Goal: Task Accomplishment & Management: Manage account settings

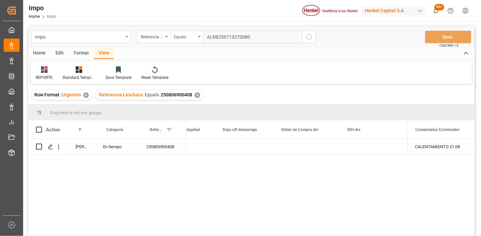
scroll to position [0, 1624]
type input "ALRB250713270080"
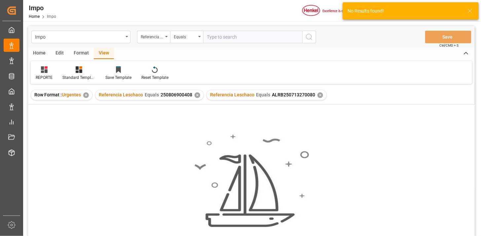
click at [197, 95] on div "✕" at bounding box center [198, 95] width 6 height 6
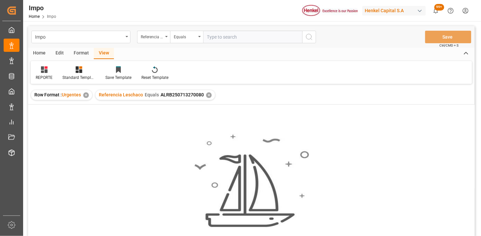
drag, startPoint x: 223, startPoint y: 43, endPoint x: 235, endPoint y: 42, distance: 11.9
click at [223, 43] on div "Impo Referencia Leschaco Equals Save Ctrl/CMD + S" at bounding box center [251, 37] width 447 height 22
click at [237, 39] on input "text" at bounding box center [252, 37] width 99 height 13
paste input "250815080161"
type input "250815080161"
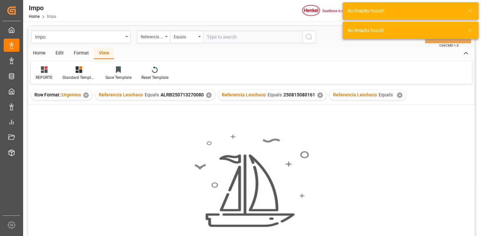
click at [210, 98] on div "Referencia Leschaco Equals ALRB250713270080 ✕" at bounding box center [155, 95] width 120 height 10
click at [207, 95] on div "✕" at bounding box center [209, 95] width 6 height 6
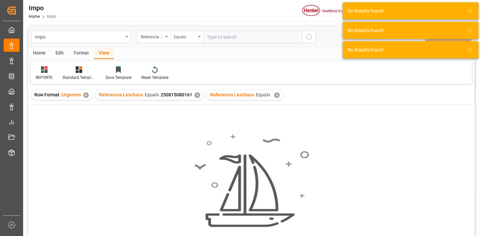
click at [275, 96] on div "✕" at bounding box center [277, 95] width 6 height 6
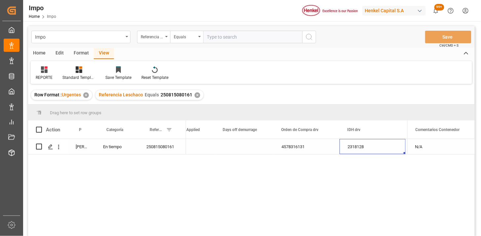
click at [236, 146] on div "Press SPACE to select this row." at bounding box center [244, 146] width 58 height 15
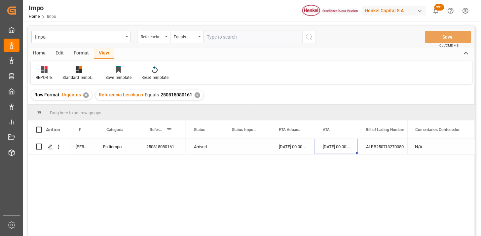
drag, startPoint x: 230, startPoint y: 36, endPoint x: 244, endPoint y: 42, distance: 15.4
click at [231, 36] on input "text" at bounding box center [252, 37] width 99 height 13
paste input "250606900821"
paste input "1"
type input "250606900821"
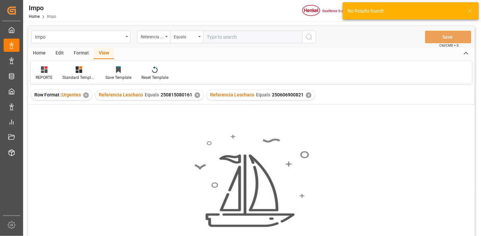
click at [197, 96] on div "✕" at bounding box center [198, 95] width 6 height 6
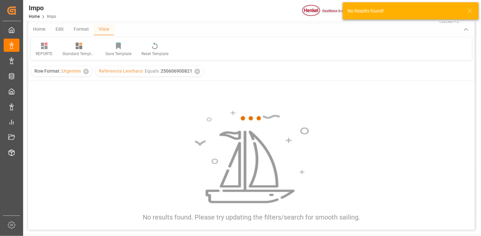
scroll to position [37, 0]
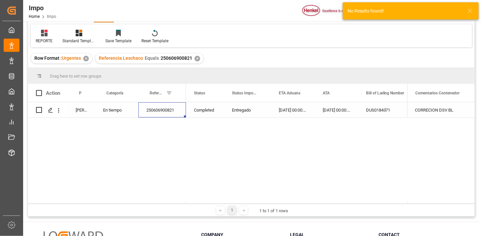
click at [163, 111] on div "250606900821" at bounding box center [162, 109] width 48 height 15
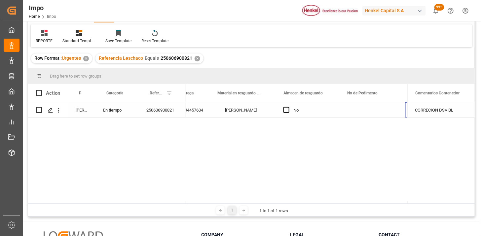
scroll to position [0, 0]
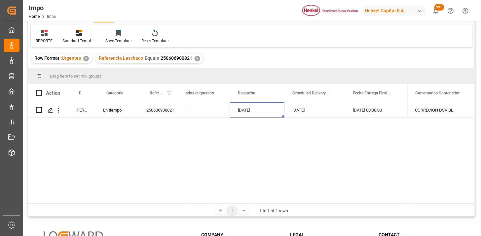
click at [293, 103] on div "[DATE]" at bounding box center [314, 109] width 60 height 15
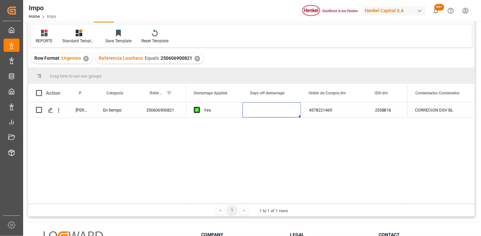
click at [272, 109] on div "Press SPACE to select this row." at bounding box center [271, 109] width 58 height 15
click at [294, 114] on input "Press SPACE to select this row." at bounding box center [272, 114] width 48 height 13
type input "4"
click at [312, 111] on div "4578221469" at bounding box center [334, 109] width 66 height 15
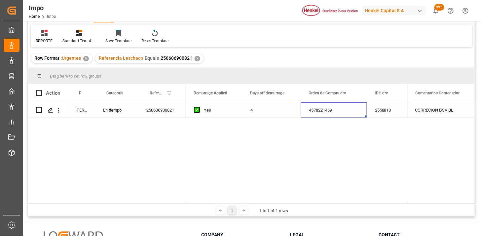
click at [197, 59] on div "✕" at bounding box center [198, 59] width 6 height 6
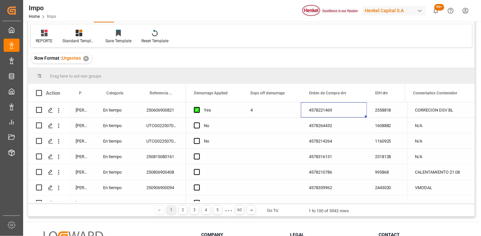
click at [78, 115] on div "[PERSON_NAME]" at bounding box center [81, 109] width 27 height 15
click at [87, 94] on span at bounding box center [84, 93] width 6 height 6
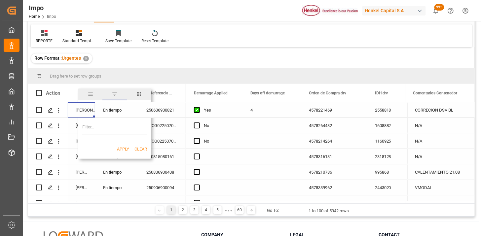
click at [115, 95] on span "filter" at bounding box center [115, 94] width 6 height 6
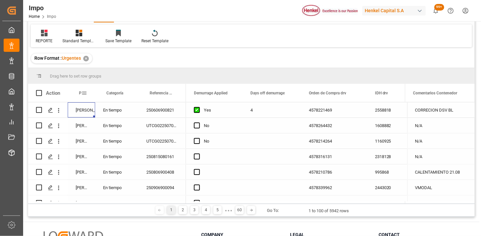
click at [85, 93] on span at bounding box center [84, 93] width 6 height 6
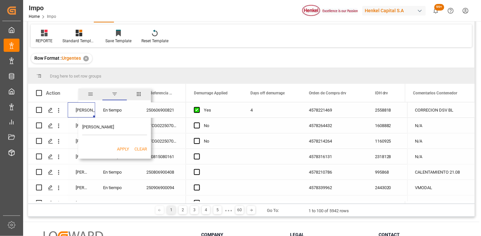
type input "[PERSON_NAME]"
click at [122, 149] on button "Apply" at bounding box center [123, 149] width 12 height 7
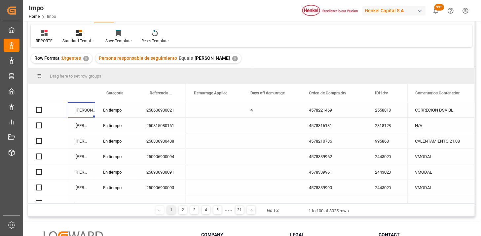
click at [171, 110] on div "250606900821" at bounding box center [162, 109] width 48 height 15
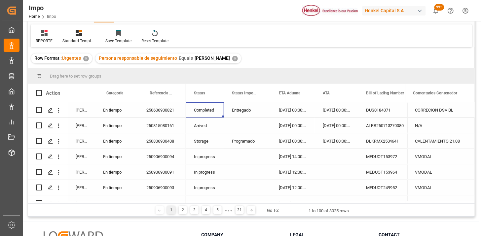
click at [207, 129] on div "Arrived" at bounding box center [205, 125] width 38 height 15
click at [213, 93] on span at bounding box center [213, 93] width 6 height 6
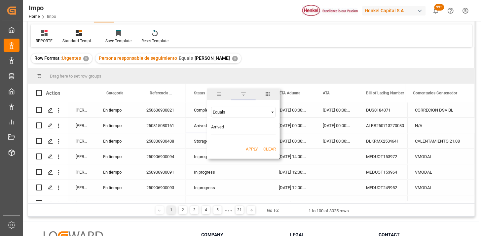
type input "Arrived"
click at [250, 148] on button "Apply" at bounding box center [252, 149] width 12 height 7
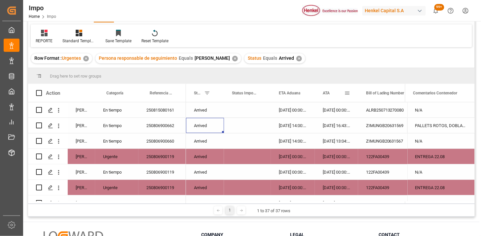
click at [329, 96] on div "ATA" at bounding box center [333, 93] width 21 height 18
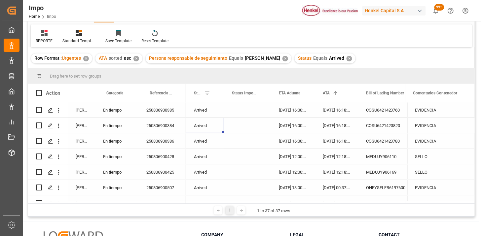
click at [144, 111] on div "250806900385" at bounding box center [162, 109] width 48 height 15
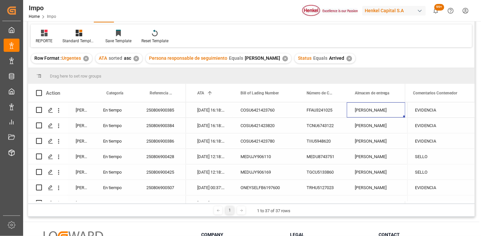
scroll to position [0, 192]
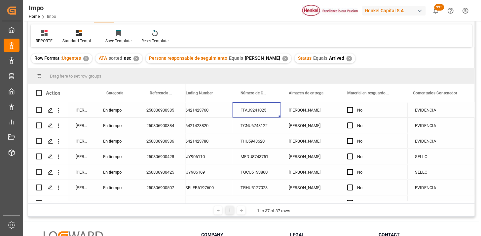
click at [312, 113] on div "[PERSON_NAME]" at bounding box center [310, 109] width 58 height 15
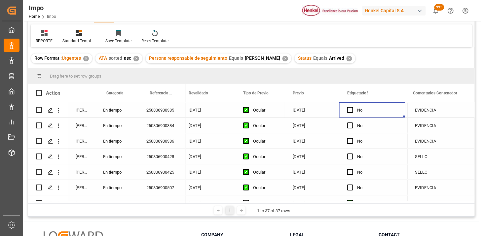
scroll to position [0, 782]
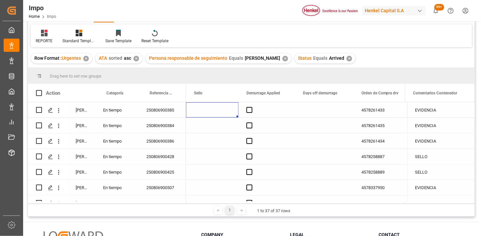
click at [378, 112] on div "4578261433" at bounding box center [386, 109] width 66 height 15
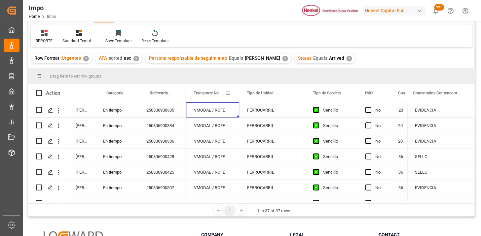
click at [229, 93] on span at bounding box center [228, 93] width 6 height 6
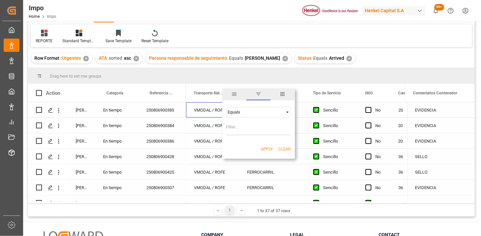
click at [242, 112] on div "Equals" at bounding box center [255, 112] width 55 height 5
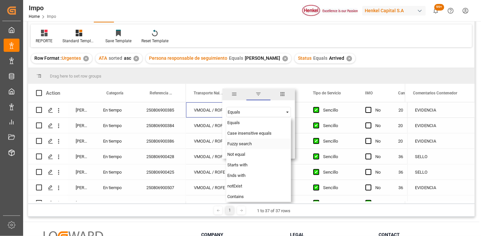
click at [240, 143] on span "Fuzzy search" at bounding box center [240, 143] width 24 height 5
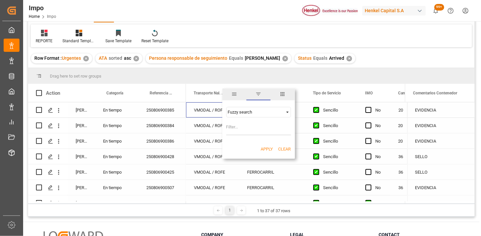
click at [239, 126] on input "Filter Value" at bounding box center [258, 128] width 65 height 13
type input "VMODAL"
click at [261, 150] on button "Apply" at bounding box center [267, 149] width 12 height 7
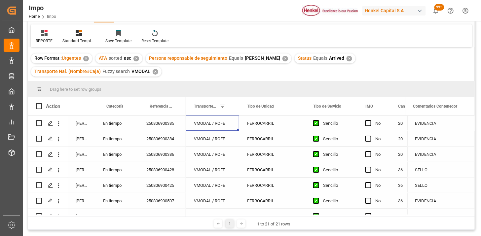
click at [346, 58] on div "✕" at bounding box center [349, 59] width 6 height 6
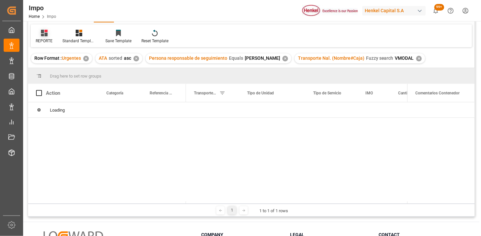
click at [45, 37] on div "REPORTE" at bounding box center [44, 36] width 27 height 15
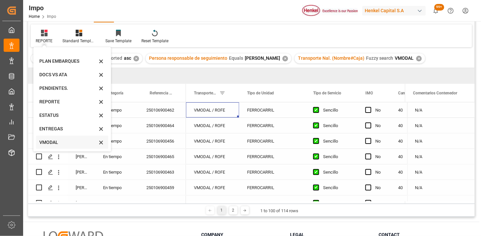
click at [62, 141] on div "VMODAL" at bounding box center [68, 142] width 58 height 7
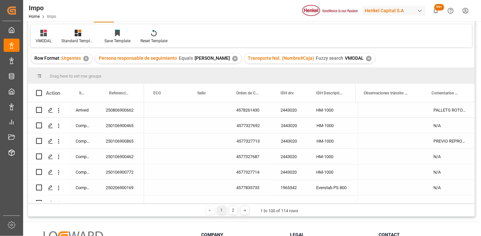
click at [121, 110] on div "250806900662" at bounding box center [121, 109] width 46 height 15
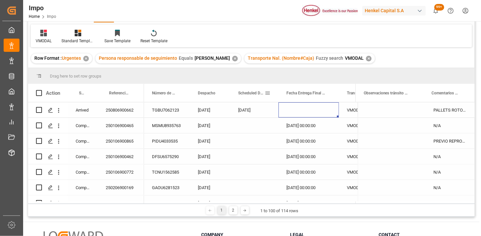
click at [269, 93] on span at bounding box center [268, 93] width 6 height 6
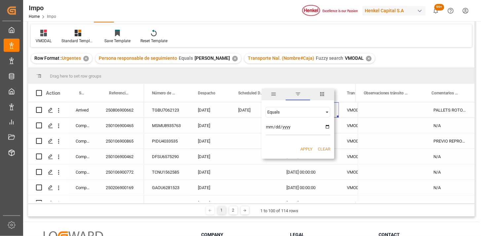
click at [319, 94] on span "columns" at bounding box center [322, 94] width 6 height 6
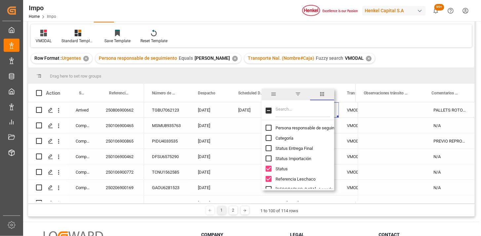
drag, startPoint x: 296, startPoint y: 95, endPoint x: 292, endPoint y: 100, distance: 6.1
click at [295, 96] on span "filter" at bounding box center [298, 94] width 6 height 6
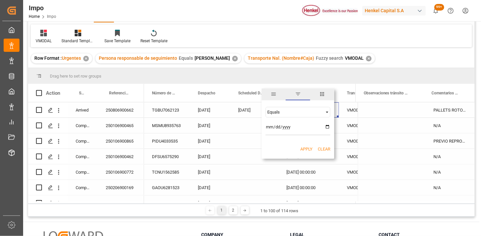
click at [280, 115] on div "Equals" at bounding box center [298, 112] width 65 height 11
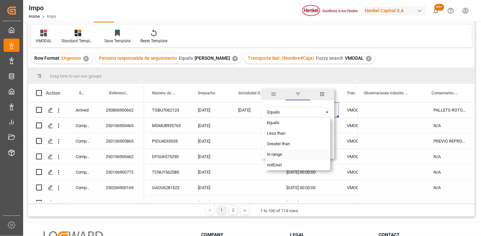
click at [280, 156] on span "In range" at bounding box center [274, 154] width 15 height 5
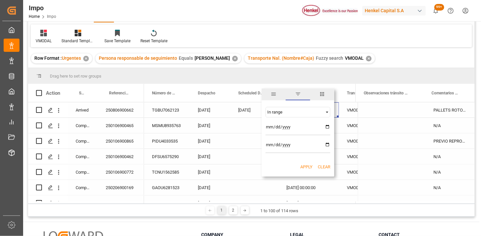
click at [328, 129] on input "date" at bounding box center [298, 128] width 65 height 13
type input "2025-08-06"
click at [328, 143] on input "date" at bounding box center [298, 146] width 65 height 13
type input "2025-08-12"
click at [302, 166] on button "Apply" at bounding box center [306, 167] width 12 height 7
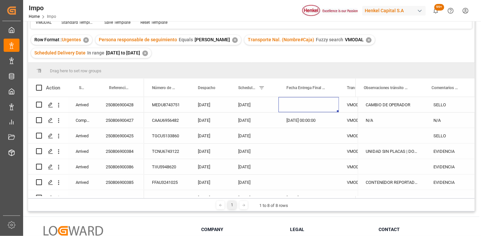
scroll to position [73, 0]
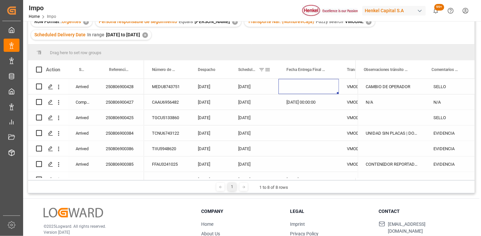
click at [238, 68] on span "Scheduled Delivery Date" at bounding box center [247, 69] width 18 height 5
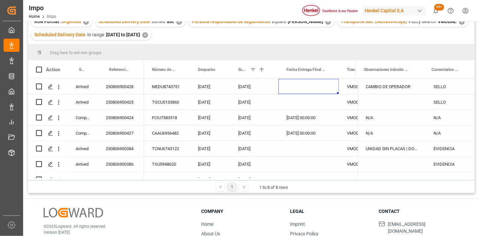
click at [255, 82] on div "07-08-2025" at bounding box center [254, 86] width 48 height 15
click at [302, 86] on div "Press SPACE to select this row." at bounding box center [308, 86] width 60 height 15
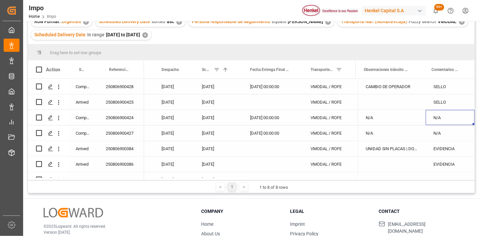
click at [441, 116] on div "N/A" at bounding box center [450, 117] width 49 height 15
click at [453, 81] on div "SELLO" at bounding box center [450, 86] width 49 height 15
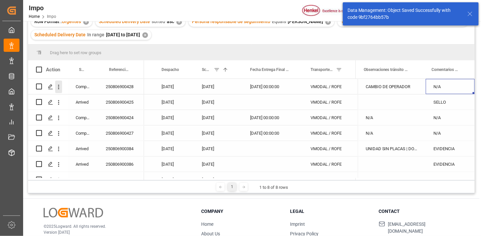
click at [58, 87] on icon "open menu" at bounding box center [58, 87] width 1 height 5
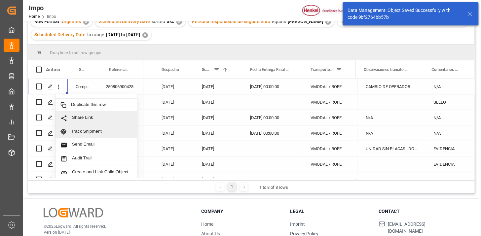
scroll to position [14, 0]
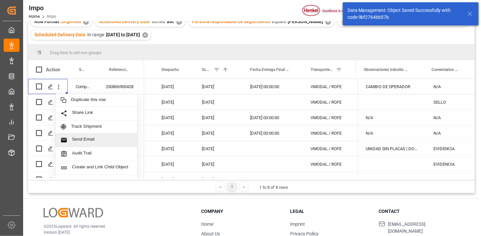
drag, startPoint x: 95, startPoint y: 139, endPoint x: 111, endPoint y: 145, distance: 17.2
click at [95, 139] on span "Send Email" at bounding box center [102, 140] width 60 height 7
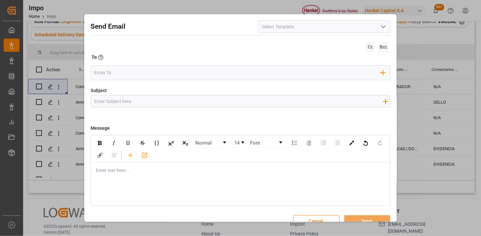
click at [383, 28] on icon "open menu" at bounding box center [383, 27] width 8 height 8
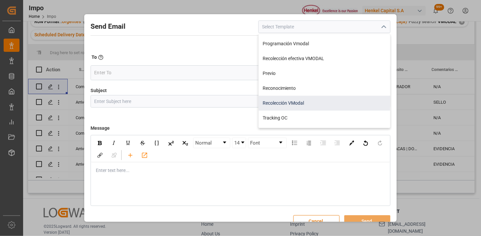
scroll to position [0, 0]
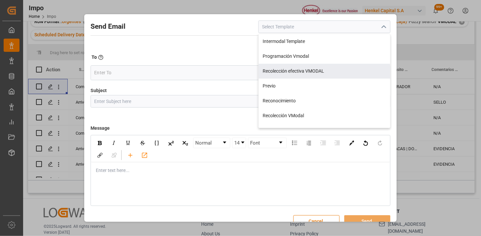
click at [326, 73] on div "Recolección efectiva VMODAL" at bounding box center [324, 71] width 131 height 15
type input "Recolección efectiva VMODAL"
type input "RECOLECCIÓN EFECTIVA || OC {{customerpoDerived}} || REF {{freightForwarderRefer…"
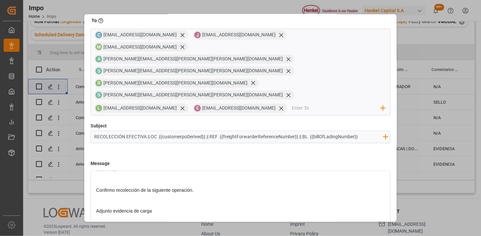
scroll to position [73, 0]
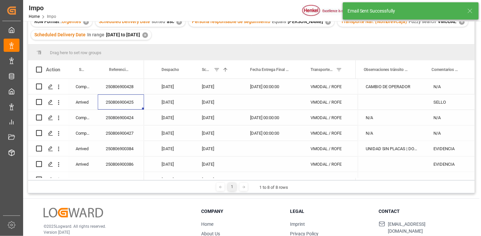
click at [134, 101] on div "250806900425" at bounding box center [121, 101] width 46 height 15
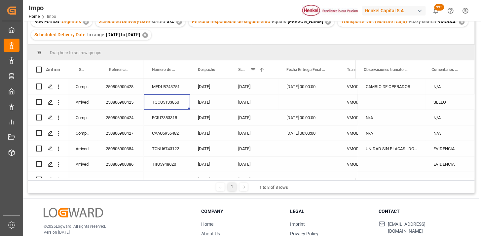
click at [312, 100] on div "Press SPACE to select this row." at bounding box center [308, 101] width 60 height 15
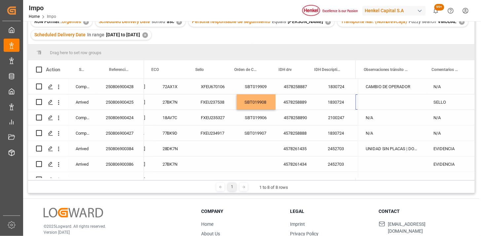
scroll to position [0, 388]
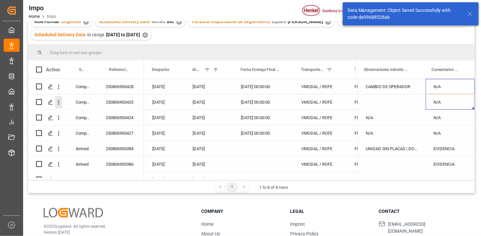
click at [60, 101] on icon "open menu" at bounding box center [58, 102] width 7 height 7
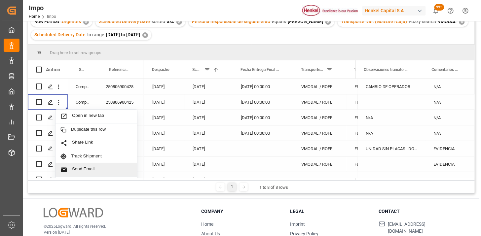
click at [97, 166] on span "Send Email" at bounding box center [102, 169] width 60 height 7
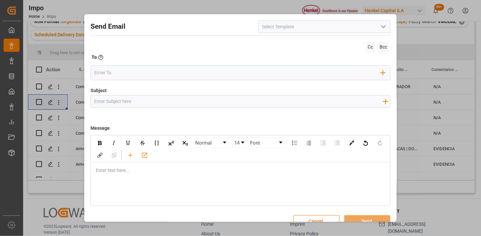
click at [388, 25] on input at bounding box center [324, 26] width 132 height 13
click at [381, 30] on icon "open menu" at bounding box center [383, 27] width 8 height 8
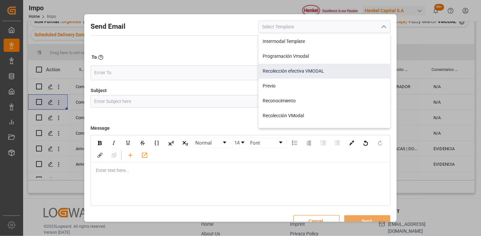
click at [329, 74] on div "Recolección efectiva VMODAL" at bounding box center [324, 71] width 131 height 15
type input "Recolección efectiva VMODAL"
type input "RECOLECCIÓN EFECTIVA || OC {{customerpoDerived}} || REF {{freightForwarderRefer…"
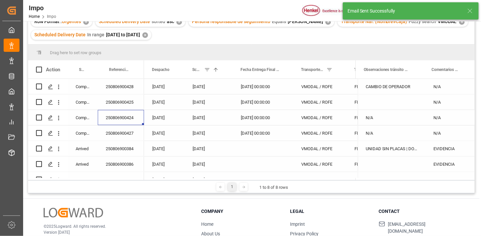
click at [125, 116] on div "250806900424" at bounding box center [121, 117] width 46 height 15
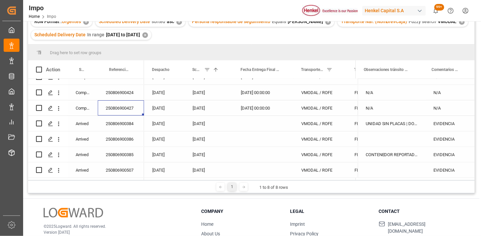
click at [126, 126] on div "250806900384" at bounding box center [121, 123] width 46 height 15
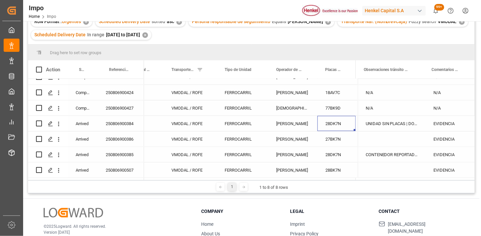
scroll to position [0, 219]
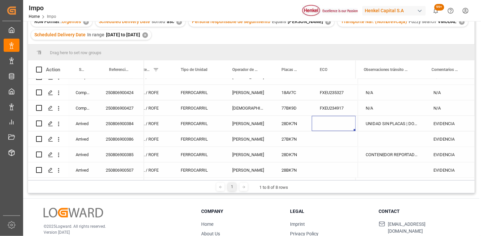
click at [332, 121] on div "Press SPACE to select this row." at bounding box center [334, 123] width 44 height 15
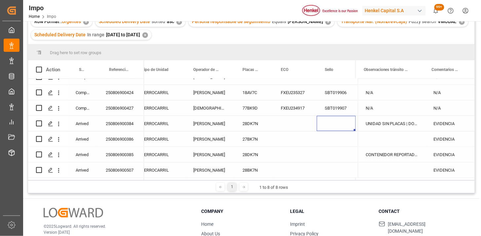
scroll to position [0, 302]
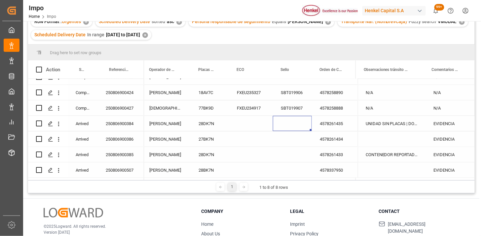
click at [292, 120] on div "Press SPACE to select this row." at bounding box center [292, 123] width 39 height 15
click at [292, 122] on input "Press SPACE to select this row." at bounding box center [292, 127] width 28 height 13
type input "SBT019912"
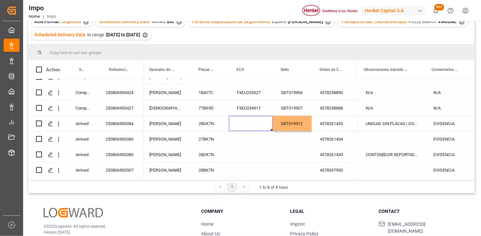
click at [243, 122] on div "Press SPACE to select this row." at bounding box center [251, 123] width 44 height 15
click at [243, 122] on input "Press SPACE to select this row." at bounding box center [250, 127] width 33 height 13
type input "FXEU236506"
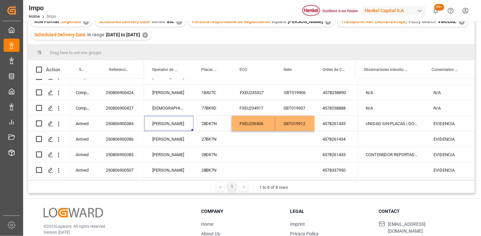
scroll to position [0, 248]
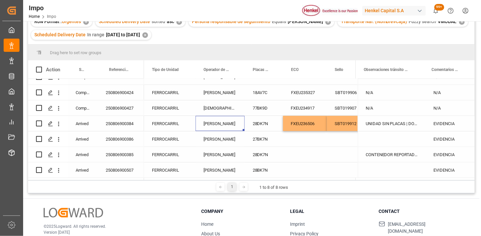
click at [217, 123] on div "JOSE OTERO" at bounding box center [220, 123] width 49 height 15
click at [217, 123] on input "JOSE OTERO" at bounding box center [220, 127] width 39 height 13
paste input "AIME CASTILL"
type input "JAIME CASTILLO"
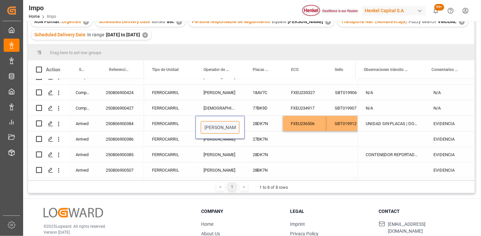
scroll to position [0, 4]
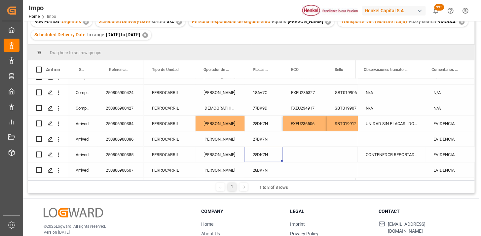
click at [266, 154] on div "28DK7N" at bounding box center [264, 154] width 38 height 15
drag, startPoint x: 262, startPoint y: 123, endPoint x: 313, endPoint y: 144, distance: 54.7
click at [263, 123] on div "28DK7N" at bounding box center [264, 123] width 38 height 15
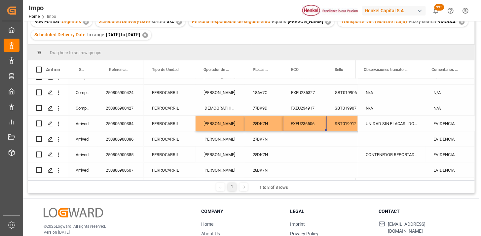
scroll to position [0, 258]
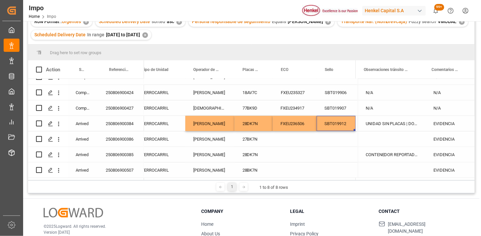
click at [389, 121] on div "UNIDAD SIN PLACAS | DOBLE CAMBIO DE OPERADOR" at bounding box center [392, 123] width 68 height 15
click at [392, 124] on input "UNIDAD SIN PLACAS | DOBLE CAMBIO DE OPERADOR" at bounding box center [391, 127] width 57 height 13
type input "UNIDAD SIN PLACAS | CAMBIO DE OPERADOR (REPETIDAS OCASIONES)"
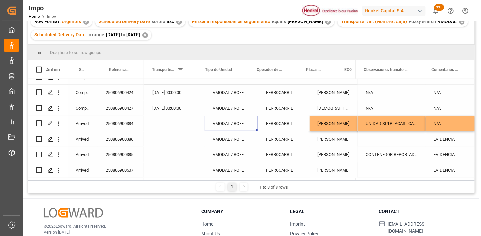
scroll to position [0, 134]
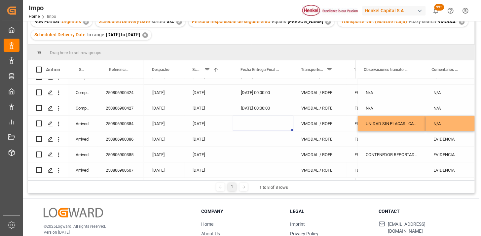
click at [207, 160] on div "11-08-2025" at bounding box center [209, 154] width 48 height 15
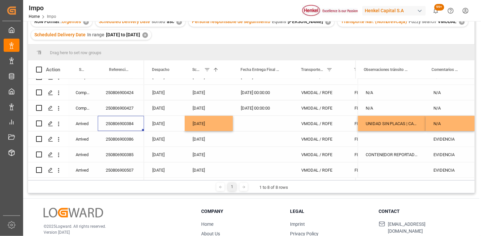
scroll to position [0, 0]
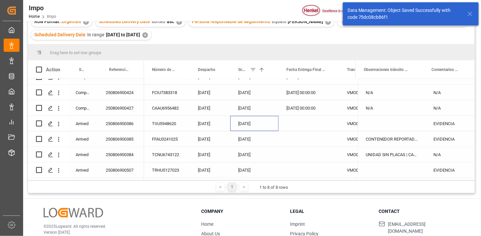
click at [250, 122] on div "08-08-2025" at bounding box center [254, 123] width 48 height 15
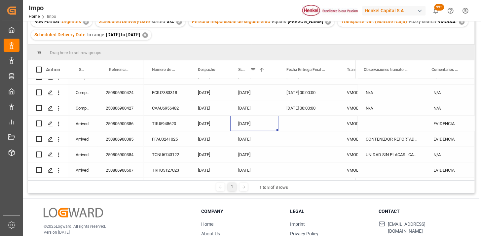
click at [255, 149] on div "11-08-2025" at bounding box center [254, 154] width 48 height 15
click at [249, 119] on div "08-08-2025" at bounding box center [254, 123] width 48 height 15
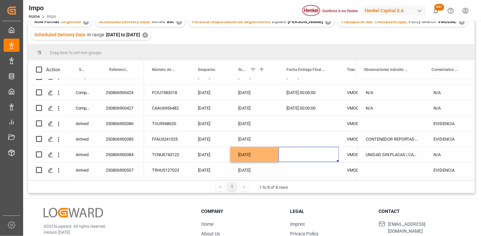
click at [304, 153] on div "Press SPACE to select this row." at bounding box center [308, 154] width 60 height 15
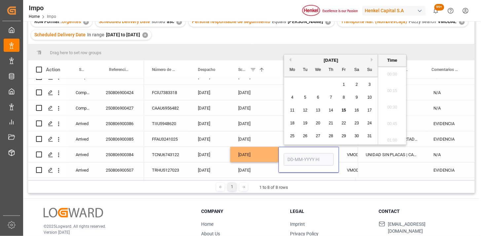
scroll to position [712, 0]
type input "11-08-2025 00:00"
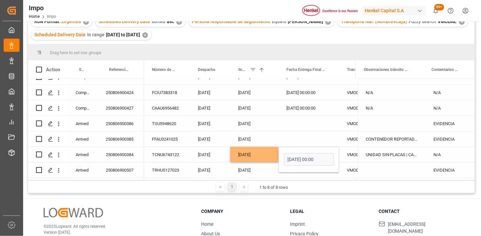
drag, startPoint x: 270, startPoint y: 154, endPoint x: 263, endPoint y: 153, distance: 7.0
click at [267, 153] on div "08-08-2025" at bounding box center [254, 154] width 48 height 15
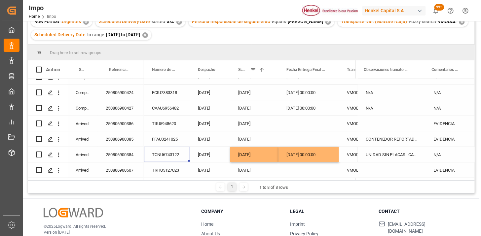
scroll to position [0, 0]
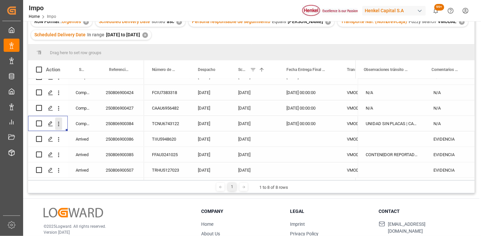
click at [58, 122] on icon "open menu" at bounding box center [58, 124] width 1 height 5
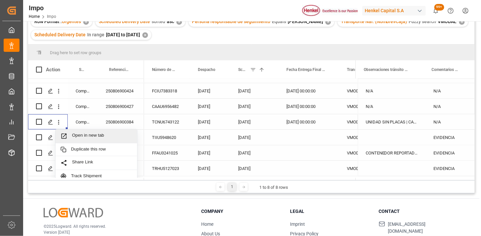
click at [76, 135] on span "Open in new tab" at bounding box center [102, 136] width 60 height 7
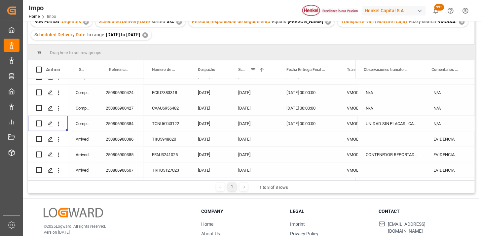
click at [161, 140] on div "TIIU5948620" at bounding box center [167, 138] width 46 height 15
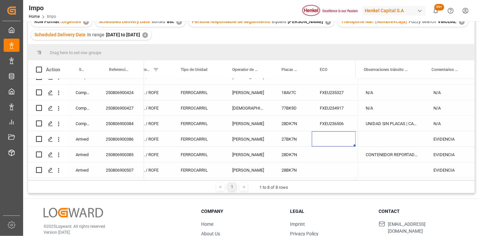
scroll to position [0, 258]
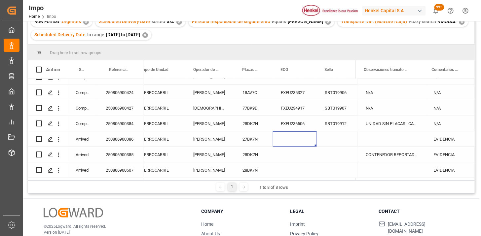
click at [284, 139] on div "Press SPACE to select this row." at bounding box center [295, 138] width 44 height 15
click at [287, 140] on input "Press SPACE to select this row." at bounding box center [294, 143] width 33 height 13
type input "FXEU232086"
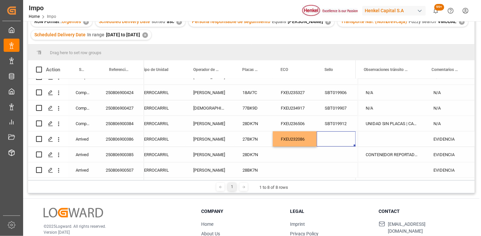
click at [132, 135] on div "250806900386" at bounding box center [121, 138] width 46 height 15
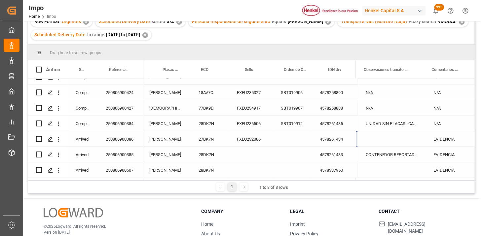
scroll to position [0, 338]
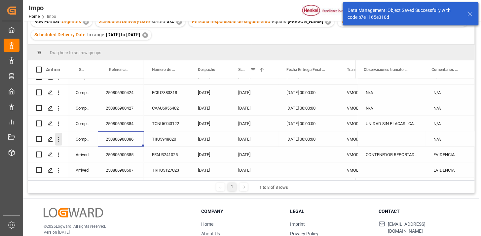
click at [61, 136] on icon "open menu" at bounding box center [58, 139] width 7 height 7
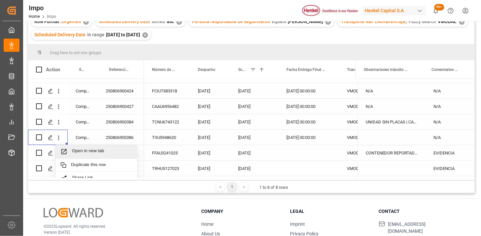
click at [83, 149] on span "Open in new tab" at bounding box center [102, 151] width 60 height 7
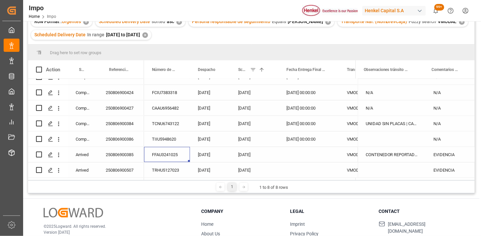
click at [292, 157] on div "Press SPACE to select this row." at bounding box center [308, 154] width 60 height 15
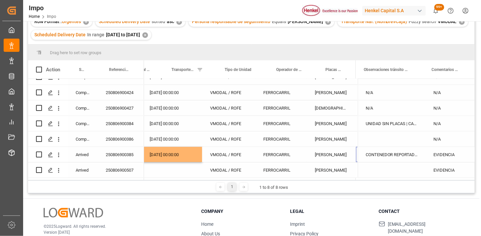
scroll to position [0, 175]
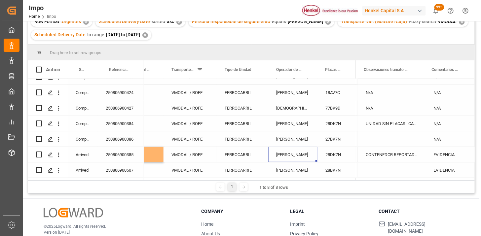
click at [302, 153] on div "JAIME CASTILLO" at bounding box center [292, 154] width 49 height 15
click at [302, 153] on input "JAIME CASTILLO" at bounding box center [292, 158] width 39 height 13
type input "JOSE OTERO"
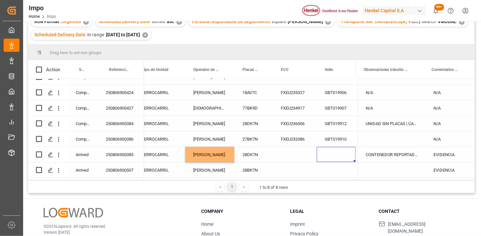
scroll to position [0, 258]
click at [289, 155] on div "Press SPACE to select this row." at bounding box center [295, 154] width 44 height 15
click at [289, 155] on input "Press SPACE to select this row." at bounding box center [294, 158] width 33 height 13
type input "XFEU669829"
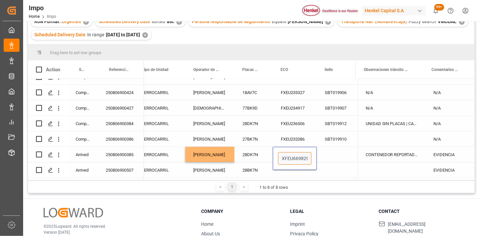
scroll to position [0, 1]
click at [335, 156] on div "Press SPACE to select this row." at bounding box center [336, 154] width 39 height 15
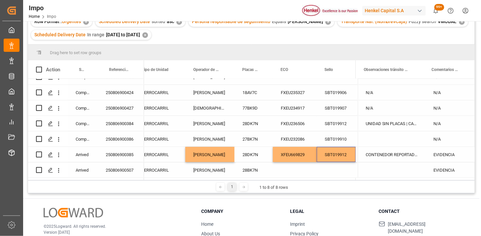
click at [334, 124] on div "SBT019912" at bounding box center [336, 123] width 39 height 15
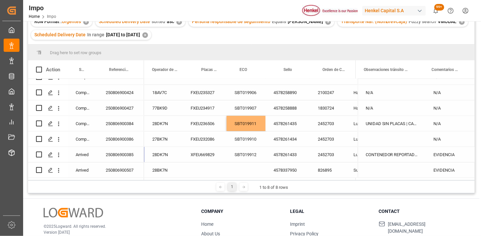
scroll to position [0, 299]
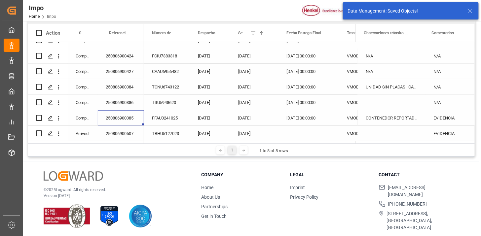
click at [444, 117] on div "EVIDENCIA" at bounding box center [450, 117] width 49 height 15
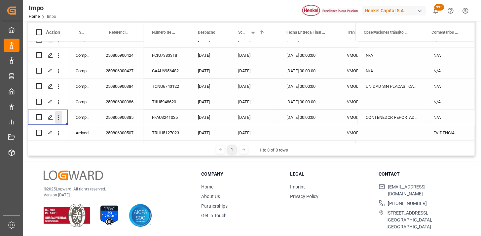
click at [59, 118] on icon "open menu" at bounding box center [58, 117] width 7 height 7
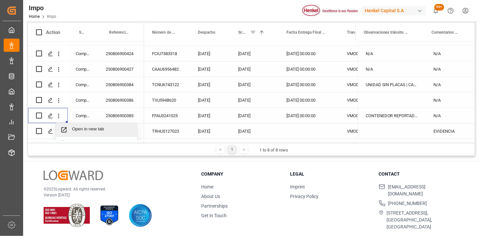
click at [80, 127] on span "Open in new tab" at bounding box center [102, 129] width 60 height 7
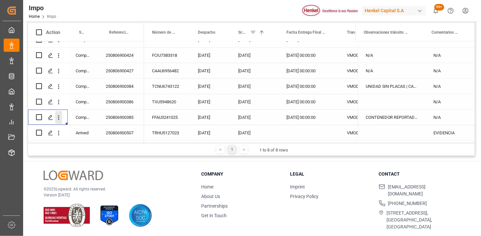
click at [60, 116] on icon "open menu" at bounding box center [58, 117] width 7 height 7
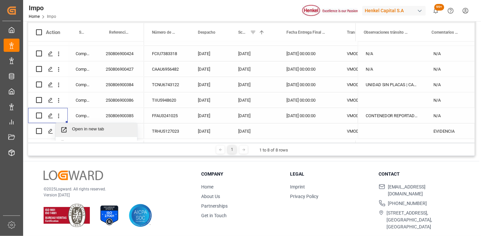
click at [85, 127] on span "Open in new tab" at bounding box center [102, 129] width 60 height 7
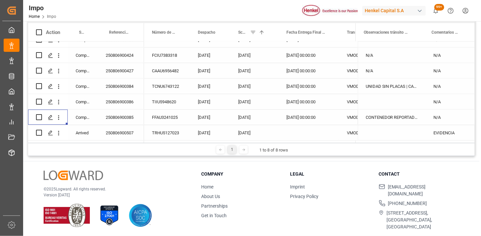
click at [120, 130] on div "250806900507" at bounding box center [121, 132] width 46 height 15
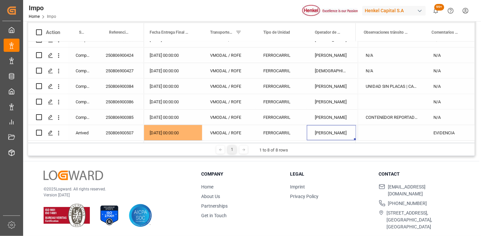
scroll to position [0, 175]
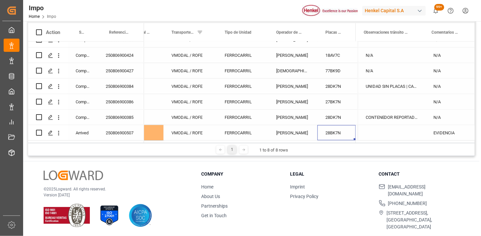
click at [334, 130] on div "28BK7N" at bounding box center [336, 132] width 38 height 15
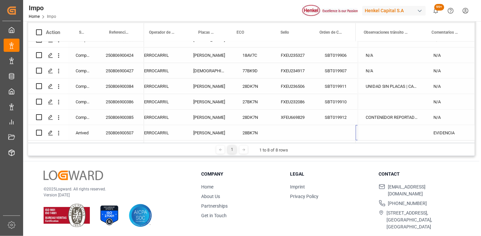
scroll to position [0, 302]
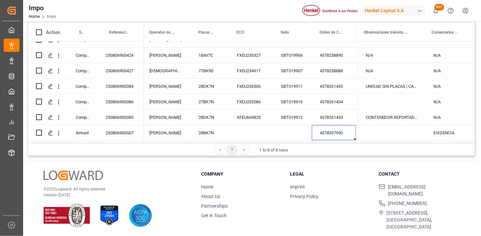
click at [294, 120] on div "SBT019912" at bounding box center [292, 117] width 39 height 15
click at [298, 131] on div "SBT019912" at bounding box center [292, 132] width 39 height 15
type input "SBT019913"
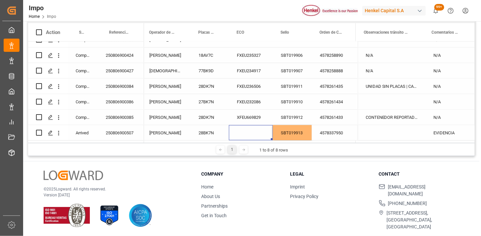
click at [242, 130] on div "Press SPACE to select this row." at bounding box center [251, 132] width 44 height 15
click at [242, 130] on input "Press SPACE to select this row." at bounding box center [250, 129] width 33 height 13
type input "FXEU235104"
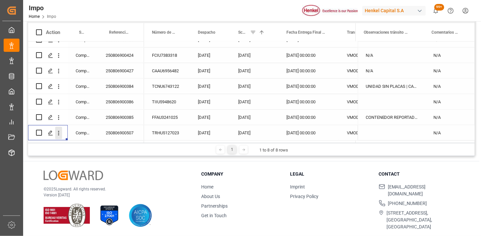
click at [60, 130] on icon "open menu" at bounding box center [58, 133] width 7 height 7
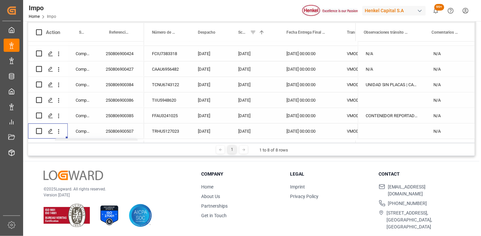
scroll to position [63, 0]
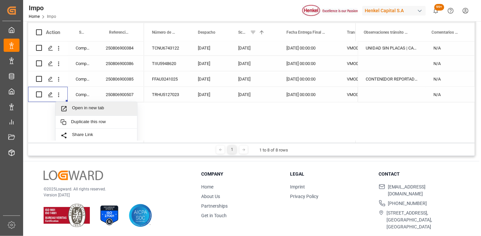
click at [101, 108] on span "Open in new tab" at bounding box center [102, 108] width 60 height 7
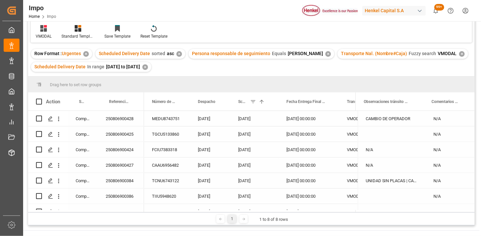
scroll to position [37, 0]
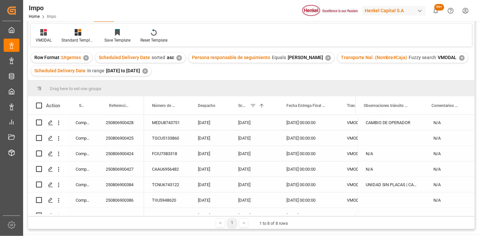
click at [459, 56] on div "✕" at bounding box center [462, 58] width 6 height 6
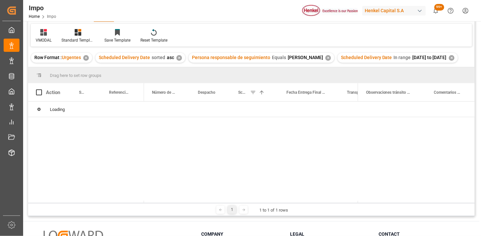
click at [449, 61] on div "✕" at bounding box center [452, 58] width 6 height 6
click at [177, 58] on div "✕" at bounding box center [179, 58] width 6 height 6
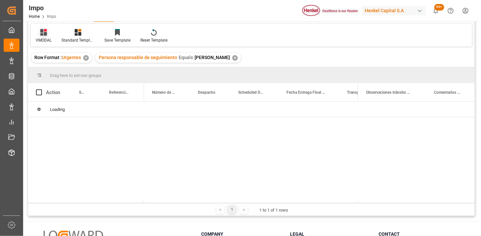
click at [44, 30] on icon at bounding box center [45, 30] width 3 height 3
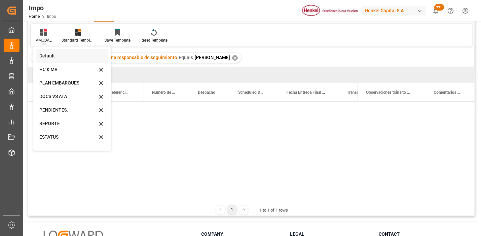
click at [54, 54] on div "Default" at bounding box center [68, 56] width 58 height 7
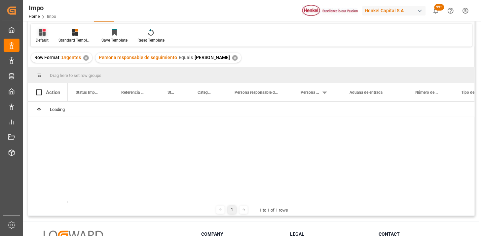
click at [41, 37] on div "Default" at bounding box center [42, 40] width 13 height 6
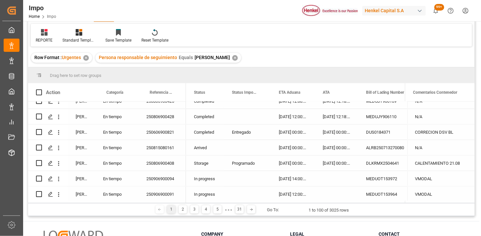
scroll to position [73, 0]
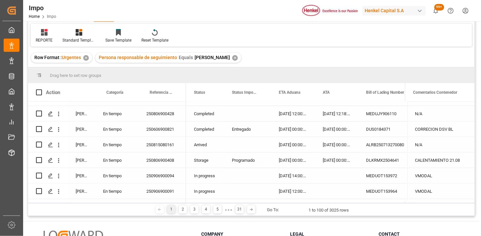
click at [203, 144] on div "Arrived" at bounding box center [205, 144] width 38 height 15
click at [215, 94] on span at bounding box center [213, 93] width 6 height 6
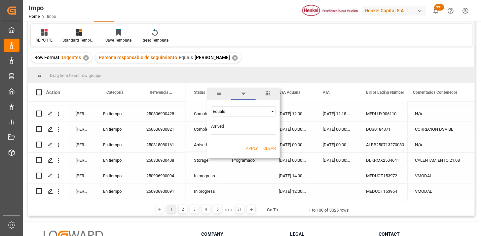
type input "Arrived"
drag, startPoint x: 250, startPoint y: 147, endPoint x: 176, endPoint y: 127, distance: 76.4
click at [250, 148] on button "Apply" at bounding box center [252, 148] width 12 height 7
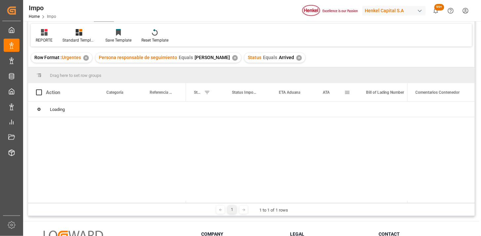
click at [329, 94] on span "ATA" at bounding box center [326, 92] width 7 height 5
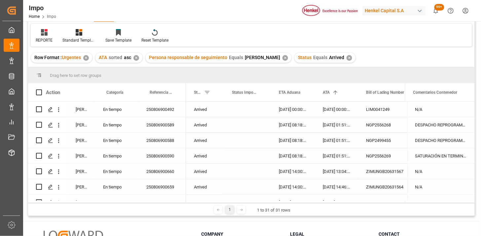
click at [169, 113] on div "250806900492" at bounding box center [162, 109] width 48 height 15
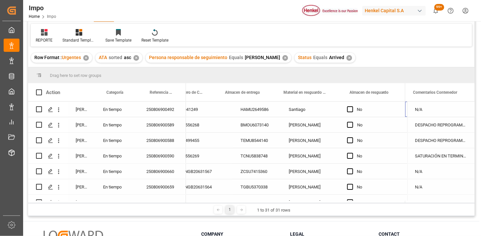
scroll to position [0, 255]
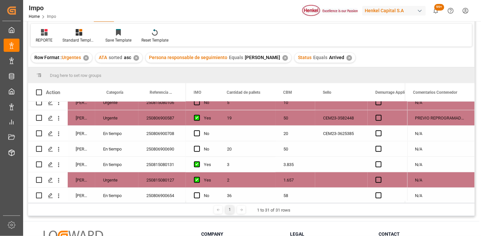
click at [331, 132] on div "CEM23-3625385" at bounding box center [341, 133] width 53 height 15
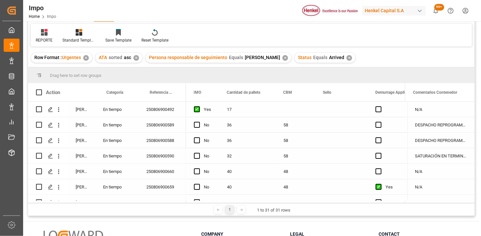
click at [329, 112] on div "Press SPACE to select this row." at bounding box center [341, 109] width 53 height 15
click at [342, 111] on div "Press SPACE to select this row." at bounding box center [341, 109] width 53 height 15
click at [59, 109] on icon "open menu" at bounding box center [58, 109] width 7 height 7
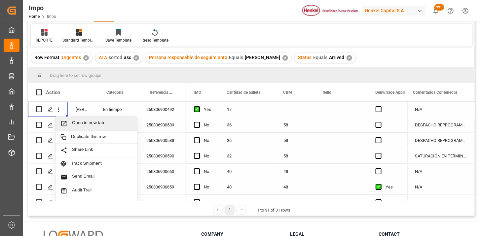
click at [80, 123] on span "Open in new tab" at bounding box center [102, 123] width 60 height 7
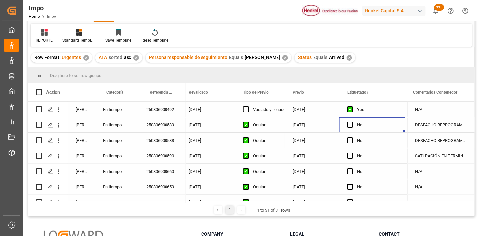
scroll to position [0, 782]
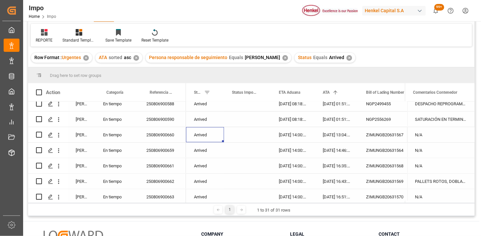
click at [398, 55] on div "Row Format : Urgentes ✕ ATA sorted asc ✕ Persona responsable de seguimiento Equ…" at bounding box center [251, 58] width 447 height 18
click at [161, 124] on div "250806900590" at bounding box center [162, 119] width 48 height 15
click at [160, 133] on div "250806900660" at bounding box center [162, 134] width 48 height 15
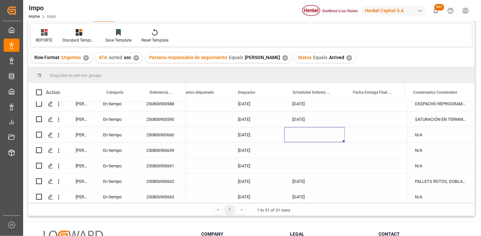
click at [303, 133] on div "Press SPACE to select this row." at bounding box center [314, 134] width 60 height 15
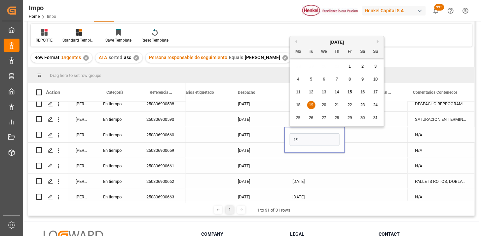
type input "19-08-2025"
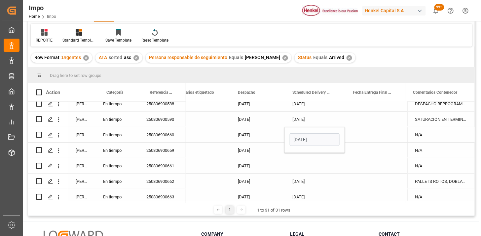
click at [259, 136] on div "14-08-2025" at bounding box center [257, 134] width 54 height 15
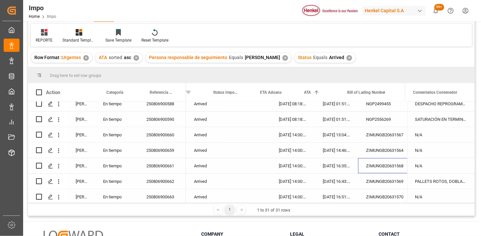
scroll to position [0, 18]
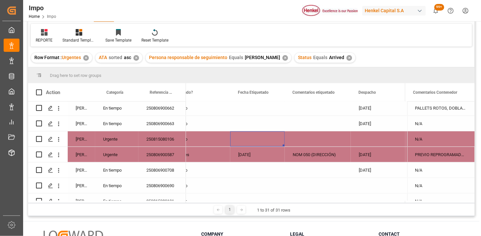
click at [247, 140] on div "Press SPACE to select this row." at bounding box center [257, 138] width 54 height 15
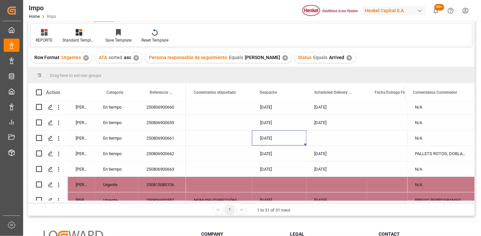
scroll to position [56, 0]
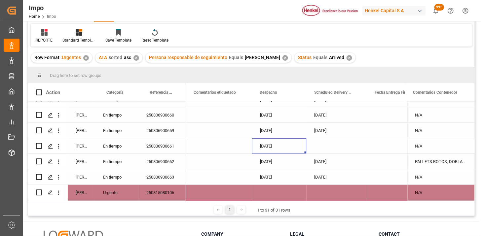
click at [425, 143] on div "N/A" at bounding box center [440, 145] width 67 height 15
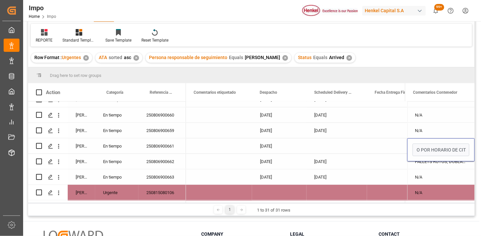
type input "REPROGRAMACIÓN DE DESPACHO POR HORARIO DE CITA"
click at [272, 146] on div "[DATE]" at bounding box center [279, 145] width 54 height 15
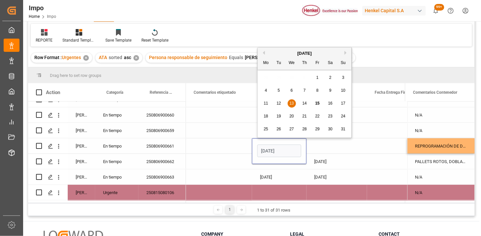
click at [272, 149] on input "[DATE]" at bounding box center [279, 151] width 44 height 13
type input "[DATE]"
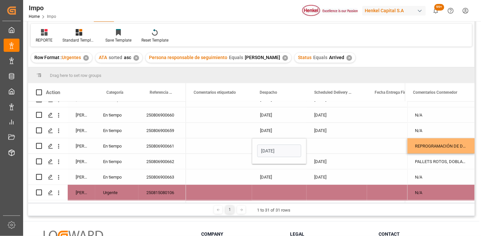
click at [325, 148] on div "Press SPACE to select this row." at bounding box center [337, 145] width 60 height 15
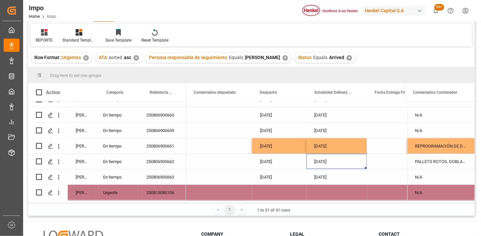
click at [331, 146] on div "[DATE]" at bounding box center [337, 145] width 60 height 15
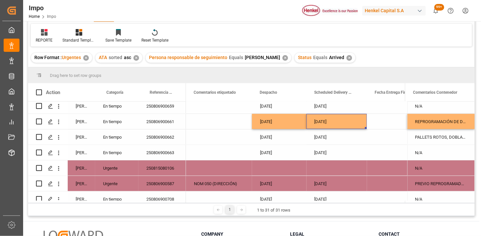
scroll to position [93, 0]
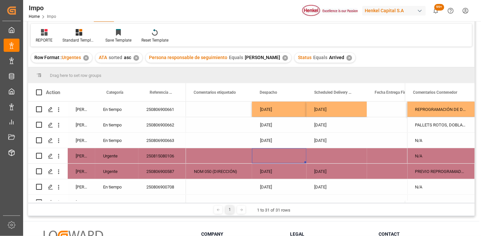
click at [282, 156] on div "Press SPACE to select this row." at bounding box center [279, 155] width 54 height 15
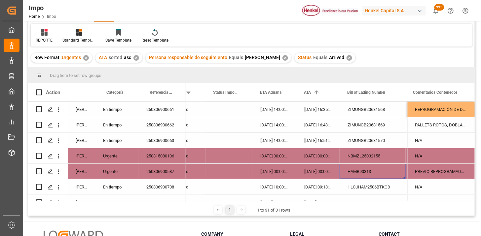
scroll to position [0, 67]
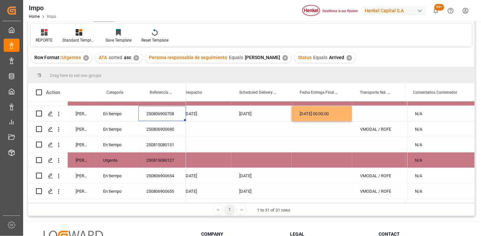
click at [367, 109] on div "Press SPACE to select this row." at bounding box center [378, 113] width 53 height 15
click at [368, 111] on div "Press SPACE to select this row." at bounding box center [378, 117] width 43 height 13
click at [370, 114] on input "Press SPACE to select this row." at bounding box center [378, 117] width 43 height 13
type input "HH TRANSPORTES"
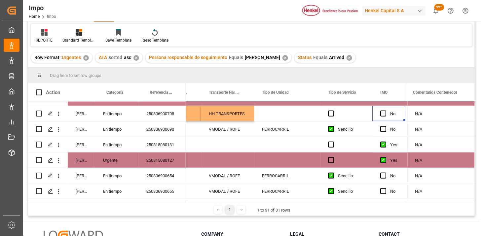
click at [282, 115] on div "Press SPACE to select this row." at bounding box center [287, 113] width 66 height 15
type input "TRAILER"
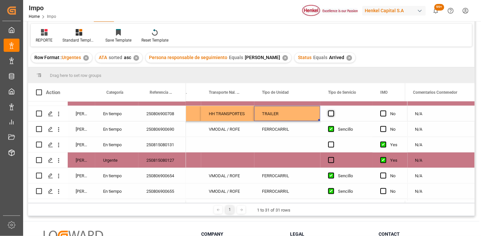
click at [333, 114] on span "Press SPACE to select this row." at bounding box center [331, 114] width 6 height 6
click at [333, 111] on input "Press SPACE to select this row." at bounding box center [333, 111] width 0 height 0
click at [333, 114] on span "Press SPACE to select this row." at bounding box center [331, 114] width 6 height 6
click at [333, 111] on input "Press SPACE to select this row." at bounding box center [333, 111] width 0 height 0
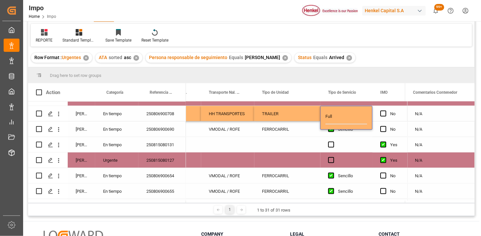
click at [292, 113] on div "TRAILER" at bounding box center [287, 113] width 66 height 15
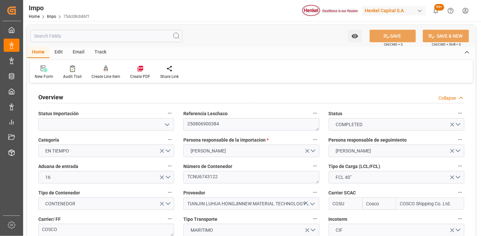
type input "Cosco"
type input "COSCO Shipping Co. Ltd."
type input "1"
type input "50"
type input "20"
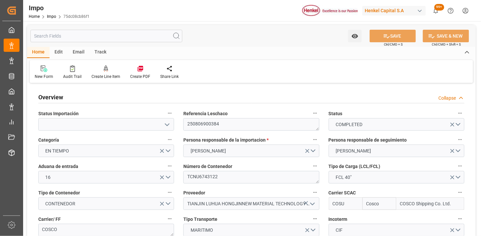
type input "9355551"
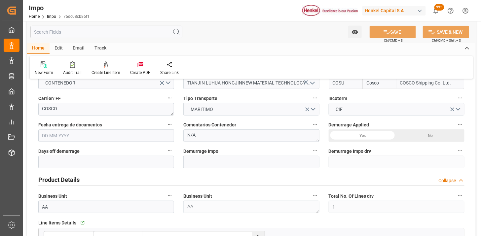
type input "[DATE]"
type input "25-06-2025 21:21"
type input "01-07-2025 06:40"
type input "09-07-2025 13:24"
type input "10-07-2025 10:03"
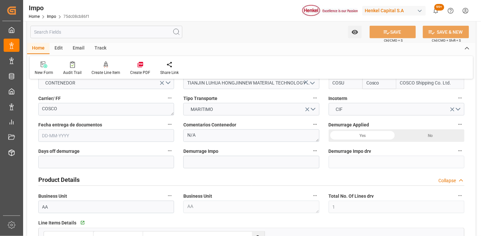
type input "26-07-2025 12:00"
type input "26-07-2025 16:27"
type input "27-07-2025 09:41"
type input "28-07-2025 01:22"
type input "28-07-2025 11:30"
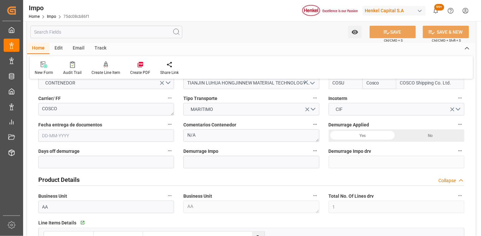
type input "28-07-2025 16:00"
type input "06-08-2025 11:28"
type input "01-08-2025 01:22"
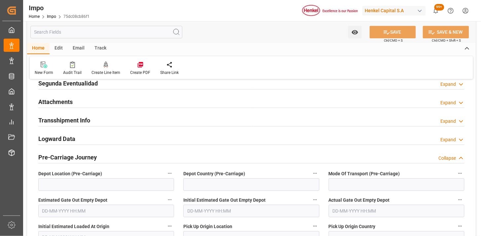
scroll to position [550, 0]
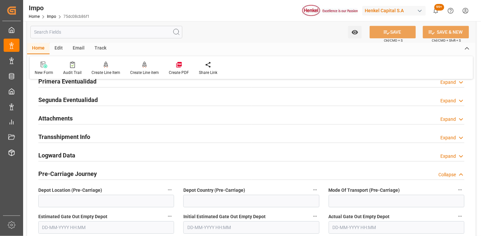
click at [100, 118] on div "Attachments Expand" at bounding box center [251, 118] width 426 height 13
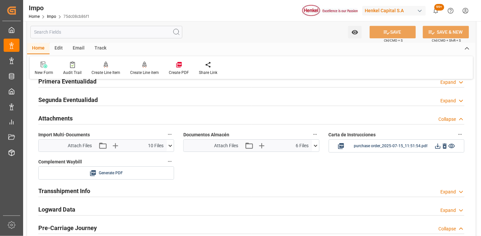
click at [314, 150] on button at bounding box center [315, 146] width 7 height 12
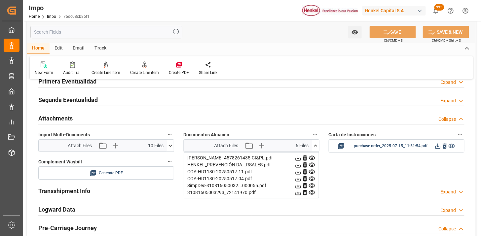
click at [301, 156] on icon at bounding box center [297, 158] width 5 height 5
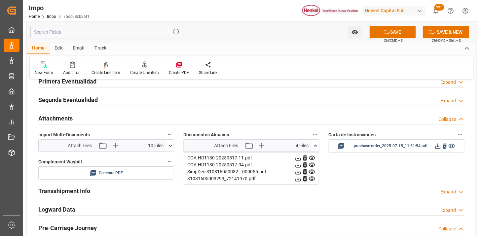
click at [301, 156] on icon at bounding box center [297, 158] width 5 height 5
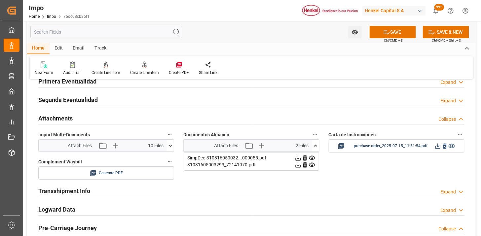
click at [301, 156] on icon at bounding box center [297, 158] width 5 height 5
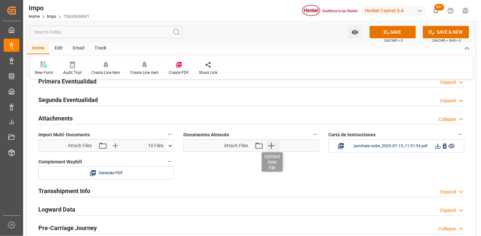
click at [270, 148] on icon "button" at bounding box center [271, 145] width 11 height 11
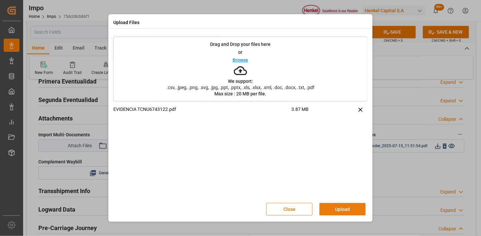
click at [350, 207] on button "Upload" at bounding box center [342, 209] width 46 height 13
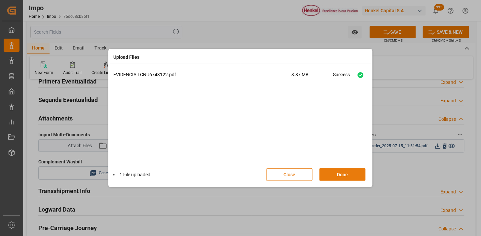
click at [349, 180] on button "Done" at bounding box center [342, 174] width 46 height 13
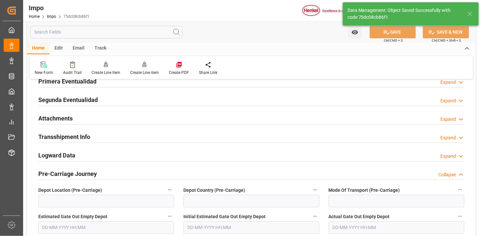
click at [81, 47] on div "Email" at bounding box center [79, 48] width 22 height 11
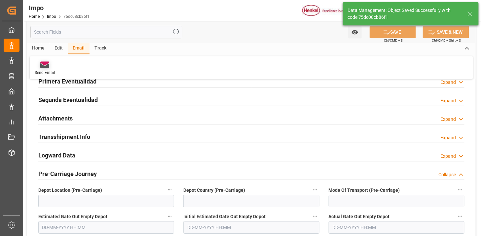
click at [45, 65] on icon at bounding box center [44, 64] width 9 height 7
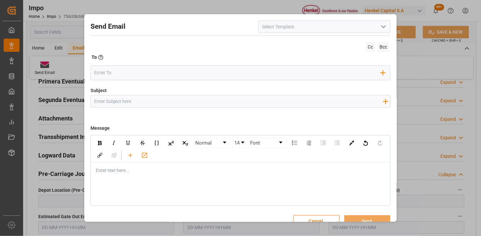
click at [379, 27] on icon "open menu" at bounding box center [383, 27] width 8 height 8
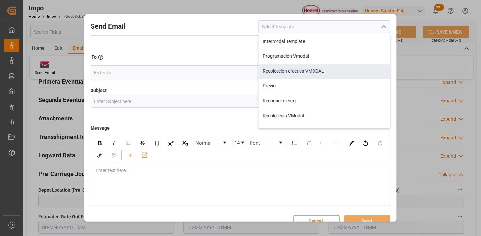
click at [316, 65] on div "Recolección efectiva VMODAL" at bounding box center [324, 71] width 131 height 15
type input "Recolección efectiva VMODAL"
type input "RECOLECCIÓN EFECTIVA || OC {{customerpoDerived}} || REF {{freightForwarderRefer…"
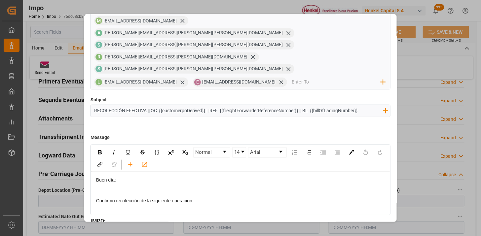
scroll to position [37, 0]
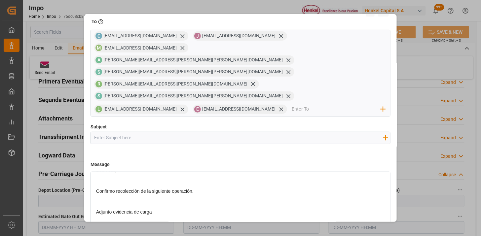
scroll to position [12, 0]
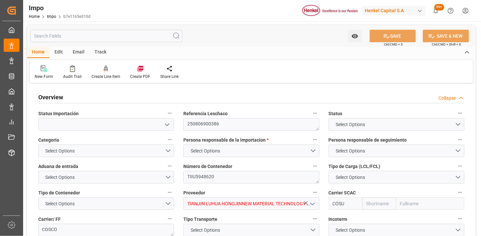
type textarea "250806900386"
type textarea "TIIU5948620"
type input "TIANJIN LUHUA HONGJINNEW MATERIAL TECHNOLOGY CO., LTD"
type input "COSU"
type textarea "COSCO"
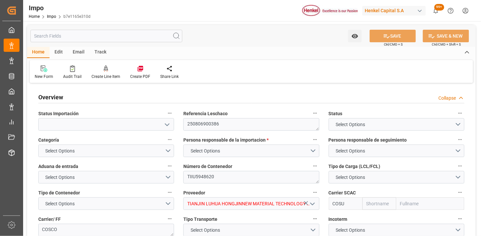
type textarea "N/A"
type input "AA"
type textarea "AA"
type input "072E"
type input "VESSEL"
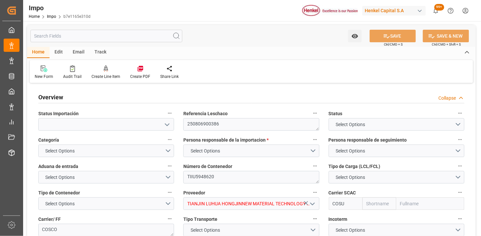
type input "COSCO PACIFIC"
type input "TRUCK"
type input "MX"
type input "MANZANILLO"
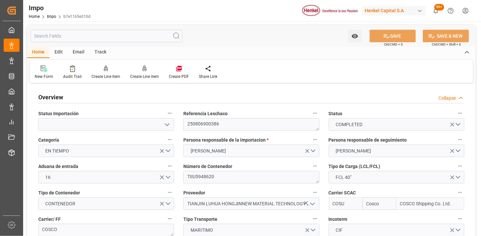
type input "Cosco"
type input "COSCO Shipping Co. Ltd."
type input "1"
type input "50"
type input "20"
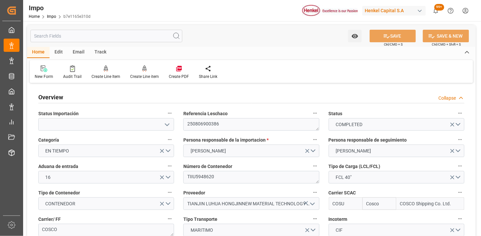
type input "9355551"
type input "[DATE]"
type input "25-06-2025 21:21"
type input "01-07-2025 06:40"
type input "09-07-2025 13:21"
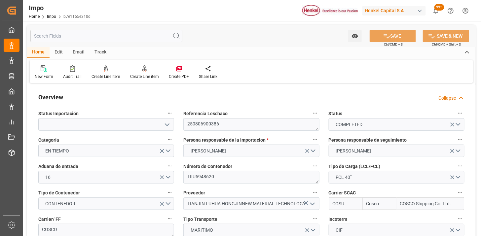
type input "10-07-2025 10:03"
type input "26-07-2025 08:00"
type input "26-07-2025 16:27"
type input "27-07-2025 09:41"
type input "28-07-2025 01:14"
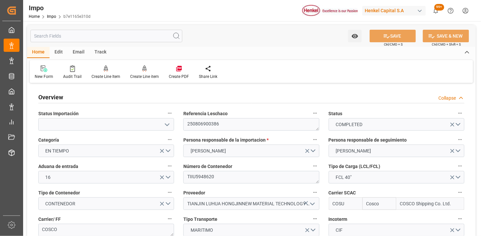
type input "28-07-2025 11:30"
type input "28-07-2025 16:00"
type input "06-08-2025 10:50"
type input "01-08-2025 01:14"
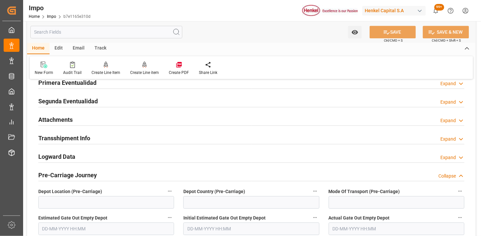
scroll to position [550, 0]
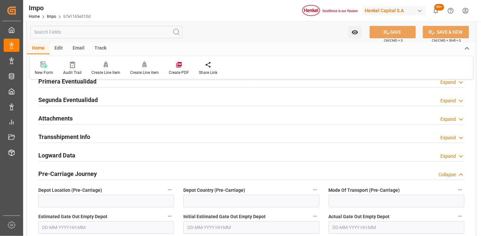
click at [111, 113] on div "Attachments Expand" at bounding box center [251, 118] width 426 height 13
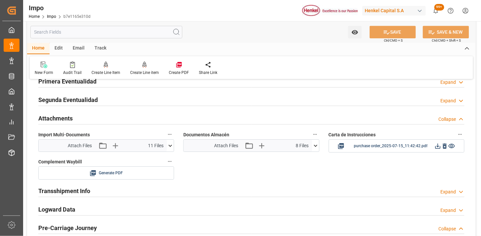
click at [319, 150] on div "Documentos Almacén Attach Files Attach existing file Upload new file 8 Files CO…" at bounding box center [251, 141] width 145 height 27
click at [316, 149] on icon at bounding box center [315, 145] width 7 height 7
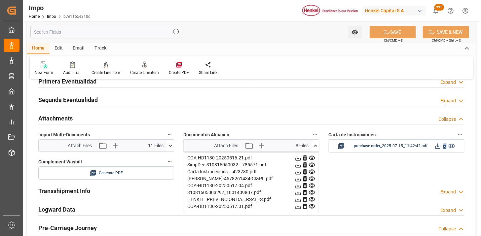
click at [301, 159] on icon at bounding box center [297, 158] width 5 height 5
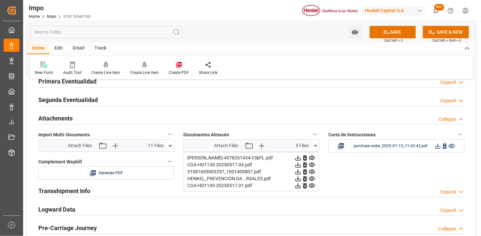
click at [301, 159] on icon at bounding box center [297, 158] width 5 height 5
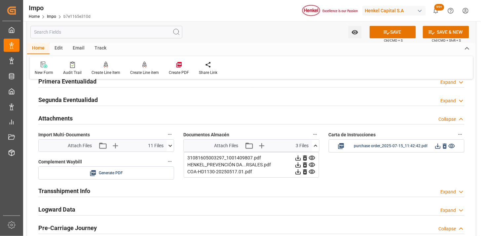
click at [301, 159] on icon at bounding box center [297, 158] width 5 height 5
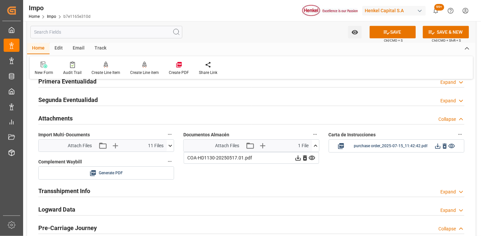
click at [301, 159] on icon at bounding box center [297, 158] width 5 height 5
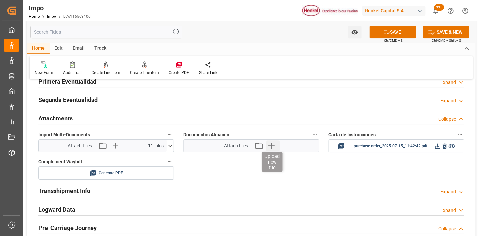
click at [271, 148] on icon "button" at bounding box center [271, 146] width 6 height 6
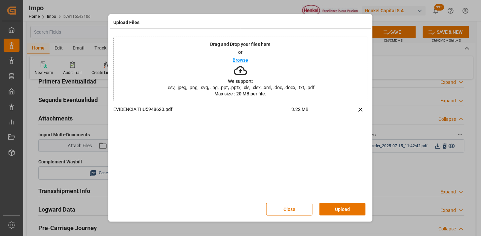
drag, startPoint x: 345, startPoint y: 206, endPoint x: 236, endPoint y: 166, distance: 116.3
click at [344, 207] on button "Upload" at bounding box center [342, 209] width 46 height 13
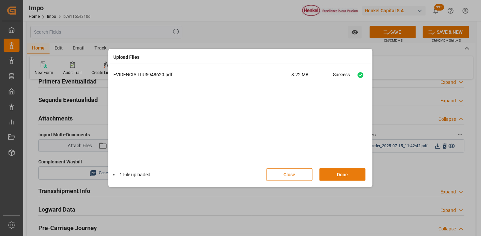
click at [341, 173] on button "Done" at bounding box center [342, 174] width 46 height 13
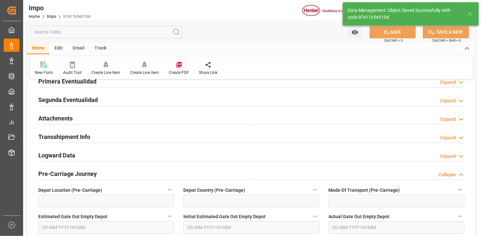
click at [78, 46] on div "Email" at bounding box center [79, 48] width 22 height 11
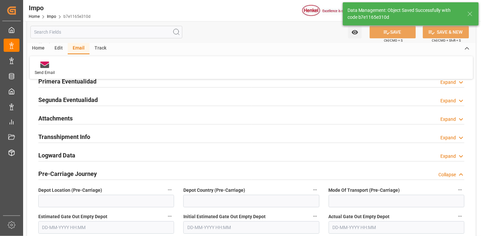
drag, startPoint x: 47, startPoint y: 67, endPoint x: 99, endPoint y: 80, distance: 53.3
click at [47, 68] on icon at bounding box center [44, 65] width 9 height 5
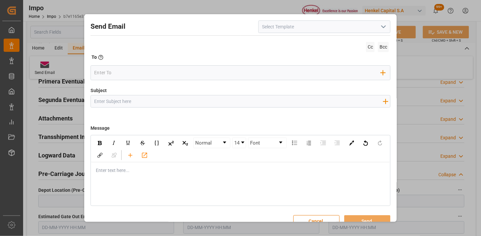
click at [382, 26] on icon "open menu" at bounding box center [383, 27] width 8 height 8
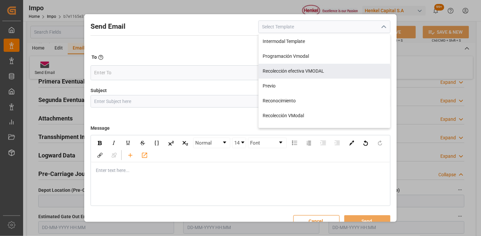
click at [321, 71] on div "Recolección efectiva VMODAL" at bounding box center [324, 71] width 131 height 15
type input "Recolección efectiva VMODAL"
type input "RECOLECCIÓN EFECTIVA || OC {{customerpoDerived}} || REF {{freightForwarderRefer…"
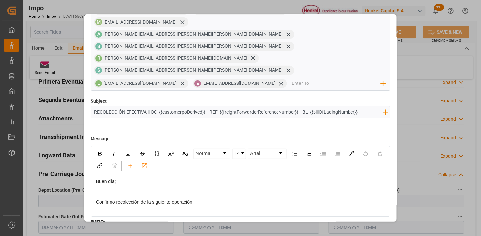
scroll to position [63, 0]
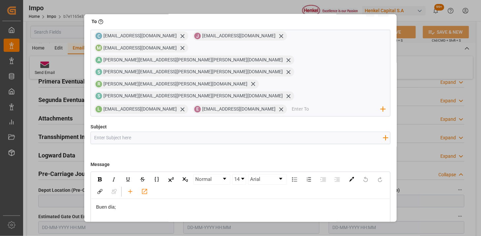
scroll to position [12, 0]
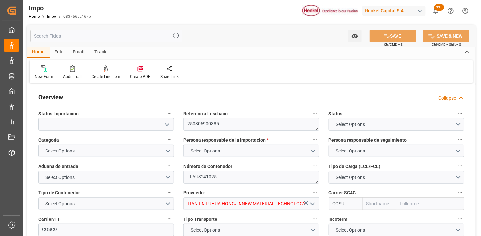
type input "Cosco"
type input "COSCO Shipping Co. Ltd."
type input "1"
type input "50"
type input "20"
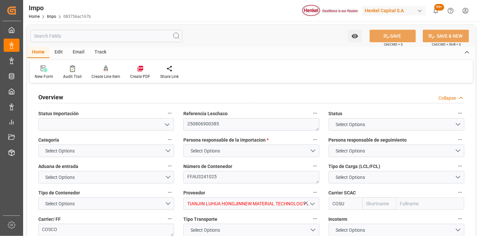
type input "9355551"
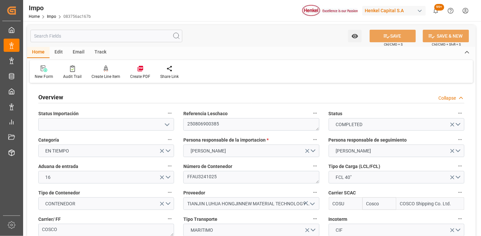
type input "[DATE]"
type input "25-06-2025 21:21"
type input "01-07-2025 06:40"
type input "09-07-2025 18:55"
type input "10-07-2025 10:03"
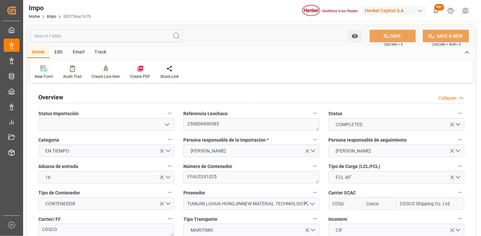
type input "26-07-2025 12:00"
type input "26-07-2025 16:27"
type input "27-07-2025 09:41"
type input "27-07-2025 01:01"
type input "28-07-2025 11:30"
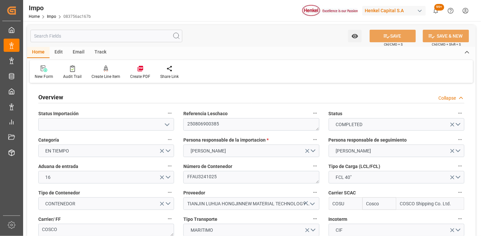
type input "28-07-2025 16:00"
type input "06-08-2025 10:36"
type input "31-07-2025 01:01"
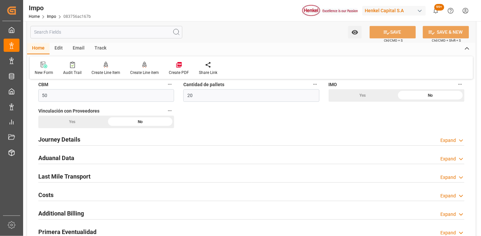
scroll to position [550, 0]
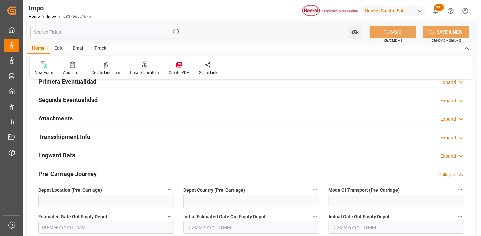
click at [150, 119] on div "Attachments Expand" at bounding box center [251, 118] width 426 height 13
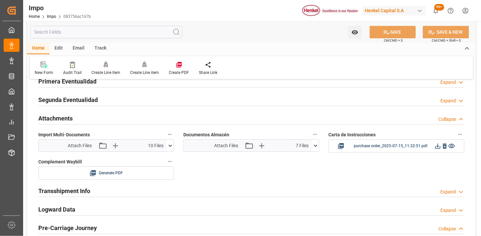
click at [315, 149] on icon at bounding box center [315, 145] width 7 height 7
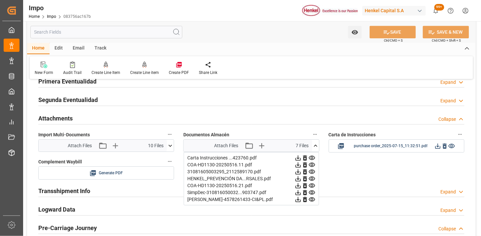
click at [301, 158] on icon at bounding box center [297, 158] width 5 height 5
click at [301, 157] on icon at bounding box center [297, 158] width 5 height 5
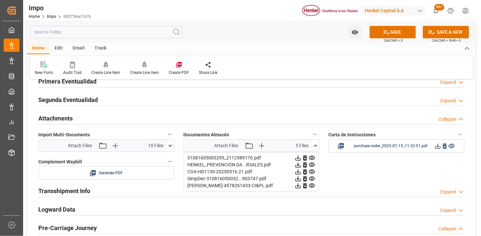
click at [301, 157] on icon at bounding box center [297, 158] width 5 height 5
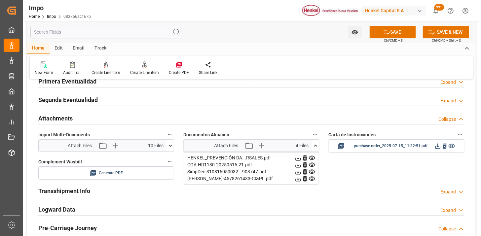
click at [301, 157] on icon at bounding box center [297, 158] width 5 height 5
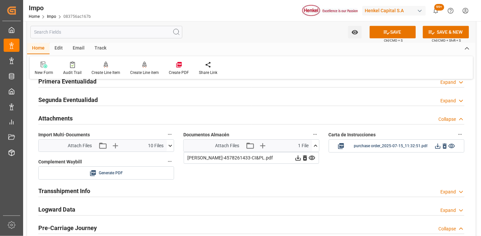
click at [301, 157] on icon at bounding box center [297, 158] width 5 height 5
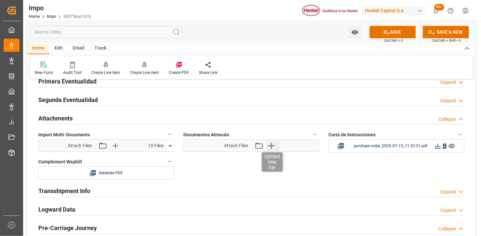
click at [272, 146] on icon "button" at bounding box center [271, 145] width 11 height 11
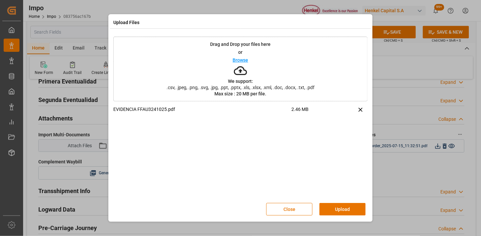
drag, startPoint x: 336, startPoint y: 207, endPoint x: 202, endPoint y: 173, distance: 138.5
click at [334, 207] on button "Upload" at bounding box center [342, 209] width 46 height 13
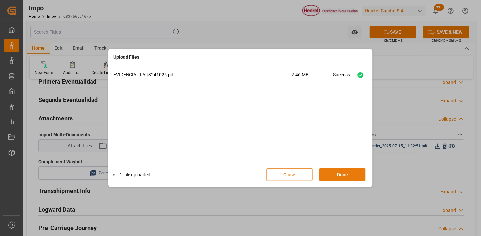
click at [354, 177] on button "Done" at bounding box center [342, 174] width 46 height 13
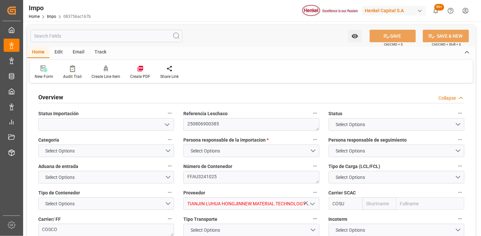
type input "Cosco"
type input "COSCO Shipping Co. Ltd."
type input "1"
type input "50"
type input "20"
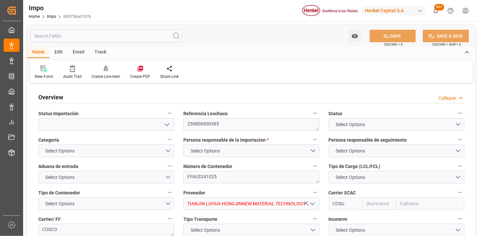
type input "9355551"
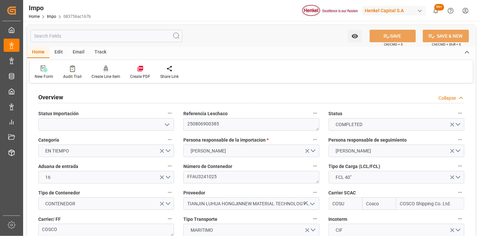
type input "[DATE]"
type input "[DATE] 21:21"
type input "[DATE] 06:40"
type input "[DATE] 18:55"
type input "[DATE] 10:03"
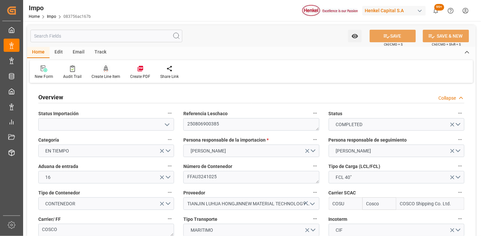
type input "[DATE] 12:00"
type input "[DATE] 16:27"
type input "[DATE] 09:41"
type input "[DATE] 01:01"
type input "[DATE] 11:30"
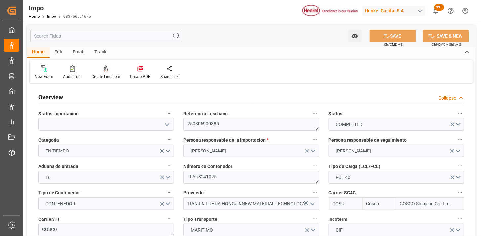
type input "[DATE] 16:00"
type input "[DATE] 10:36"
type input "[DATE] 01:01"
click at [77, 53] on div "Email" at bounding box center [79, 52] width 22 height 11
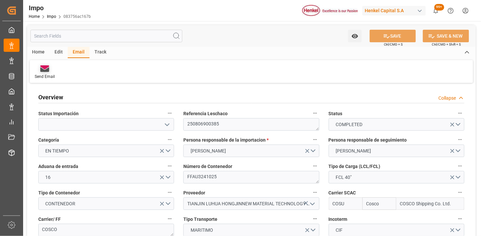
click at [47, 71] on icon at bounding box center [44, 69] width 9 height 5
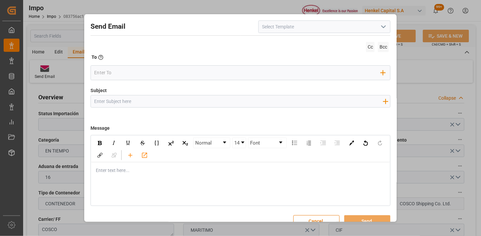
click at [384, 27] on icon "open menu" at bounding box center [383, 27] width 8 height 8
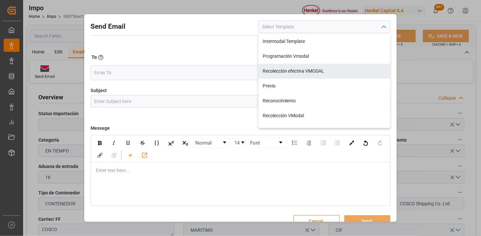
click at [308, 70] on div "Recolección efectiva VMODAL" at bounding box center [324, 71] width 131 height 15
type input "RECOLECCIÓN EFECTIVA || OC {{customerpoDerived}} || REF {{freightForwarderRefer…"
type input "Recolección efectiva VMODAL"
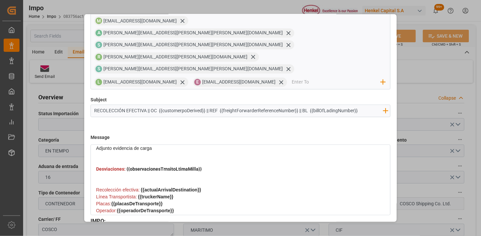
scroll to position [172, 0]
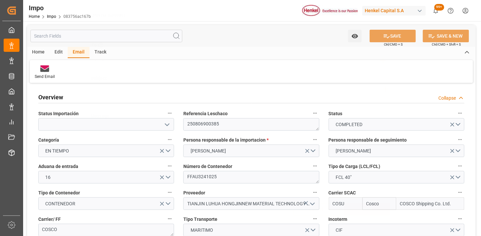
scroll to position [12, 0]
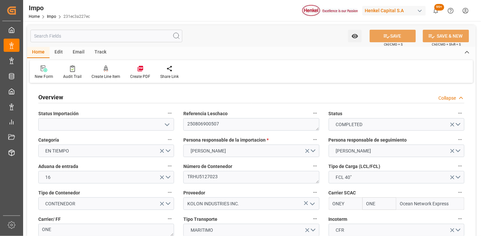
type input "ONE"
type input "Ocean Network Express"
type input "1"
type input "30"
type input "36"
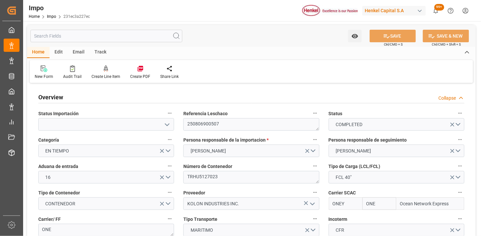
type input "9742170"
type input "[DATE]"
type input "[DATE] 14:48"
type input "[DATE] 17:24"
type input "[DATE] 01:53"
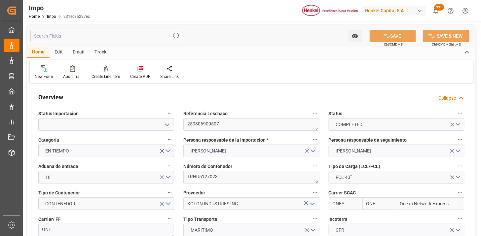
type input "[DATE] 17:38"
type input "28-07-2025 13:00"
type input "29-07-2025 00:24"
type input "29-07-2025 17:47"
type input "28-07-2025 21:30"
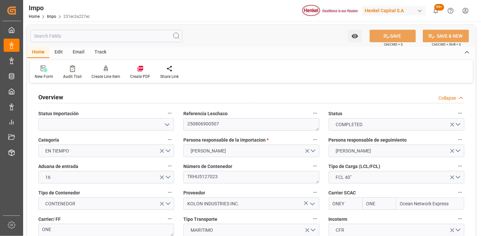
type input "29-07-2025 00:30"
type input "30-07-2025 01:12"
type input "30-07-2025 05:42"
type input "29-07-2025 05:00"
type input "09-08-2025 13:09"
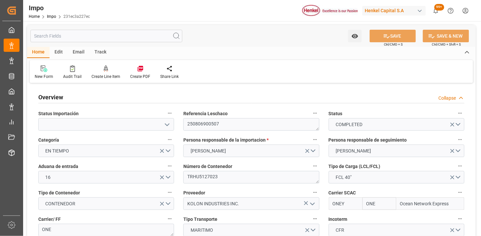
type input "03-08-2025 01:12"
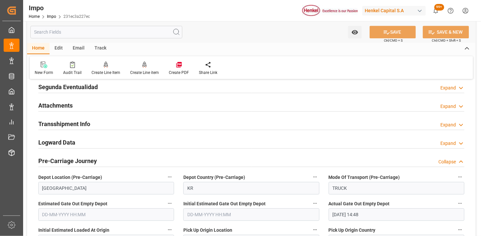
scroll to position [550, 0]
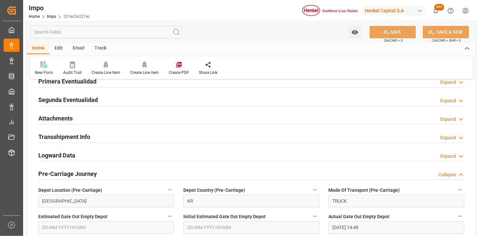
click at [156, 124] on div at bounding box center [251, 124] width 426 height 0
click at [169, 118] on div "Attachments Expand" at bounding box center [251, 118] width 426 height 13
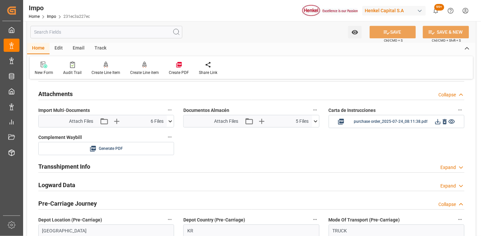
scroll to position [587, 0]
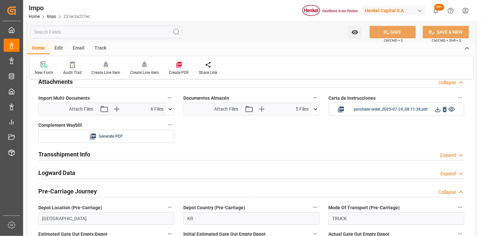
drag, startPoint x: 315, startPoint y: 110, endPoint x: 312, endPoint y: 113, distance: 4.2
click at [316, 110] on icon at bounding box center [315, 109] width 7 height 7
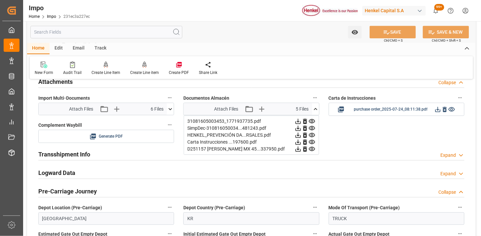
click at [302, 122] on icon at bounding box center [298, 121] width 7 height 7
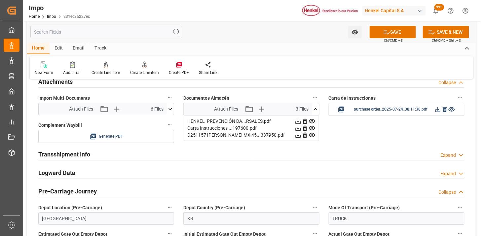
click at [302, 122] on icon at bounding box center [298, 121] width 7 height 7
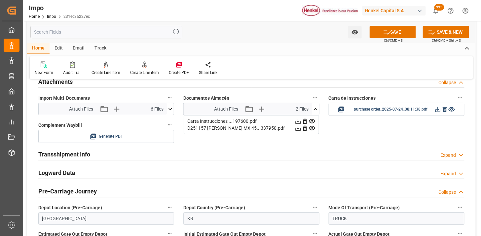
click at [302, 122] on icon at bounding box center [298, 121] width 7 height 7
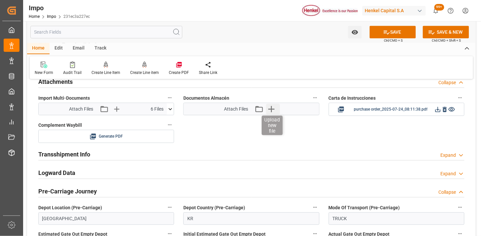
click at [270, 111] on icon "button" at bounding box center [271, 109] width 11 height 11
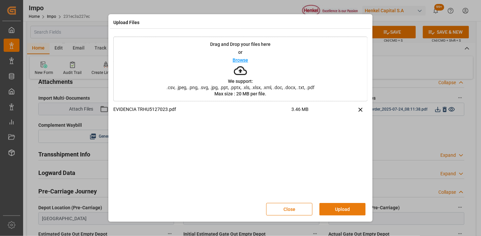
click at [343, 211] on button "Upload" at bounding box center [342, 209] width 46 height 13
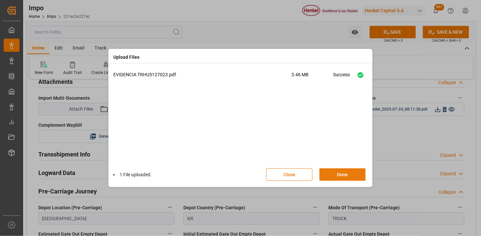
click at [343, 173] on button "Done" at bounding box center [342, 174] width 46 height 13
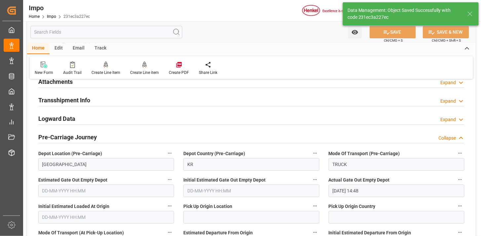
click at [73, 49] on div "Email" at bounding box center [79, 48] width 22 height 11
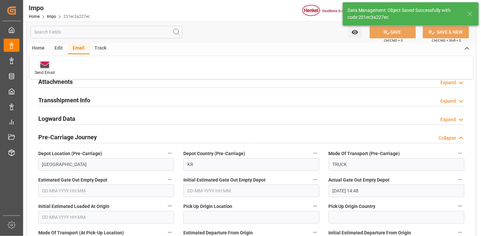
drag, startPoint x: 46, startPoint y: 69, endPoint x: 50, endPoint y: 70, distance: 4.0
click at [46, 70] on div "Send Email" at bounding box center [45, 73] width 20 height 6
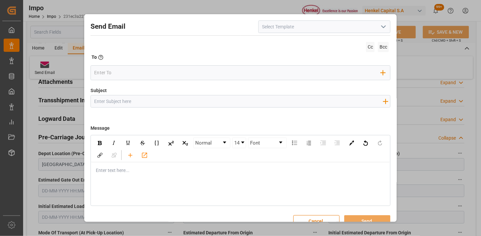
click at [379, 25] on icon "open menu" at bounding box center [383, 27] width 8 height 8
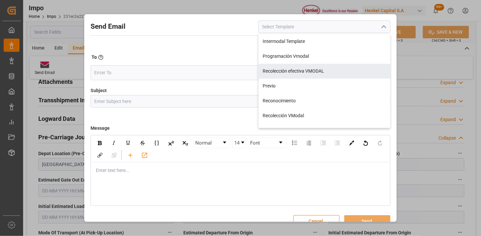
click at [305, 69] on div "Recolección efectiva VMODAL" at bounding box center [324, 71] width 131 height 15
type input "Recolección efectiva VMODAL"
type input "RECOLECCIÓN EFECTIVA || OC {{customerpoDerived}} || REF {{freightForwarderRefer…"
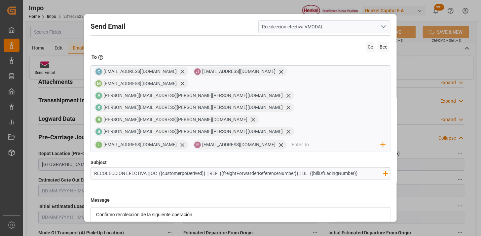
scroll to position [172, 0]
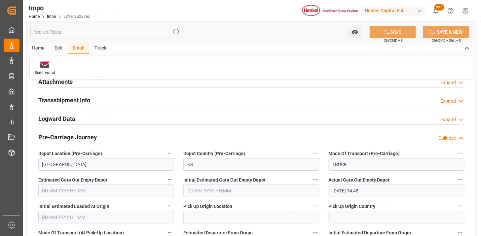
scroll to position [12, 0]
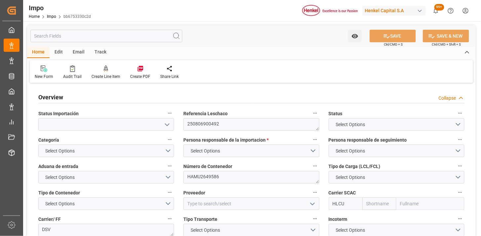
type input "Hapag Lloyd"
type input "Hapag Lloyd Aktiengesellschaft"
type input "1"
type input "17"
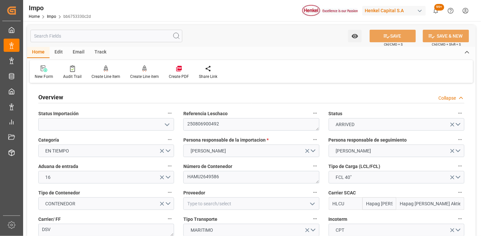
type input "25-07-2025"
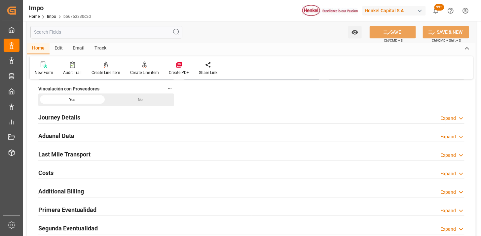
scroll to position [440, 0]
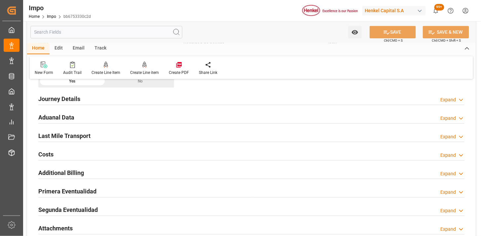
click at [129, 119] on div "Aduanal Data Expand" at bounding box center [251, 117] width 426 height 13
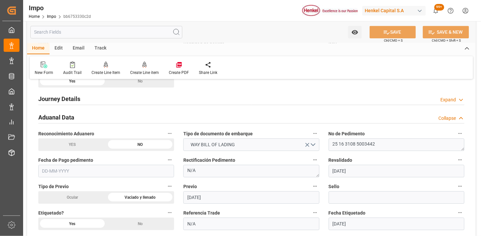
scroll to position [477, 0]
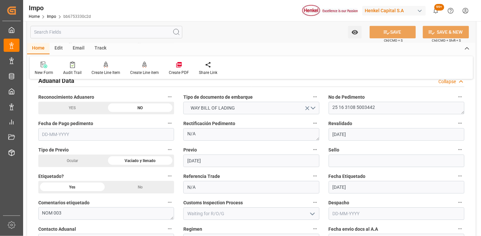
click at [89, 131] on input "text" at bounding box center [106, 134] width 136 height 13
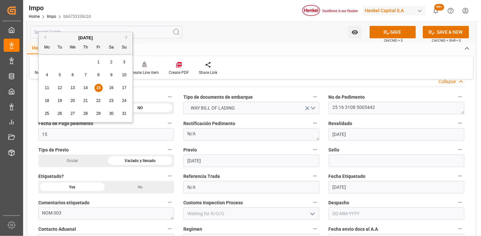
type input "15-08-2025"
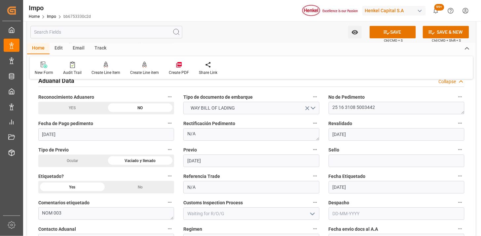
scroll to position [514, 0]
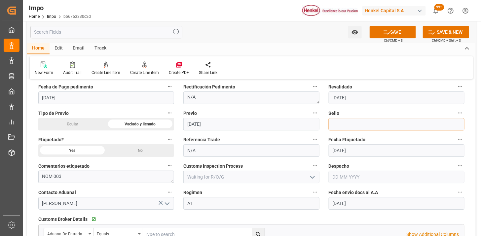
click at [351, 123] on input at bounding box center [397, 124] width 136 height 13
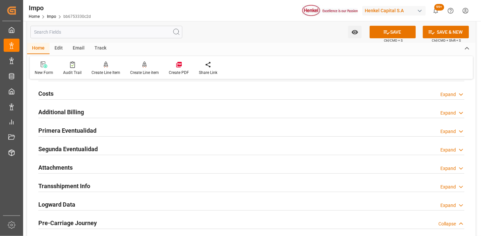
scroll to position [734, 0]
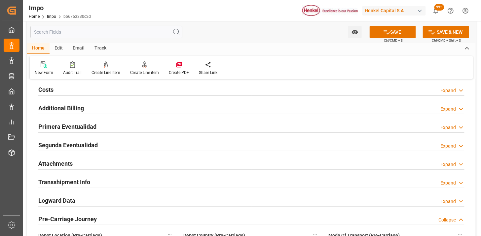
type input "CEM23-3547952"
click at [174, 127] on div "Primera Eventualidad Expand" at bounding box center [251, 126] width 426 height 13
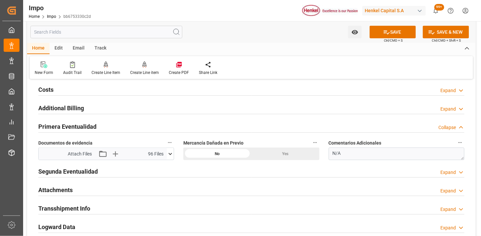
scroll to position [771, 0]
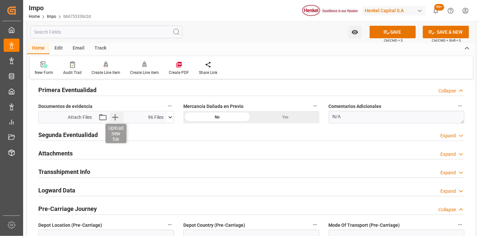
click at [116, 119] on icon "button" at bounding box center [115, 117] width 11 height 11
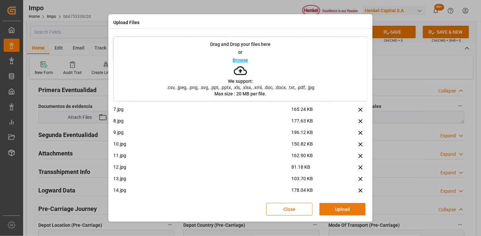
click at [335, 210] on button "Upload" at bounding box center [342, 209] width 46 height 13
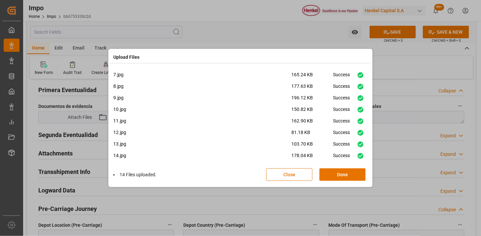
scroll to position [74, 0]
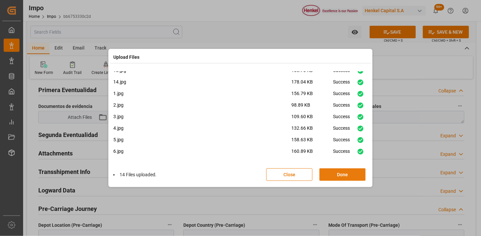
click at [335, 175] on button "Done" at bounding box center [342, 174] width 46 height 13
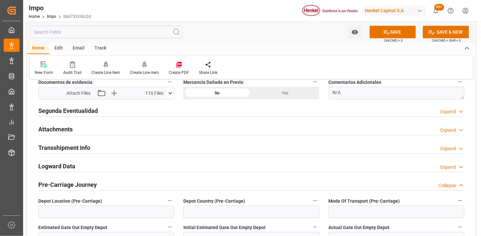
scroll to position [807, 0]
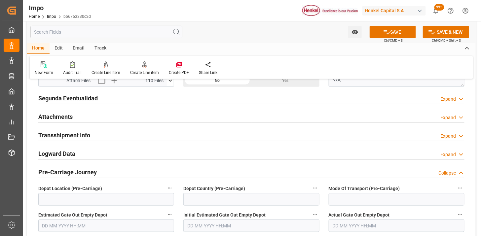
click at [91, 119] on div "Attachments Expand" at bounding box center [251, 116] width 426 height 13
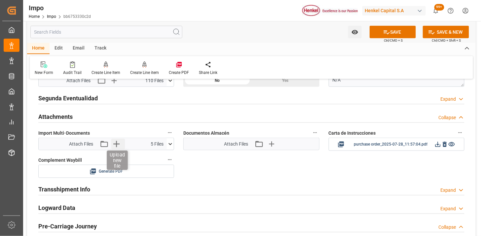
click at [116, 146] on icon "button" at bounding box center [116, 144] width 6 height 6
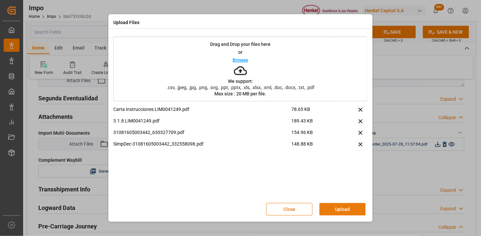
click at [332, 210] on button "Upload" at bounding box center [342, 209] width 46 height 13
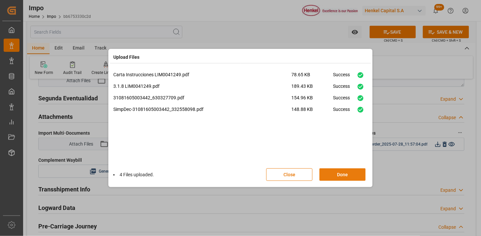
click at [354, 177] on button "Done" at bounding box center [342, 174] width 46 height 13
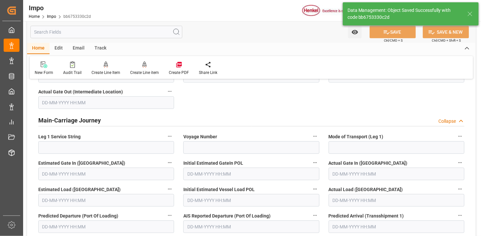
scroll to position [578, 0]
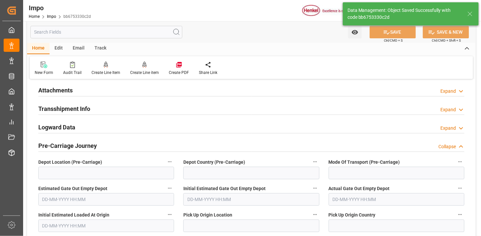
drag, startPoint x: 129, startPoint y: 92, endPoint x: 273, endPoint y: 128, distance: 148.8
click at [129, 92] on div "Attachments Expand" at bounding box center [251, 90] width 426 height 13
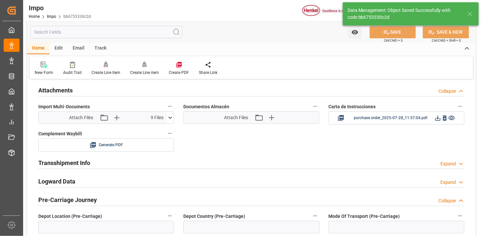
click at [263, 123] on div "Attach Files Attach existing file Upload new file" at bounding box center [251, 118] width 135 height 12
click at [259, 120] on icon "button" at bounding box center [258, 117] width 11 height 11
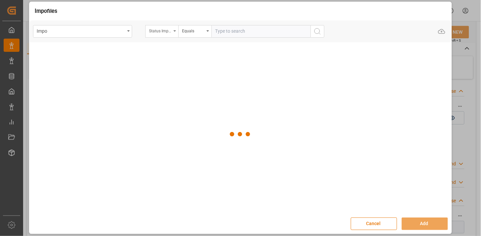
click at [167, 34] on div "Status Importación" at bounding box center [160, 30] width 22 height 8
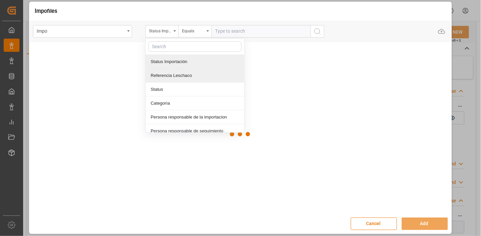
click at [176, 75] on div "Referencia Leschaco" at bounding box center [195, 76] width 98 height 14
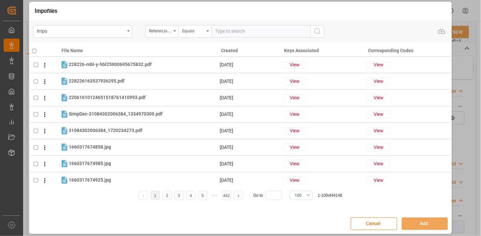
drag, startPoint x: 233, startPoint y: 32, endPoint x: 263, endPoint y: 34, distance: 30.1
click at [233, 32] on input "text" at bounding box center [260, 31] width 99 height 13
paste input "250806900492"
type input "250806900492"
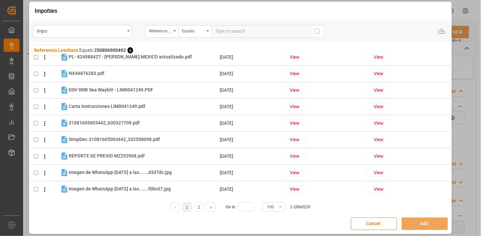
scroll to position [0, 0]
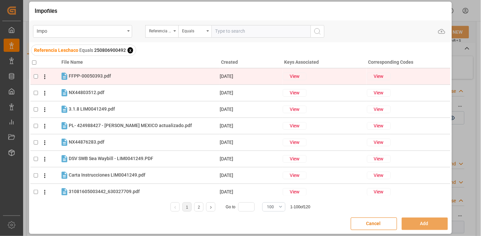
click at [44, 77] on icon at bounding box center [44, 76] width 7 height 7
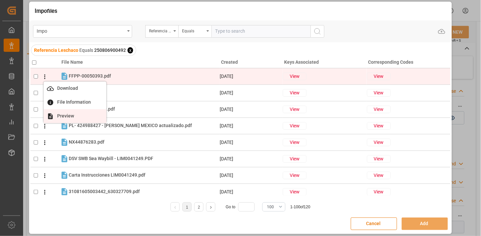
click at [65, 117] on span "Preview" at bounding box center [65, 115] width 23 height 5
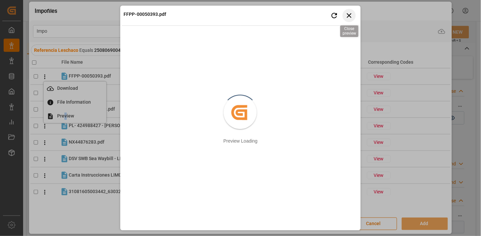
click at [349, 19] on icon "button" at bounding box center [349, 15] width 8 height 8
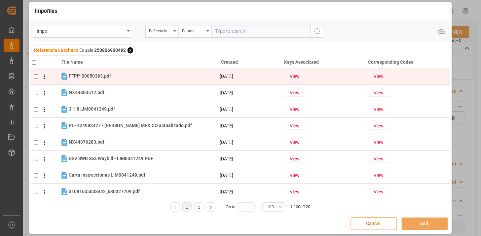
click at [35, 77] on input "checkbox" at bounding box center [36, 76] width 4 height 4
checkbox input "true"
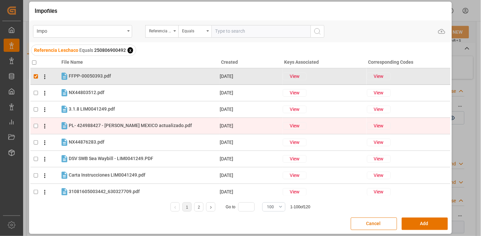
click at [34, 124] on input "checkbox" at bounding box center [36, 126] width 4 height 4
checkbox input "true"
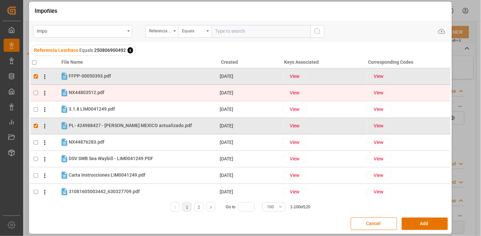
click at [33, 91] on td at bounding box center [44, 93] width 29 height 17
checkbox input "true"
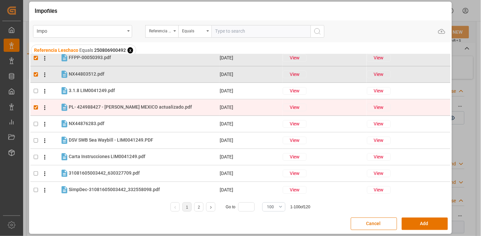
scroll to position [37, 0]
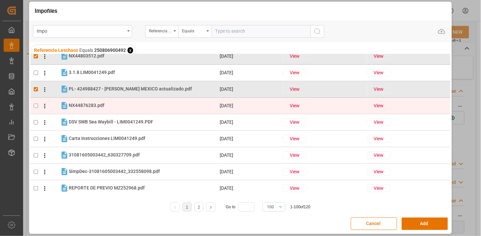
click at [35, 105] on input "checkbox" at bounding box center [36, 106] width 4 height 4
checkbox input "true"
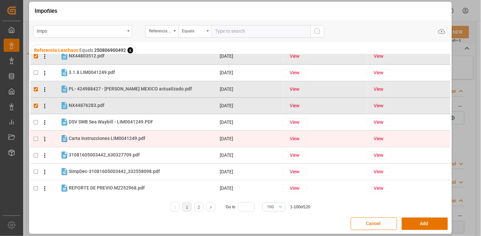
scroll to position [73, 0]
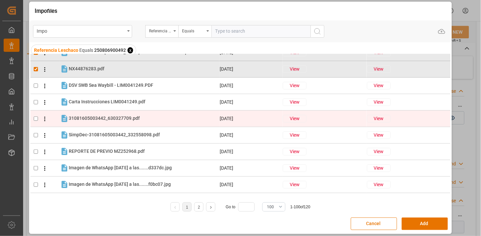
click at [36, 119] on input "checkbox" at bounding box center [36, 119] width 4 height 4
checkbox input "true"
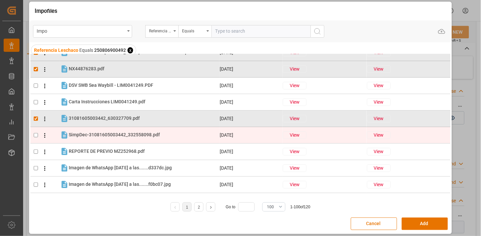
click at [35, 136] on input "checkbox" at bounding box center [36, 135] width 4 height 4
checkbox input "true"
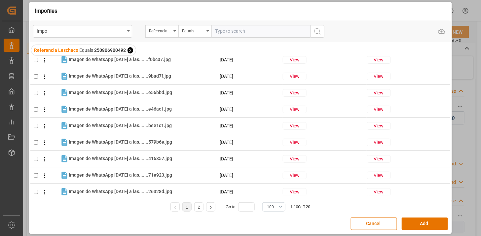
scroll to position [220, 0]
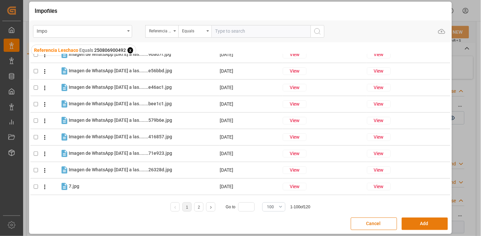
click at [415, 223] on button "Add" at bounding box center [425, 224] width 46 height 13
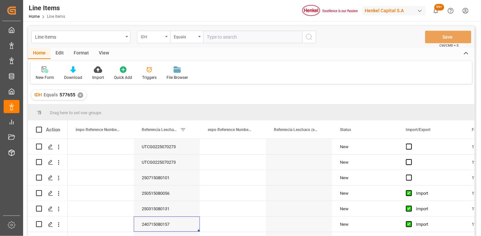
click at [156, 40] on div "IDH" at bounding box center [152, 36] width 22 height 8
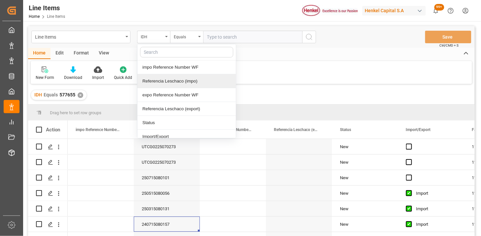
drag, startPoint x: 166, startPoint y: 80, endPoint x: 223, endPoint y: 42, distance: 68.0
click at [168, 79] on div "Referencia Leschaco (impo)" at bounding box center [186, 81] width 98 height 14
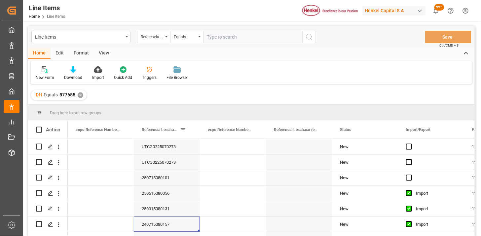
click at [236, 28] on div "Line Items Referencia Leschaco (impo) Equals Save Ctrl/CMD + S" at bounding box center [251, 37] width 447 height 22
drag, startPoint x: 238, startPoint y: 30, endPoint x: 261, endPoint y: 39, distance: 24.6
click at [242, 35] on input "text" at bounding box center [252, 37] width 99 height 13
paste input "250806900492"
type input "250806900492"
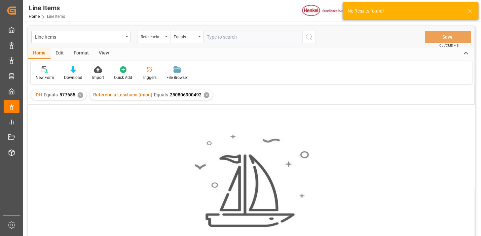
click at [81, 96] on div "✕" at bounding box center [81, 95] width 6 height 6
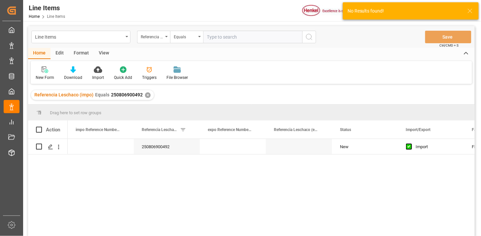
drag, startPoint x: 107, startPoint y: 52, endPoint x: 96, endPoint y: 61, distance: 14.8
click at [107, 53] on div "View" at bounding box center [104, 53] width 20 height 11
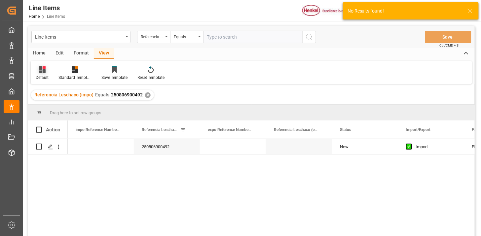
click at [46, 75] on div "Default" at bounding box center [42, 78] width 13 height 6
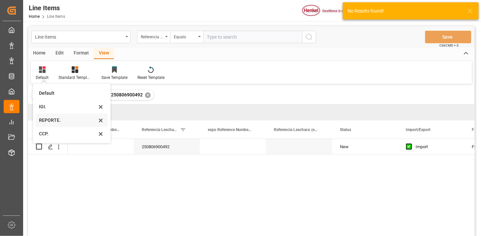
click at [61, 123] on div "REPORTE." at bounding box center [68, 120] width 58 height 7
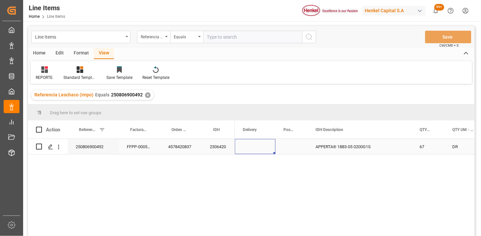
click at [272, 146] on div "Press SPACE to select this row." at bounding box center [255, 146] width 41 height 15
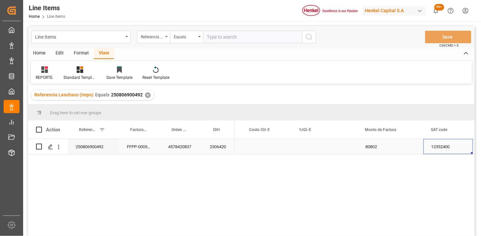
click at [267, 146] on div "Press SPACE to select this row." at bounding box center [266, 146] width 50 height 15
click at [267, 146] on input "Press SPACE to select this row." at bounding box center [266, 150] width 39 height 13
type input "174361"
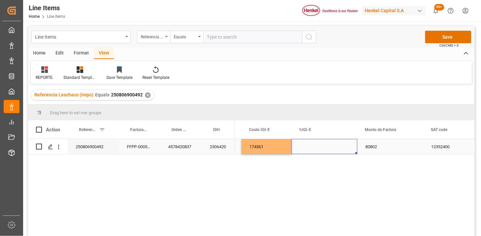
click at [318, 146] on div "Press SPACE to select this row." at bounding box center [324, 146] width 66 height 15
click at [318, 146] on input "Press SPACE to select this row." at bounding box center [324, 150] width 55 height 13
type input "10"
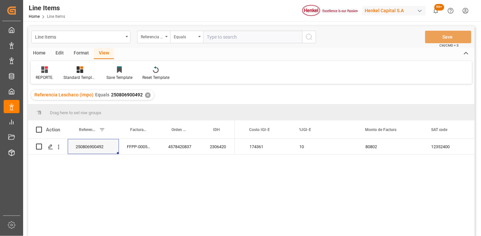
drag, startPoint x: 228, startPoint y: 33, endPoint x: 275, endPoint y: 37, distance: 46.7
click at [229, 34] on input "text" at bounding box center [252, 37] width 99 height 13
paste input "250815080131"
type input "250815080131"
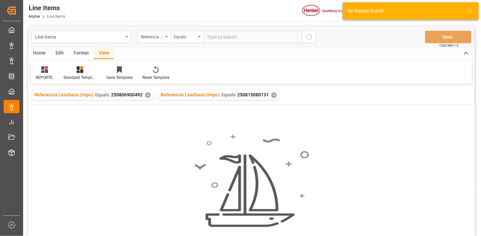
click at [147, 95] on div "✕" at bounding box center [148, 95] width 6 height 6
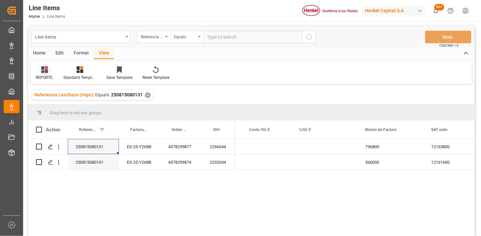
click at [42, 71] on icon at bounding box center [44, 69] width 7 height 7
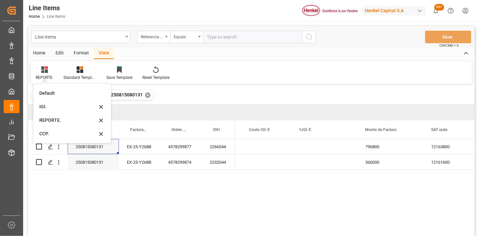
click at [48, 104] on div "IGI." at bounding box center [68, 106] width 58 height 7
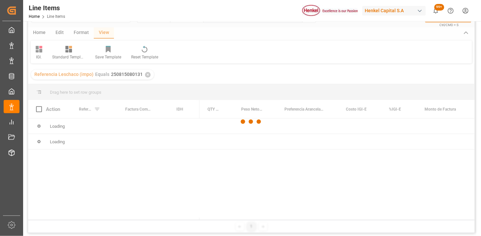
scroll to position [37, 0]
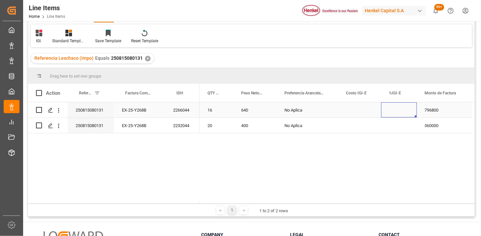
click at [393, 113] on div "Press SPACE to select this row." at bounding box center [399, 109] width 36 height 15
click at [397, 112] on input "Press SPACE to select this row." at bounding box center [398, 114] width 25 height 13
type input "3"
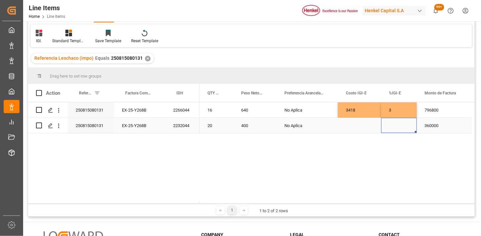
click at [394, 127] on div "Press SPACE to select this row." at bounding box center [399, 125] width 36 height 15
click at [394, 127] on div "Press SPACE to select this row." at bounding box center [399, 121] width 36 height 23
click at [394, 119] on input "Press SPACE to select this row." at bounding box center [398, 121] width 25 height 13
type input "5"
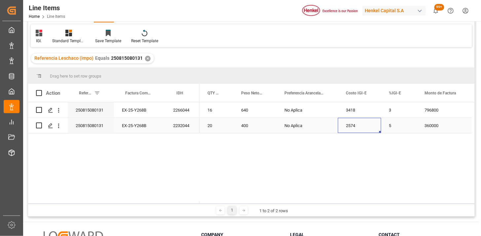
click at [96, 126] on div "250815080131" at bounding box center [91, 125] width 46 height 15
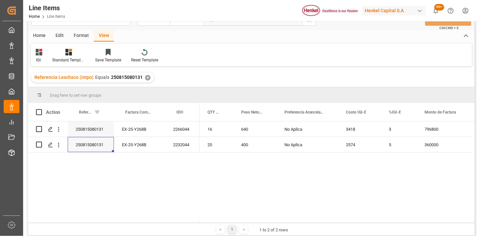
scroll to position [0, 0]
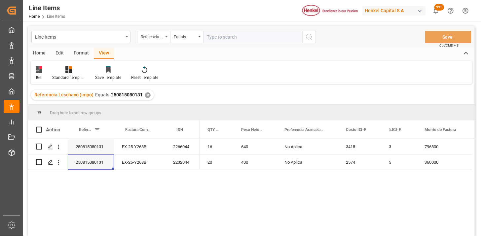
click at [153, 41] on div "Referencia Leschaco (impo)" at bounding box center [153, 37] width 33 height 13
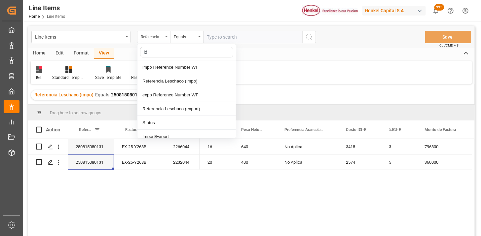
type input "idh"
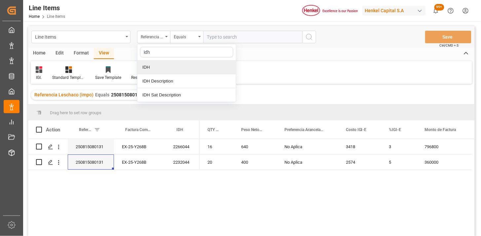
click at [163, 65] on div "IDH" at bounding box center [186, 67] width 98 height 14
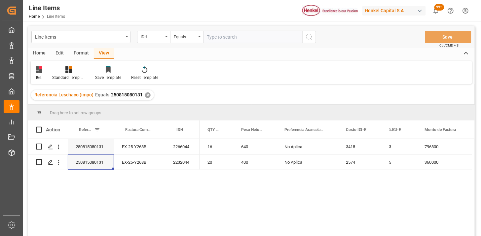
click at [207, 41] on input "text" at bounding box center [252, 37] width 99 height 13
type input "2831242"
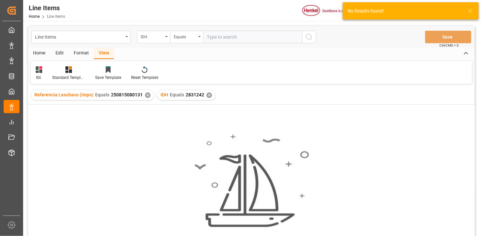
click at [146, 96] on div "✕" at bounding box center [148, 95] width 6 height 6
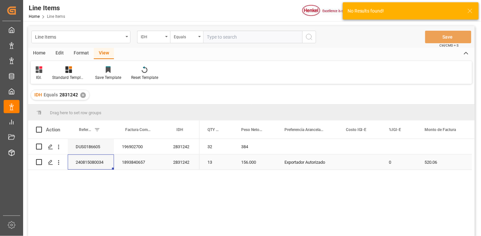
click at [85, 163] on div "240815080034" at bounding box center [91, 162] width 46 height 15
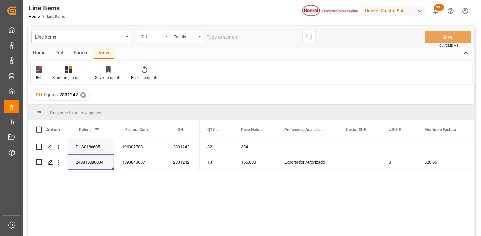
click at [82, 95] on div "✕" at bounding box center [83, 95] width 6 height 6
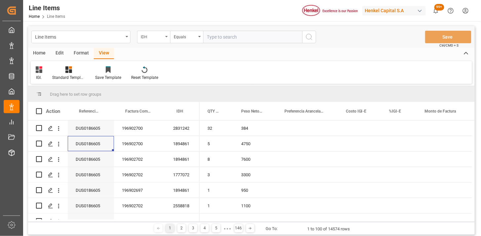
click at [162, 34] on div "IDH" at bounding box center [152, 36] width 22 height 8
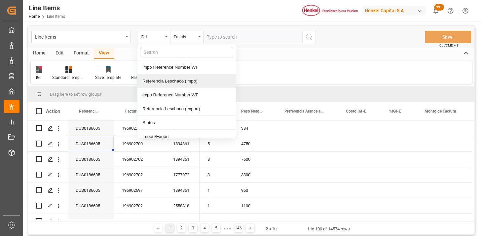
click at [183, 83] on div "Referencia Leschaco (impo)" at bounding box center [186, 81] width 98 height 14
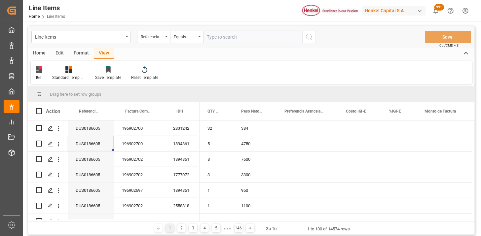
click at [234, 40] on input "text" at bounding box center [252, 37] width 99 height 13
paste input "250806900745"
type input "250806900745"
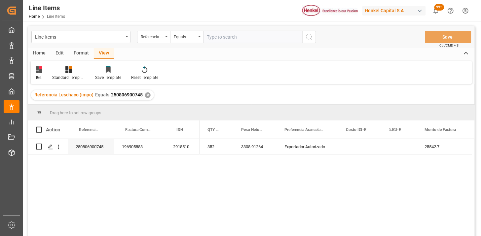
scroll to position [37, 0]
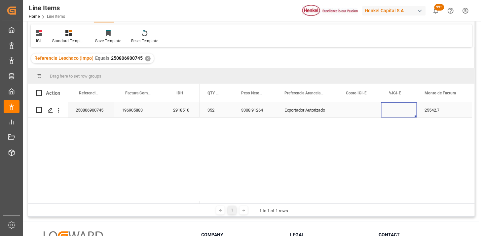
click at [405, 114] on div "Press SPACE to select this row." at bounding box center [399, 109] width 36 height 15
click at [405, 114] on input "Press SPACE to select this row." at bounding box center [398, 114] width 25 height 13
type input "0"
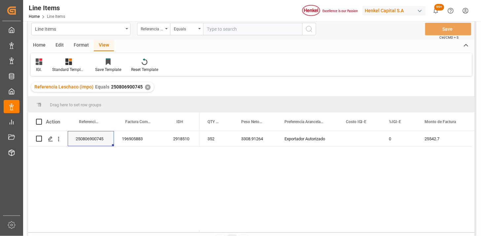
scroll to position [0, 0]
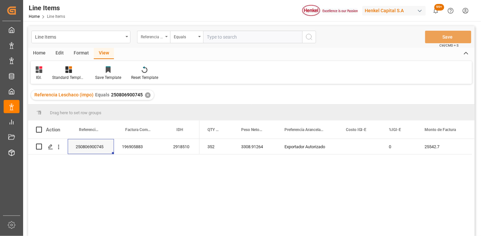
click at [163, 39] on div "Referencia Leschaco (impo)" at bounding box center [153, 37] width 33 height 13
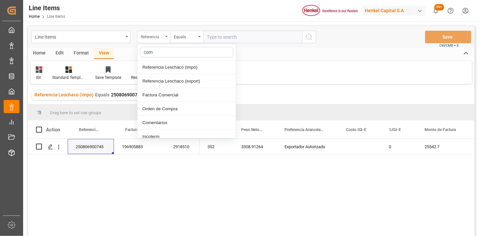
type input "come"
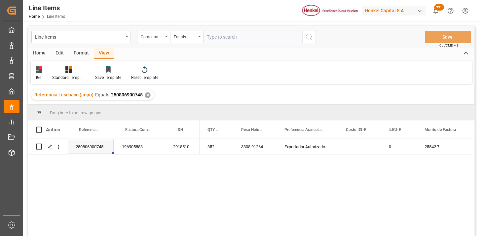
click at [223, 34] on input "text" at bounding box center [252, 37] width 99 height 13
paste input "250740070048"
type input "250740070048"
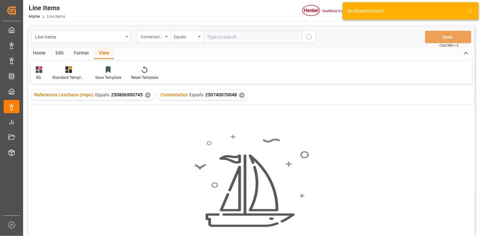
click at [147, 96] on div "✕" at bounding box center [148, 95] width 6 height 6
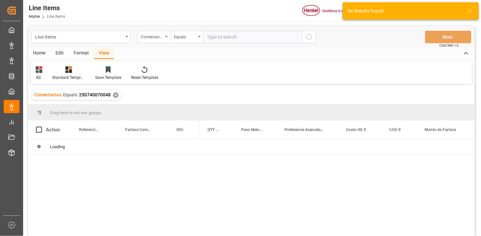
click at [42, 71] on icon at bounding box center [39, 69] width 7 height 7
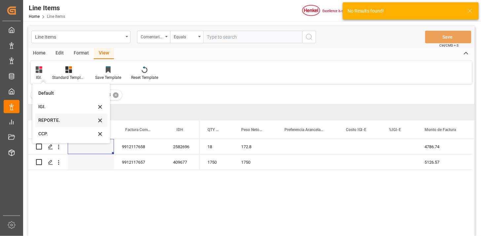
click at [57, 121] on div "REPORTE." at bounding box center [67, 120] width 58 height 7
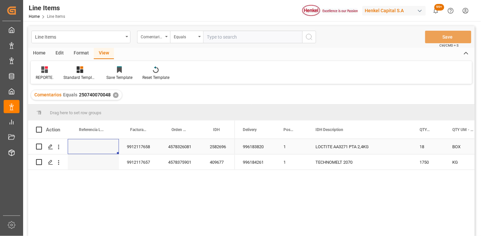
click at [343, 152] on div "LOCTITE AA3271 PTA 2,4KG" at bounding box center [359, 146] width 104 height 15
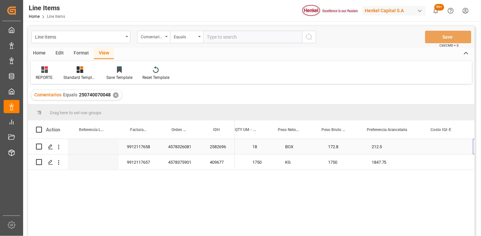
scroll to position [0, 217]
click at [382, 147] on div "Press SPACE to select this row." at bounding box center [391, 146] width 64 height 15
click at [407, 149] on button "Select" at bounding box center [391, 150] width 53 height 13
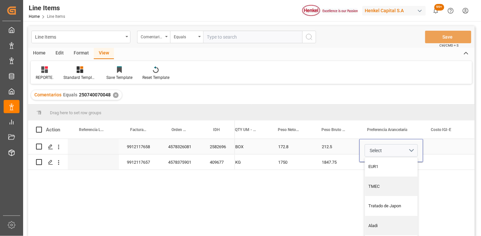
scroll to position [44, 0]
click at [381, 223] on div "Aladi" at bounding box center [392, 222] width 46 height 7
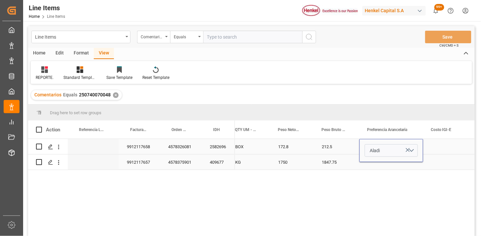
click at [343, 151] on div "212.5" at bounding box center [337, 146] width 46 height 15
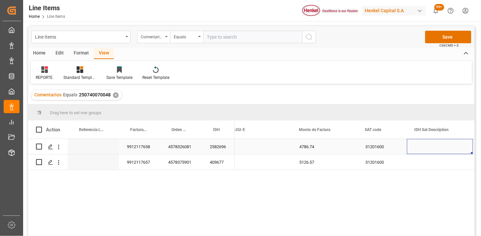
scroll to position [0, 510]
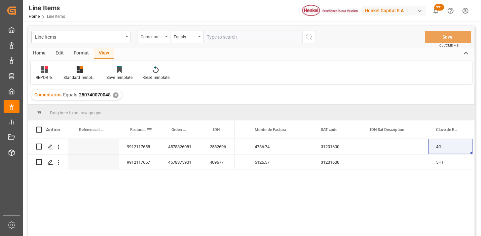
click at [134, 129] on span "Factura Comercial" at bounding box center [138, 129] width 16 height 5
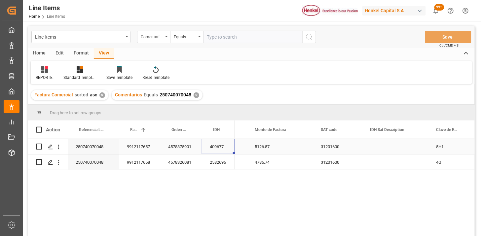
click at [221, 151] on div "409677" at bounding box center [218, 146] width 33 height 15
click at [287, 147] on div "5126.57" at bounding box center [280, 146] width 66 height 15
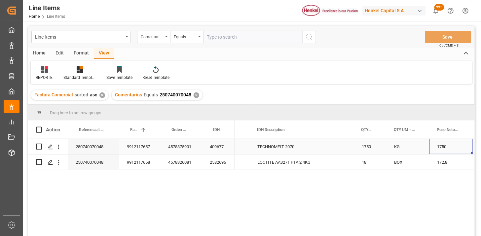
scroll to position [0, 104]
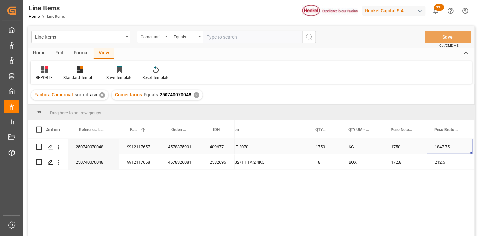
click at [321, 147] on div "1750" at bounding box center [324, 146] width 33 height 15
click at [321, 147] on input "1750" at bounding box center [324, 150] width 22 height 13
type input "70"
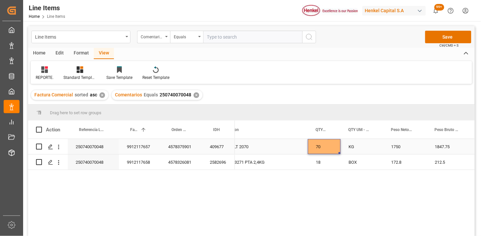
click at [356, 153] on div "KG" at bounding box center [362, 146] width 43 height 15
click at [357, 151] on div "KG" at bounding box center [362, 146] width 43 height 15
click at [359, 149] on input "KG" at bounding box center [362, 150] width 32 height 13
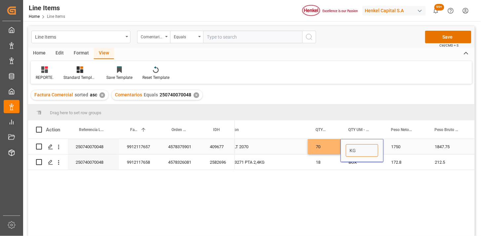
click at [359, 149] on input "KG" at bounding box center [362, 150] width 32 height 13
type input "BGS"
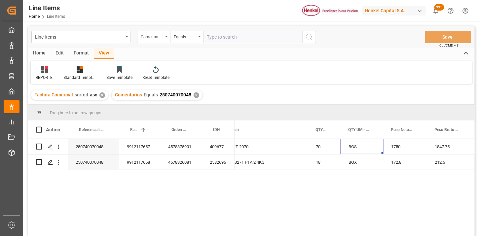
click at [210, 43] on div "Line Items Comentarios Equals Save Ctrl/CMD + S" at bounding box center [251, 37] width 447 height 22
click at [221, 39] on input "text" at bounding box center [252, 37] width 99 height 13
paste input "DUS0186877"
type input "DUS0186877"
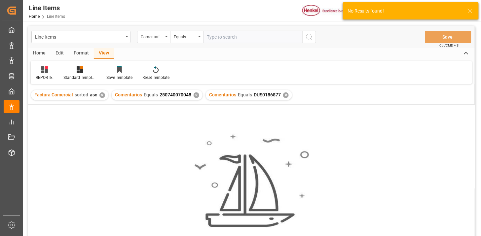
click at [194, 95] on div "✕" at bounding box center [197, 95] width 6 height 6
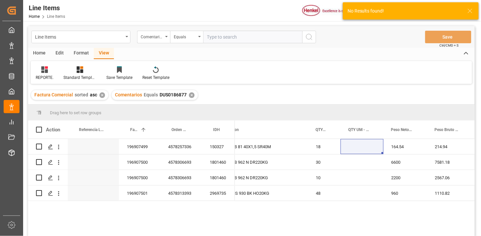
scroll to position [37, 0]
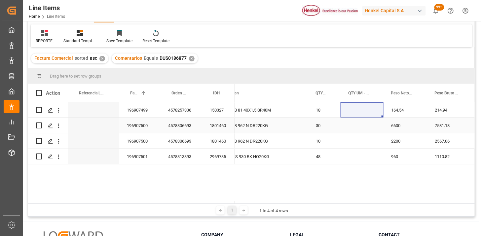
click at [139, 113] on div "196907499" at bounding box center [139, 109] width 41 height 15
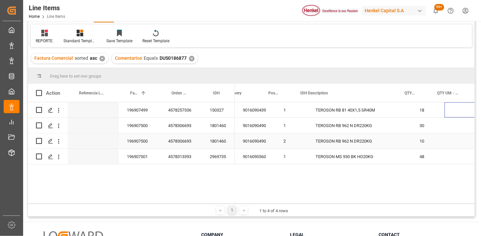
scroll to position [0, 15]
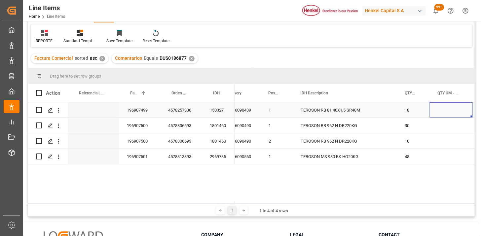
click at [440, 110] on div "Press SPACE to select this row." at bounding box center [451, 109] width 43 height 15
click at [440, 110] on input "Press SPACE to select this row." at bounding box center [451, 114] width 32 height 13
type input "CTN"
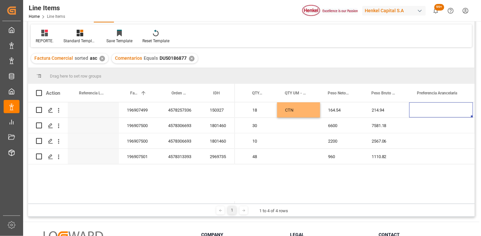
scroll to position [0, 217]
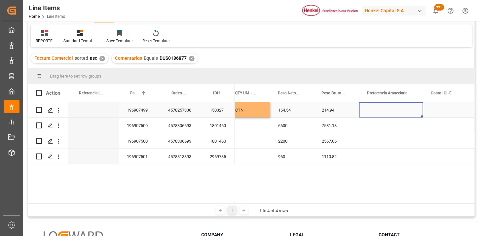
click at [405, 113] on div "Press SPACE to select this row." at bounding box center [391, 109] width 64 height 15
click at [411, 114] on button "Select" at bounding box center [391, 114] width 53 height 13
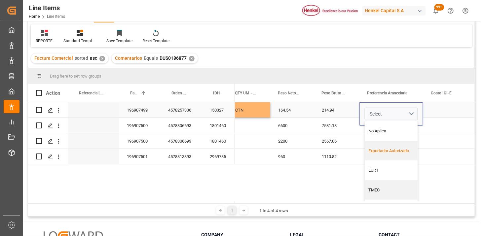
click at [391, 146] on div "Exportador Autorizado" at bounding box center [391, 151] width 53 height 20
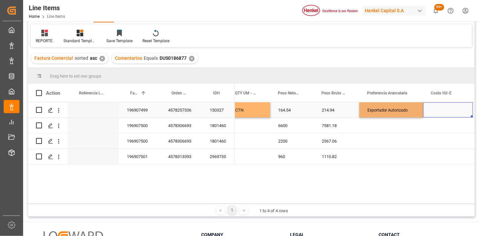
click at [439, 110] on div "Press SPACE to select this row." at bounding box center [448, 109] width 50 height 15
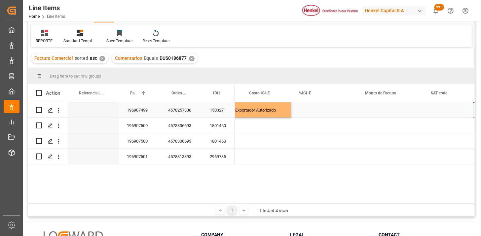
scroll to position [0, 399]
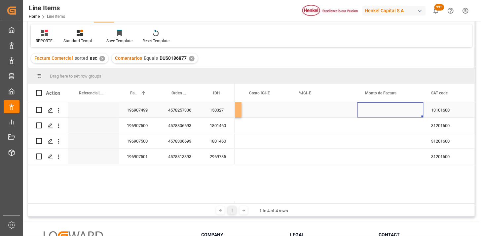
click at [385, 109] on div "Press SPACE to select this row." at bounding box center [390, 109] width 66 height 15
click at [385, 109] on input "Press SPACE to select this row." at bounding box center [390, 114] width 55 height 13
type input "1864.72"
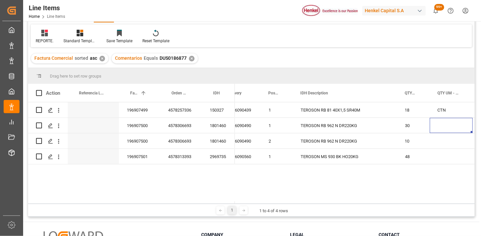
scroll to position [0, 58]
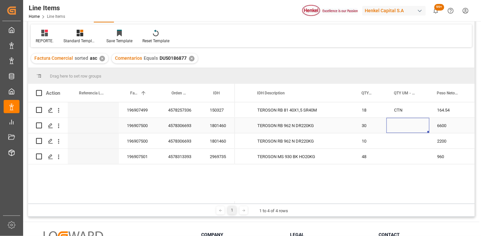
click at [405, 127] on div "Press SPACE to select this row." at bounding box center [407, 125] width 43 height 15
click at [405, 127] on input "Press SPACE to select this row." at bounding box center [408, 129] width 32 height 13
type input "DR"
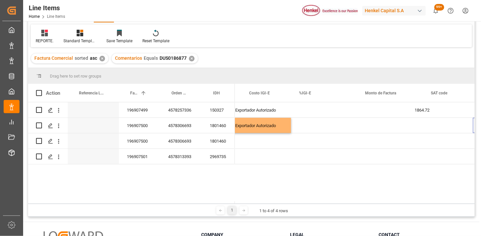
scroll to position [0, 399]
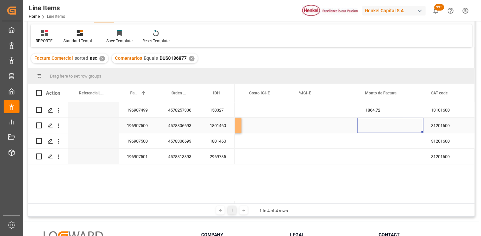
click at [379, 123] on div "Press SPACE to select this row." at bounding box center [390, 125] width 66 height 15
click at [380, 126] on input "Press SPACE to select this row." at bounding box center [390, 129] width 55 height 13
type input "61949.58"
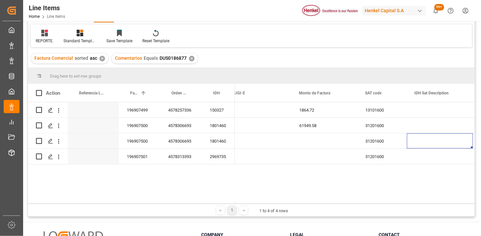
scroll to position [0, 510]
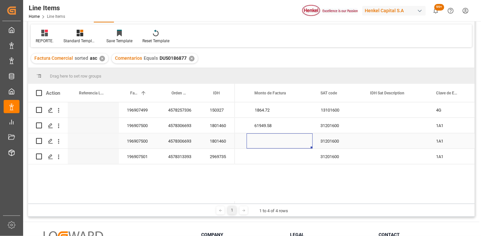
click at [271, 137] on div "Press SPACE to select this row." at bounding box center [280, 140] width 66 height 15
click at [272, 139] on input "Press SPACE to select this row." at bounding box center [279, 145] width 55 height 13
type input "20649.84"
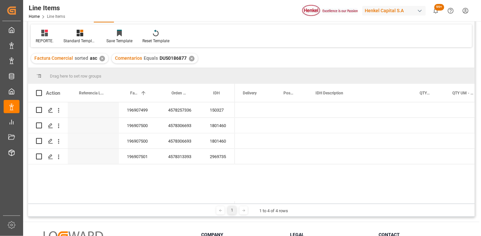
scroll to position [0, 0]
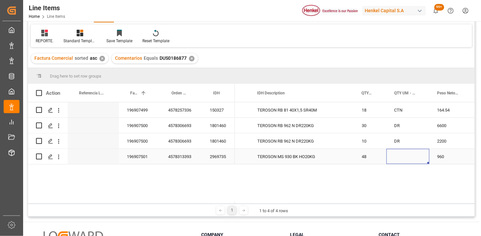
click at [403, 157] on div "Press SPACE to select this row." at bounding box center [407, 156] width 43 height 15
type input "HOB"
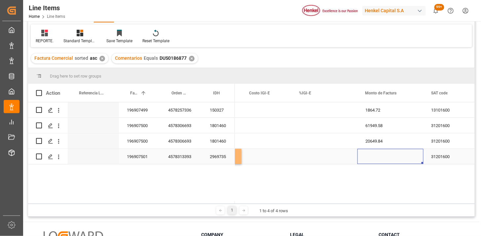
click at [383, 162] on div "Press SPACE to select this row." at bounding box center [390, 156] width 66 height 15
click at [383, 156] on div "Press SPACE to select this row." at bounding box center [390, 156] width 66 height 15
click at [383, 156] on input "Press SPACE to select this row." at bounding box center [390, 152] width 55 height 13
type input "7261.84"
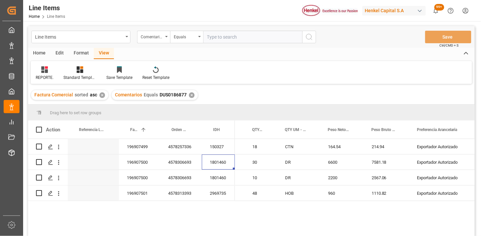
click at [239, 39] on input "text" at bounding box center [252, 37] width 99 height 13
paste input "DUS0187124"
type input "DUS0187124"
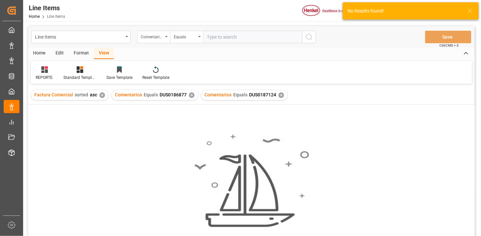
click at [190, 96] on div "✕" at bounding box center [192, 95] width 6 height 6
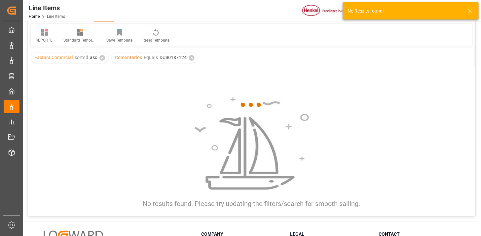
scroll to position [73, 0]
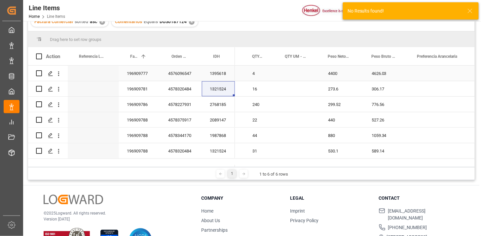
click at [150, 80] on div "196909777" at bounding box center [139, 73] width 41 height 15
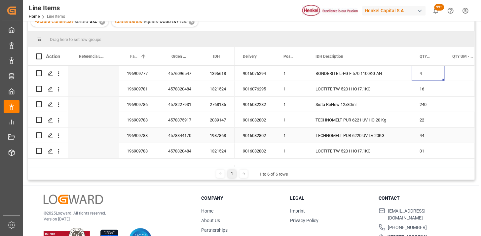
scroll to position [0, 15]
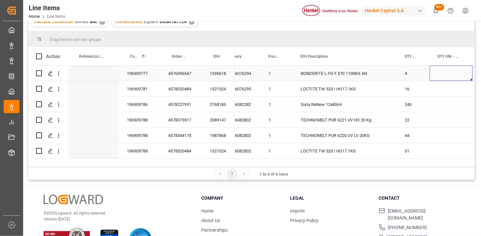
click at [446, 73] on div "Press SPACE to select this row." at bounding box center [451, 73] width 43 height 15
click at [446, 73] on input "Press SPACE to select this row." at bounding box center [451, 77] width 32 height 13
type input "CNT"
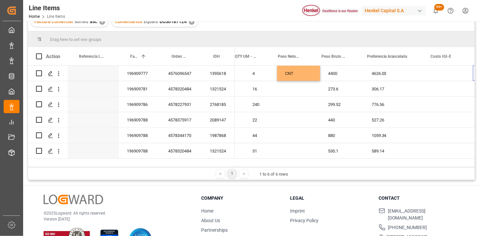
scroll to position [0, 217]
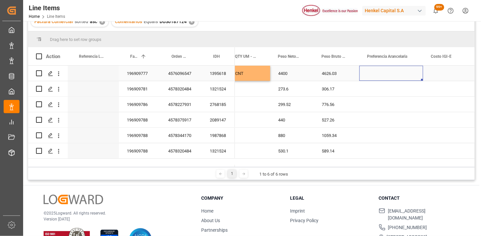
click at [401, 73] on div "Press SPACE to select this row." at bounding box center [391, 73] width 64 height 15
click at [413, 77] on button "Select" at bounding box center [391, 77] width 53 height 13
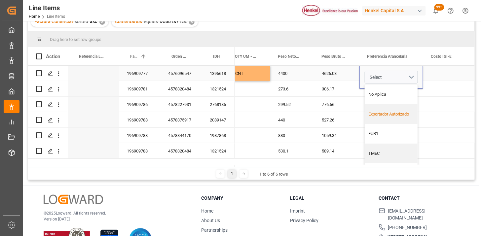
drag, startPoint x: 401, startPoint y: 116, endPoint x: 411, endPoint y: 101, distance: 18.3
click at [401, 115] on div "Exportador Autorizado" at bounding box center [392, 114] width 46 height 7
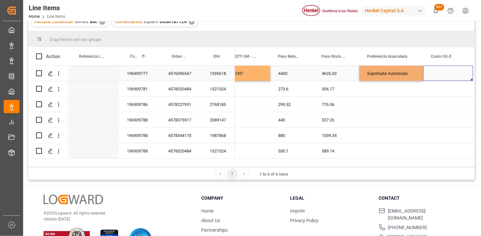
click at [438, 73] on div "Press SPACE to select this row." at bounding box center [448, 73] width 50 height 15
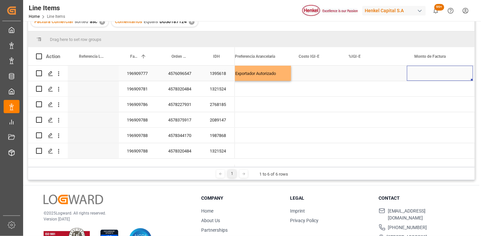
scroll to position [0, 399]
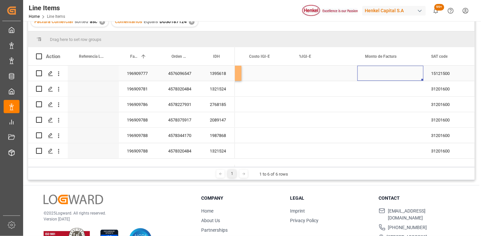
click at [383, 72] on div "Press SPACE to select this row." at bounding box center [390, 73] width 66 height 15
click at [383, 72] on input "Press SPACE to select this row." at bounding box center [390, 77] width 55 height 13
type input "11757.50"
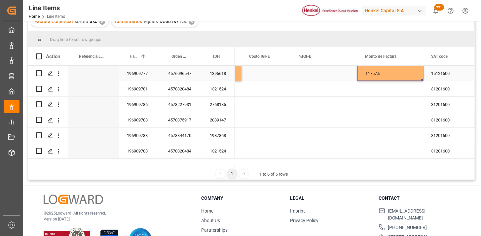
click at [383, 72] on div "11757.5" at bounding box center [390, 73] width 66 height 15
drag, startPoint x: 383, startPoint y: 72, endPoint x: 386, endPoint y: 77, distance: 6.0
click at [384, 74] on input "11757.5" at bounding box center [390, 77] width 55 height 13
click at [389, 79] on input "11757.5" at bounding box center [390, 77] width 55 height 13
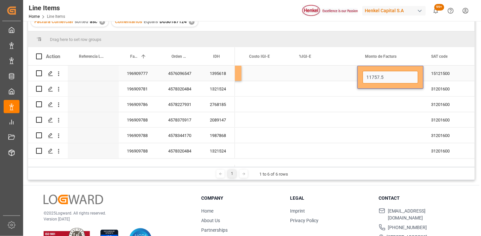
type input "11757.50"
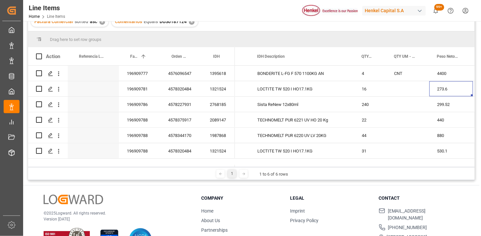
scroll to position [0, 58]
click at [394, 91] on div "Press SPACE to select this row." at bounding box center [407, 88] width 43 height 15
click at [399, 91] on input "Press SPACE to select this row." at bounding box center [408, 93] width 32 height 13
type input "HOB"
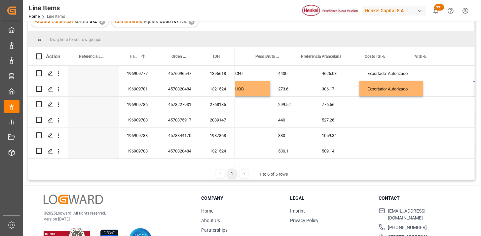
scroll to position [0, 283]
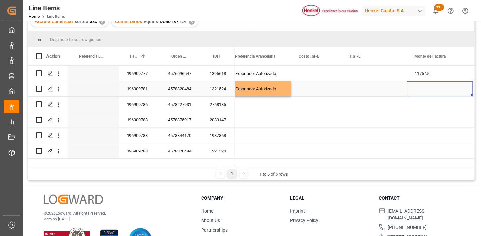
click at [416, 88] on div "Press SPACE to select this row." at bounding box center [440, 88] width 66 height 15
click at [422, 90] on input "Press SPACE to select this row." at bounding box center [439, 93] width 55 height 13
type input "4722.98"
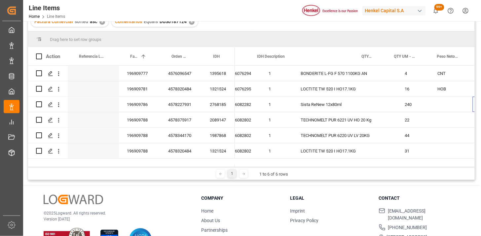
scroll to position [0, 58]
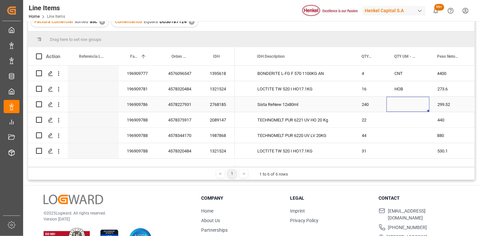
click at [400, 104] on div "Press SPACE to select this row." at bounding box center [407, 104] width 43 height 15
click at [400, 104] on input "Press SPACE to select this row." at bounding box center [408, 108] width 32 height 13
type input "CTN"
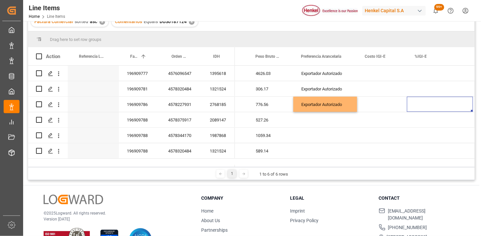
scroll to position [0, 349]
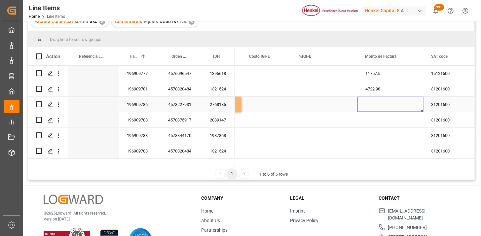
click at [373, 105] on div "Press SPACE to select this row." at bounding box center [390, 104] width 66 height 15
click at [373, 105] on input "Press SPACE to select this row." at bounding box center [390, 108] width 55 height 13
type input "8013.83"
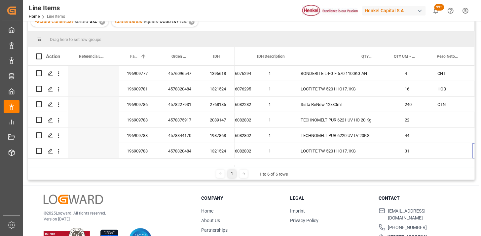
scroll to position [0, 58]
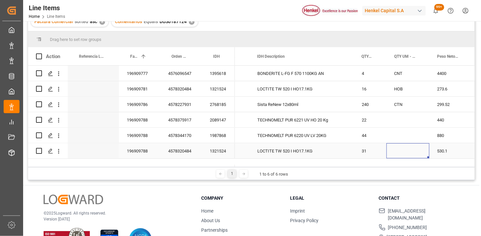
click at [397, 150] on div "Press SPACE to select this row." at bounding box center [407, 150] width 43 height 15
click at [397, 150] on input "Press SPACE to select this row." at bounding box center [408, 147] width 32 height 13
type input "HOB"
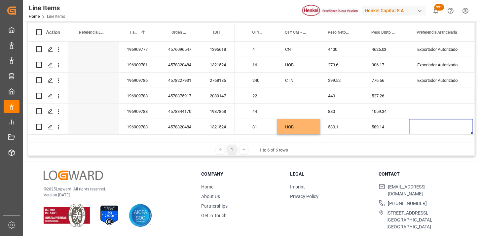
scroll to position [0, 217]
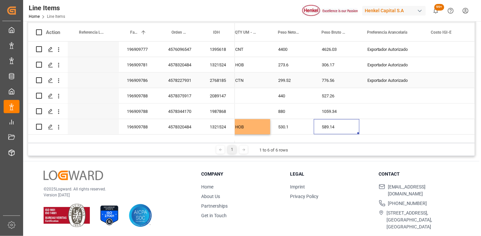
click at [387, 81] on div "Exportador Autorizado" at bounding box center [391, 80] width 64 height 15
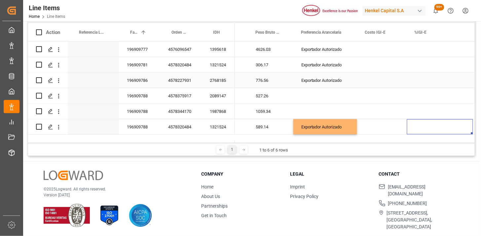
scroll to position [0, 349]
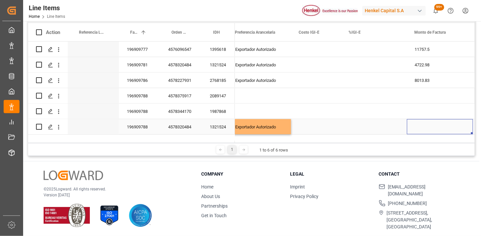
click at [421, 129] on div "Press SPACE to select this row." at bounding box center [440, 126] width 66 height 15
click at [421, 129] on input "Press SPACE to select this row." at bounding box center [439, 123] width 55 height 13
type input "9180.51"
click at [438, 124] on div "9180.51" at bounding box center [440, 126] width 66 height 15
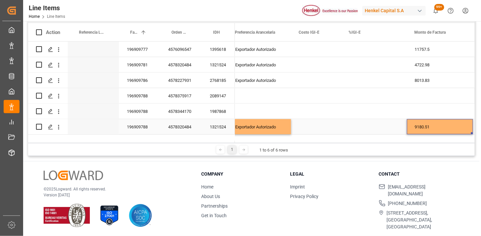
click at [438, 124] on div "9180.51" at bounding box center [440, 126] width 66 height 15
click at [423, 124] on input "9180.51" at bounding box center [439, 123] width 55 height 13
type input "9150.81"
click at [217, 112] on div "1987868" at bounding box center [218, 111] width 33 height 15
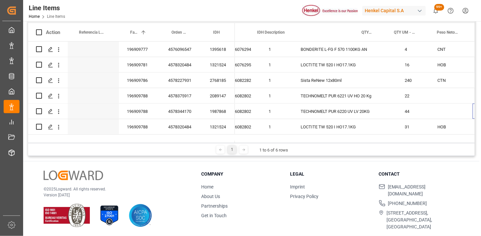
scroll to position [0, 58]
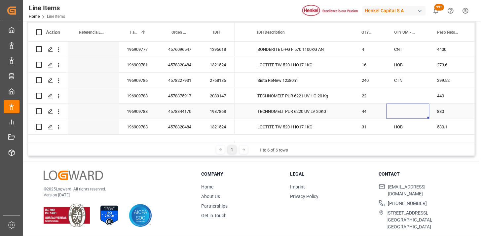
click at [398, 109] on div "Press SPACE to select this row." at bounding box center [407, 111] width 43 height 15
click at [404, 112] on input "Press SPACE to select this row." at bounding box center [408, 115] width 32 height 13
type input "HOB"
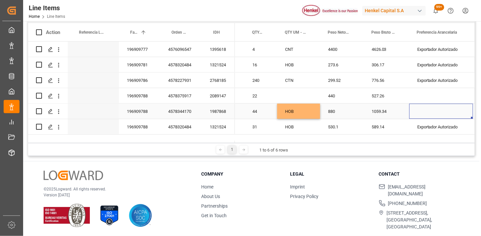
scroll to position [0, 167]
click at [436, 108] on div "Press SPACE to select this row." at bounding box center [441, 111] width 64 height 15
drag, startPoint x: 436, startPoint y: 108, endPoint x: 446, endPoint y: 108, distance: 9.6
click at [439, 108] on div "Press SPACE to select this row." at bounding box center [441, 111] width 64 height 15
click at [460, 112] on button "Select" at bounding box center [441, 115] width 53 height 13
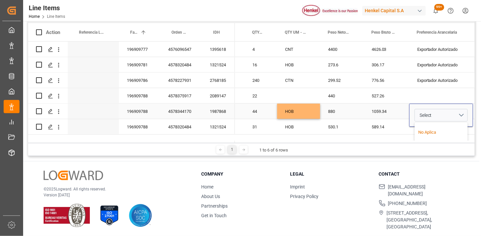
click at [438, 131] on div "No Aplica" at bounding box center [441, 132] width 46 height 7
click at [387, 110] on div "1059.34" at bounding box center [387, 111] width 46 height 15
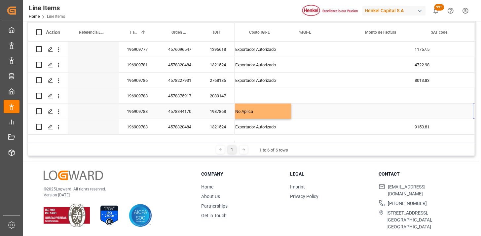
scroll to position [0, 399]
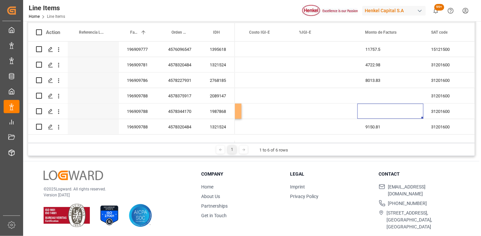
click at [387, 110] on div "Press SPACE to select this row." at bounding box center [390, 111] width 66 height 15
click at [387, 110] on input "Press SPACE to select this row." at bounding box center [390, 115] width 55 height 13
type input "4"
type input "7406.54"
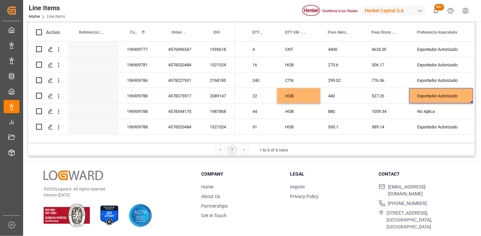
scroll to position [0, 217]
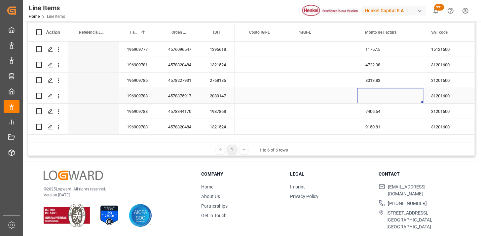
click at [381, 96] on div "Press SPACE to select this row." at bounding box center [390, 95] width 66 height 15
click at [381, 96] on input "Press SPACE to select this row." at bounding box center [390, 99] width 55 height 13
type input "2835.62"
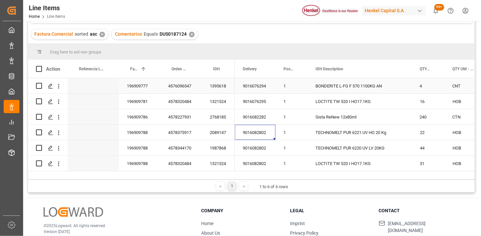
click at [219, 84] on div "1395618" at bounding box center [218, 85] width 33 height 15
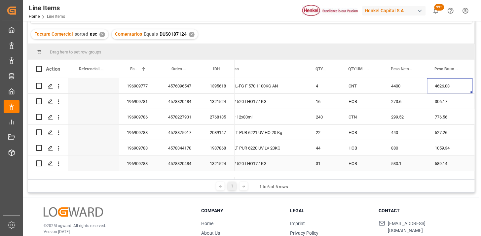
scroll to position [0, 167]
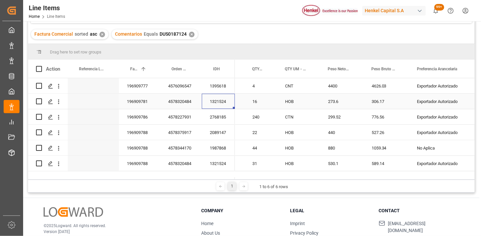
click at [226, 97] on div "1321524" at bounding box center [218, 101] width 33 height 15
click at [379, 102] on div "306.17" at bounding box center [387, 101] width 46 height 15
click at [373, 165] on div "589.14" at bounding box center [387, 163] width 46 height 15
click at [216, 117] on div "2768185" at bounding box center [218, 116] width 33 height 15
click at [371, 112] on div "776.56" at bounding box center [387, 116] width 46 height 15
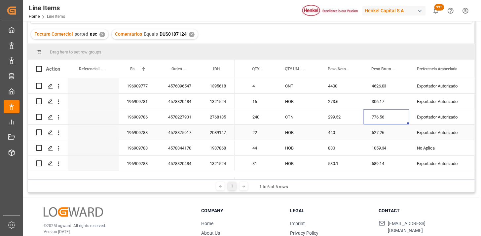
click at [218, 132] on div "2089147" at bounding box center [218, 132] width 33 height 15
click at [374, 129] on div "527.26" at bounding box center [387, 132] width 46 height 15
click at [223, 150] on div "1987868" at bounding box center [218, 147] width 33 height 15
click at [377, 145] on div "1059.34" at bounding box center [387, 147] width 46 height 15
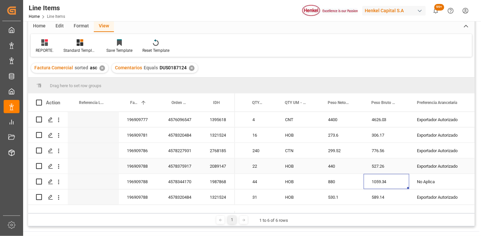
scroll to position [0, 0]
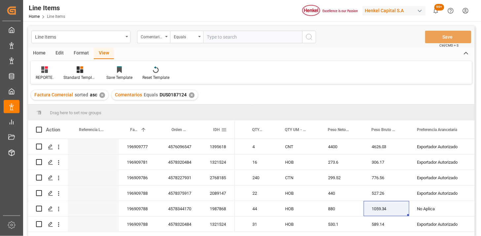
click at [223, 132] on span at bounding box center [224, 130] width 6 height 6
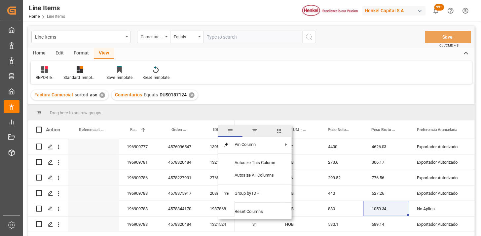
click at [252, 130] on span "filter" at bounding box center [255, 131] width 6 height 6
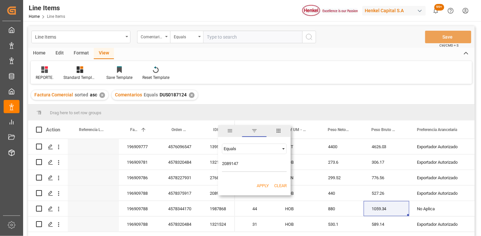
type input "2089147"
click at [260, 187] on button "Apply" at bounding box center [263, 186] width 12 height 7
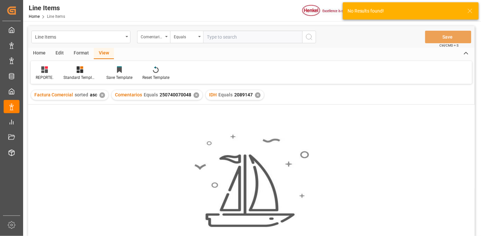
click at [196, 96] on div "✕" at bounding box center [197, 95] width 6 height 6
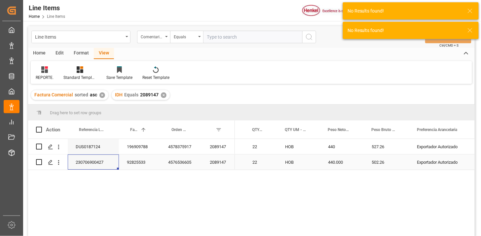
click at [87, 164] on div "230706900427" at bounding box center [93, 162] width 51 height 15
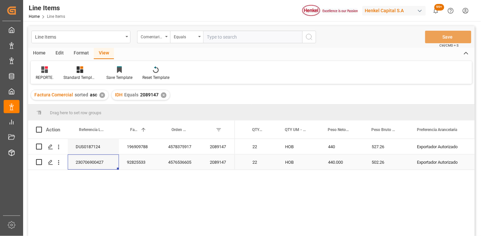
click at [224, 167] on div "2089147" at bounding box center [218, 162] width 33 height 15
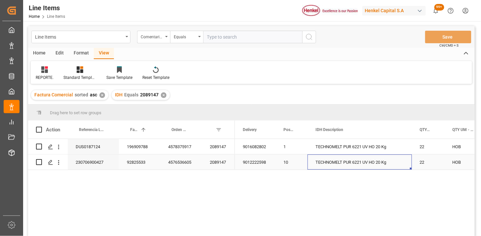
click at [289, 163] on div "10" at bounding box center [291, 162] width 32 height 15
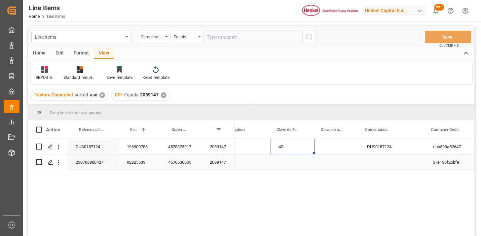
scroll to position [0, 637]
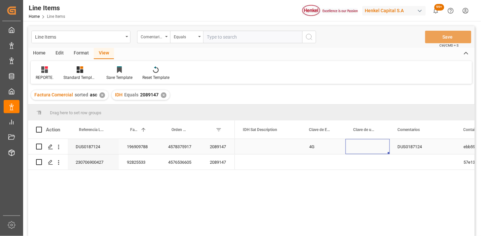
click at [367, 149] on div "Press SPACE to select this row." at bounding box center [367, 146] width 44 height 15
click at [376, 151] on icon "open menu" at bounding box center [378, 151] width 8 height 8
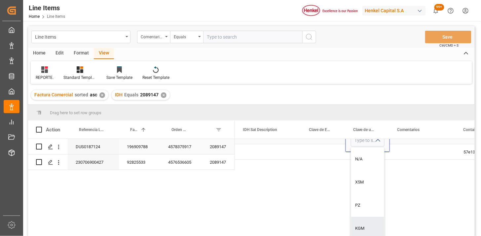
click at [362, 223] on div "KGM" at bounding box center [367, 228] width 33 height 23
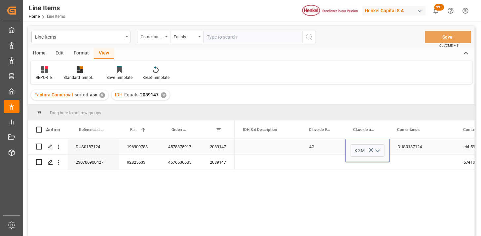
type input "KGM"
click at [320, 150] on div "4G" at bounding box center [323, 146] width 44 height 15
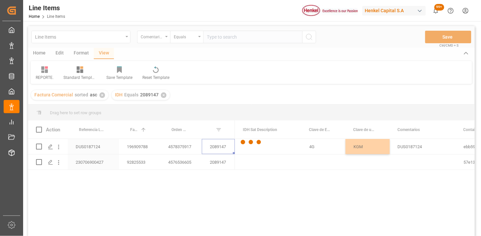
scroll to position [0, 0]
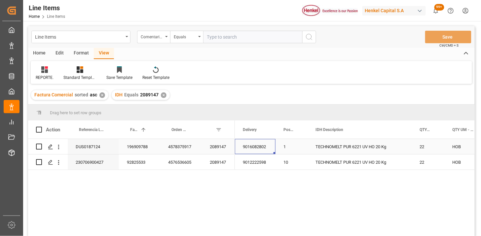
click at [96, 147] on div "DUS0187124" at bounding box center [93, 146] width 51 height 15
drag, startPoint x: 223, startPoint y: 41, endPoint x: 228, endPoint y: 40, distance: 5.3
click at [224, 40] on input "text" at bounding box center [252, 37] width 99 height 13
paste input "DUS0187124"
type input "DUS0187124"
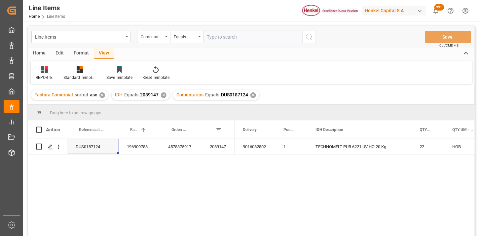
click at [163, 97] on div "✕" at bounding box center [164, 95] width 6 height 6
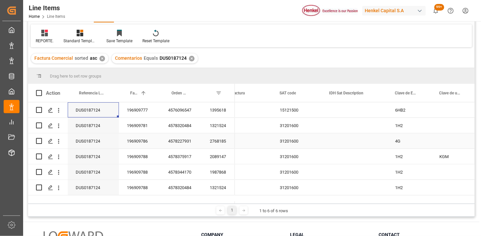
scroll to position [73, 0]
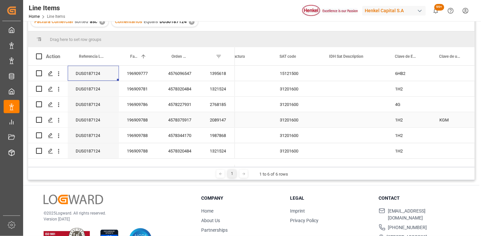
click at [445, 123] on div "KGM" at bounding box center [454, 120] width 28 height 15
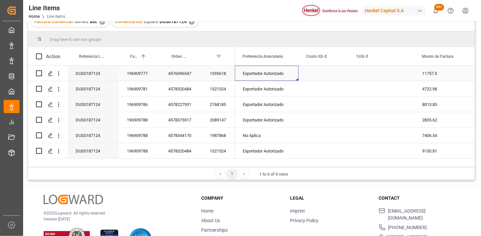
scroll to position [0, 296]
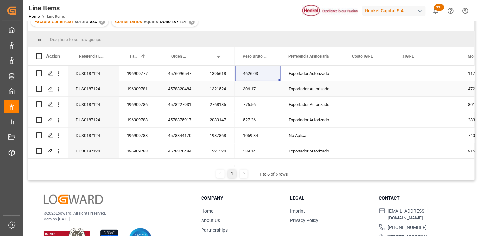
click at [213, 77] on div "1395618" at bounding box center [218, 73] width 33 height 15
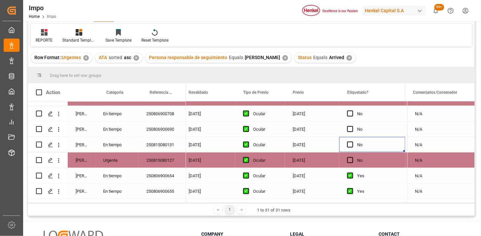
scroll to position [0, 782]
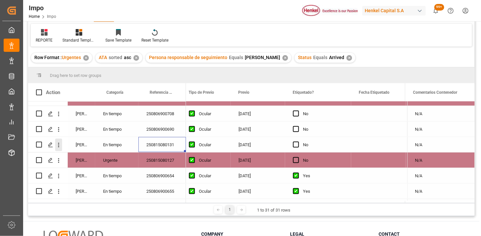
click at [60, 145] on icon "open menu" at bounding box center [58, 145] width 7 height 7
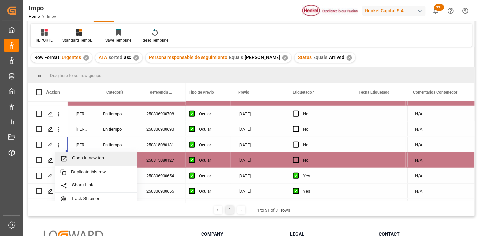
click at [77, 158] on span "Open in new tab" at bounding box center [102, 159] width 60 height 7
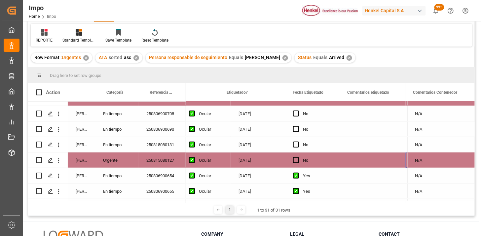
scroll to position [0, 0]
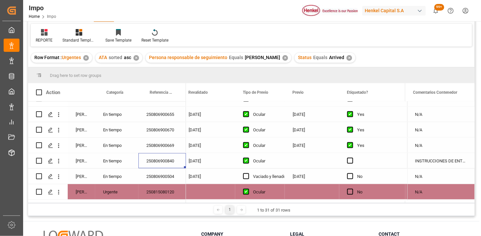
click at [299, 159] on div "Press SPACE to select this row." at bounding box center [312, 160] width 54 height 15
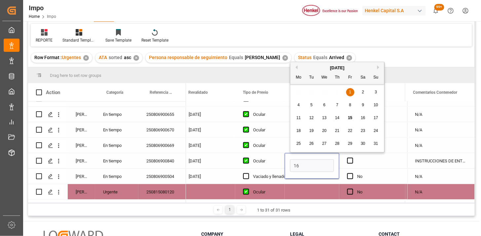
type input "16-08-2025"
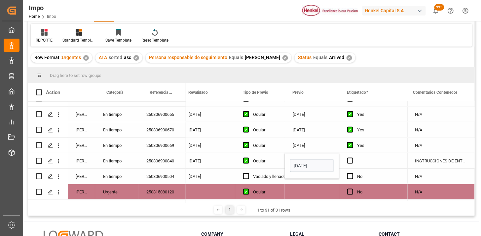
click at [314, 149] on div "12-08-2025" at bounding box center [312, 145] width 54 height 15
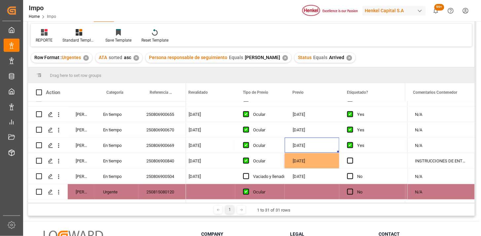
click at [314, 141] on div "12-08-2025" at bounding box center [312, 145] width 54 height 15
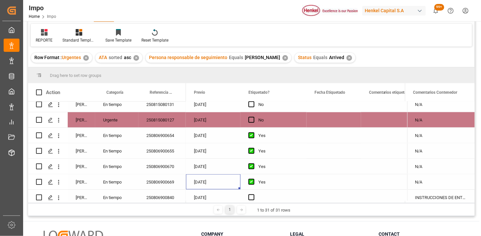
click at [270, 118] on div "No" at bounding box center [278, 120] width 40 height 15
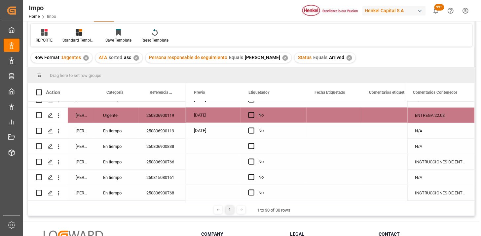
click at [261, 134] on div "No" at bounding box center [278, 131] width 40 height 15
click at [292, 117] on div "No" at bounding box center [278, 115] width 40 height 15
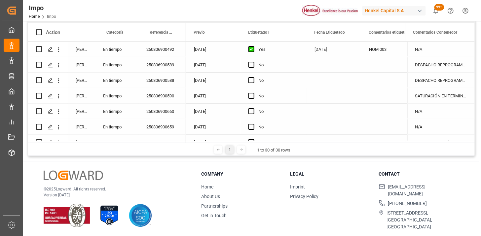
click at [331, 101] on div "Press SPACE to select this row." at bounding box center [334, 95] width 54 height 15
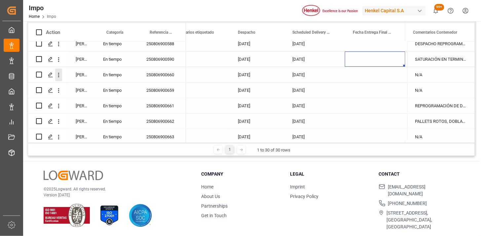
click at [57, 77] on icon "open menu" at bounding box center [58, 75] width 7 height 7
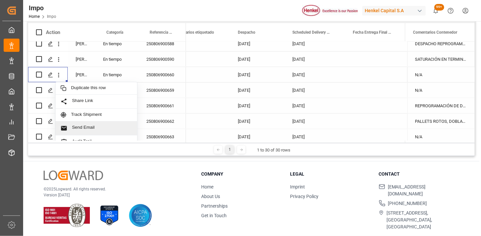
click at [91, 128] on span "Send Email" at bounding box center [102, 128] width 60 height 7
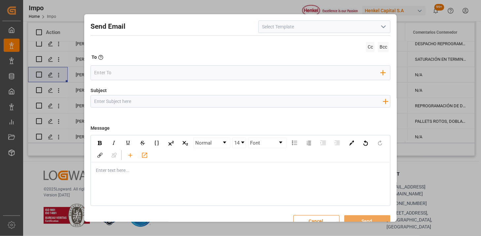
click at [384, 30] on icon "open menu" at bounding box center [383, 27] width 8 height 8
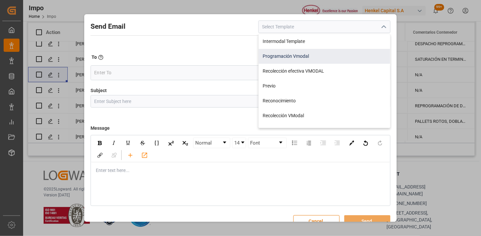
click at [335, 56] on div "Programación Vmodal" at bounding box center [324, 56] width 131 height 15
type input "Programación Vmodal"
type input "PROGRAMACIÓN CARGA {{scheduledDeliveryDate}} || OC {{customerpoDerived}} || {{f…"
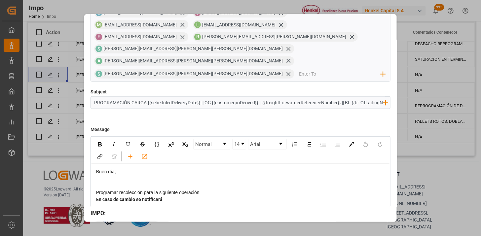
scroll to position [63, 0]
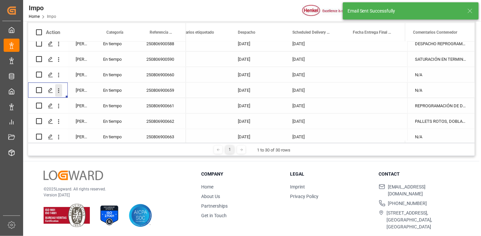
click at [60, 93] on icon "open menu" at bounding box center [58, 90] width 7 height 7
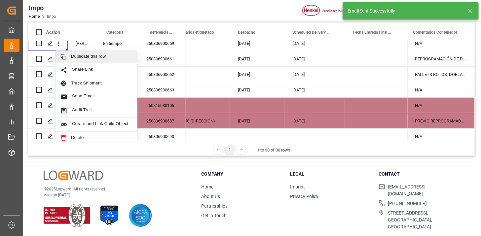
scroll to position [110, 0]
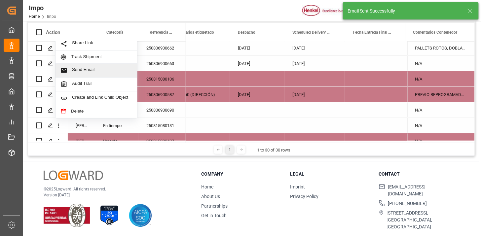
click at [90, 70] on span "Send Email" at bounding box center [102, 70] width 60 height 7
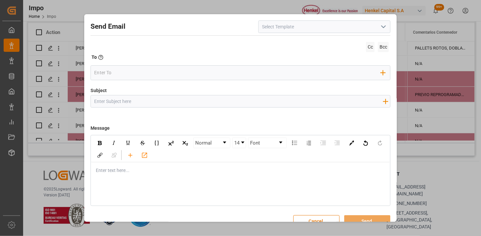
drag, startPoint x: 380, startPoint y: 23, endPoint x: 373, endPoint y: 30, distance: 10.3
click at [380, 24] on icon "open menu" at bounding box center [383, 27] width 8 height 8
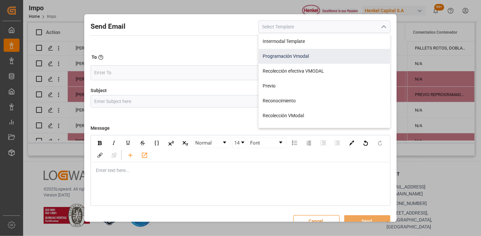
click at [323, 60] on div "Programación Vmodal" at bounding box center [324, 56] width 131 height 15
type input "Programación Vmodal"
type input "PROGRAMACIÓN CARGA {{scheduledDeliveryDate}} || OC {{customerpoDerived}} || {{f…"
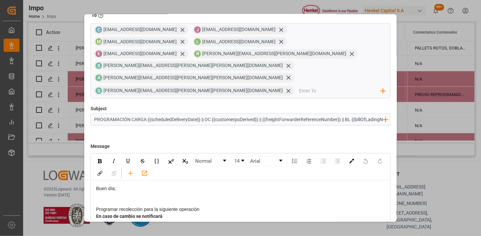
scroll to position [44, 0]
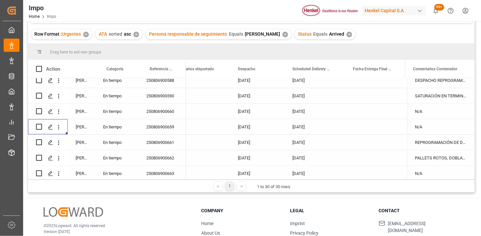
scroll to position [97, 0]
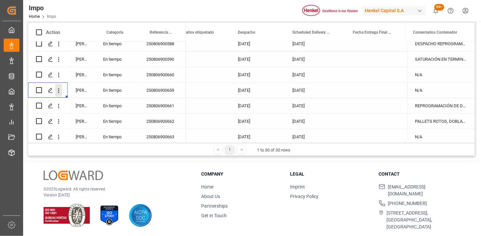
click at [61, 90] on icon "open menu" at bounding box center [58, 90] width 7 height 7
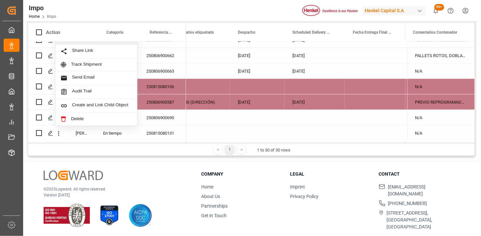
scroll to position [110, 0]
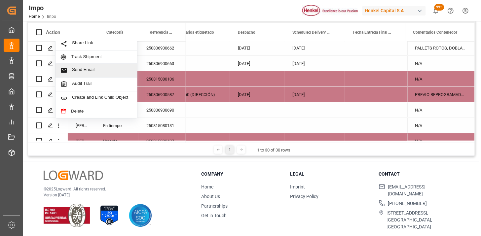
click at [113, 71] on span "Send Email" at bounding box center [102, 70] width 60 height 7
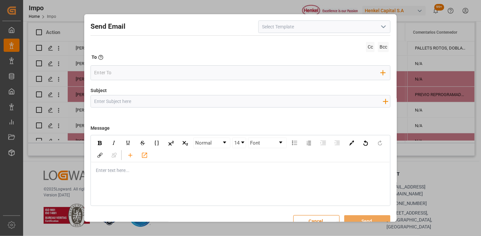
drag, startPoint x: 384, startPoint y: 28, endPoint x: 379, endPoint y: 32, distance: 6.4
click at [384, 28] on icon "open menu" at bounding box center [383, 27] width 8 height 8
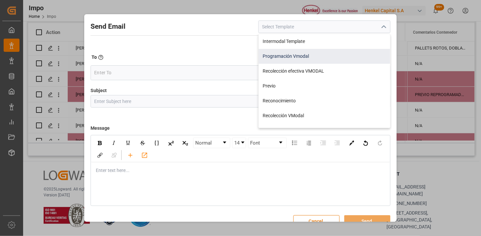
click at [320, 57] on div "Programación Vmodal" at bounding box center [324, 56] width 131 height 15
type input "Programación Vmodal"
type input "PROGRAMACIÓN CARGA {{scheduledDeliveryDate}} || OC {{customerpoDerived}} || {{f…"
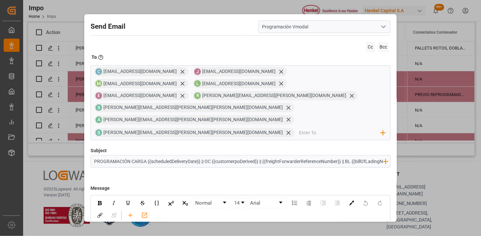
scroll to position [63, 0]
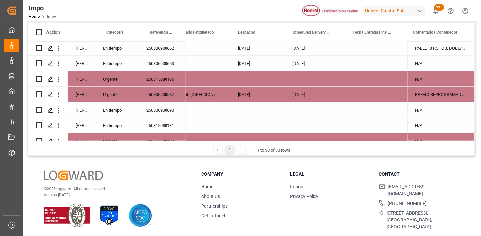
scroll to position [37, 0]
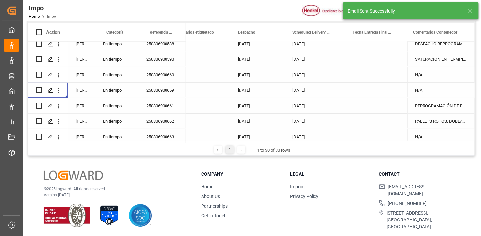
click at [163, 106] on div "250806900661" at bounding box center [162, 105] width 48 height 15
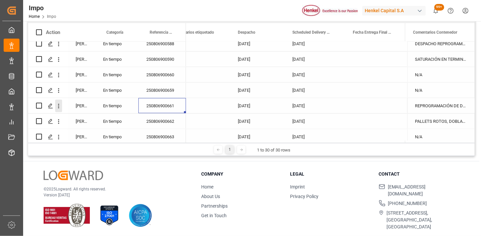
click at [58, 107] on icon "open menu" at bounding box center [58, 106] width 1 height 5
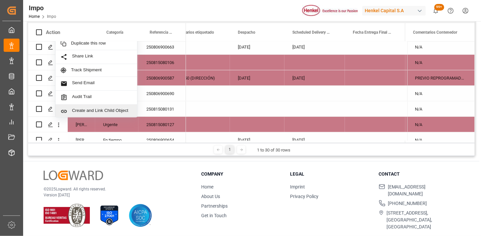
scroll to position [110, 0]
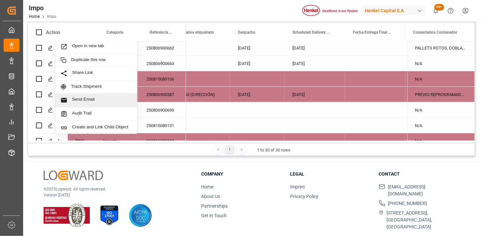
click at [96, 101] on span "Send Email" at bounding box center [102, 100] width 60 height 7
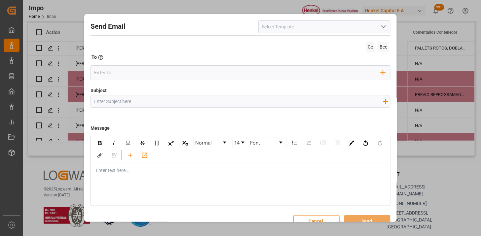
click at [383, 26] on polyline "open menu" at bounding box center [383, 27] width 4 height 2
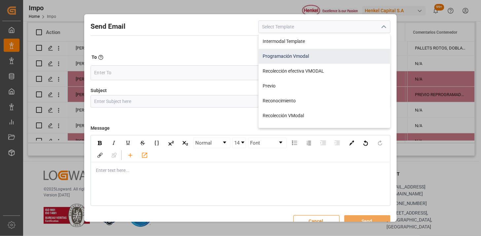
click at [308, 56] on div "Programación Vmodal" at bounding box center [324, 56] width 131 height 15
type input "Programación Vmodal"
type input "PROGRAMACIÓN CARGA {{scheduledDeliveryDate}} || OC {{customerpoDerived}} || {{f…"
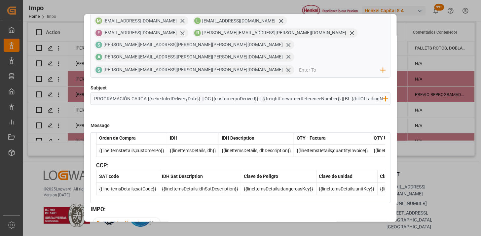
scroll to position [227, 0]
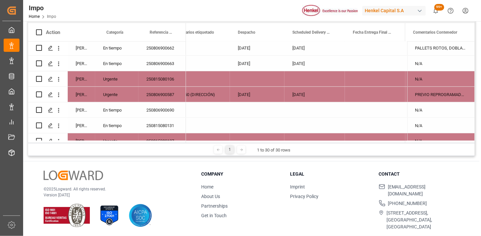
scroll to position [52, 0]
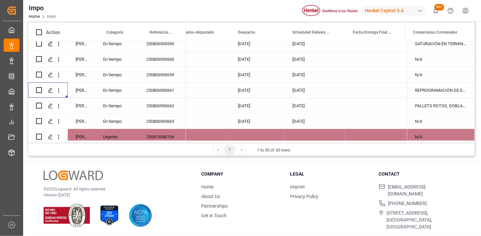
click at [168, 94] on div "250806900661" at bounding box center [162, 90] width 48 height 15
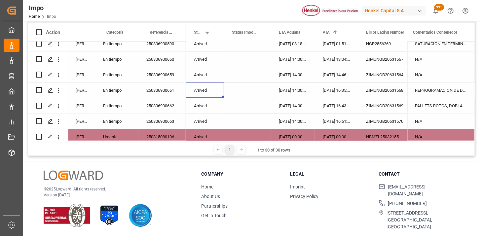
click at [329, 95] on div "03-08-2025 16:35:00" at bounding box center [336, 90] width 43 height 15
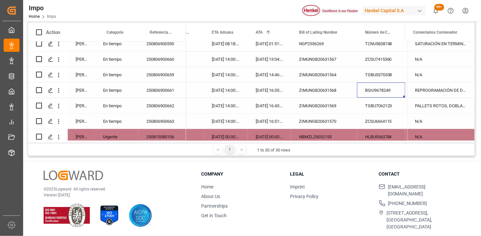
scroll to position [0, 126]
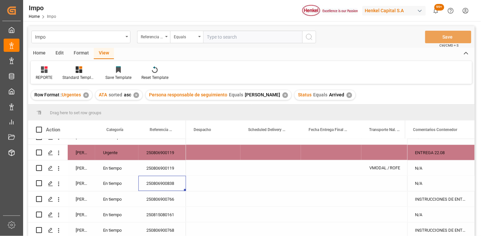
click at [347, 96] on div "✕" at bounding box center [349, 95] width 6 height 6
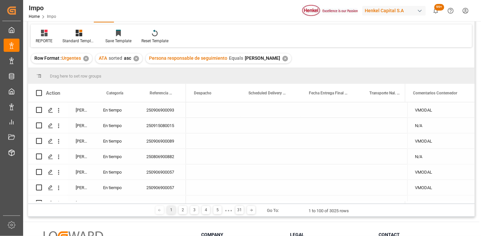
click at [168, 110] on div "250906900093" at bounding box center [162, 109] width 48 height 15
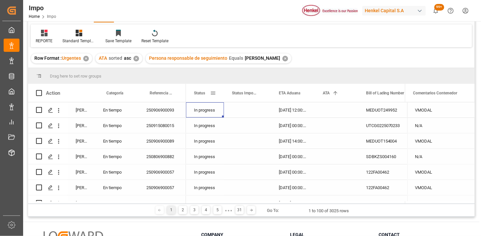
click at [212, 94] on span at bounding box center [213, 93] width 6 height 6
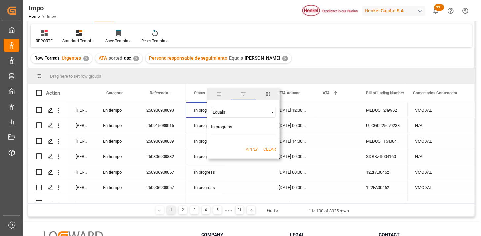
type input "In progress"
click at [253, 149] on button "Apply" at bounding box center [252, 149] width 12 height 7
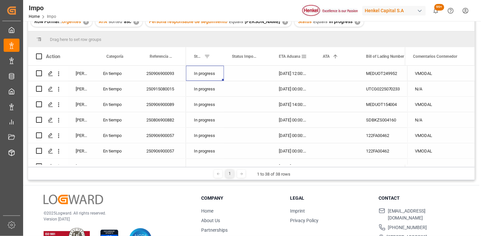
click at [291, 61] on div "ETA Aduana" at bounding box center [290, 56] width 22 height 18
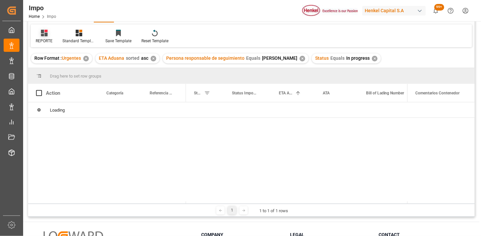
click at [43, 37] on div "REPORTE" at bounding box center [44, 36] width 27 height 15
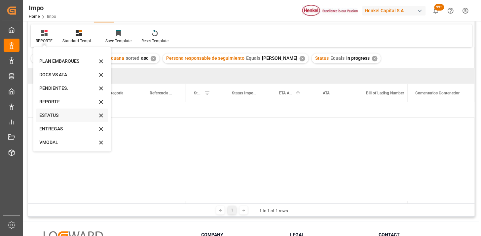
click at [63, 116] on div "ESTATUS" at bounding box center [68, 115] width 58 height 7
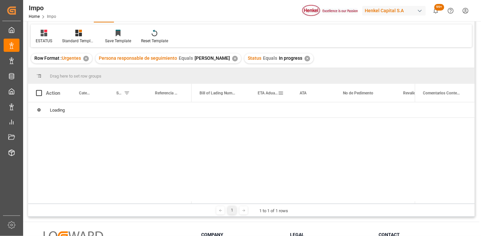
click at [272, 97] on div "ETA Aduana" at bounding box center [268, 93] width 20 height 18
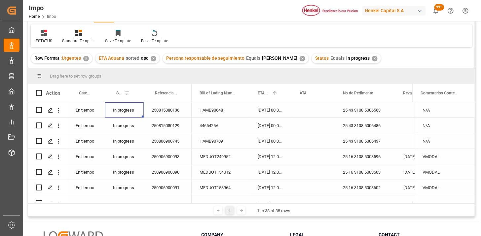
click at [172, 116] on div "250815080136" at bounding box center [168, 109] width 48 height 15
click at [179, 113] on div "250815080136" at bounding box center [168, 109] width 48 height 15
click at [256, 113] on div "13-08-2025 00:00:00" at bounding box center [271, 109] width 42 height 15
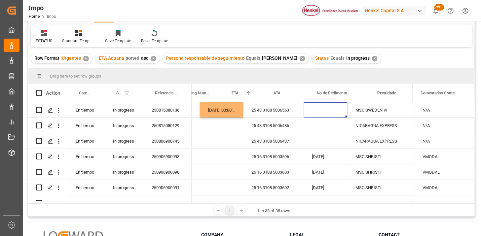
scroll to position [0, 91]
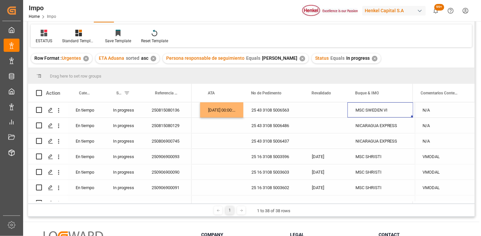
click at [325, 110] on div "Press SPACE to select this row." at bounding box center [326, 109] width 44 height 15
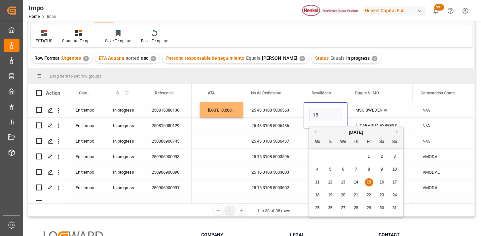
type input "[DATE]"
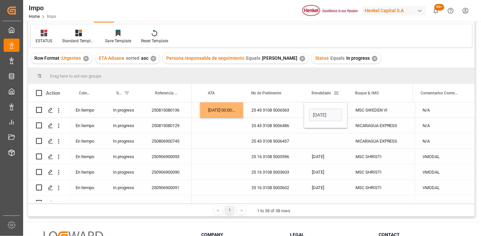
drag, startPoint x: 327, startPoint y: 95, endPoint x: 331, endPoint y: 95, distance: 4.3
click at [327, 96] on div "Revalidado" at bounding box center [322, 93] width 22 height 18
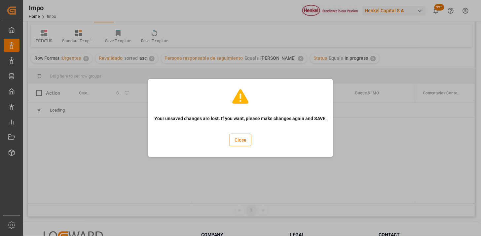
click at [248, 141] on button "Close" at bounding box center [241, 140] width 22 height 13
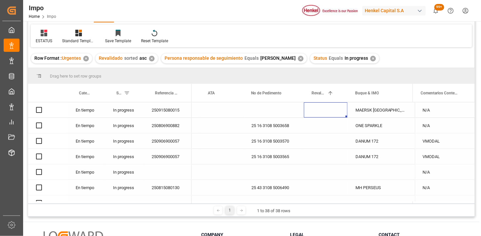
click at [163, 111] on div "250915080015" at bounding box center [168, 109] width 48 height 15
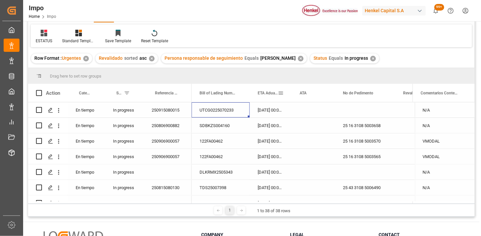
drag, startPoint x: 270, startPoint y: 97, endPoint x: 282, endPoint y: 142, distance: 46.9
click at [269, 97] on div "ETA Aduana" at bounding box center [268, 93] width 20 height 18
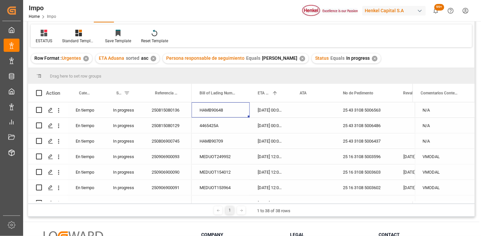
click at [278, 114] on div "13-08-2025 00:00:00" at bounding box center [271, 109] width 42 height 15
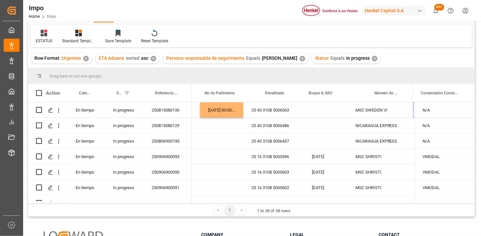
scroll to position [0, 138]
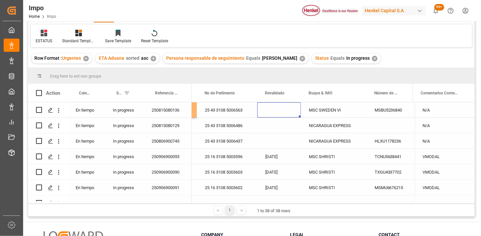
click at [278, 113] on div "Press SPACE to select this row." at bounding box center [279, 109] width 44 height 15
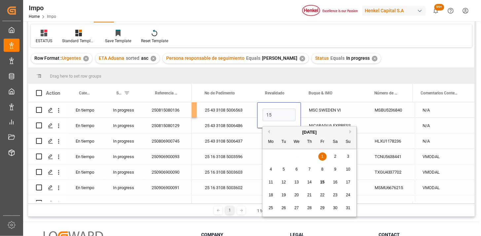
type input "[DATE]"
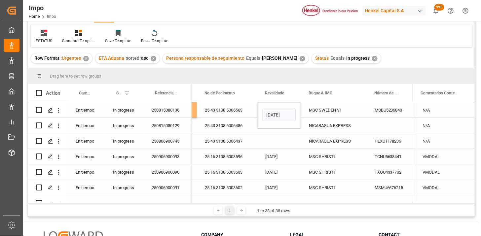
click at [314, 110] on div "MSC SWEDEN VI" at bounding box center [334, 109] width 66 height 15
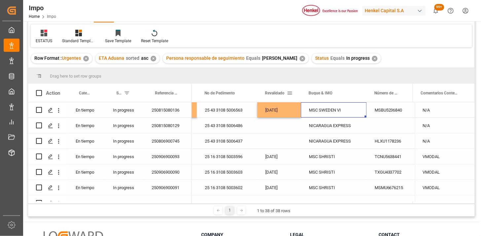
click at [291, 92] on span at bounding box center [290, 93] width 6 height 6
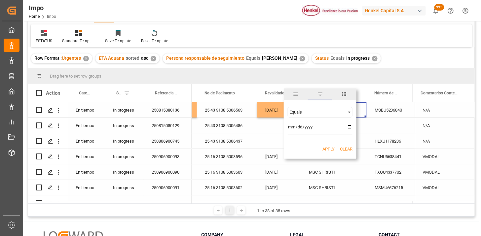
click at [343, 93] on span "columns" at bounding box center [344, 94] width 6 height 6
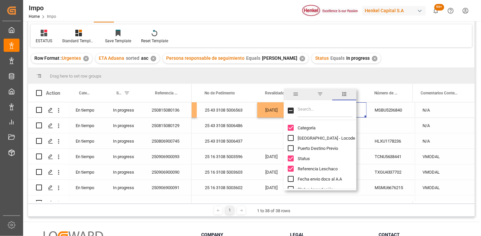
click at [318, 113] on input "Filter Columns Input" at bounding box center [325, 110] width 55 height 13
type input "r"
type input "pre"
click at [307, 161] on span "Previo" at bounding box center [304, 158] width 12 height 5
checkbox input "false"
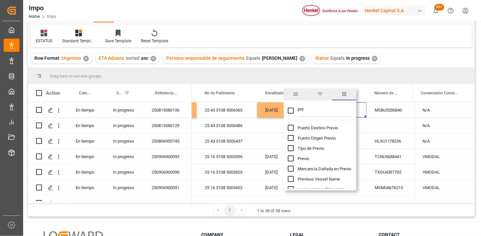
checkbox input "true"
click at [390, 112] on div "MSBU5236840" at bounding box center [390, 109] width 47 height 15
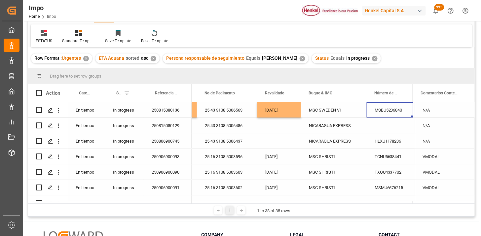
click at [277, 117] on div "[DATE]" at bounding box center [279, 109] width 44 height 15
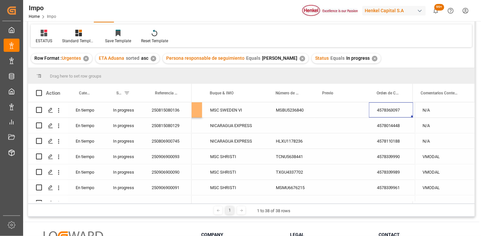
scroll to position [0, 274]
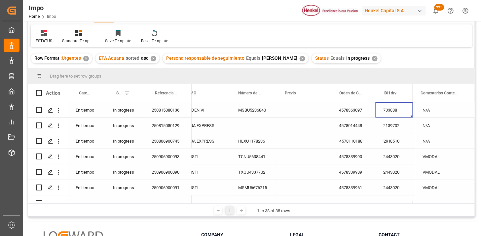
click at [292, 113] on div "Press SPACE to select this row." at bounding box center [304, 109] width 54 height 15
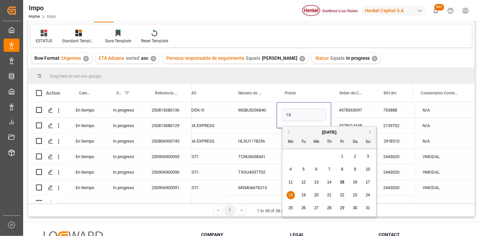
type input "18-08-2025"
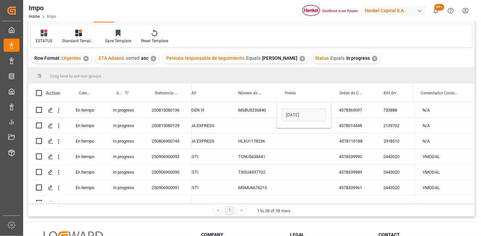
drag, startPoint x: 264, startPoint y: 113, endPoint x: 260, endPoint y: 111, distance: 4.6
click at [260, 111] on div "MSBU5236840" at bounding box center [253, 109] width 47 height 15
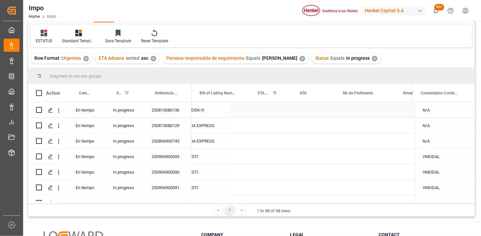
scroll to position [0, 0]
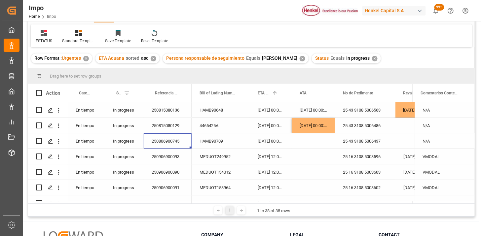
click at [266, 142] on div "14-08-2025 00:00:00" at bounding box center [271, 140] width 42 height 15
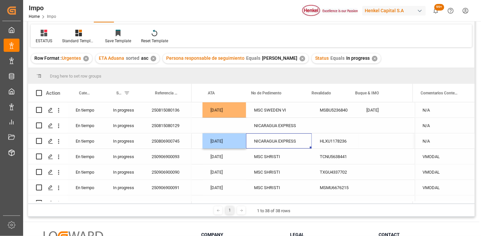
scroll to position [0, 193]
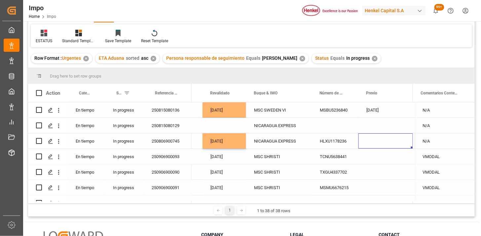
click at [375, 144] on div "Press SPACE to select this row." at bounding box center [385, 140] width 54 height 15
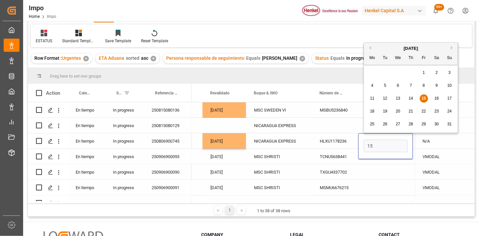
type input "15-08-2025"
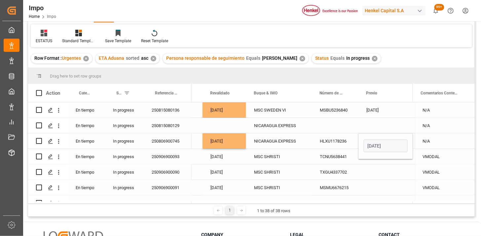
click at [340, 143] on div "HLXU1178236" at bounding box center [335, 140] width 47 height 15
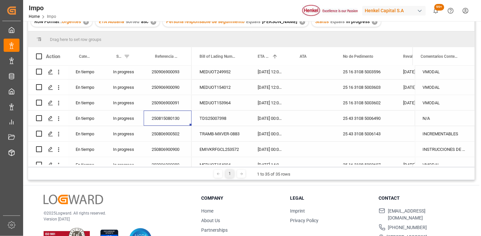
scroll to position [0, 0]
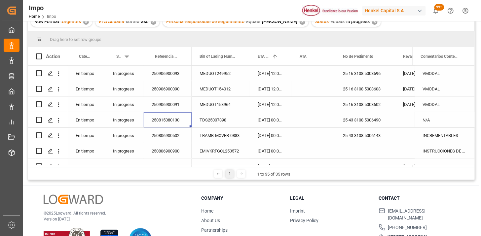
click at [165, 76] on div "250906900093" at bounding box center [168, 73] width 48 height 15
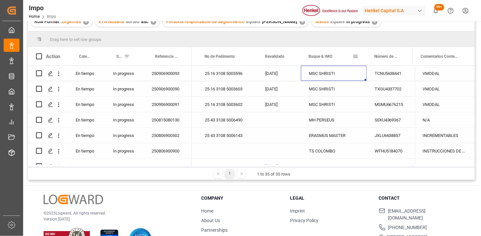
click at [353, 55] on span at bounding box center [355, 57] width 6 height 6
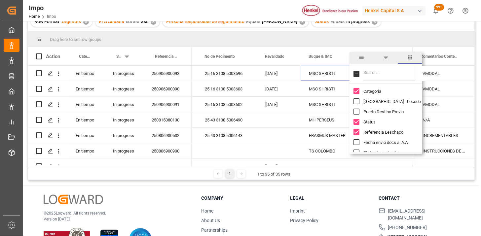
click at [381, 73] on input "Filter Columns Input" at bounding box center [390, 73] width 55 height 13
paste input "MSC SHRISTI"
type input "MSC SHRISTI"
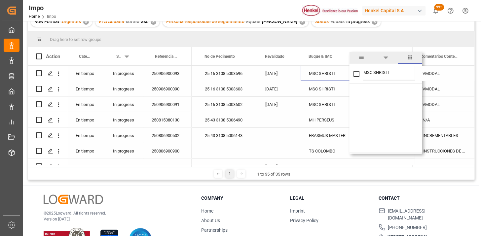
click at [387, 58] on span "filter" at bounding box center [386, 57] width 6 height 6
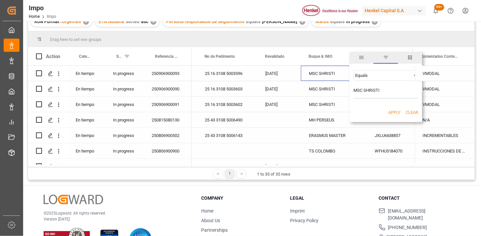
type input "MSC SHRISTI"
click at [390, 113] on button "Apply" at bounding box center [394, 112] width 12 height 7
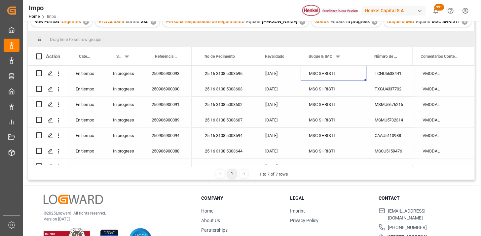
click at [181, 75] on div "250906900093" at bounding box center [168, 73] width 48 height 15
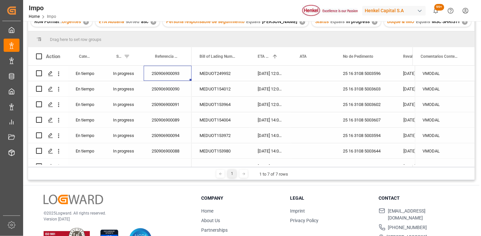
click at [172, 77] on div "250906900093" at bounding box center [168, 73] width 48 height 15
click at [213, 79] on div "MEDUOT249952" at bounding box center [221, 73] width 58 height 15
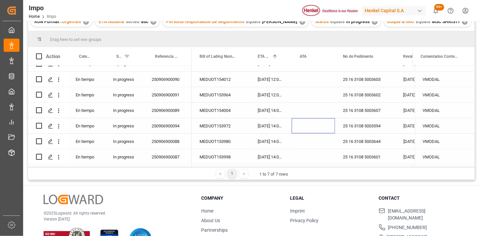
click at [318, 124] on div "Press SPACE to select this row." at bounding box center [313, 125] width 43 height 15
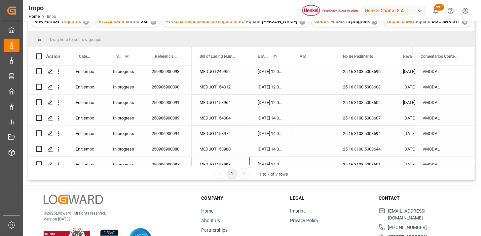
scroll to position [0, 0]
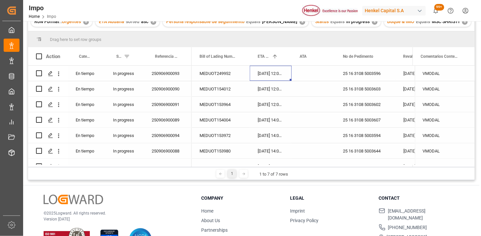
click at [275, 72] on div "14-08-2025 12:00:00" at bounding box center [271, 73] width 42 height 15
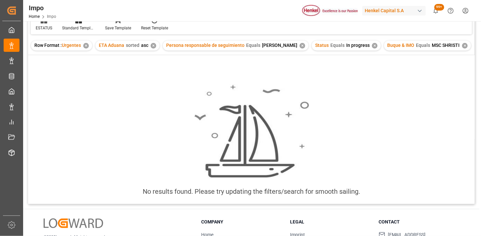
scroll to position [37, 0]
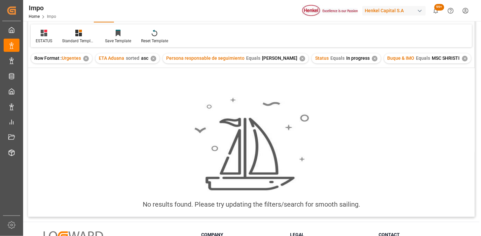
click at [464, 58] on div "✕" at bounding box center [465, 59] width 6 height 6
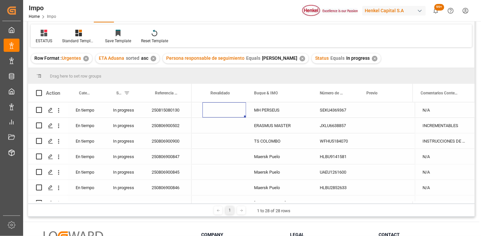
click at [176, 112] on div "250815080130" at bounding box center [168, 109] width 48 height 15
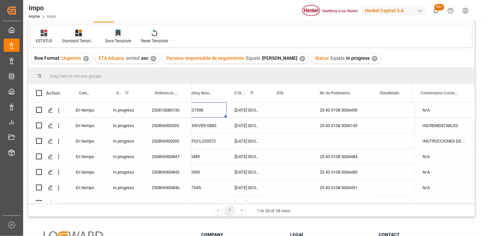
scroll to position [0, 91]
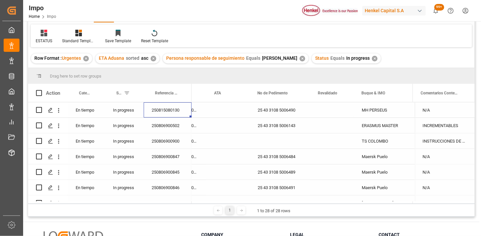
click at [167, 113] on div "250815080130" at bounding box center [168, 109] width 48 height 15
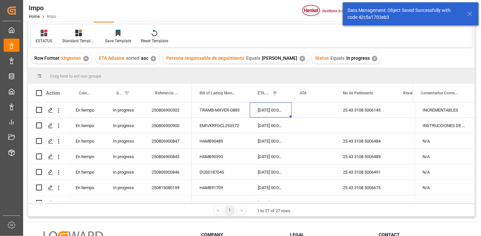
click at [273, 113] on div "17-08-2025 00:00:00" at bounding box center [271, 109] width 42 height 15
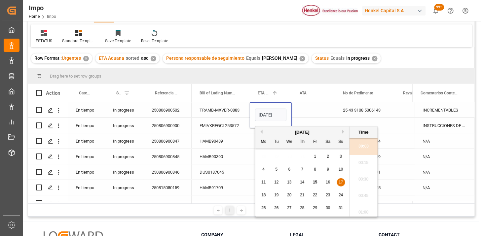
scroll to position [811, 0]
click at [273, 113] on input "17-08-2025 00:00" at bounding box center [270, 115] width 31 height 13
type input "1"
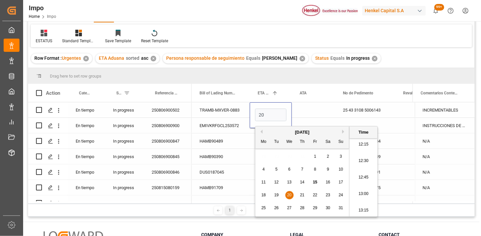
type input "20-08-2025 00:00"
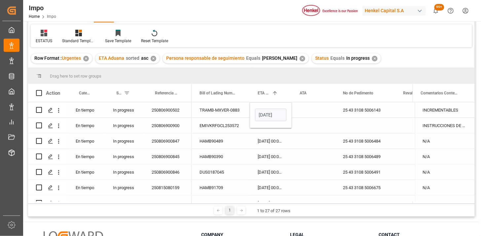
click at [238, 116] on div "TRAMB-MXVER-0883" at bounding box center [221, 109] width 58 height 15
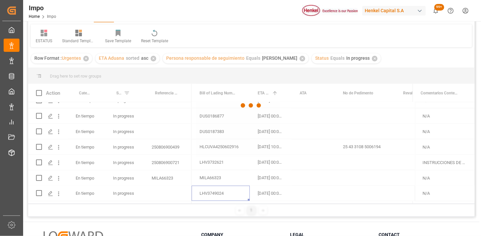
scroll to position [0, 0]
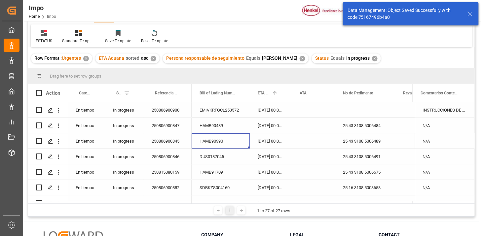
click at [373, 60] on div "✕" at bounding box center [375, 59] width 6 height 6
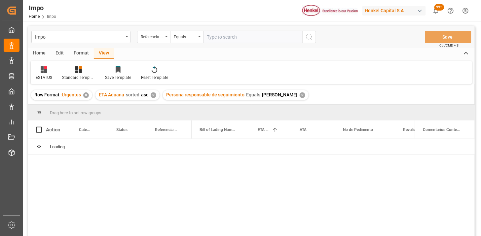
click at [301, 96] on div "✕" at bounding box center [303, 95] width 6 height 6
click at [156, 96] on div "✕" at bounding box center [154, 95] width 6 height 6
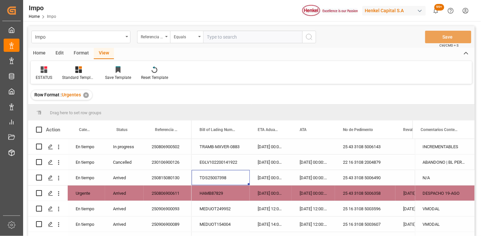
click at [232, 35] on input "text" at bounding box center [252, 37] width 99 height 13
paste input "250806900745"
type input "250806900745"
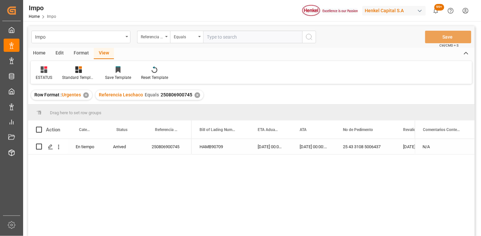
click at [46, 73] on icon at bounding box center [44, 69] width 7 height 7
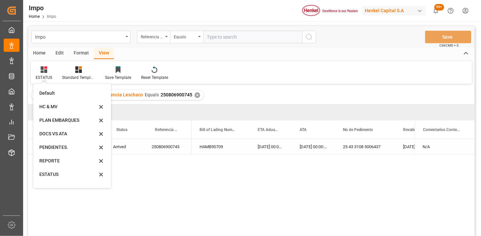
click at [57, 159] on div "REPORTE" at bounding box center [68, 161] width 58 height 7
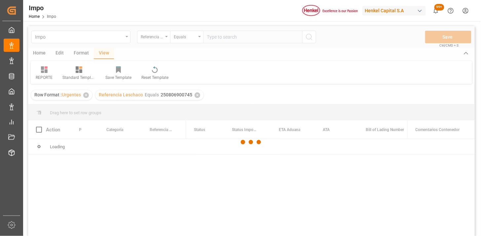
scroll to position [37, 0]
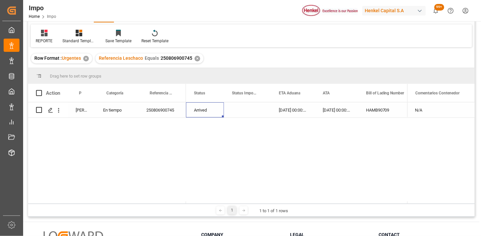
click at [204, 114] on div "Arrived" at bounding box center [205, 109] width 38 height 15
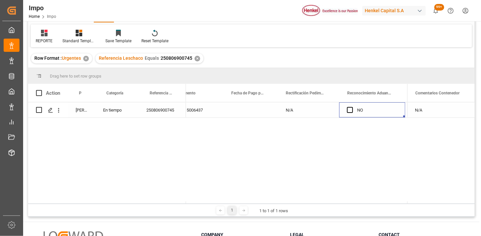
scroll to position [0, 558]
click at [61, 114] on button "open menu" at bounding box center [58, 110] width 7 height 13
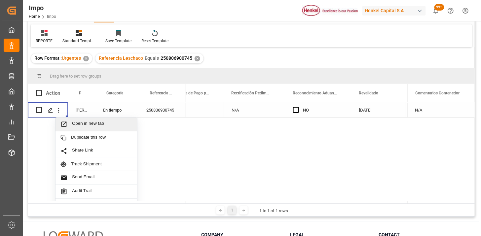
click at [71, 125] on span "Press SPACE to select this row." at bounding box center [66, 124] width 12 height 7
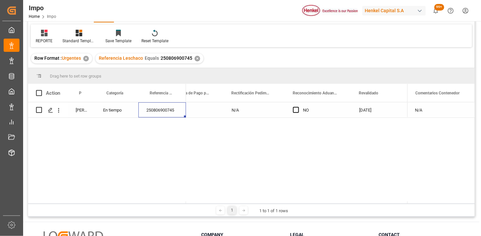
scroll to position [0, 0]
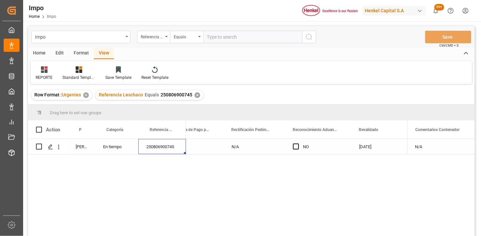
click at [238, 41] on input "text" at bounding box center [252, 37] width 99 height 13
paste input "250915080015"
type input "250915080015"
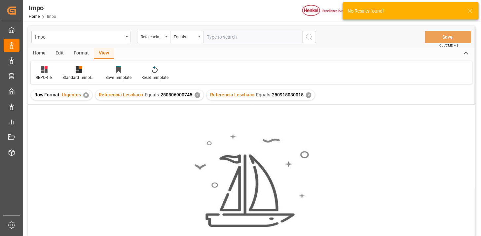
click at [197, 94] on div "✕" at bounding box center [198, 95] width 6 height 6
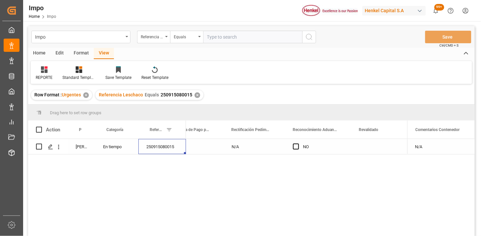
click at [365, 141] on div "Press SPACE to select this row." at bounding box center [378, 146] width 54 height 15
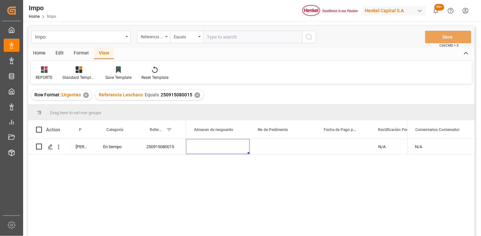
scroll to position [0, 345]
click at [246, 39] on input "text" at bounding box center [252, 37] width 99 height 13
paste input "SDBKZS004155"
type input "SDBKZS004155"
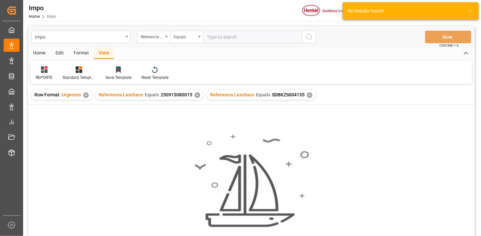
click at [195, 95] on div "✕" at bounding box center [198, 95] width 6 height 6
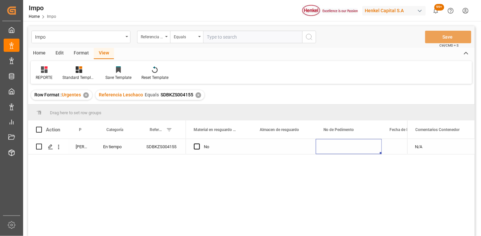
click at [230, 40] on input "text" at bounding box center [252, 37] width 99 height 13
paste input "250806900882"
type input "250806900882"
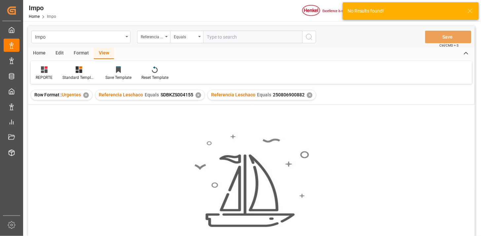
click at [199, 96] on div "✕" at bounding box center [199, 95] width 6 height 6
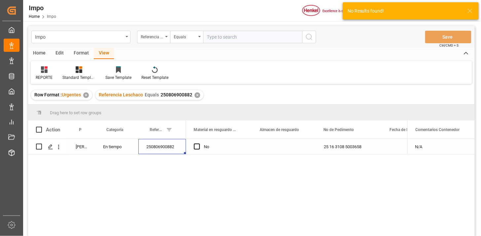
click at [183, 153] on div "250806900882" at bounding box center [162, 146] width 48 height 15
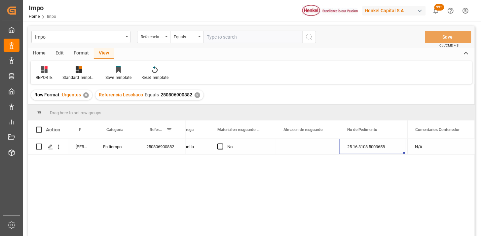
scroll to position [0, 376]
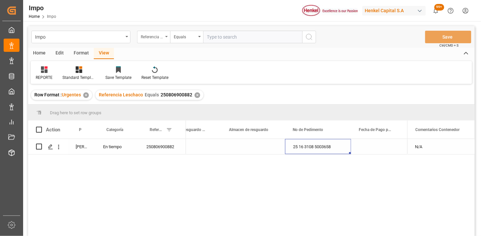
drag, startPoint x: 149, startPoint y: 33, endPoint x: 155, endPoint y: 41, distance: 9.9
click at [149, 34] on div "Referencia Leschaco" at bounding box center [152, 36] width 22 height 8
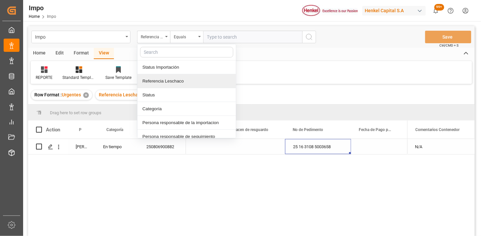
click at [180, 80] on div "Referencia Leschaco" at bounding box center [186, 81] width 98 height 14
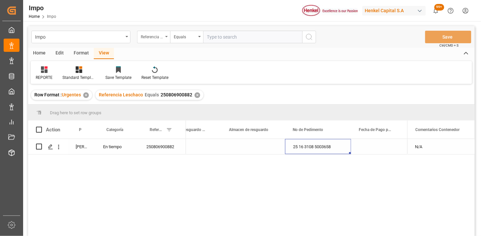
click at [150, 33] on div "Referencia Leschaco" at bounding box center [152, 36] width 22 height 8
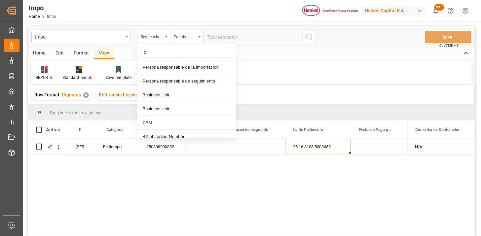
type input "bil"
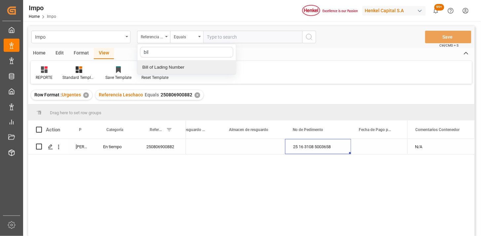
drag, startPoint x: 183, startPoint y: 70, endPoint x: 225, endPoint y: 49, distance: 47.4
click at [184, 70] on div "Bill of Lading Number" at bounding box center [186, 67] width 98 height 14
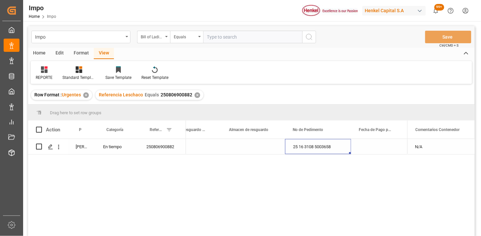
drag, startPoint x: 227, startPoint y: 46, endPoint x: 233, endPoint y: 44, distance: 6.3
click at [232, 44] on div "Impo Bill of Lading Number Equals Save Ctrl/CMD + S" at bounding box center [251, 37] width 447 height 22
click at [238, 40] on input "text" at bounding box center [252, 37] width 99 height 13
paste input "SDBKZS004155"
type input "SDBKZS004155"
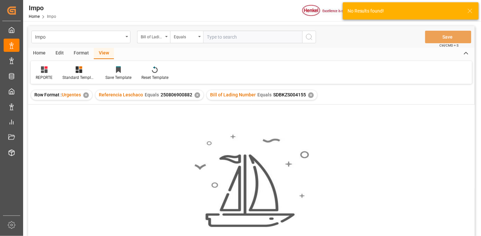
click at [197, 93] on div "✕" at bounding box center [198, 95] width 6 height 6
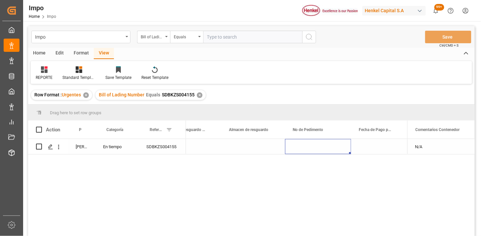
click at [166, 150] on div "SDBKZS004155" at bounding box center [162, 146] width 48 height 15
click at [166, 150] on input "SDBKZS004155" at bounding box center [162, 150] width 37 height 13
type input "250806900886"
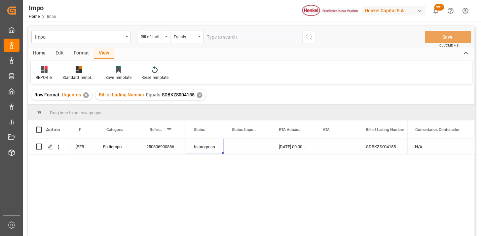
drag, startPoint x: 212, startPoint y: 40, endPoint x: 276, endPoint y: 53, distance: 65.6
click at [213, 40] on input "text" at bounding box center [252, 37] width 99 height 13
paste input "250740070048"
type input "250740070048"
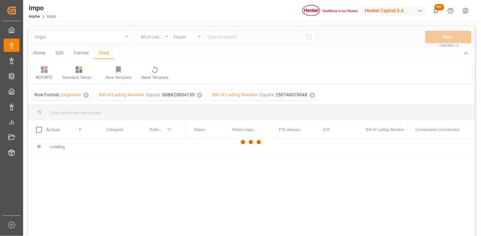
click at [199, 95] on div at bounding box center [251, 142] width 447 height 232
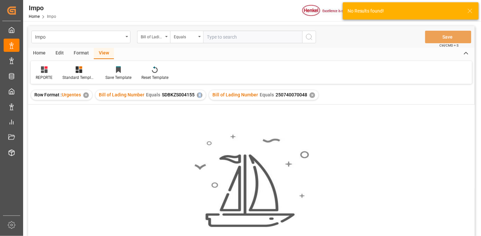
click at [199, 95] on div "✕" at bounding box center [200, 95] width 6 height 6
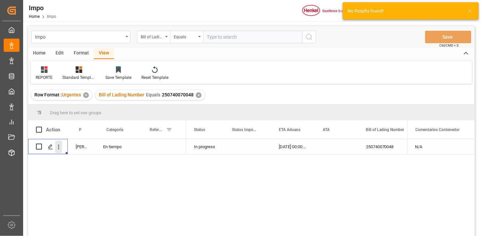
click at [60, 145] on icon "open menu" at bounding box center [58, 147] width 7 height 7
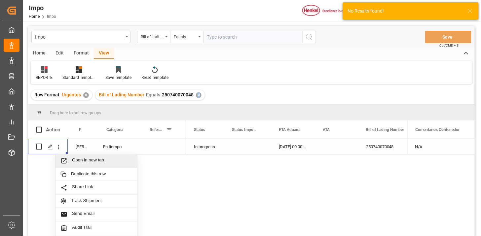
click at [80, 158] on span "Open in new tab" at bounding box center [102, 161] width 60 height 7
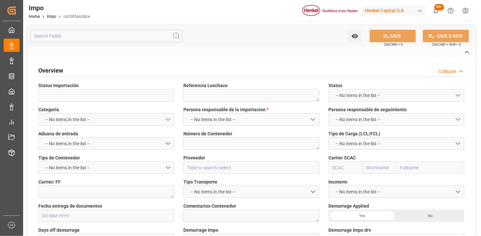
type textarea "250815080131"
type textarea "ONEU5941762"
type input "NIHON PARKERIZING CO., LTD."
type input "ONEY"
type textarea "FAST FORWARD"
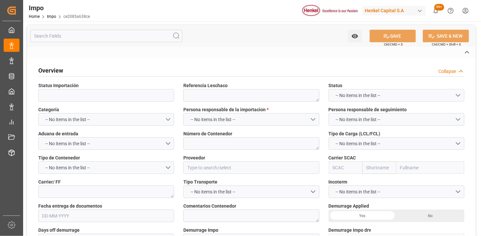
type textarea "N/A"
type input "AA"
type textarea "AA"
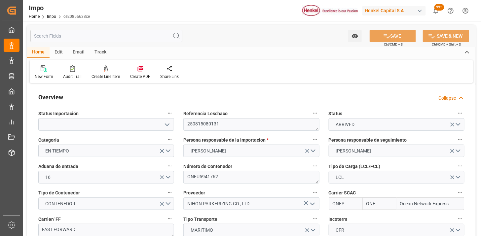
type input "ONE"
type input "Ocean Network Express"
type input "2"
type input "3.835"
type input "3"
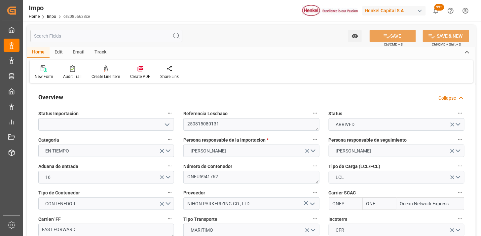
type input "[DATE]"
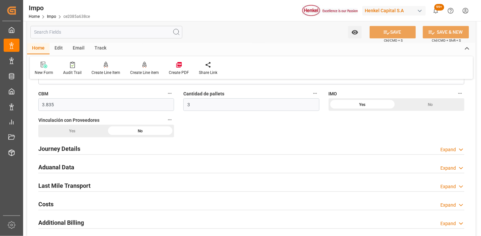
scroll to position [440, 0]
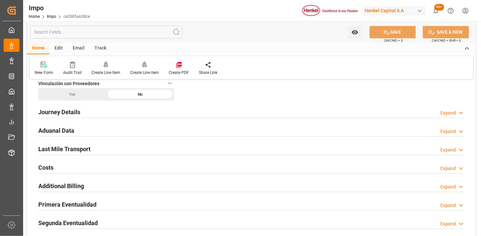
click at [175, 131] on div "Aduanal Data Expand" at bounding box center [251, 130] width 426 height 13
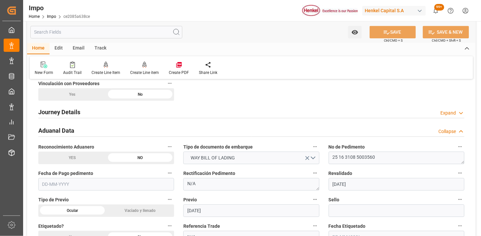
scroll to position [477, 0]
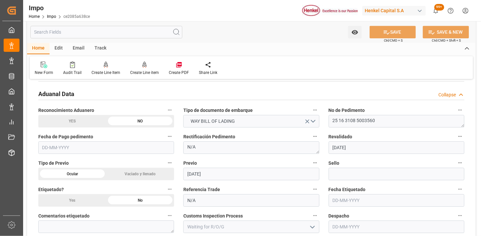
click at [120, 146] on input "text" at bounding box center [106, 147] width 136 height 13
type input "[DATE]"
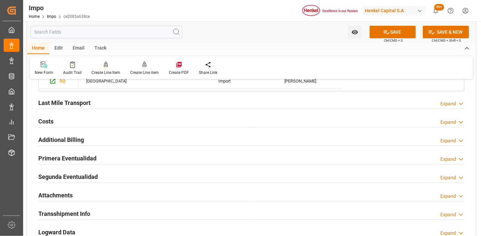
scroll to position [734, 0]
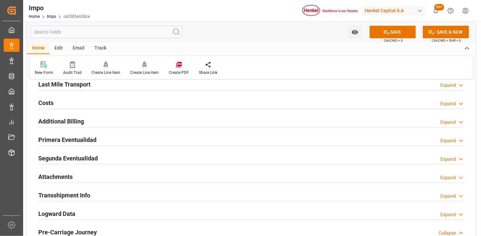
click at [169, 141] on div "Primera Eventualidad Expand" at bounding box center [251, 139] width 426 height 13
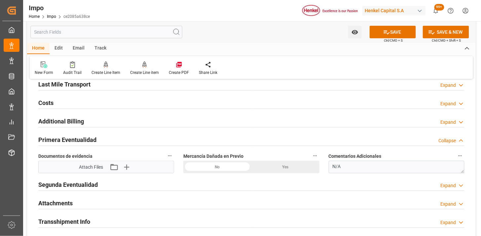
click at [130, 166] on icon "button" at bounding box center [126, 167] width 11 height 11
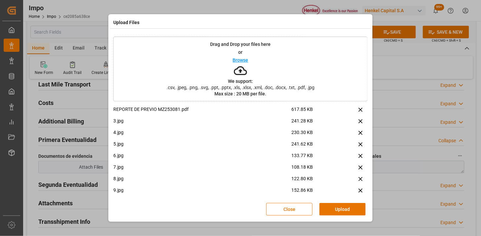
drag, startPoint x: 341, startPoint y: 204, endPoint x: 257, endPoint y: 190, distance: 85.8
click at [340, 204] on button "Upload" at bounding box center [342, 209] width 46 height 13
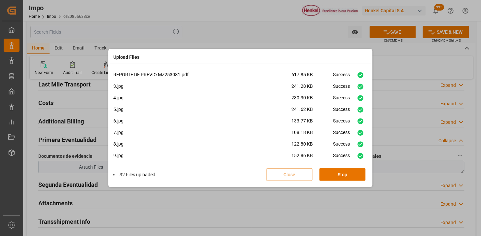
scroll to position [305, 0]
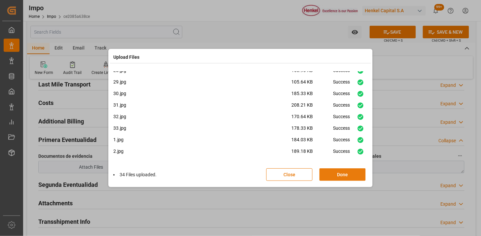
click at [346, 173] on button "Done" at bounding box center [342, 174] width 46 height 13
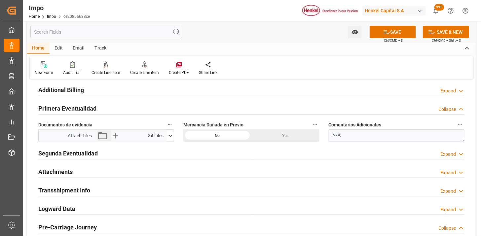
scroll to position [807, 0]
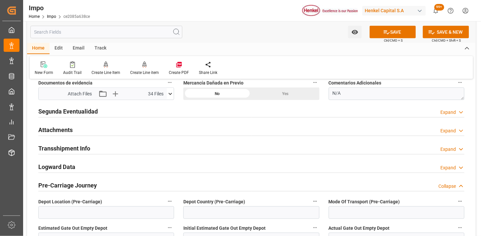
click at [96, 134] on div "Attachments Expand" at bounding box center [251, 129] width 426 height 13
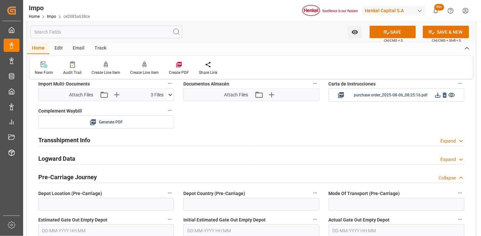
scroll to position [881, 0]
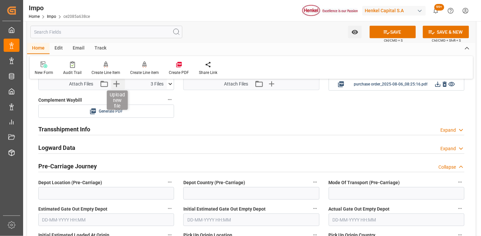
click at [114, 87] on icon "button" at bounding box center [116, 84] width 11 height 11
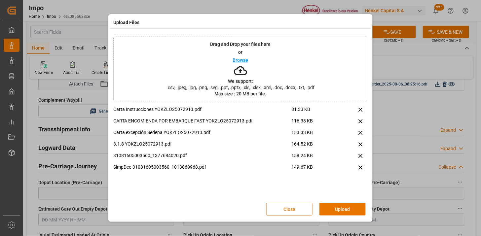
drag, startPoint x: 336, startPoint y: 208, endPoint x: 333, endPoint y: 209, distance: 3.4
click at [335, 209] on button "Upload" at bounding box center [342, 209] width 46 height 13
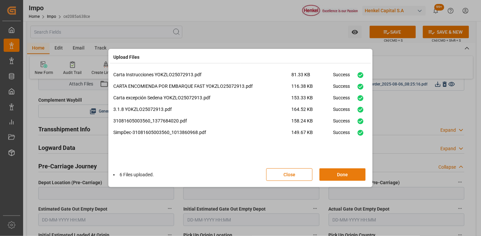
click at [331, 174] on button "Done" at bounding box center [342, 174] width 46 height 13
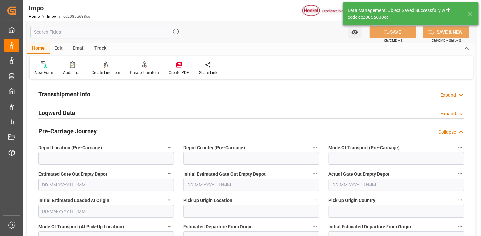
scroll to position [589, 0]
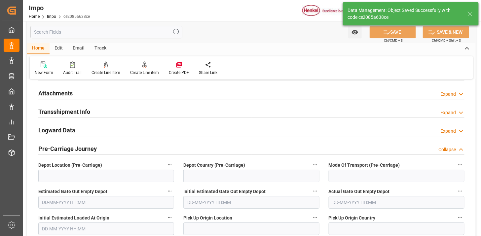
click at [130, 93] on div "Attachments Expand" at bounding box center [251, 93] width 426 height 13
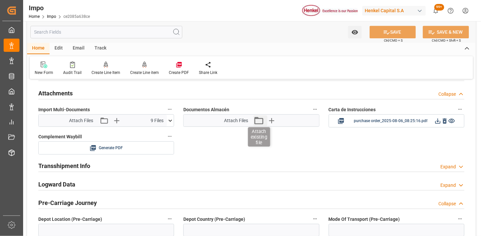
click at [262, 123] on icon "button" at bounding box center [258, 120] width 11 height 11
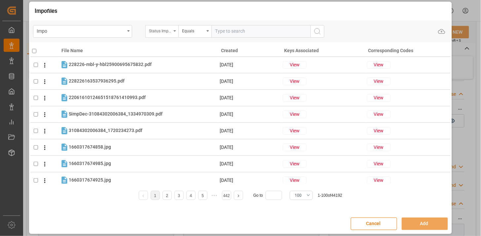
click at [161, 32] on div "Status Importación" at bounding box center [160, 30] width 22 height 8
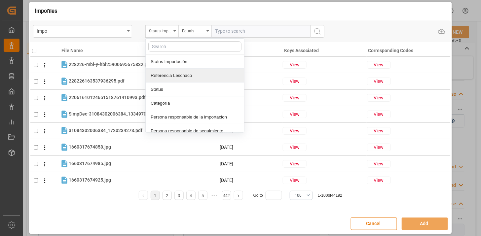
click at [172, 74] on div "Referencia Leschaco" at bounding box center [195, 76] width 98 height 14
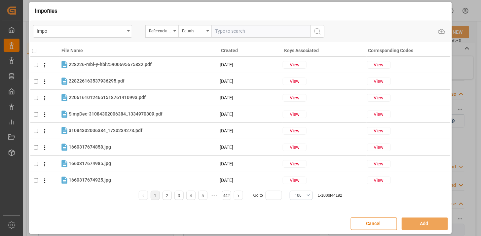
click at [242, 21] on div "Impo Referencia Leschaco Equals Upload" at bounding box center [240, 31] width 421 height 22
click at [242, 28] on input "text" at bounding box center [260, 31] width 99 height 13
paste input "250815080131"
type input "250815080131"
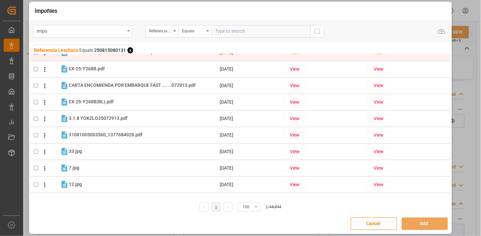
scroll to position [0, 0]
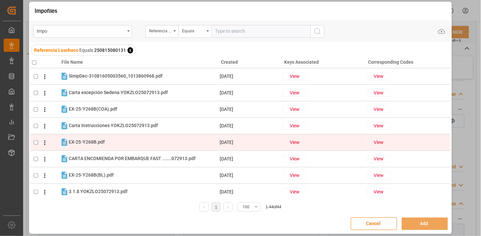
click at [136, 143] on div "EX-25-Y268B.pdf EX-25-Y268B.pdf" at bounding box center [144, 142] width 150 height 9
checkbox input "true"
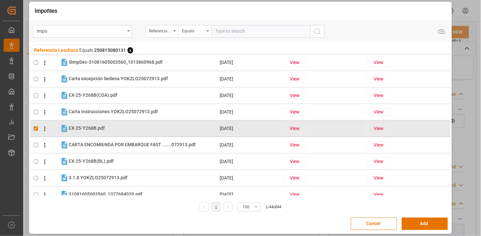
scroll to position [12, 0]
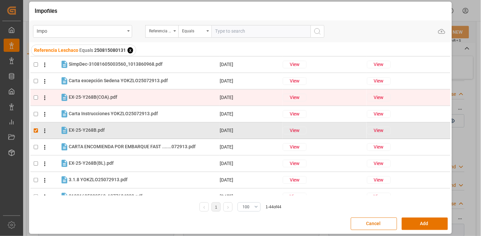
click at [149, 99] on div "EX-25-Y268B(COA).pdf EX-25-Y268B(COA).pdf" at bounding box center [144, 97] width 150 height 9
checkbox input "true"
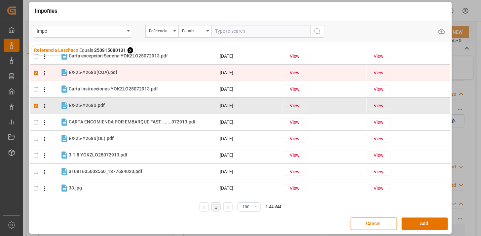
scroll to position [73, 0]
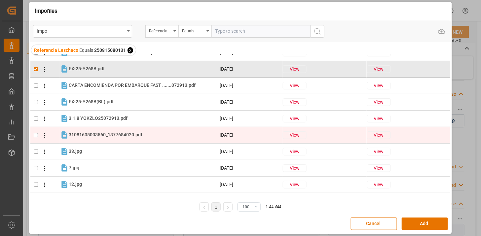
click at [146, 133] on div "31081605003560_1377684020.pdf 31081605003560_1377684020.pdf" at bounding box center [144, 135] width 150 height 9
checkbox input "true"
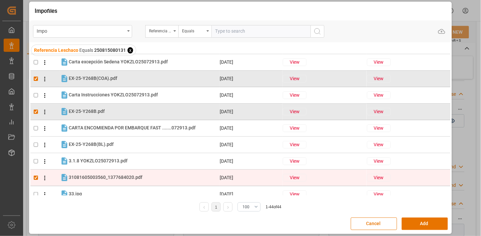
scroll to position [0, 0]
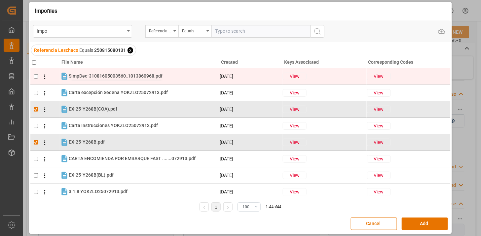
click at [138, 77] on span "SimpDec-31081605003560_1013860968.pdf" at bounding box center [116, 75] width 94 height 5
checkbox input "true"
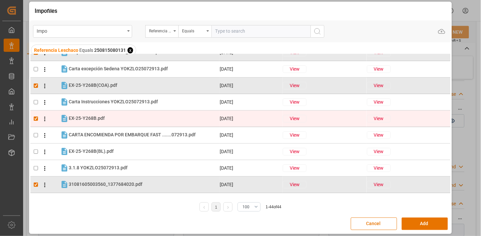
scroll to position [37, 0]
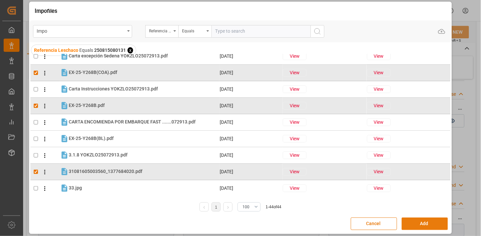
click at [419, 223] on button "Add" at bounding box center [425, 224] width 46 height 13
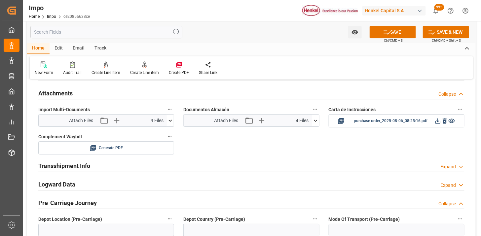
click at [315, 123] on icon at bounding box center [315, 120] width 7 height 7
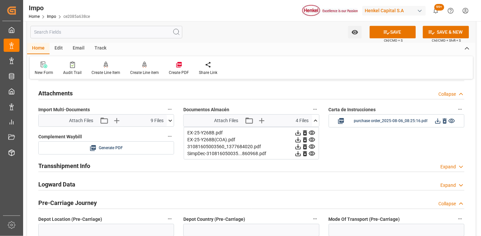
click at [315, 123] on icon at bounding box center [315, 120] width 7 height 7
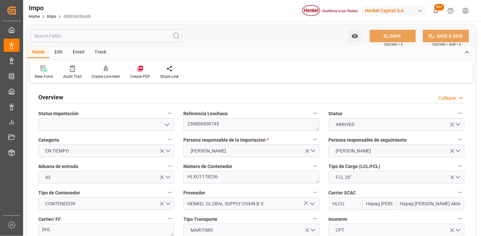
type input "Hapag [PERSON_NAME]"
type input "Hapag [PERSON_NAME] Aktiengesellschaft"
type input "1"
type input "25"
type input "10"
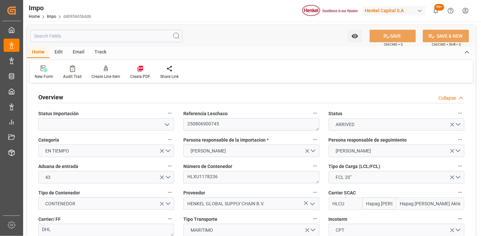
type input "[DATE]"
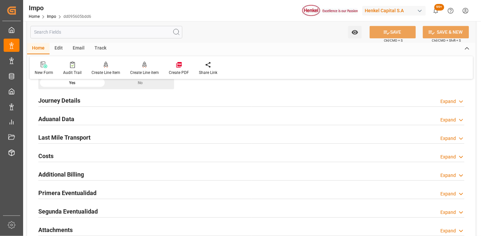
scroll to position [440, 0]
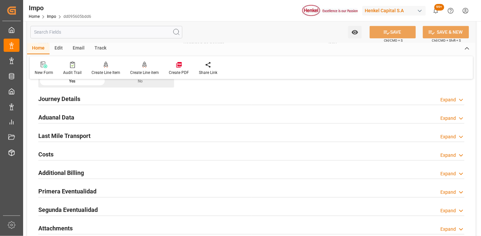
click at [134, 116] on div "Aduanal Data Expand" at bounding box center [251, 117] width 426 height 13
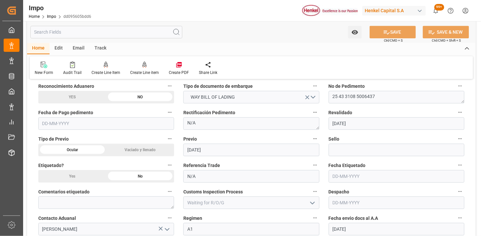
scroll to position [514, 0]
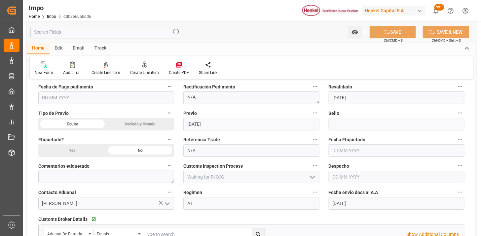
click at [97, 100] on input "text" at bounding box center [106, 97] width 136 height 13
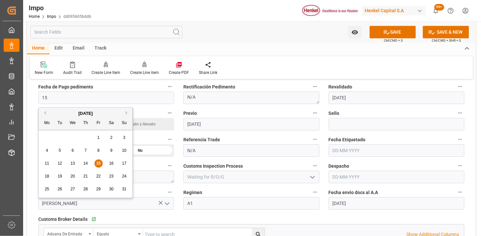
type input "[DATE]"
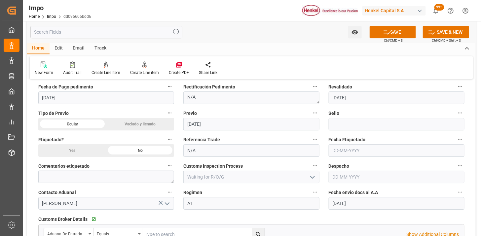
scroll to position [550, 0]
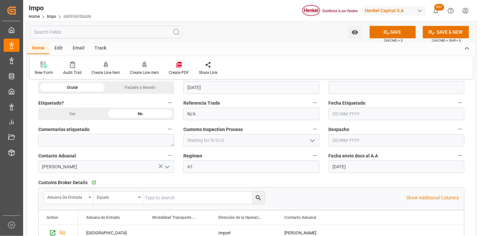
click at [351, 142] on input "text" at bounding box center [397, 140] width 136 height 13
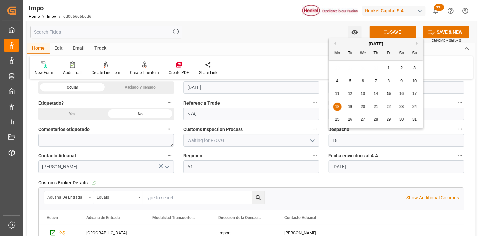
type input "[DATE]"
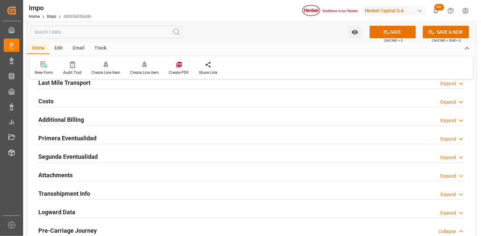
scroll to position [734, 0]
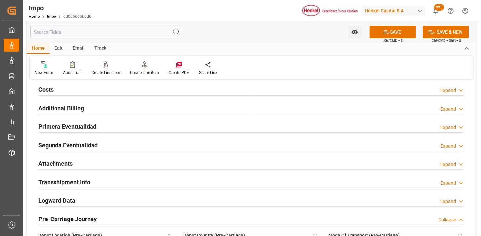
click at [128, 129] on div "Primera Eventualidad Expand" at bounding box center [251, 126] width 426 height 13
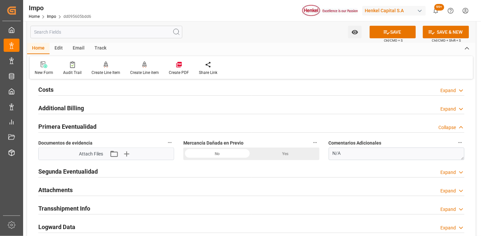
scroll to position [771, 0]
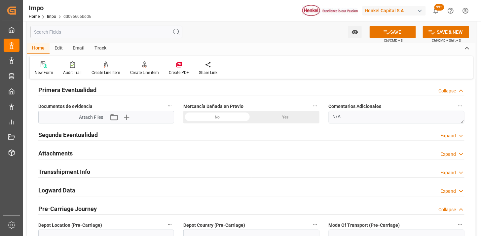
click at [127, 113] on icon "button" at bounding box center [126, 117] width 11 height 11
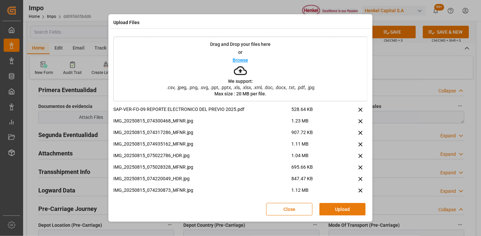
click at [347, 209] on button "Upload" at bounding box center [342, 209] width 46 height 13
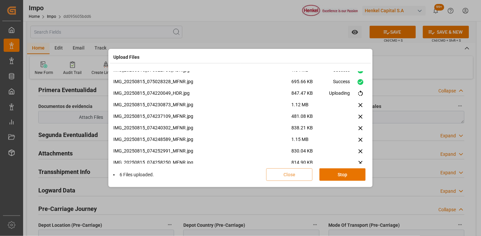
scroll to position [62, 0]
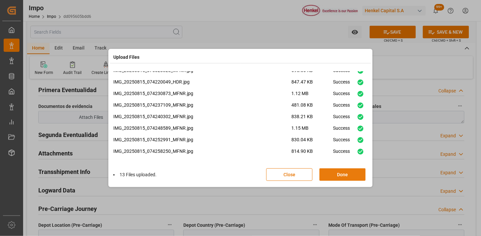
click at [335, 176] on button "Done" at bounding box center [342, 174] width 46 height 13
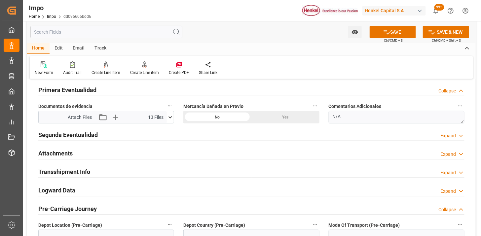
click at [101, 151] on div "Attachments Expand" at bounding box center [251, 153] width 426 height 13
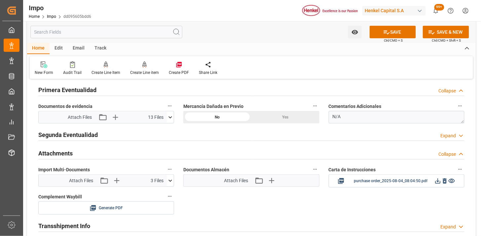
scroll to position [807, 0]
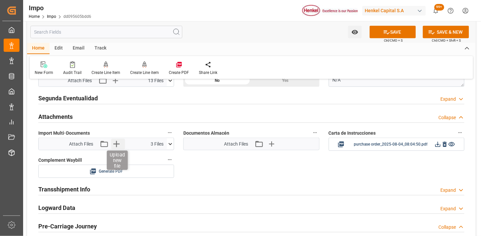
click at [116, 143] on icon "button" at bounding box center [116, 144] width 11 height 11
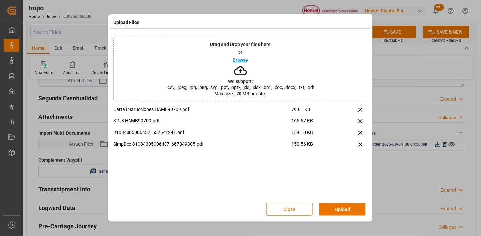
drag, startPoint x: 341, startPoint y: 216, endPoint x: 332, endPoint y: 223, distance: 11.5
click at [340, 216] on div "Close Upload" at bounding box center [240, 210] width 254 height 22
drag, startPoint x: 343, startPoint y: 212, endPoint x: 339, endPoint y: 212, distance: 3.6
click at [343, 212] on button "Upload" at bounding box center [342, 209] width 46 height 13
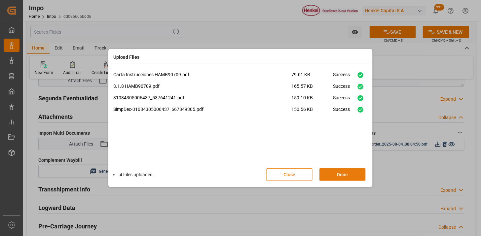
click at [332, 180] on button "Done" at bounding box center [342, 174] width 46 height 13
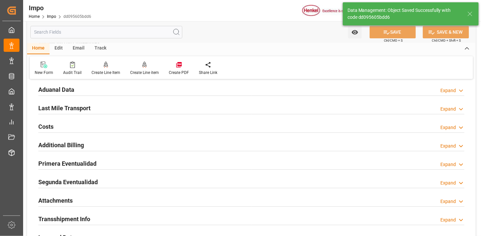
scroll to position [431, 0]
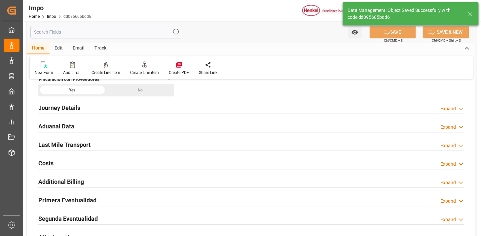
click at [104, 118] on div "Aduanal Data Expand" at bounding box center [251, 126] width 435 height 18
click at [106, 126] on div "Aduanal Data Expand" at bounding box center [251, 126] width 426 height 13
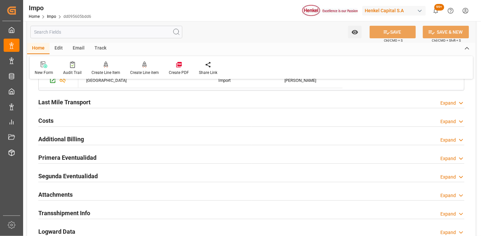
scroll to position [688, 0]
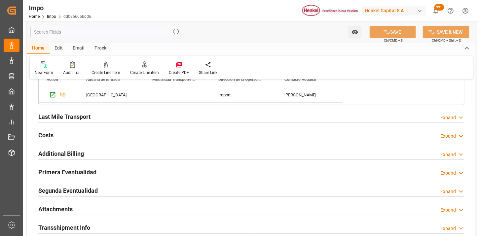
click at [136, 119] on div "Last Mile Transport Expand" at bounding box center [251, 116] width 426 height 13
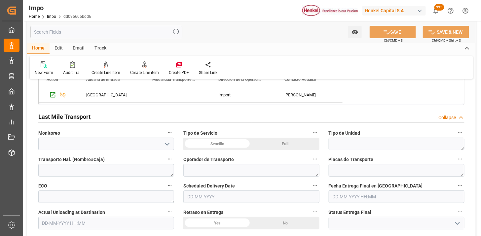
scroll to position [725, 0]
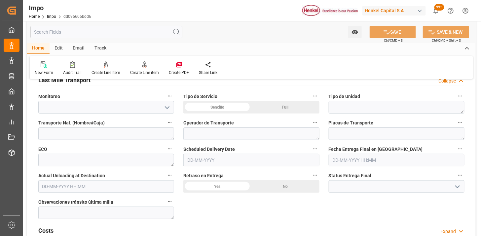
drag, startPoint x: 220, startPoint y: 108, endPoint x: 348, endPoint y: 103, distance: 128.2
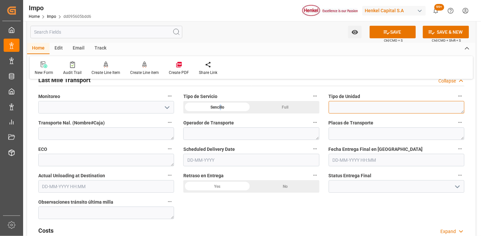
drag, startPoint x: 348, startPoint y: 103, endPoint x: 349, endPoint y: 109, distance: 5.6
click at [349, 103] on textarea at bounding box center [397, 107] width 136 height 13
click at [349, 109] on textarea at bounding box center [397, 107] width 136 height 13
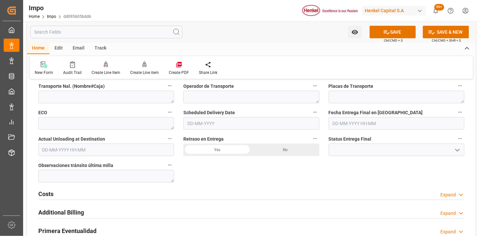
type textarea "TRAILER"
click at [275, 123] on input "text" at bounding box center [251, 123] width 136 height 13
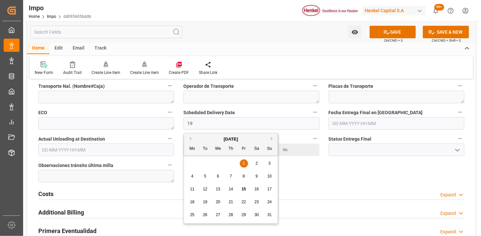
type input "[DATE]"
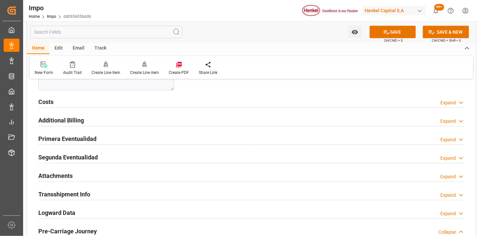
scroll to position [872, 0]
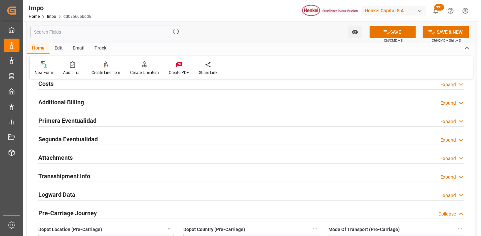
click at [131, 151] on div "Attachments Expand" at bounding box center [251, 158] width 435 height 18
drag, startPoint x: 80, startPoint y: 157, endPoint x: 197, endPoint y: 204, distance: 125.5
click at [81, 157] on div "Attachments Expand" at bounding box center [251, 157] width 426 height 13
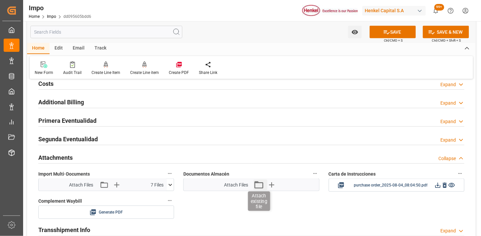
click at [258, 188] on icon "button" at bounding box center [258, 184] width 9 height 7
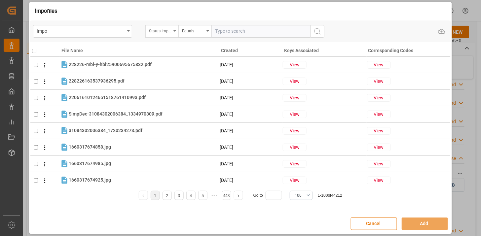
click at [172, 33] on div "Status Importación" at bounding box center [161, 31] width 33 height 13
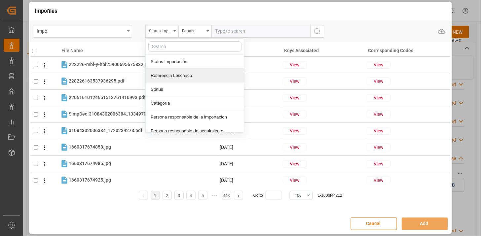
drag, startPoint x: 182, startPoint y: 72, endPoint x: 220, endPoint y: 44, distance: 47.3
click at [182, 72] on div "Referencia Leschaco" at bounding box center [195, 76] width 98 height 14
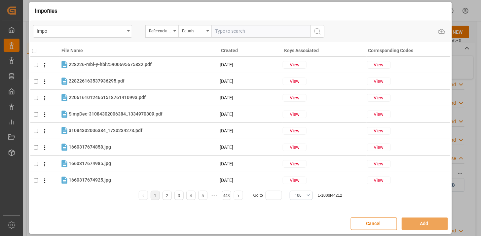
click at [229, 28] on input "text" at bounding box center [260, 31] width 99 height 13
paste input "250806900745"
type input "250806900745"
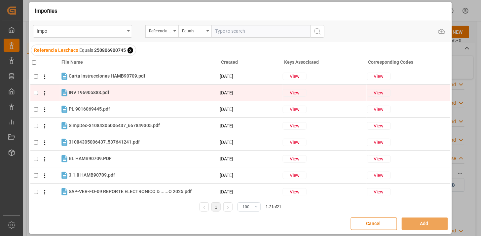
click at [139, 94] on div "INV 196905883.pdf INV 196905883.pdf" at bounding box center [144, 93] width 150 height 9
checkbox input "true"
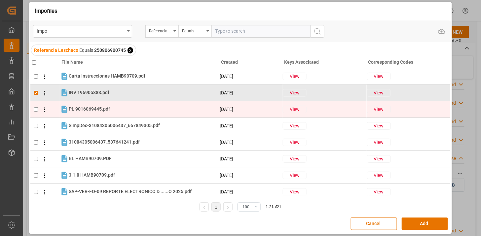
click at [135, 107] on div "PL 9016069445.pdf PL 9016069445.pdf" at bounding box center [144, 109] width 150 height 9
checkbox input "true"
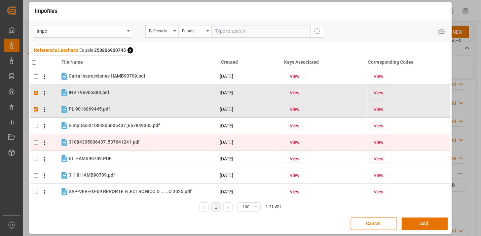
click at [135, 141] on span "31084305006437_537641241.pdf" at bounding box center [104, 141] width 71 height 5
checkbox input "true"
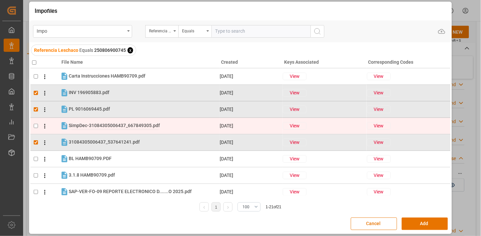
click at [133, 126] on span "SimpDec-31084305006437_667849305.pdf" at bounding box center [114, 125] width 91 height 5
checkbox input "true"
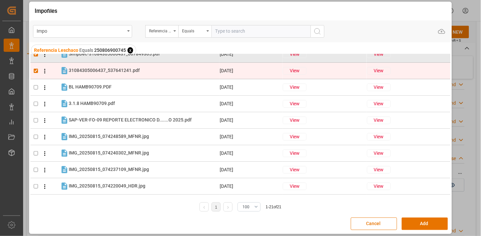
scroll to position [73, 0]
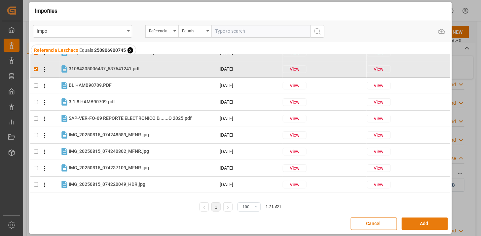
click at [409, 223] on button "Add" at bounding box center [425, 224] width 46 height 13
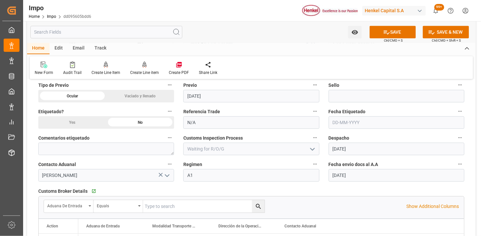
scroll to position [505, 0]
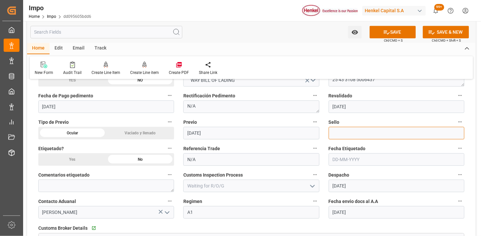
click at [340, 134] on input at bounding box center [397, 133] width 136 height 13
paste input "CEM23-3625399"
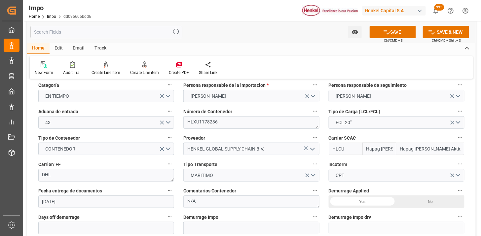
scroll to position [0, 0]
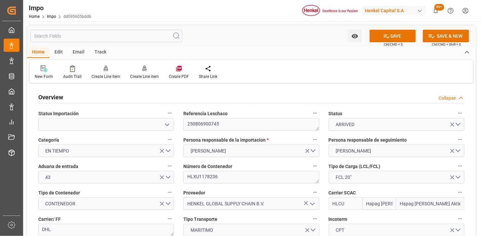
type input "CEM23-3625399"
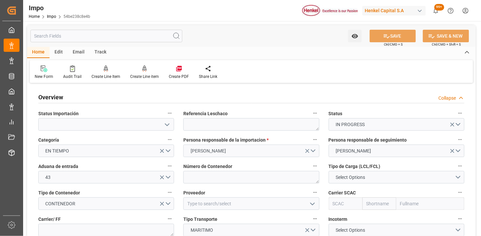
type input "[DATE]"
click at [253, 127] on textarea at bounding box center [251, 124] width 136 height 13
paste textarea "250740070048"
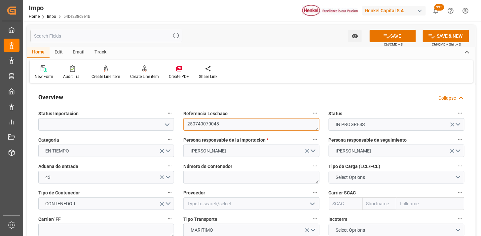
scroll to position [37, 0]
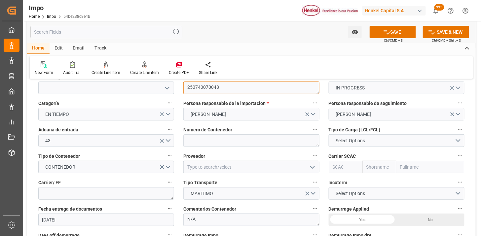
type textarea "250740070048"
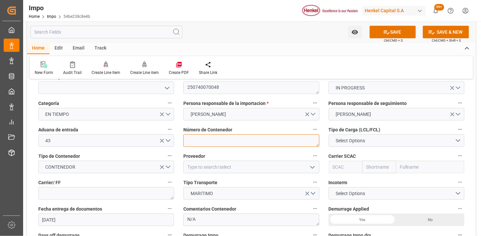
click at [194, 137] on textarea at bounding box center [251, 140] width 136 height 13
paste textarea "GAOU6571414"
type textarea "GAOU6571414"
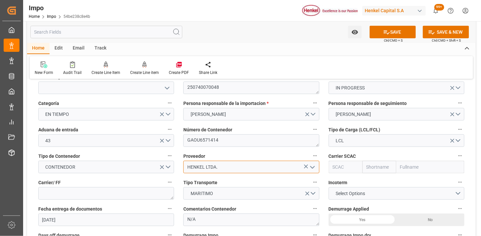
type input "HENKEL LTDA."
type input "ONEY"
type input "ONE"
type input "Ocean Network Express"
type input "ONEY"
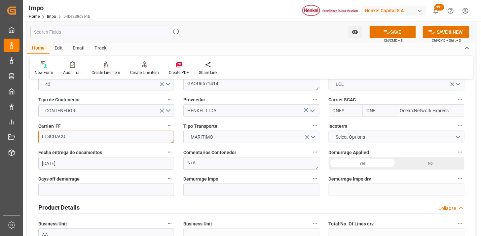
scroll to position [110, 0]
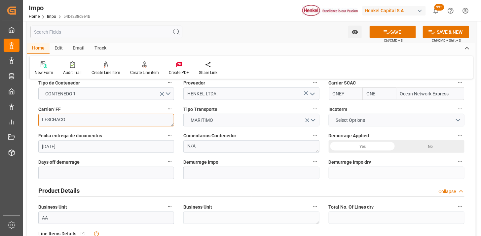
type textarea "LESCHACO"
click at [343, 118] on span "Select Options" at bounding box center [350, 120] width 36 height 7
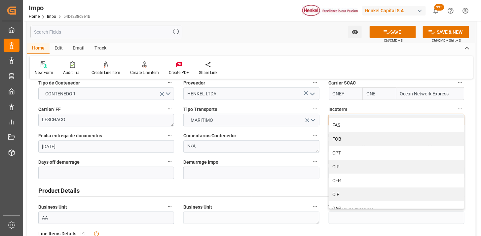
scroll to position [37, 0]
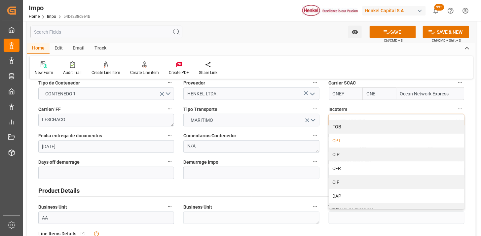
click at [354, 141] on div "CPT" at bounding box center [396, 141] width 135 height 14
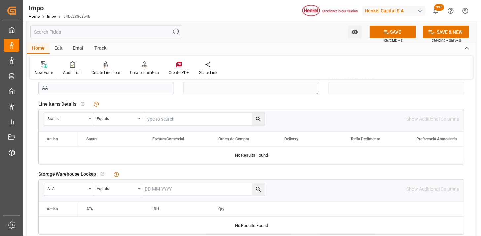
scroll to position [257, 0]
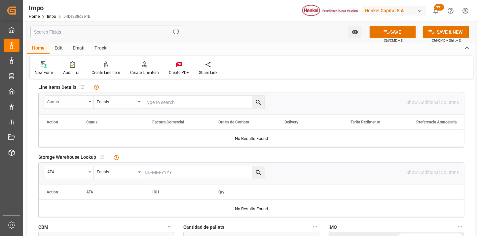
click at [71, 98] on div "Status" at bounding box center [66, 101] width 39 height 8
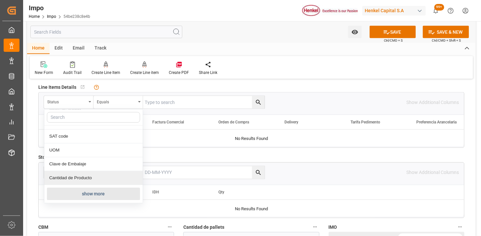
click at [97, 193] on button "show more" at bounding box center [93, 194] width 93 height 13
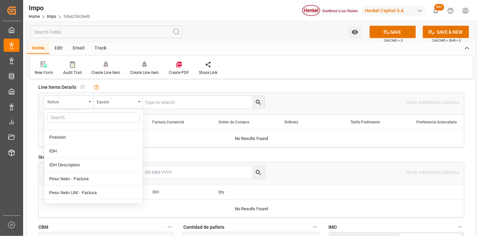
scroll to position [148, 0]
click at [94, 150] on div "Comentarios" at bounding box center [93, 151] width 98 height 14
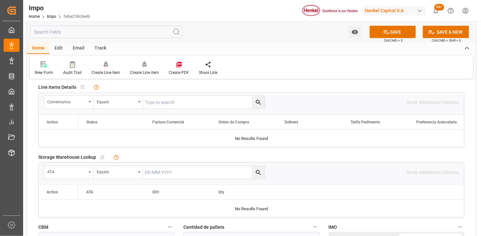
click at [168, 105] on input "text" at bounding box center [204, 102] width 122 height 13
paste input "250740070048"
type input "250740070048"
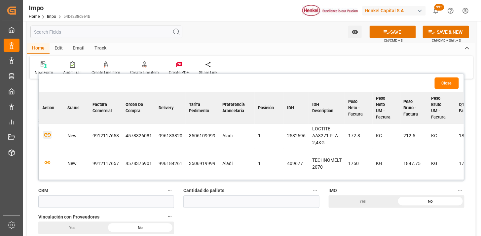
click at [50, 133] on icon "button" at bounding box center [47, 135] width 8 height 8
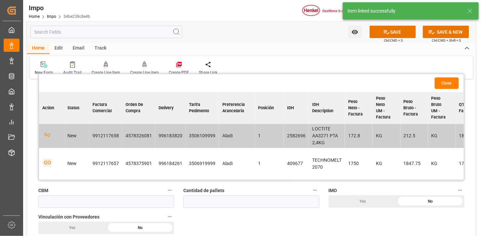
drag, startPoint x: 49, startPoint y: 165, endPoint x: 116, endPoint y: 180, distance: 69.3
click at [48, 164] on icon "button" at bounding box center [47, 163] width 8 height 8
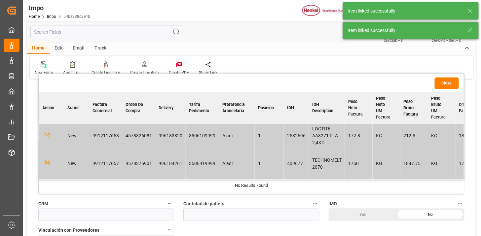
click at [456, 83] on button "Close" at bounding box center [447, 84] width 24 height 12
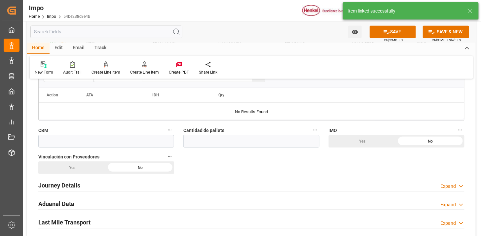
scroll to position [404, 0]
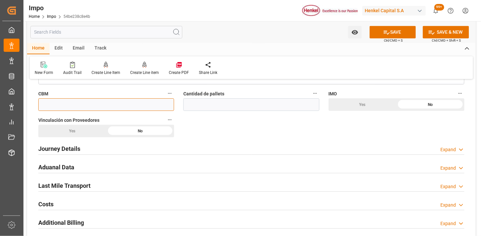
click at [141, 103] on input "text" at bounding box center [106, 104] width 136 height 13
type input "4.745"
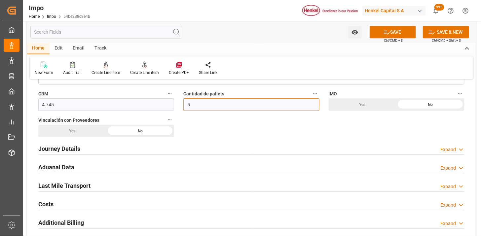
type input "5"
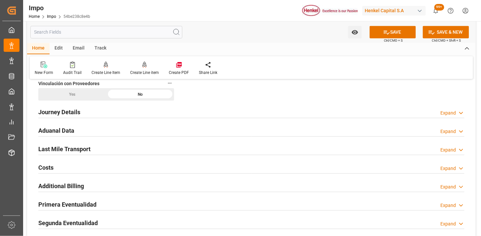
click at [84, 111] on div "Journey Details Expand" at bounding box center [251, 111] width 426 height 13
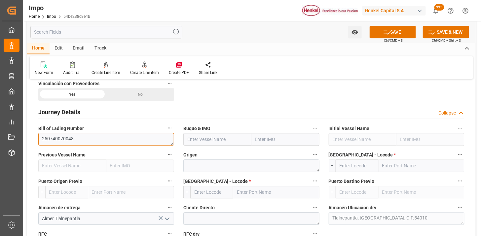
drag, startPoint x: 112, startPoint y: 141, endPoint x: 123, endPoint y: 146, distance: 12.1
click at [114, 142] on textarea "250740070048" at bounding box center [106, 139] width 136 height 13
click at [124, 142] on textarea "250740070048" at bounding box center [106, 139] width 136 height 13
paste input ""
type input "MSC PHOENIX"
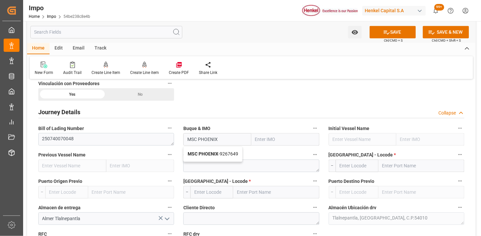
type input "9267649"
type input "MSC PHOENIX"
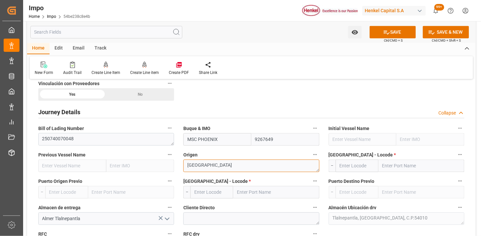
type textarea "BRASIL"
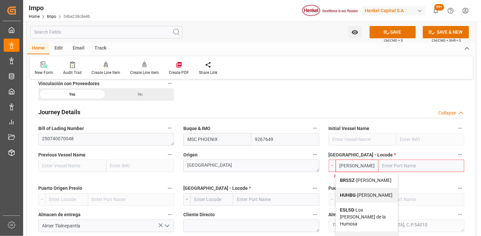
type input "BRSSZ"
type input "Santos"
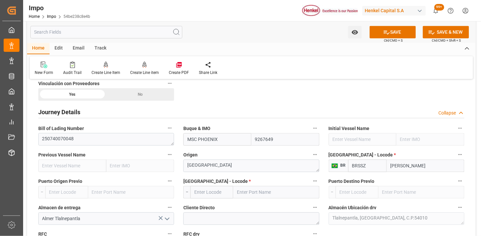
type input "BRSSZ"
type input "MXVER"
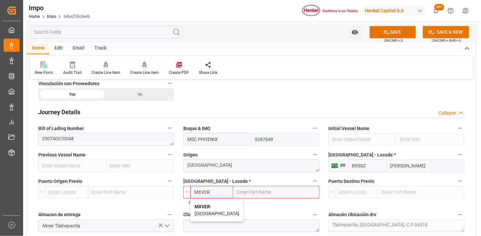
type input "[GEOGRAPHIC_DATA]"
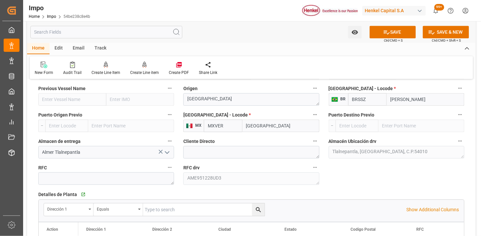
scroll to position [550, 0]
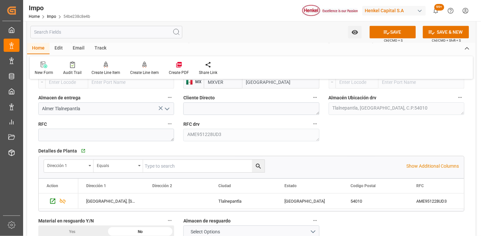
type input "MXVER"
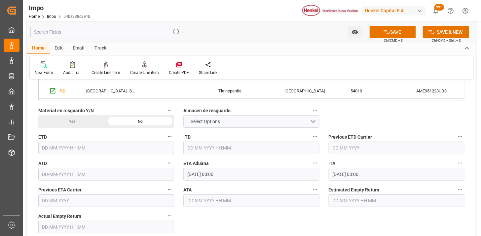
scroll to position [697, 0]
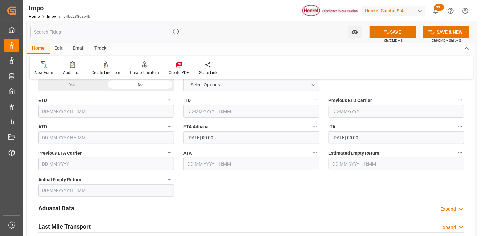
click at [232, 140] on input "24-08-2025 00:00" at bounding box center [251, 137] width 136 height 13
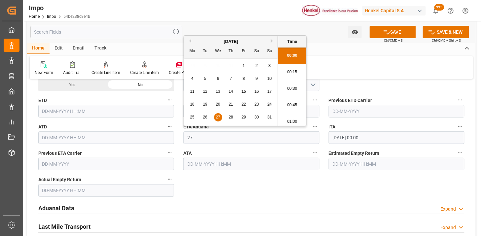
type input "27-08-2025 00:00"
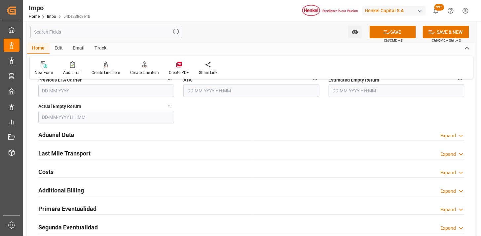
scroll to position [807, 0]
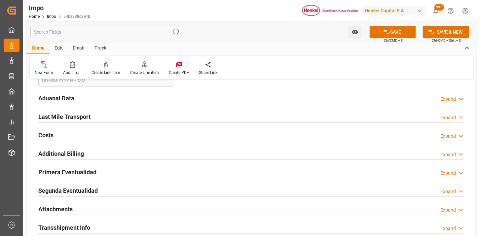
click at [150, 102] on div "Aduanal Data Expand" at bounding box center [251, 97] width 426 height 13
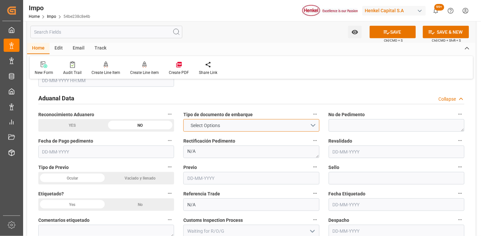
click at [208, 130] on button "Select Options" at bounding box center [251, 125] width 136 height 13
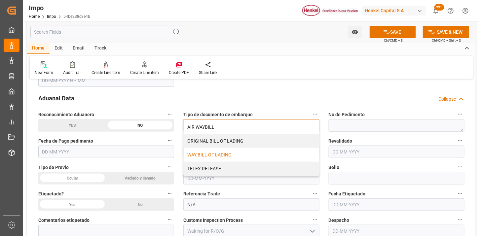
click at [204, 155] on div "WAY BILL OF LADING" at bounding box center [251, 155] width 135 height 14
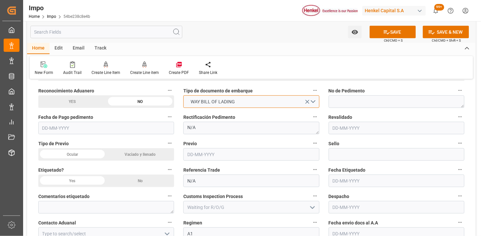
scroll to position [844, 0]
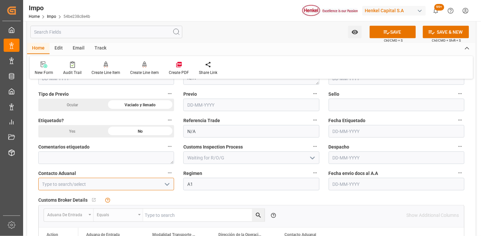
click at [129, 182] on input at bounding box center [106, 184] width 136 height 13
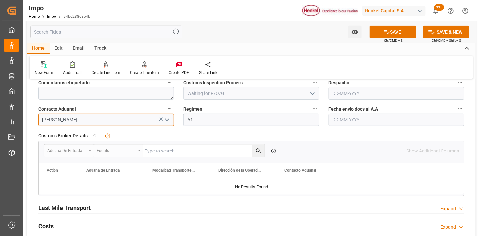
scroll to position [954, 0]
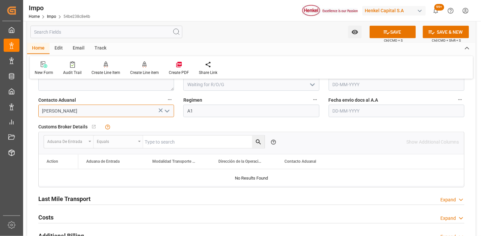
type input "[PERSON_NAME]"
click at [343, 107] on input "text" at bounding box center [397, 111] width 136 height 13
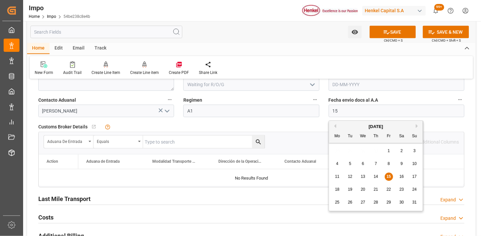
type input "[DATE]"
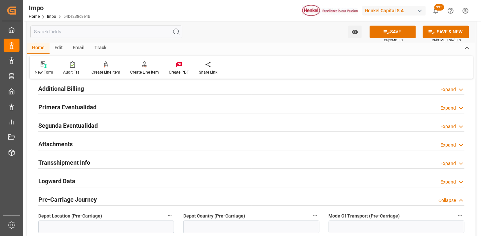
click at [159, 142] on div "Attachments Expand" at bounding box center [251, 144] width 426 height 13
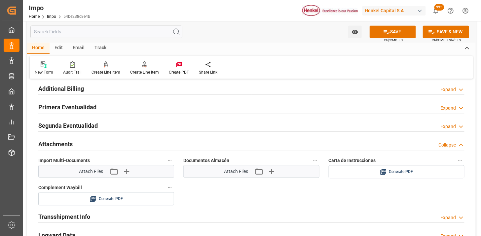
scroll to position [1138, 0]
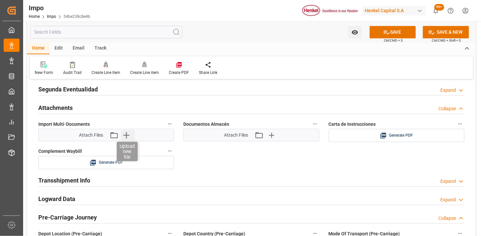
click at [124, 134] on icon "button" at bounding box center [126, 135] width 11 height 11
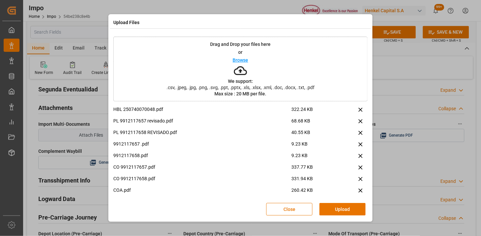
click at [333, 209] on button "Upload" at bounding box center [342, 209] width 46 height 13
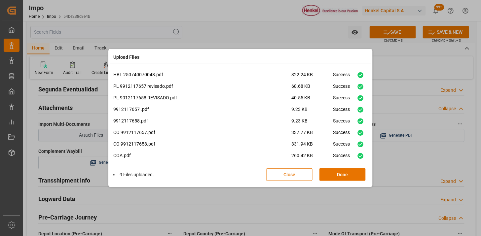
scroll to position [16, 0]
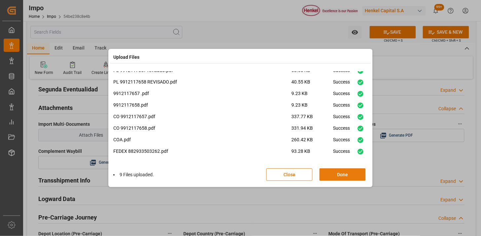
click at [326, 176] on button "Done" at bounding box center [342, 174] width 46 height 13
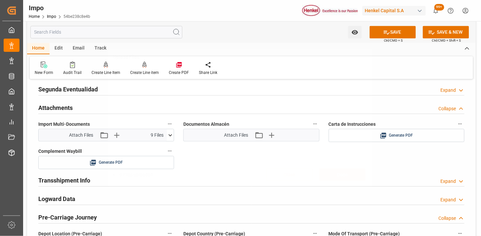
scroll to position [0, 0]
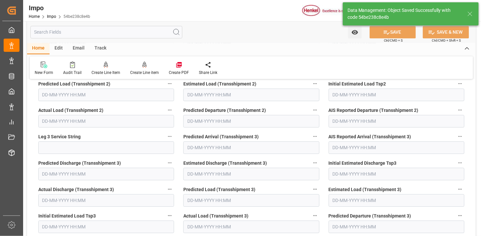
type textarea "AA"
type input "2"
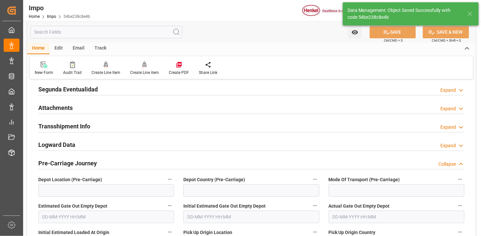
click at [127, 108] on div "Attachments Expand" at bounding box center [251, 107] width 426 height 13
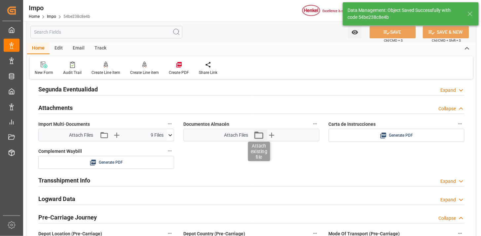
click at [257, 134] on icon "button" at bounding box center [258, 135] width 11 height 11
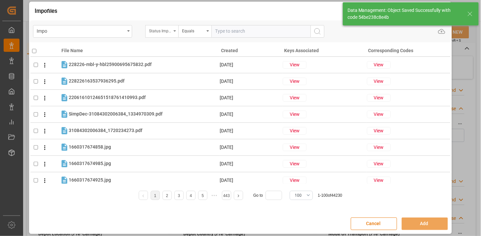
click at [160, 30] on div "Status Importación" at bounding box center [160, 30] width 22 height 8
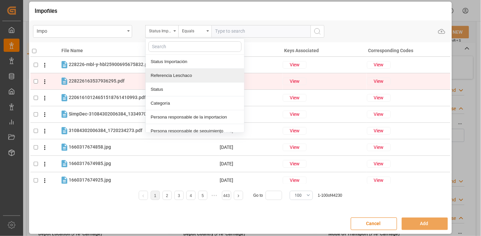
drag, startPoint x: 176, startPoint y: 78, endPoint x: 181, endPoint y: 74, distance: 6.1
click at [177, 78] on div "Referencia Leschaco" at bounding box center [195, 76] width 98 height 14
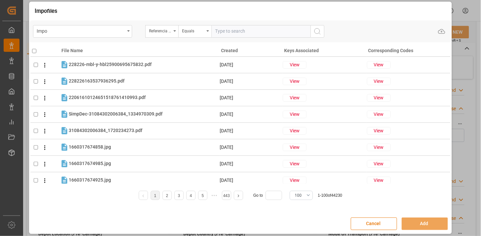
click at [241, 29] on input "text" at bounding box center [260, 31] width 99 height 13
paste input "250740070048"
type input "250740070048"
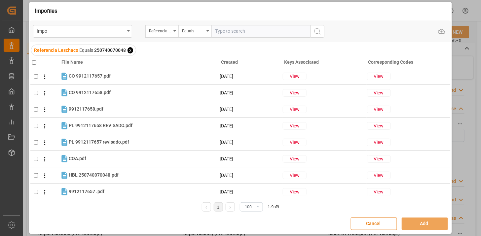
click at [380, 226] on button "Cancel" at bounding box center [374, 224] width 46 height 13
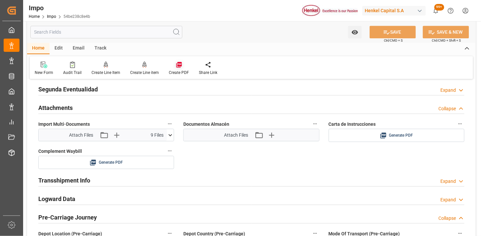
click at [180, 69] on div "Create PDF" at bounding box center [179, 68] width 30 height 15
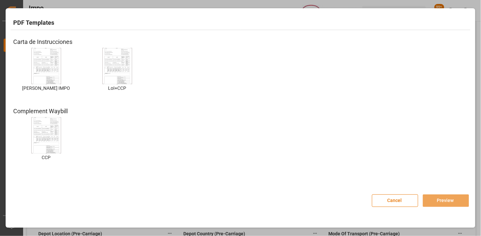
click at [42, 58] on img at bounding box center [46, 66] width 26 height 37
click at [462, 202] on button "Preview" at bounding box center [446, 201] width 46 height 13
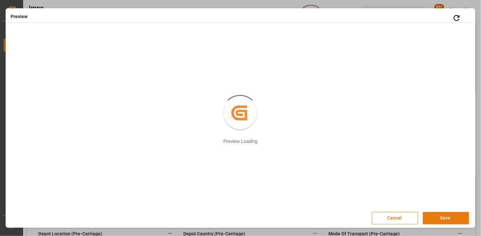
click at [447, 215] on button "Save" at bounding box center [446, 218] width 46 height 13
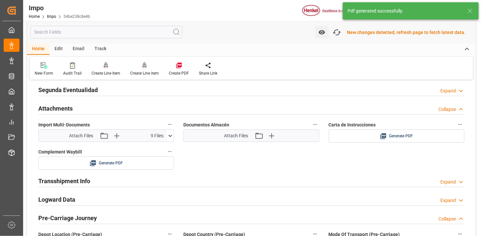
scroll to position [575, 0]
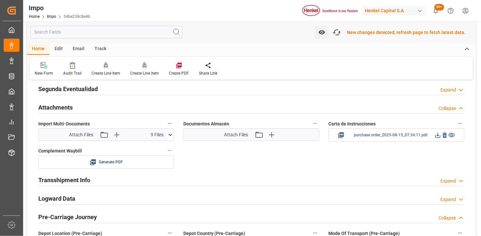
click at [438, 134] on icon at bounding box center [437, 135] width 7 height 7
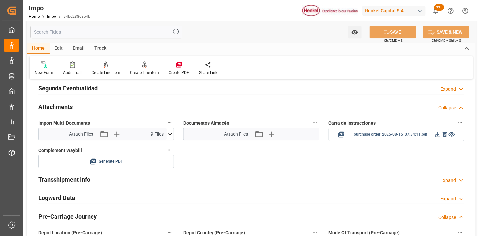
scroll to position [574, 0]
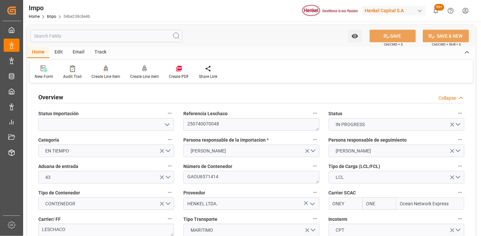
scroll to position [574, 0]
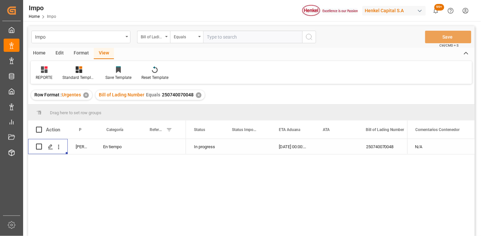
drag, startPoint x: 211, startPoint y: 34, endPoint x: 226, endPoint y: 35, distance: 14.9
click at [212, 34] on input "text" at bounding box center [252, 37] width 99 height 13
paste input "DUS0186877"
type input "DUS0186877"
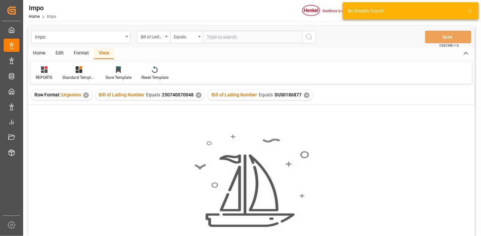
click at [199, 96] on div "✕" at bounding box center [199, 95] width 6 height 6
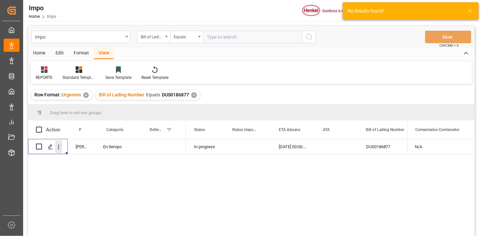
click at [58, 150] on icon "open menu" at bounding box center [58, 147] width 7 height 7
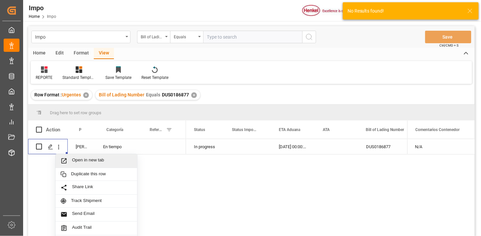
click at [72, 159] on span "Open in new tab" at bounding box center [102, 161] width 60 height 7
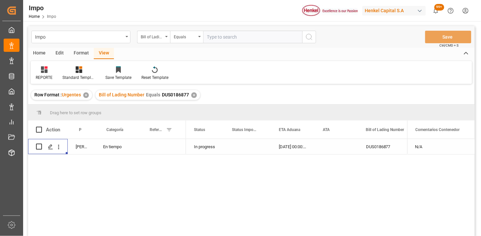
click at [195, 93] on div "✕" at bounding box center [194, 95] width 6 height 6
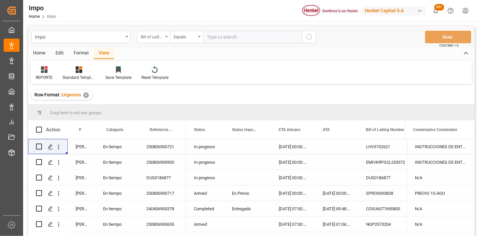
click at [157, 39] on div "Bill of Lading Number" at bounding box center [152, 36] width 22 height 8
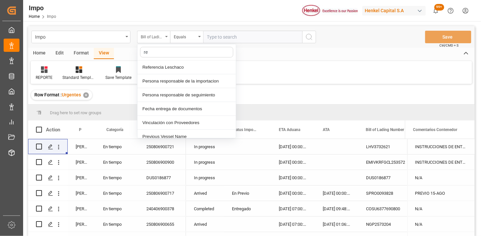
type input "ref"
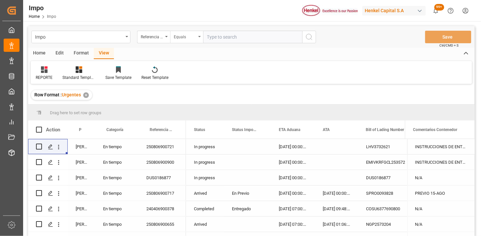
click at [185, 43] on div "Impo Referencia Leschaco Equals Save Ctrl/CMD + S" at bounding box center [251, 37] width 447 height 22
click at [190, 38] on div "Equals" at bounding box center [185, 36] width 22 height 8
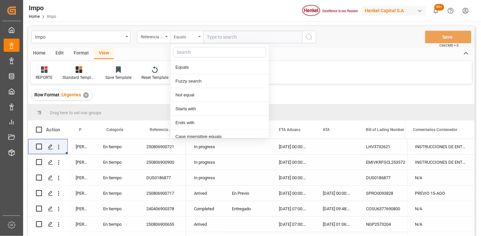
scroll to position [33, 0]
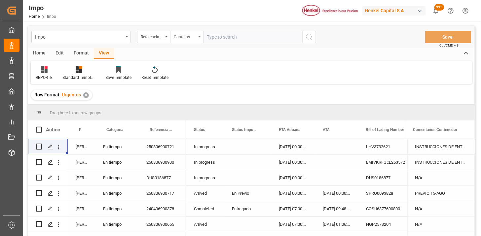
paste input "250806900588 250806900589 250806900590"
type input "250806900588,250806900589,250806900590"
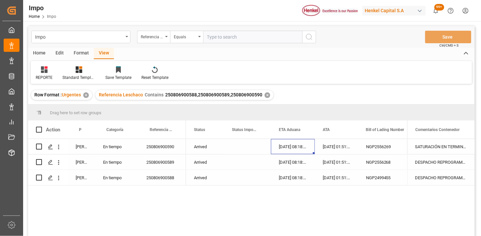
click at [284, 145] on div "02-08-2025 08:18:00" at bounding box center [293, 146] width 44 height 15
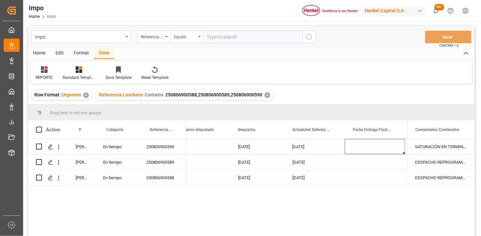
scroll to position [0, 1077]
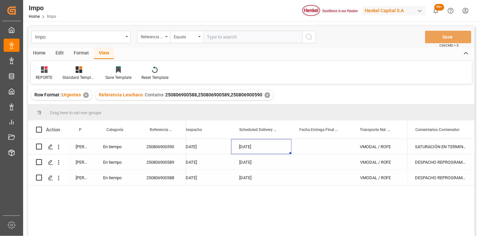
click at [273, 149] on div "18-08-2025" at bounding box center [261, 146] width 60 height 15
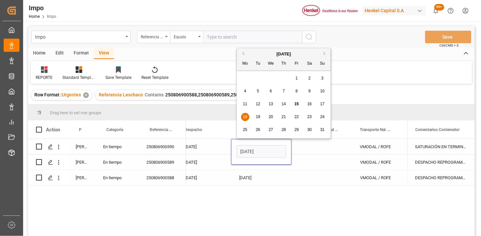
click at [273, 149] on input "18-08-2025" at bounding box center [261, 151] width 50 height 13
type input "19-08-2025"
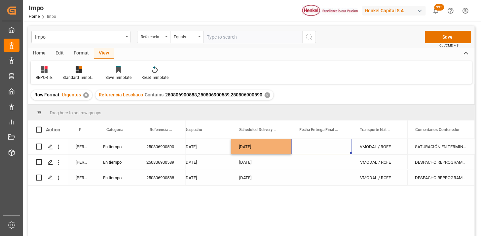
click at [307, 146] on div "Press SPACE to select this row." at bounding box center [322, 146] width 60 height 15
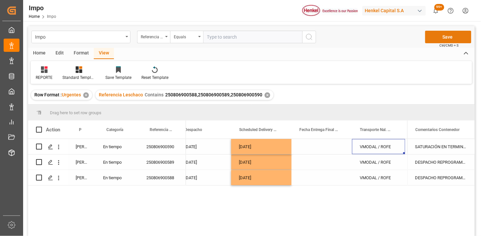
click at [459, 37] on button "Save" at bounding box center [448, 37] width 46 height 13
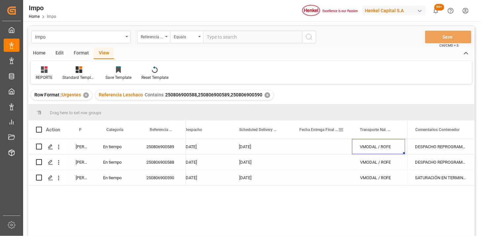
scroll to position [37, 0]
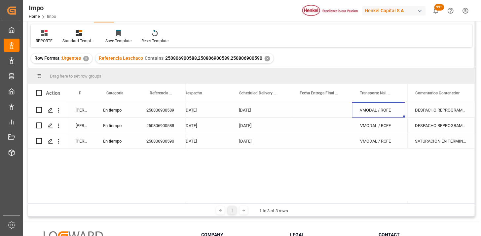
click at [305, 113] on div "Press SPACE to select this row." at bounding box center [322, 109] width 60 height 15
click at [260, 110] on div "19-08-2025" at bounding box center [261, 109] width 60 height 15
click at [50, 32] on div at bounding box center [44, 32] width 17 height 7
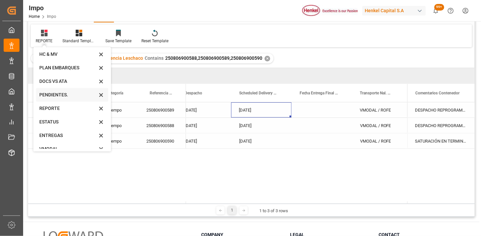
scroll to position [22, 0]
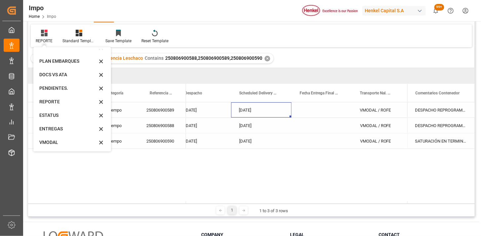
drag, startPoint x: 60, startPoint y: 140, endPoint x: 187, endPoint y: 160, distance: 127.8
click at [60, 140] on div "VMODAL" at bounding box center [68, 142] width 58 height 7
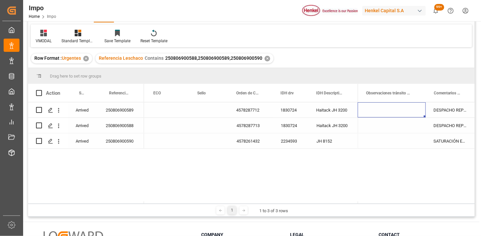
click at [383, 111] on div "Press SPACE to select this row." at bounding box center [392, 109] width 68 height 15
click at [384, 110] on div "Press SPACE to select this row." at bounding box center [392, 109] width 68 height 15
click at [384, 110] on input "Press SPACE to select this row." at bounding box center [391, 114] width 57 height 13
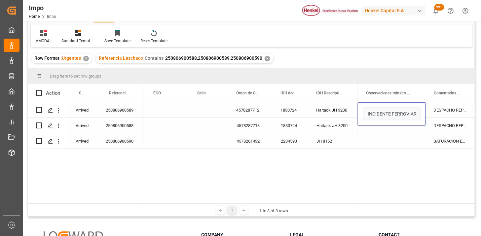
type input "REPROGRAMACION DE CARGA POR INCIDENTE FERROVIARIO"
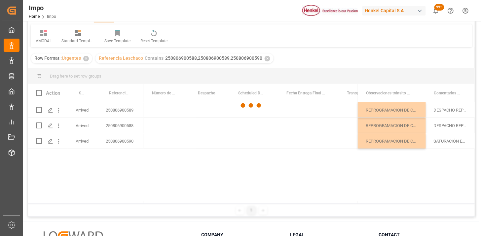
scroll to position [0, 0]
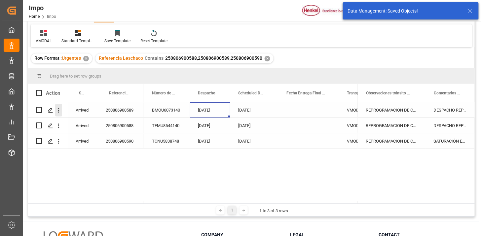
click at [57, 109] on icon "open menu" at bounding box center [58, 110] width 7 height 7
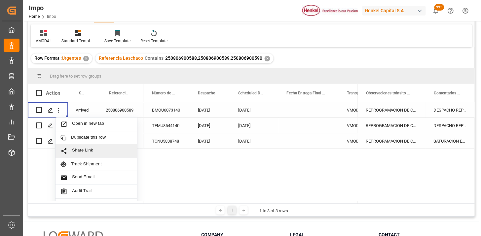
scroll to position [14, 0]
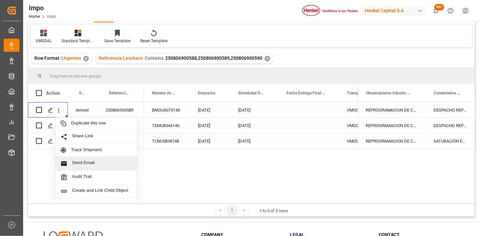
drag, startPoint x: 98, startPoint y: 161, endPoint x: 136, endPoint y: 166, distance: 38.6
click at [98, 162] on span "Send Email" at bounding box center [102, 163] width 60 height 7
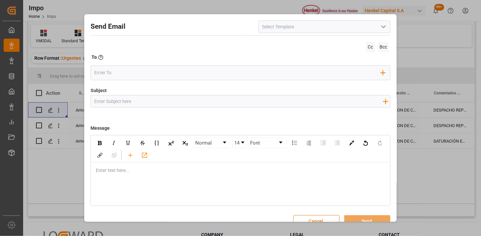
click at [382, 25] on icon "open menu" at bounding box center [383, 27] width 8 height 8
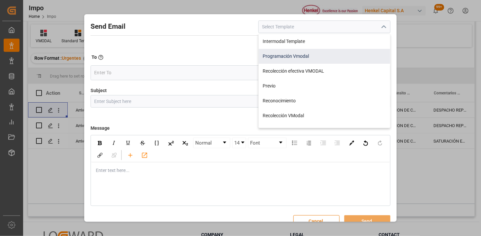
click at [323, 61] on div "Programación Vmodal" at bounding box center [324, 56] width 131 height 15
type input "Programación Vmodal"
type input "PROGRAMACIÓN CARGA {{scheduledDeliveryDate}} || OC {{customerpoDerived}} || {{f…"
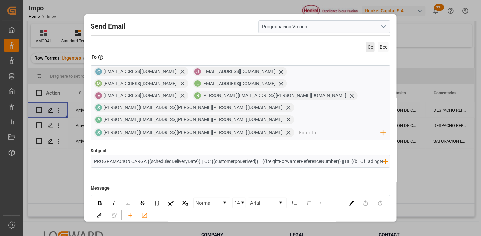
click at [368, 46] on span "Cc" at bounding box center [370, 47] width 9 height 10
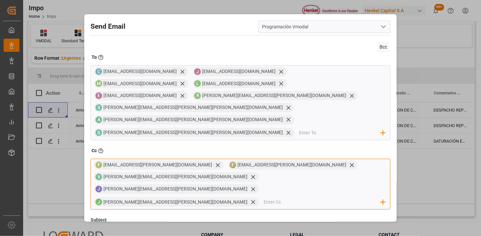
click at [275, 198] on input "email" at bounding box center [322, 203] width 117 height 10
type input "Fernanda.Celon@leschaco.com"
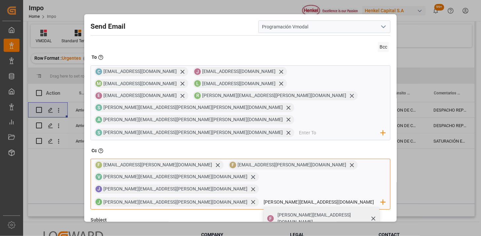
click at [296, 212] on span "Fernanda.Celon@leschaco.com" at bounding box center [325, 219] width 97 height 14
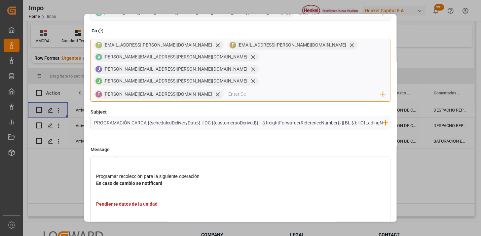
scroll to position [73, 0]
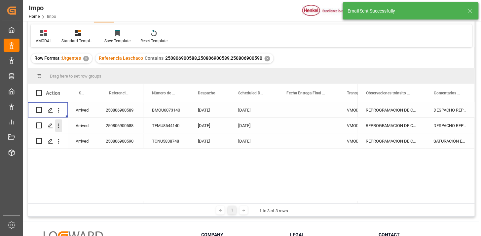
click at [58, 130] on button "open menu" at bounding box center [58, 126] width 7 height 13
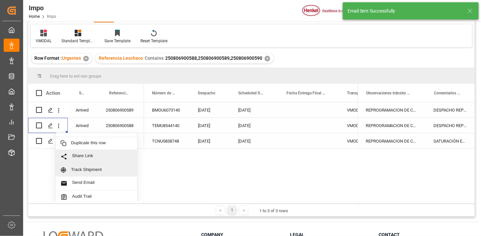
scroll to position [14, 0]
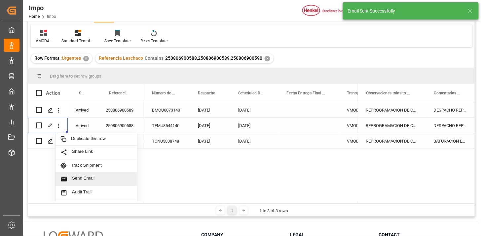
drag, startPoint x: 100, startPoint y: 176, endPoint x: 104, endPoint y: 180, distance: 5.4
click at [100, 177] on span "Send Email" at bounding box center [102, 179] width 60 height 7
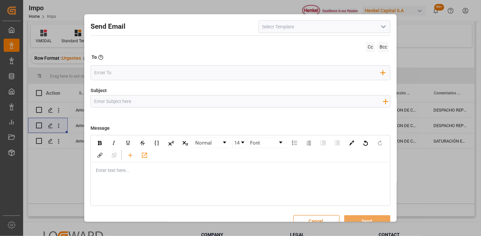
click at [381, 29] on icon "open menu" at bounding box center [383, 27] width 8 height 8
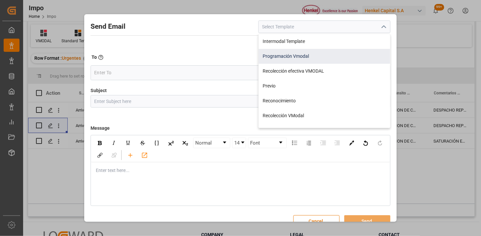
click at [306, 60] on div "Programación Vmodal" at bounding box center [324, 56] width 131 height 15
type input "Programación Vmodal"
type input "PROGRAMACIÓN CARGA {{scheduledDeliveryDate}} || OC {{customerpoDerived}} || {{f…"
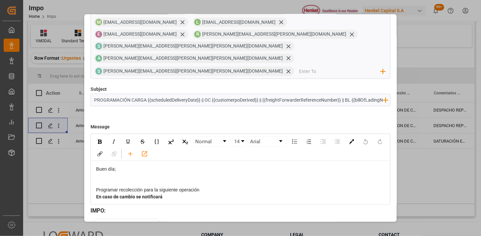
scroll to position [63, 0]
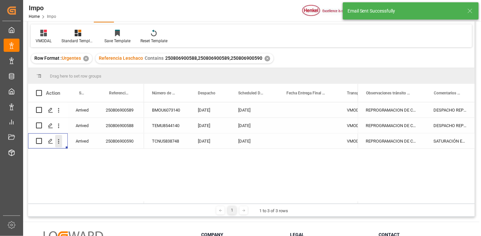
click at [58, 140] on icon "open menu" at bounding box center [58, 141] width 7 height 7
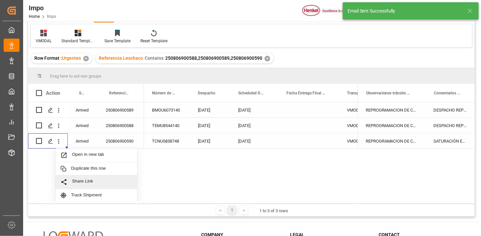
scroll to position [14, 0]
click at [104, 194] on span "Send Email" at bounding box center [102, 194] width 60 height 7
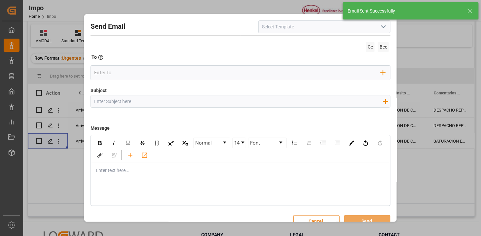
click at [382, 28] on icon "open menu" at bounding box center [383, 27] width 8 height 8
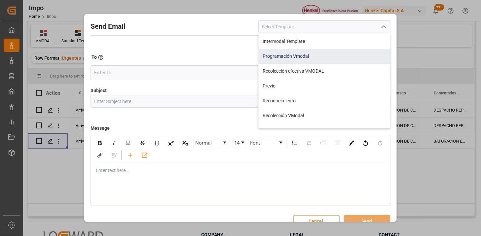
click at [316, 60] on div "Programación Vmodal" at bounding box center [324, 56] width 131 height 15
type input "Programación Vmodal"
type input "PROGRAMACIÓN CARGA {{scheduledDeliveryDate}} || OC {{customerpoDerived}} || {{f…"
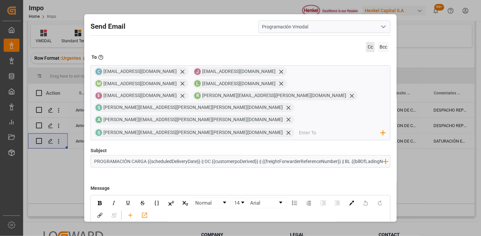
click at [368, 52] on span "Cc" at bounding box center [370, 47] width 9 height 10
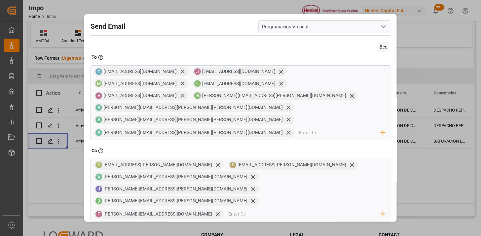
scroll to position [120, 0]
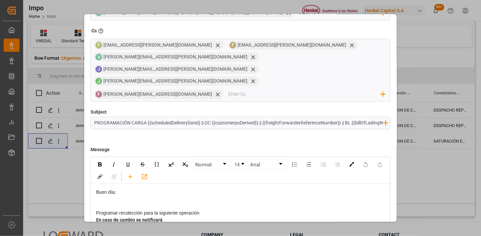
drag, startPoint x: 365, startPoint y: 210, endPoint x: 369, endPoint y: 210, distance: 3.3
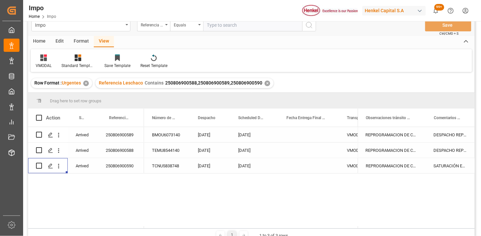
scroll to position [0, 0]
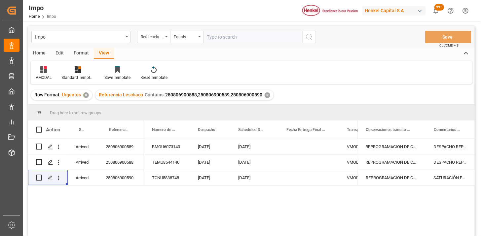
click at [267, 97] on div "✕" at bounding box center [268, 95] width 6 height 6
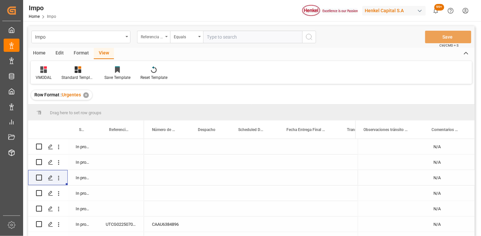
click at [162, 41] on div "Referencia Leschaco" at bounding box center [153, 37] width 33 height 13
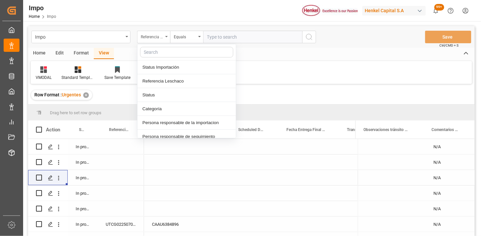
type input "N"
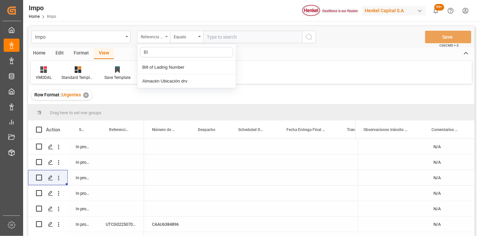
type input "BIL"
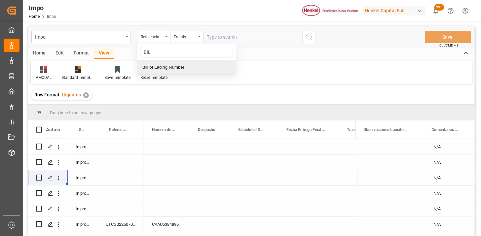
drag, startPoint x: 183, startPoint y: 70, endPoint x: 205, endPoint y: 44, distance: 34.6
click at [184, 68] on div "Bill of Lading Number" at bounding box center [186, 67] width 98 height 14
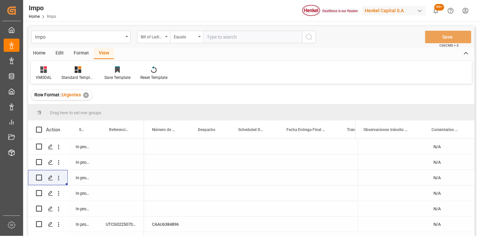
click at [211, 31] on input "text" at bounding box center [252, 37] width 99 height 13
paste input "DUS0187124"
type input "DUS0187124"
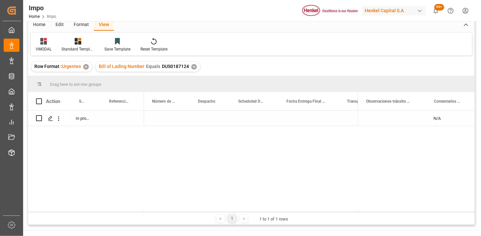
scroll to position [37, 0]
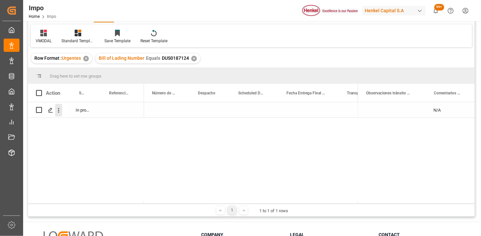
click at [61, 113] on icon "open menu" at bounding box center [58, 110] width 7 height 7
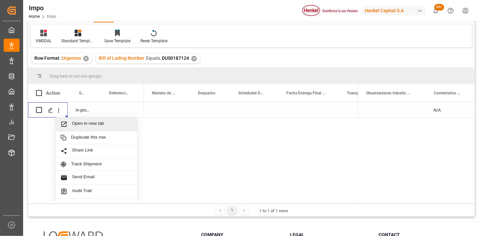
click at [94, 124] on span "Open in new tab" at bounding box center [102, 124] width 60 height 7
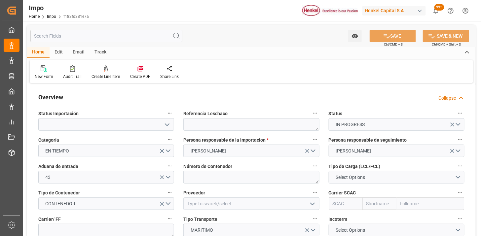
type input "[DATE]"
click at [230, 122] on textarea at bounding box center [251, 124] width 136 height 13
paste textarea "DUS0186877"
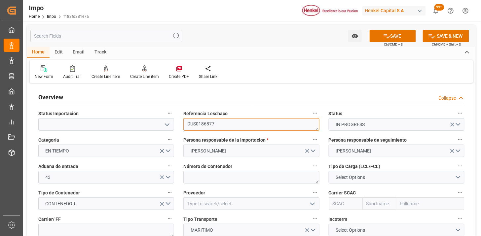
type textarea "DUS0186877"
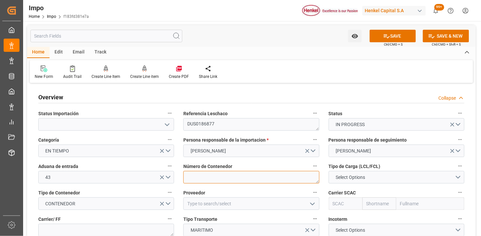
paste textarea "UACU5737169"
type textarea "UACU5737169"
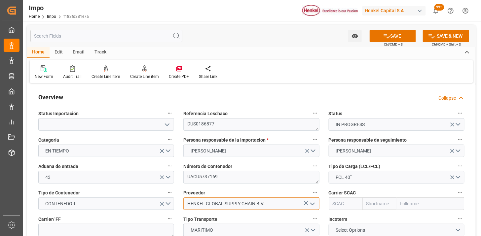
type input "HENKEL GLOBAL SUPPLY CHAIN B.V."
type input "HLCU"
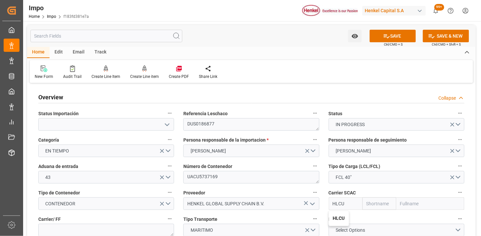
type input "Hapag [PERSON_NAME]"
type input "Hapag [PERSON_NAME] Aktiengesellschaft"
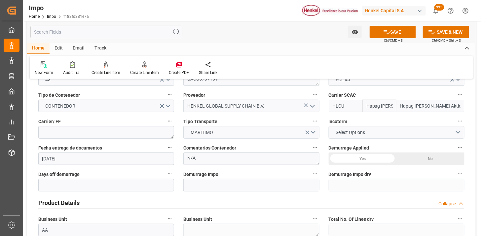
scroll to position [110, 0]
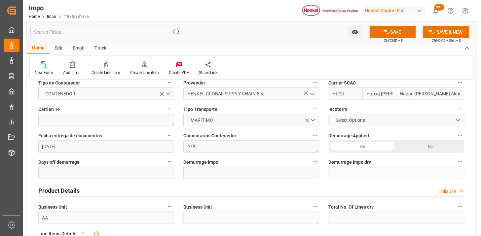
type input "HLCU"
click at [105, 118] on textarea at bounding box center [106, 120] width 136 height 13
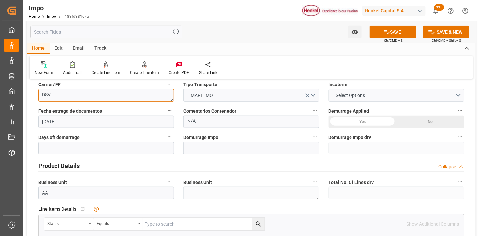
scroll to position [147, 0]
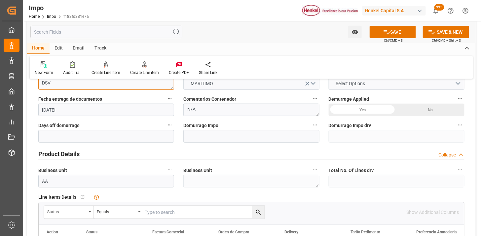
type textarea "DSV"
click at [338, 87] on button "Select Options" at bounding box center [397, 83] width 136 height 13
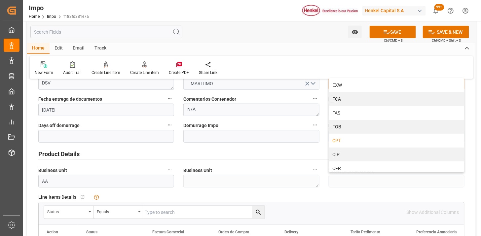
click at [340, 140] on div "CPT" at bounding box center [396, 141] width 135 height 14
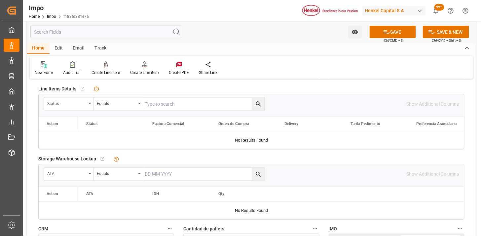
scroll to position [257, 0]
click at [57, 101] on div "Status" at bounding box center [66, 101] width 39 height 8
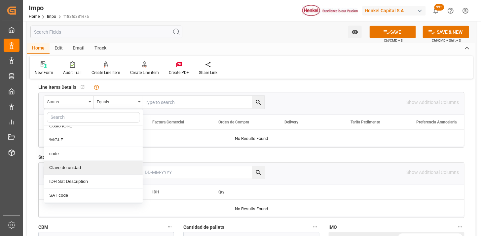
scroll to position [427, 0]
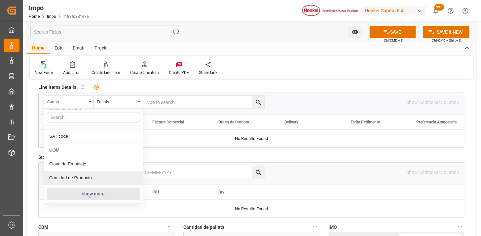
click at [98, 193] on button "show more" at bounding box center [93, 194] width 93 height 13
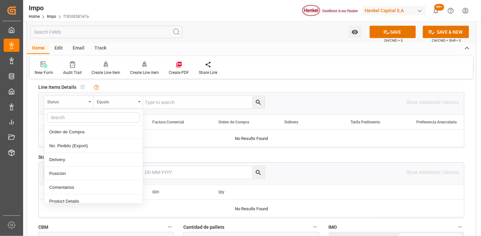
scroll to position [104, 0]
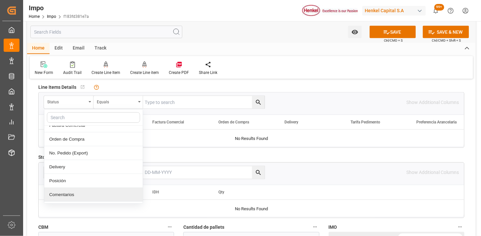
click at [89, 197] on div "Comentarios" at bounding box center [93, 195] width 98 height 14
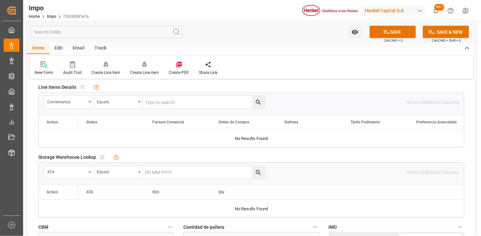
click at [161, 101] on input "text" at bounding box center [204, 102] width 122 height 13
paste input "DUS0186877"
type input "DUS0186877"
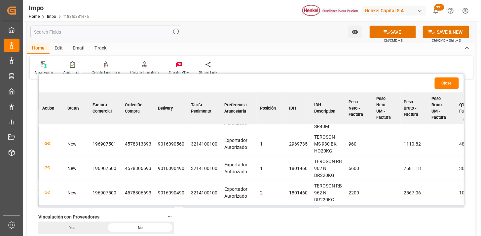
scroll to position [0, 0]
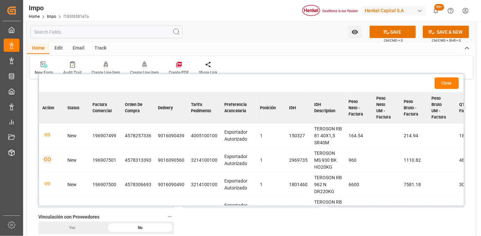
click at [47, 157] on icon "button" at bounding box center [47, 160] width 8 height 8
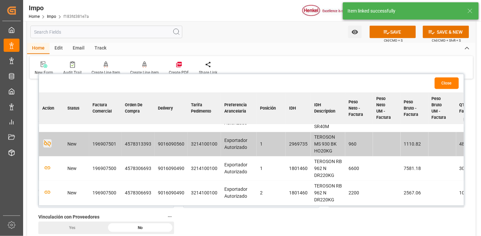
scroll to position [18, 0]
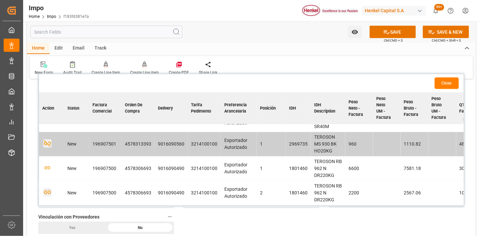
click at [47, 192] on icon "button" at bounding box center [47, 192] width 8 height 8
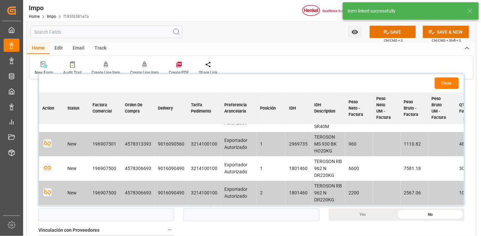
click at [48, 166] on icon "button" at bounding box center [47, 168] width 8 height 8
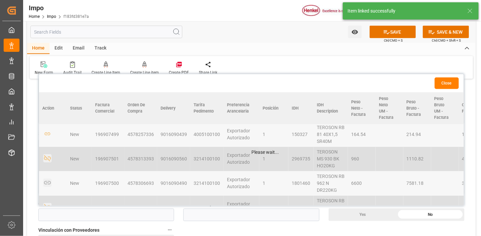
scroll to position [0, 0]
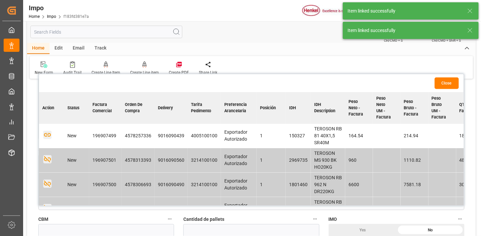
click at [49, 136] on icon "button" at bounding box center [47, 135] width 7 height 4
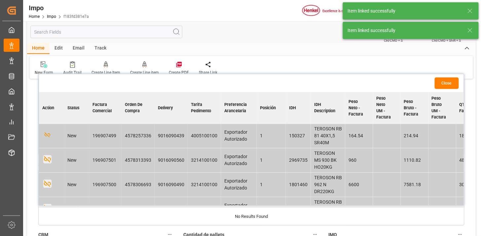
click at [448, 82] on button "Close" at bounding box center [447, 84] width 24 height 12
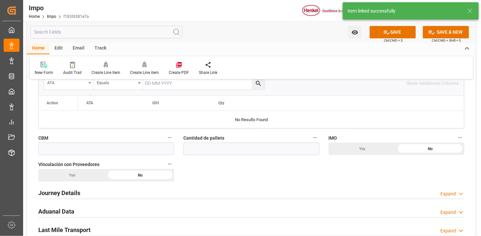
scroll to position [404, 0]
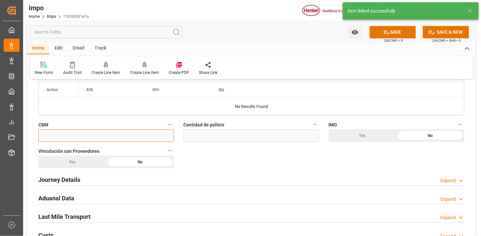
click at [132, 139] on input "text" at bounding box center [106, 135] width 136 height 13
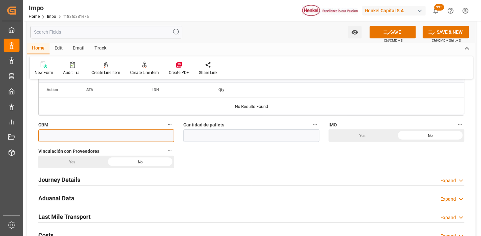
paste input "40.000"
type input "40"
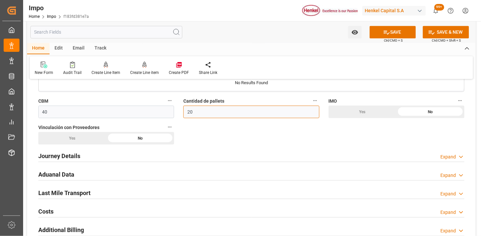
scroll to position [440, 0]
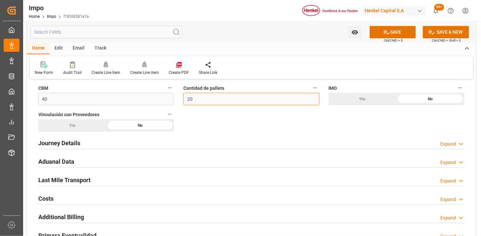
type input "20"
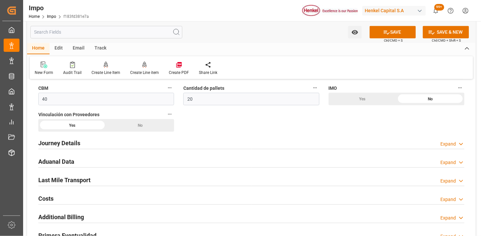
click at [90, 147] on div "Journey Details Expand" at bounding box center [251, 142] width 426 height 13
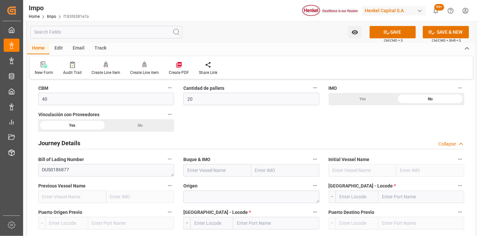
scroll to position [514, 0]
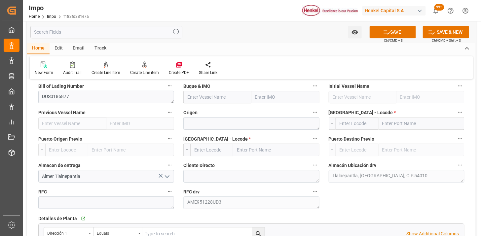
click at [210, 96] on input "text" at bounding box center [217, 97] width 68 height 13
paste input "MAERSK SEMBAWANG"
type input "MAERSK SEMBAWANG"
type input "9315226"
type input "MAERSK SEMBAWANG"
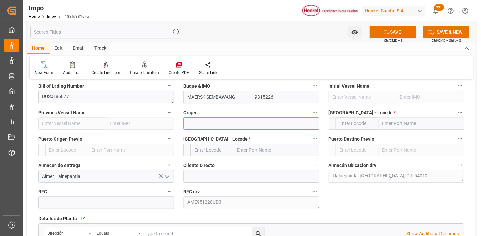
click at [244, 123] on textarea at bounding box center [251, 123] width 136 height 13
type textarea "BELGICA"
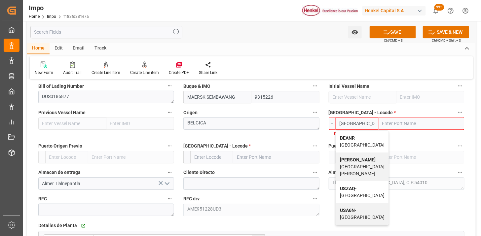
type input "BEANR"
type input "[GEOGRAPHIC_DATA]"
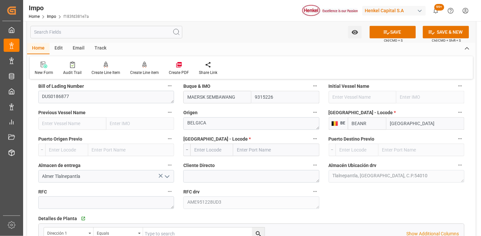
type input "BEANR"
click at [206, 151] on input "text" at bounding box center [211, 150] width 43 height 13
type input "MXVER"
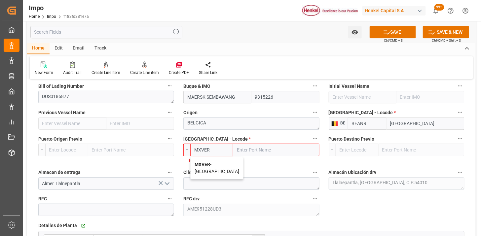
type input "[GEOGRAPHIC_DATA]"
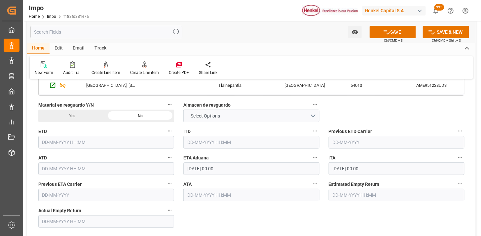
scroll to position [734, 0]
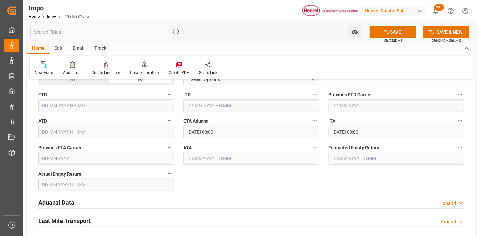
type input "MXVER"
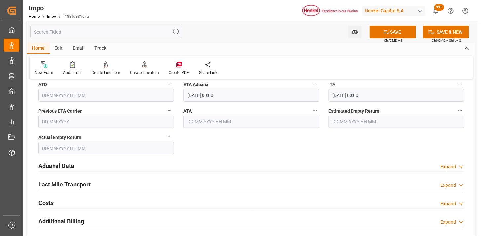
scroll to position [807, 0]
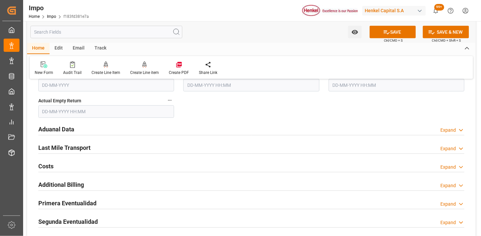
click at [147, 130] on div "Aduanal Data Expand" at bounding box center [251, 129] width 426 height 13
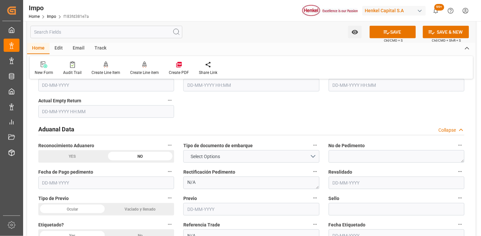
scroll to position [844, 0]
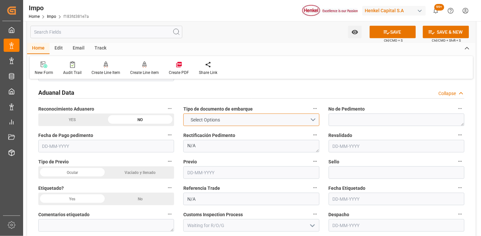
click at [188, 123] on span "Select Options" at bounding box center [205, 120] width 36 height 7
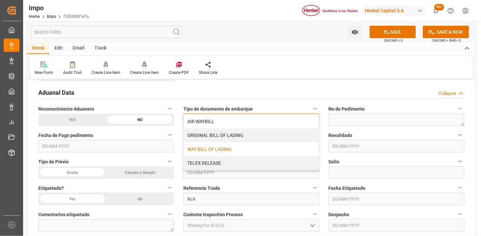
click at [202, 149] on div "WAY BILL OF LADING" at bounding box center [251, 149] width 135 height 14
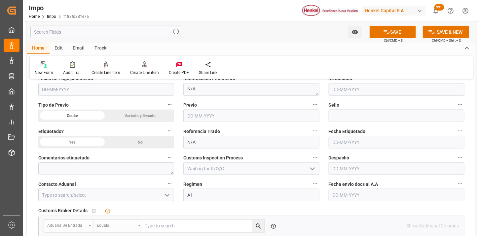
scroll to position [917, 0]
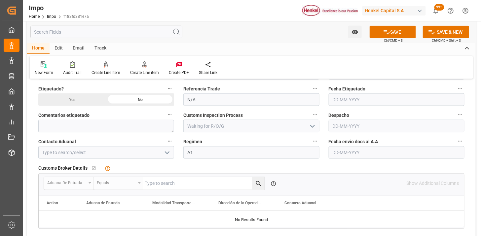
scroll to position [954, 0]
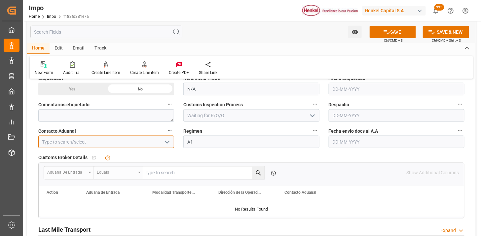
click at [100, 139] on input at bounding box center [106, 142] width 136 height 13
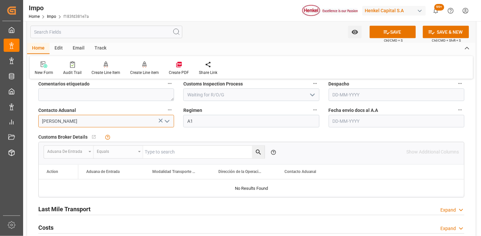
scroll to position [991, 0]
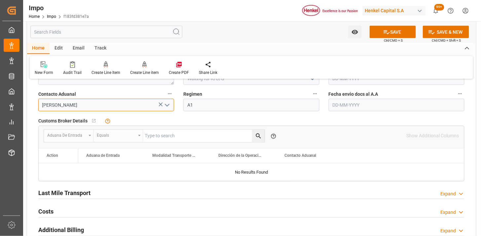
type input "[PERSON_NAME]"
click at [338, 108] on input "text" at bounding box center [397, 105] width 136 height 13
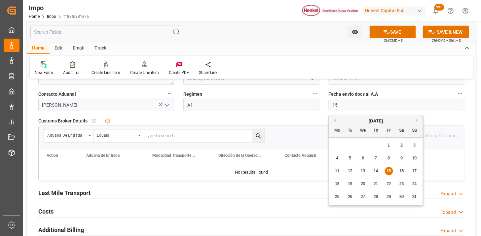
type input "[DATE]"
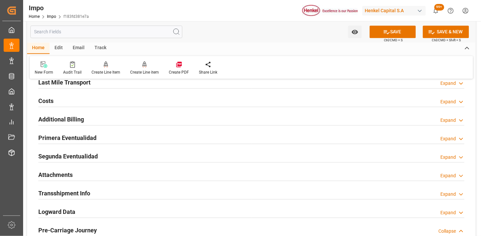
scroll to position [1138, 0]
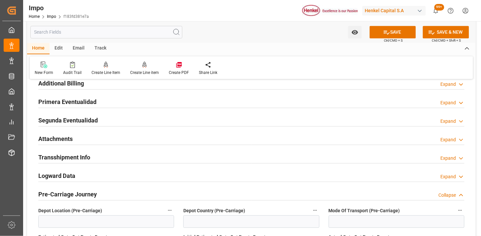
click at [77, 133] on div "Attachments Expand" at bounding box center [251, 138] width 426 height 13
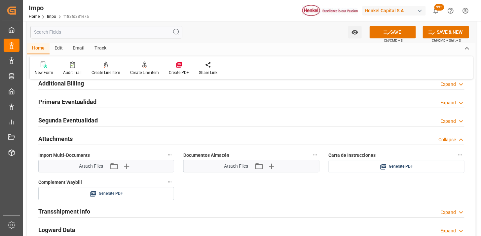
scroll to position [1174, 0]
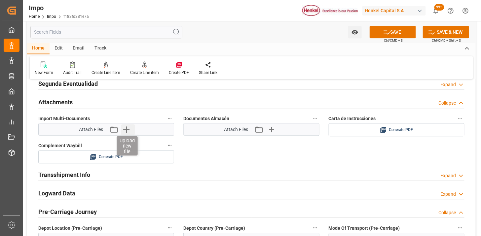
click at [127, 130] on icon "button" at bounding box center [126, 129] width 6 height 6
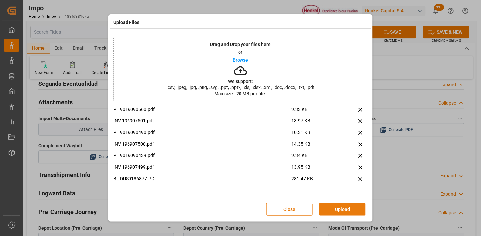
click at [352, 212] on button "Upload" at bounding box center [342, 209] width 46 height 13
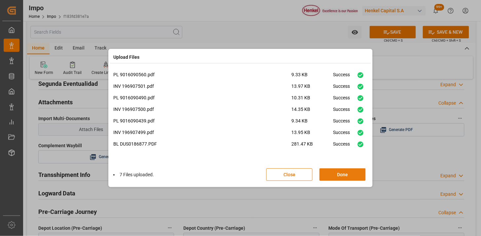
click at [331, 175] on button "Done" at bounding box center [342, 174] width 46 height 13
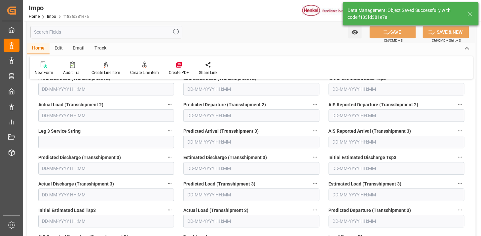
type textarea "AA"
type input "4"
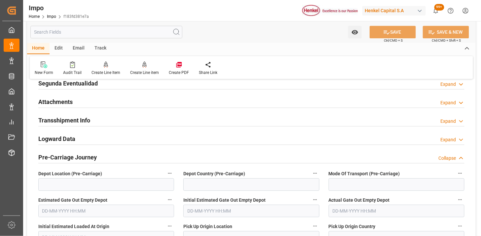
click at [102, 99] on div "Attachments Expand" at bounding box center [251, 101] width 426 height 13
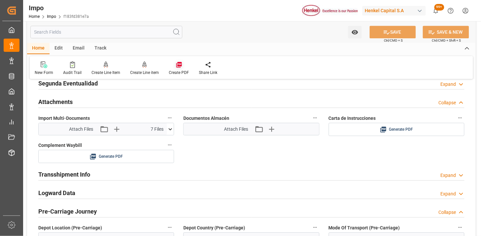
click at [177, 64] on icon at bounding box center [179, 65] width 6 height 6
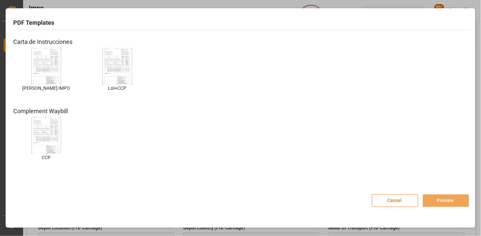
click at [46, 66] on img at bounding box center [46, 66] width 26 height 37
click at [442, 199] on button "Preview" at bounding box center [446, 201] width 46 height 13
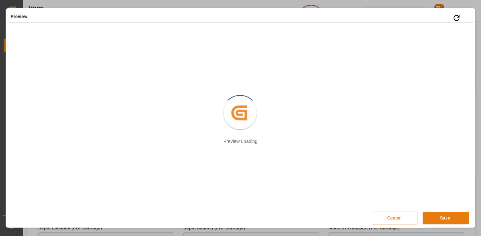
click at [438, 220] on button "Save" at bounding box center [446, 218] width 46 height 13
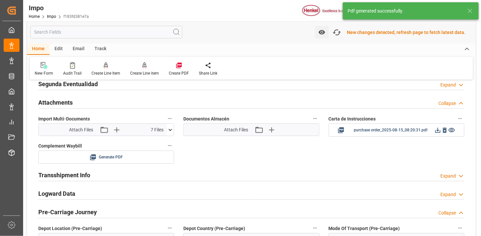
scroll to position [612, 0]
click at [438, 131] on icon at bounding box center [437, 129] width 7 height 7
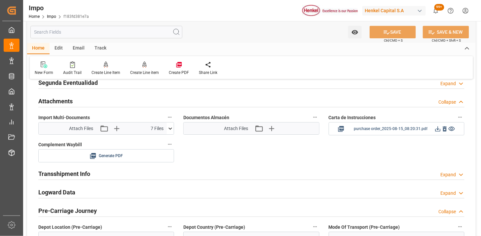
scroll to position [611, 0]
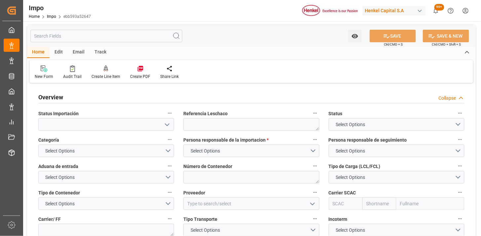
type textarea "N/A"
type input "AA"
type input "[DATE]"
click at [235, 126] on textarea at bounding box center [251, 124] width 136 height 13
paste textarea "DUS0187124"
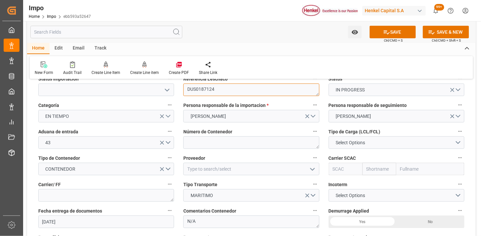
scroll to position [37, 0]
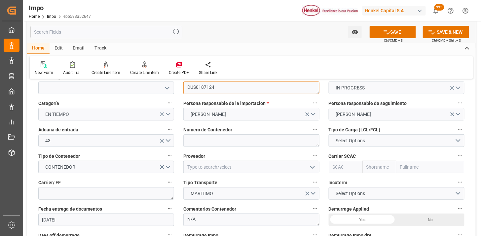
type textarea "DUS0187124"
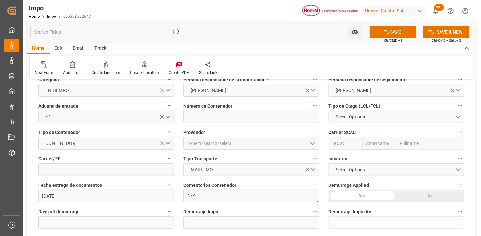
scroll to position [73, 0]
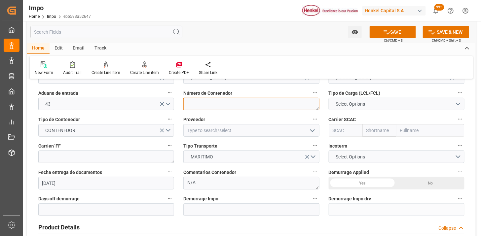
click at [199, 101] on textarea at bounding box center [251, 104] width 136 height 13
click at [200, 103] on textarea at bounding box center [251, 104] width 136 height 13
paste textarea "HAMU3395146"
type textarea "HAMU3395146"
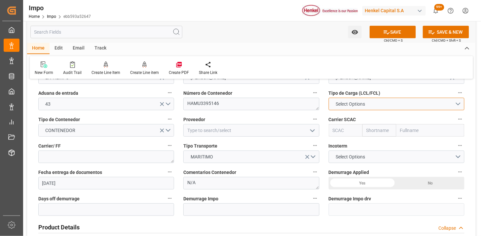
click at [352, 104] on span "Select Options" at bounding box center [350, 104] width 36 height 7
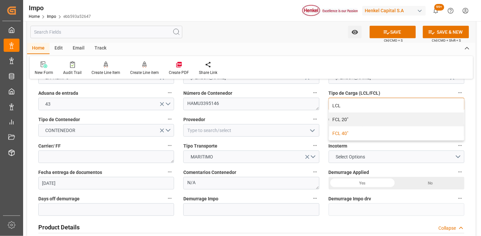
click at [341, 134] on div "FCL 40"" at bounding box center [396, 133] width 135 height 14
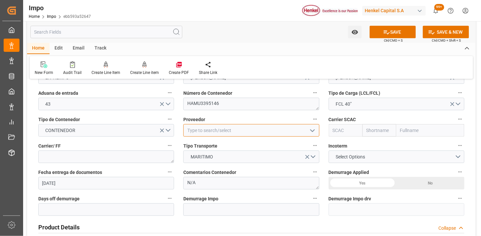
click at [219, 127] on input at bounding box center [251, 130] width 136 height 13
type input "HENKEL GLOBAL SUPPLY CHAIN B.V."
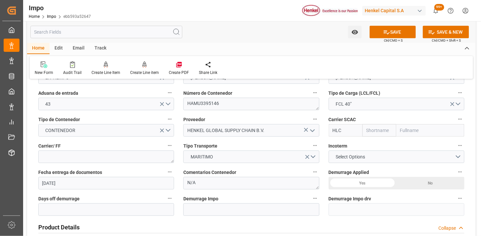
type input "HLCU"
type input "Hapag [PERSON_NAME]"
type input "Hapag [PERSON_NAME] Aktiengesellschaft"
type input "HLCU"
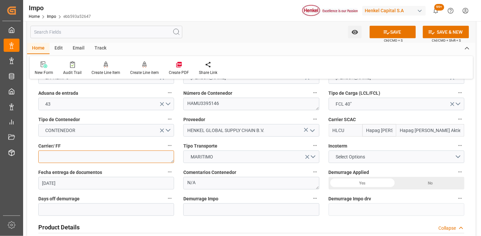
click at [88, 161] on textarea at bounding box center [106, 157] width 136 height 13
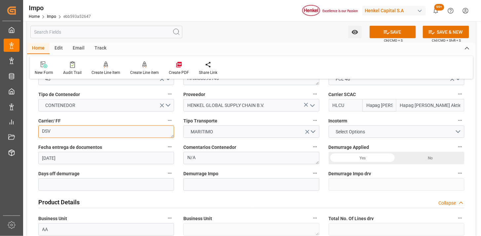
scroll to position [110, 0]
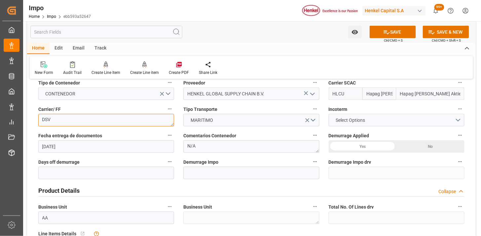
type textarea "DSV"
click at [351, 118] on span "Select Options" at bounding box center [350, 120] width 36 height 7
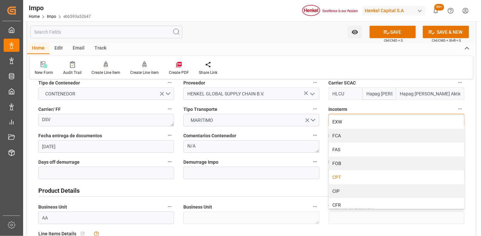
scroll to position [37, 0]
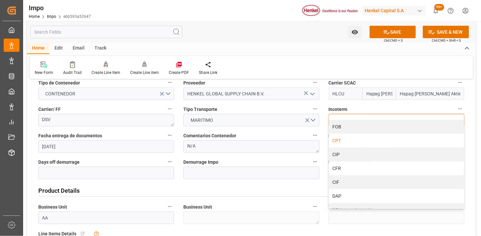
click at [351, 143] on div "CPT" at bounding box center [396, 141] width 135 height 14
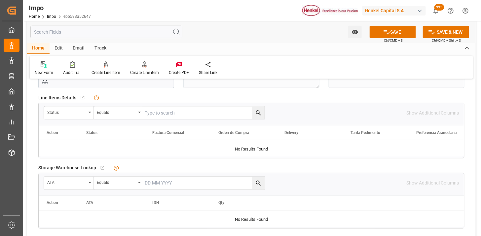
scroll to position [257, 0]
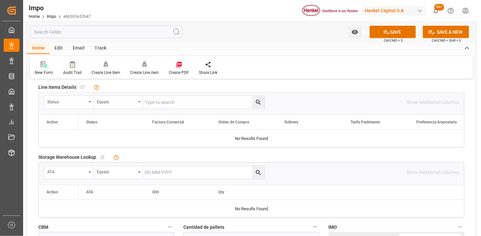
click at [70, 101] on div "Status" at bounding box center [66, 101] width 39 height 8
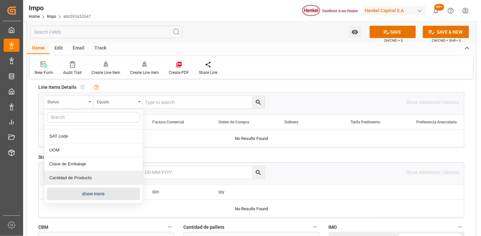
drag, startPoint x: 89, startPoint y: 193, endPoint x: 90, endPoint y: 189, distance: 3.7
click at [88, 193] on button "show more" at bounding box center [93, 194] width 93 height 13
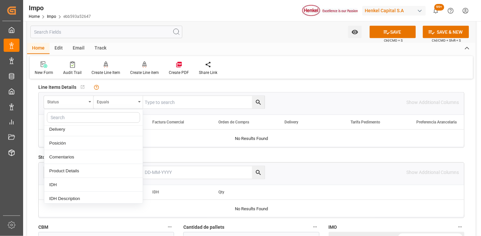
scroll to position [116, 0]
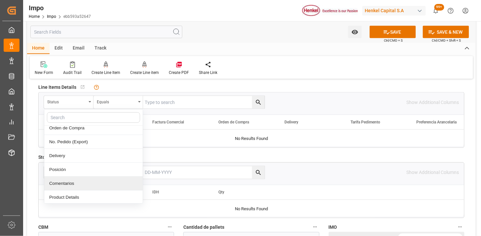
click at [91, 181] on div "Comentarios" at bounding box center [93, 184] width 98 height 14
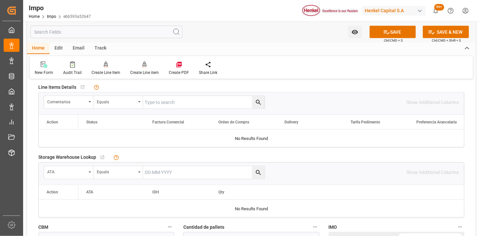
click at [189, 100] on input "text" at bounding box center [204, 102] width 122 height 13
paste input "DUS0187124"
type input "DUS0187124"
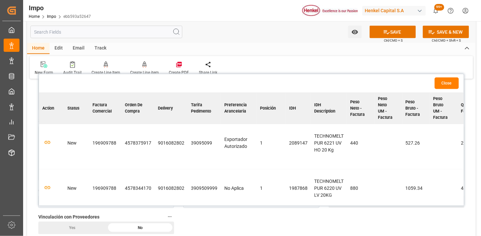
scroll to position [37, 0]
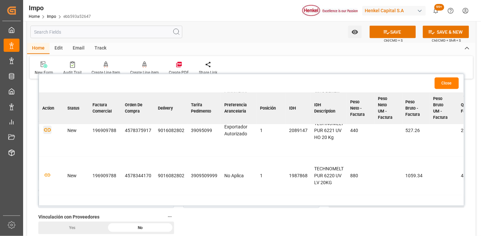
click at [47, 126] on icon "button" at bounding box center [47, 130] width 8 height 8
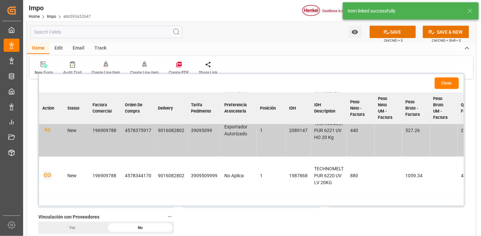
click at [48, 175] on icon "button" at bounding box center [47, 175] width 8 height 8
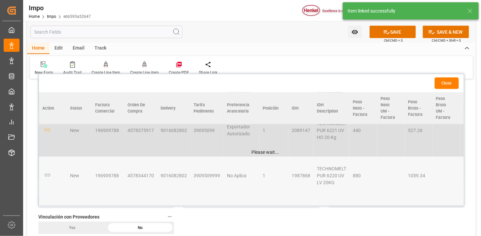
scroll to position [80, 0]
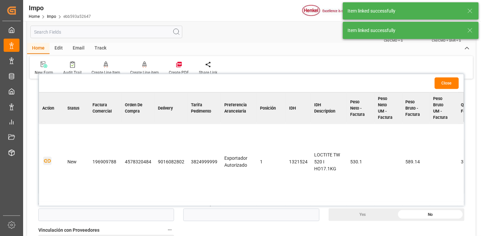
click at [50, 160] on icon "button" at bounding box center [47, 161] width 8 height 8
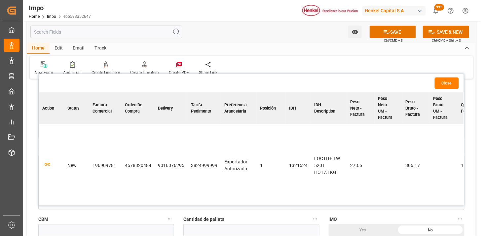
scroll to position [0, 0]
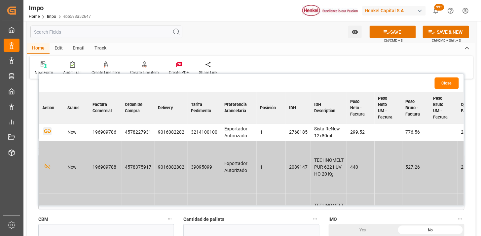
click at [47, 131] on icon "button" at bounding box center [47, 132] width 7 height 4
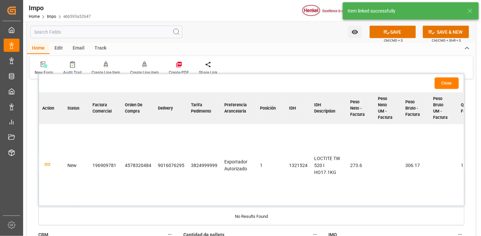
scroll to position [226, 0]
click at [45, 164] on icon "button" at bounding box center [47, 165] width 7 height 4
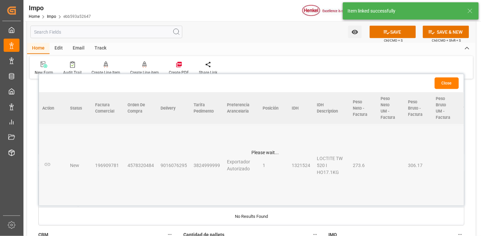
scroll to position [197, 0]
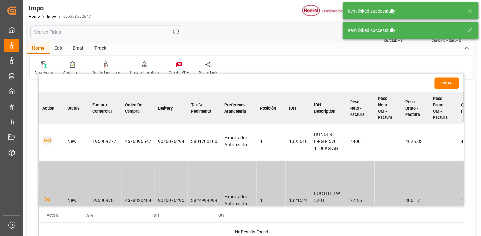
click at [46, 141] on icon "button" at bounding box center [47, 141] width 7 height 4
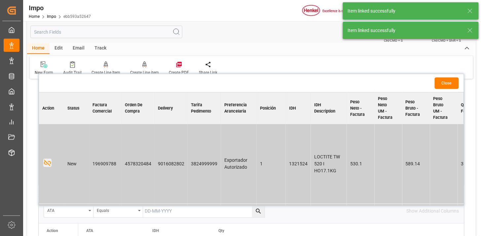
scroll to position [0, 0]
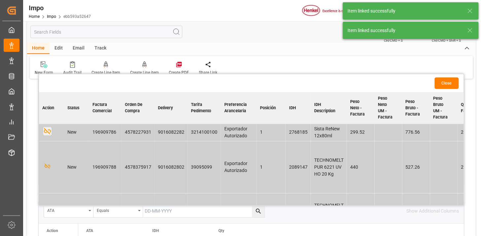
click at [444, 82] on button "Close" at bounding box center [447, 84] width 24 height 12
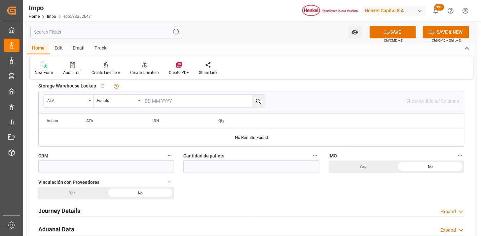
scroll to position [440, 0]
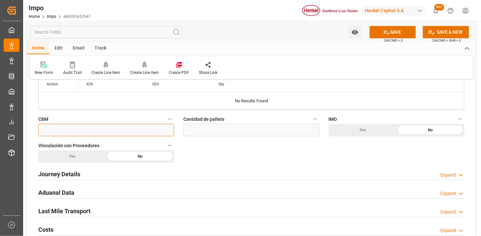
click at [139, 130] on input "text" at bounding box center [106, 130] width 136 height 13
paste input "40.000"
type input "40"
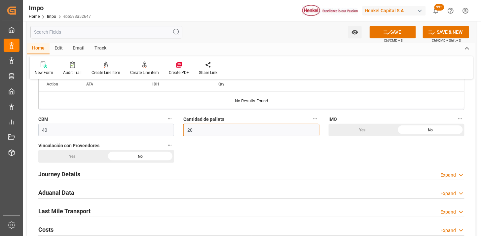
type input "20"
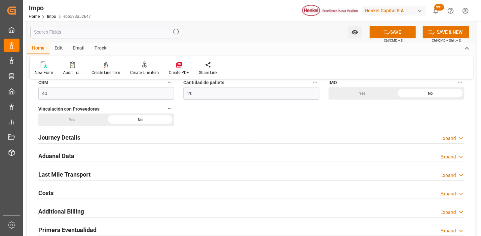
click at [87, 137] on div "Journey Details Expand" at bounding box center [251, 137] width 426 height 13
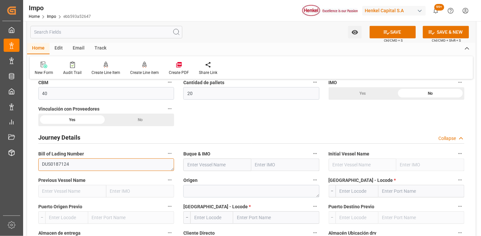
drag, startPoint x: 90, startPoint y: 166, endPoint x: 94, endPoint y: 166, distance: 3.6
click at [90, 166] on textarea "DUS0187124" at bounding box center [106, 165] width 136 height 13
click at [203, 166] on input "text" at bounding box center [217, 165] width 68 height 13
paste input "MAERSK SEMBAWANG"
type input "MAERSK SEMBAWANG"
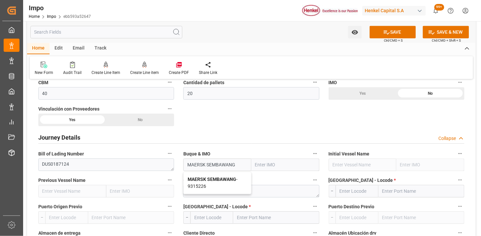
type input "9315226"
type input "MAERSK SEMBAWANG"
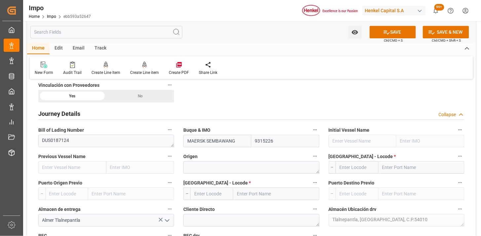
scroll to position [514, 0]
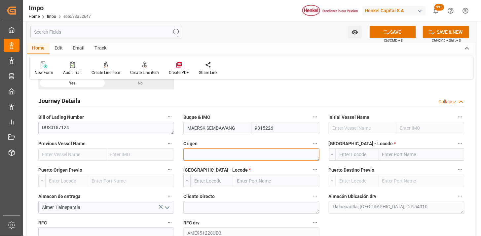
click at [215, 156] on textarea at bounding box center [251, 154] width 136 height 13
type textarea "E"
type textarea "BELGICA"
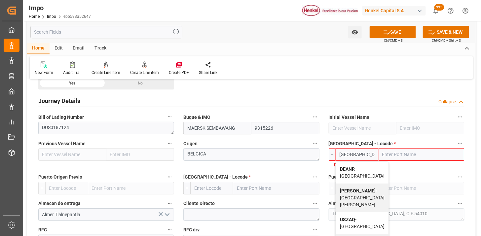
type input "BEANR"
type input "[GEOGRAPHIC_DATA]"
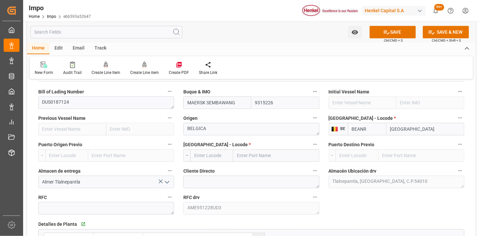
scroll to position [550, 0]
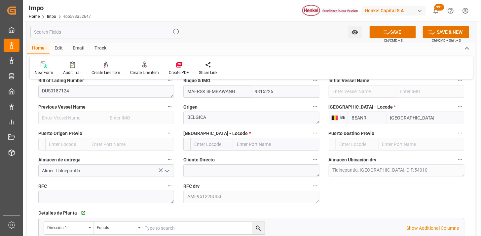
type input "BEANR"
click at [212, 147] on input "text" at bounding box center [211, 144] width 43 height 13
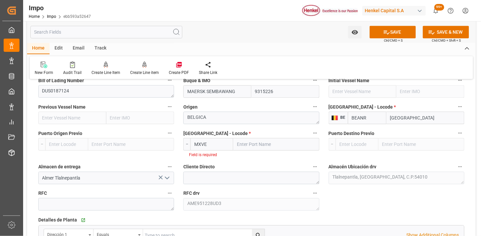
type input "MXVER"
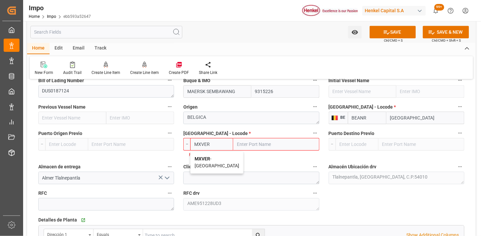
type input "[GEOGRAPHIC_DATA]"
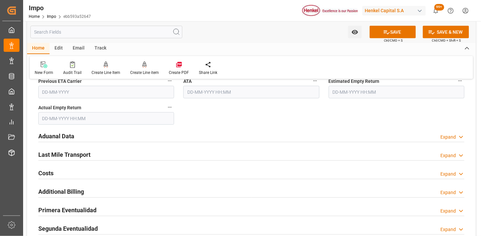
scroll to position [844, 0]
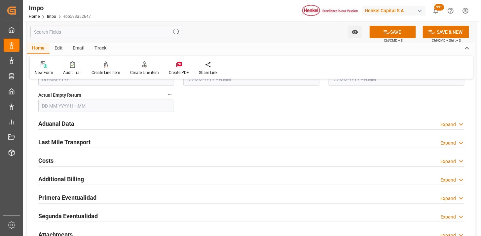
type input "MXVER"
click at [134, 127] on div "Aduanal Data Expand" at bounding box center [251, 123] width 426 height 13
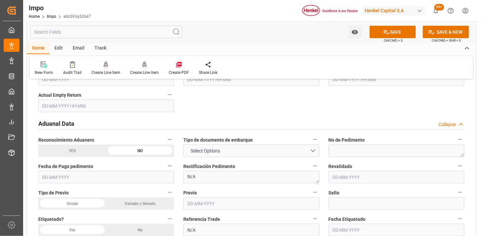
scroll to position [881, 0]
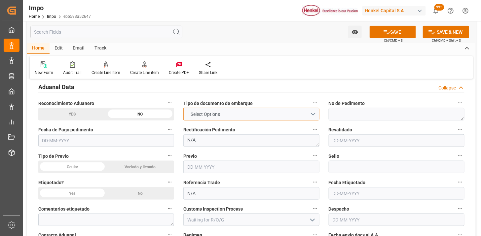
click at [197, 117] on span "Select Options" at bounding box center [205, 114] width 36 height 7
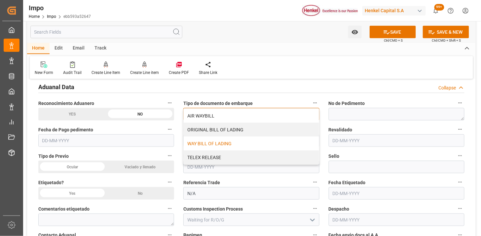
click at [207, 143] on div "WAY BILL OF LADING" at bounding box center [251, 144] width 135 height 14
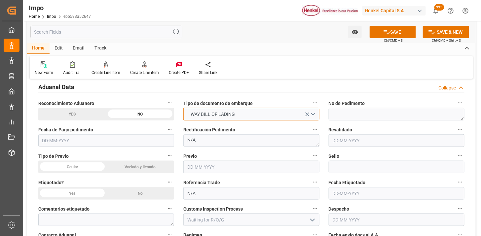
scroll to position [917, 0]
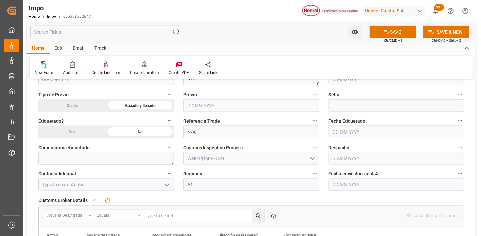
scroll to position [954, 0]
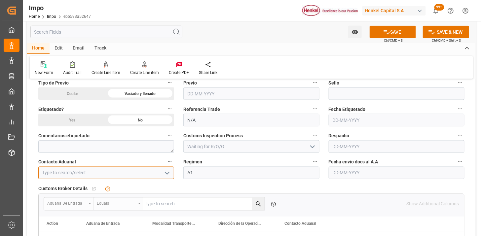
click at [142, 168] on input at bounding box center [106, 173] width 136 height 13
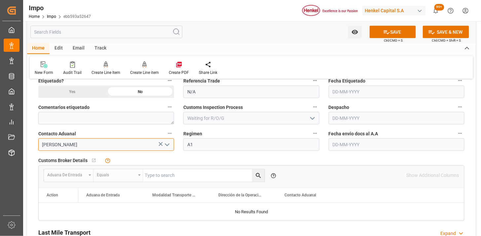
scroll to position [1028, 0]
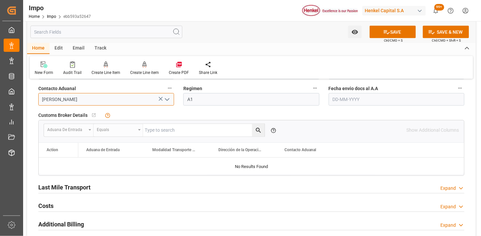
type input "[PERSON_NAME]"
click at [344, 100] on input "text" at bounding box center [397, 99] width 136 height 13
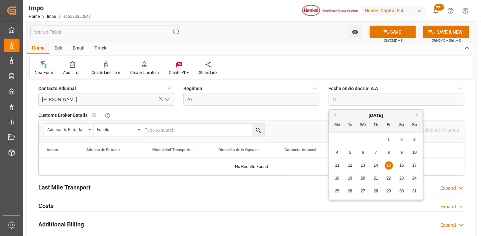
type input "[DATE]"
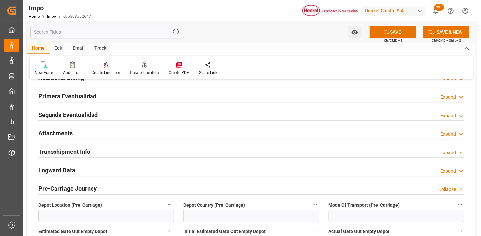
click at [116, 129] on div "Attachments Expand" at bounding box center [251, 132] width 426 height 13
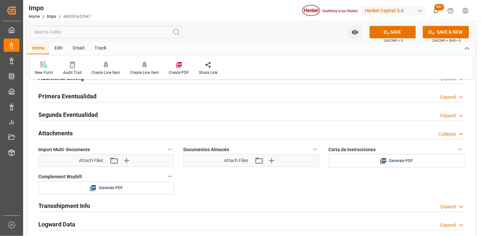
scroll to position [1211, 0]
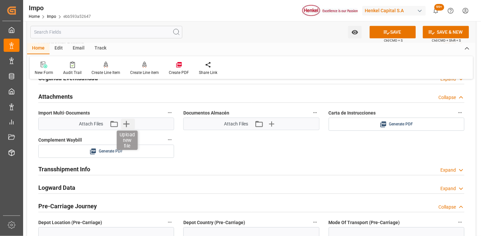
click at [126, 124] on icon "button" at bounding box center [126, 124] width 11 height 11
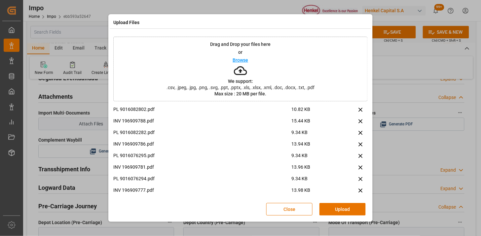
click at [341, 210] on button "Upload" at bounding box center [342, 209] width 46 height 13
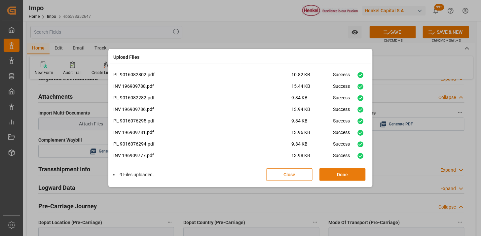
click at [351, 172] on button "Done" at bounding box center [342, 174] width 46 height 13
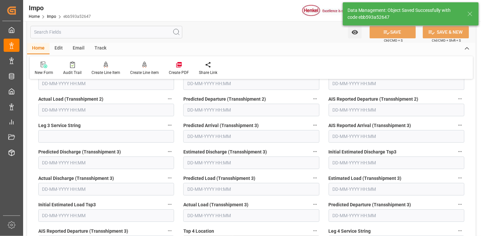
type textarea "AA"
type input "6"
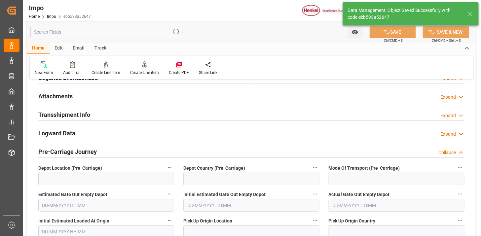
click at [198, 96] on div "Attachments Expand" at bounding box center [251, 96] width 426 height 13
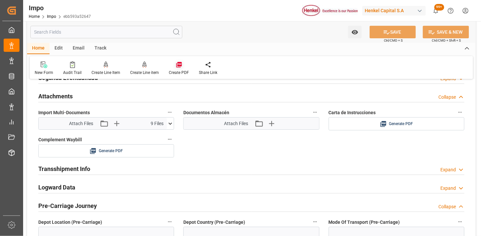
click at [178, 65] on icon at bounding box center [179, 65] width 6 height 6
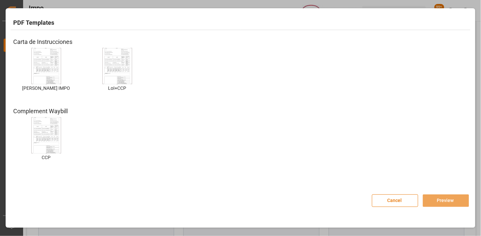
click at [47, 67] on img at bounding box center [46, 66] width 26 height 37
click at [453, 204] on button "Preview" at bounding box center [446, 201] width 46 height 13
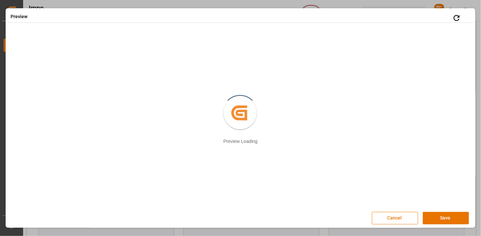
scroll to position [1, 0]
click at [438, 219] on button "Save" at bounding box center [446, 217] width 46 height 13
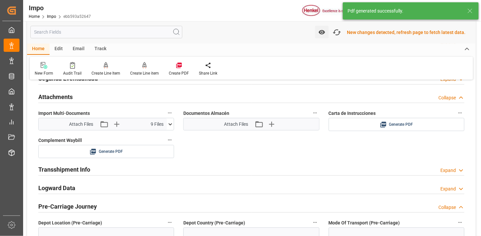
scroll to position [648, 0]
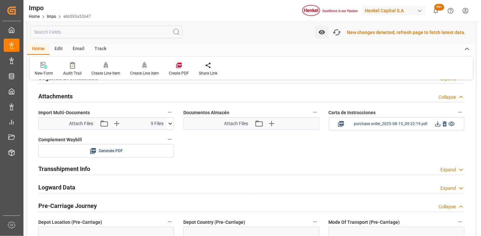
click at [438, 124] on icon at bounding box center [437, 124] width 5 height 5
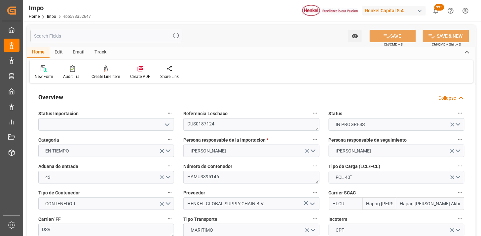
type input "Hapag [PERSON_NAME]"
type input "Hapag [PERSON_NAME] Aktiengesellschaft"
type input "6"
type input "40"
type input "20"
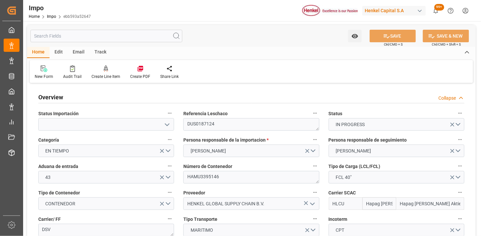
type input "[DATE]"
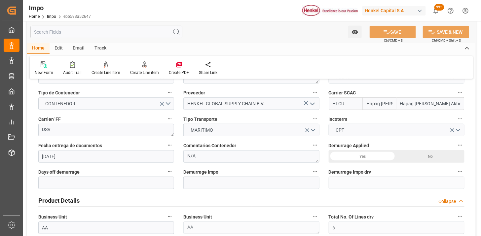
scroll to position [257, 0]
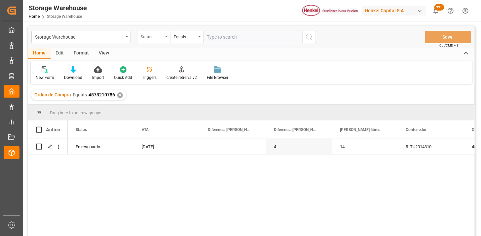
click at [160, 39] on div "Status" at bounding box center [152, 36] width 22 height 8
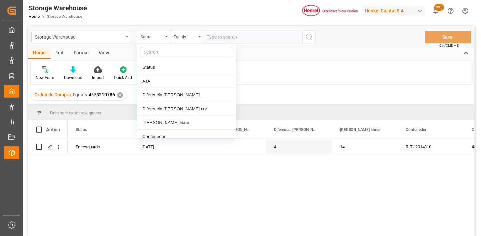
click at [84, 38] on div "Storage Warehouse" at bounding box center [79, 36] width 88 height 8
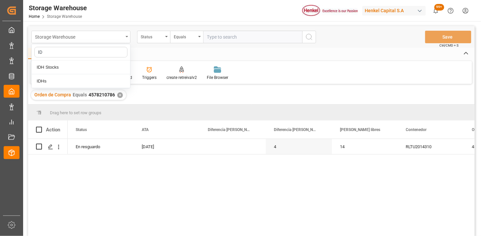
type input "IDH"
click at [111, 83] on div "IDHs" at bounding box center [81, 81] width 98 height 14
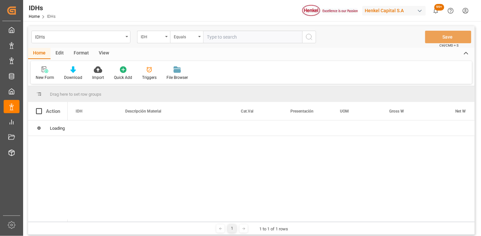
click at [220, 37] on input "text" at bounding box center [252, 37] width 99 height 13
paste input "2089147"
type input "2089147"
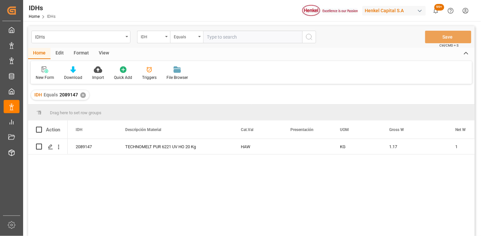
click at [104, 55] on div "View" at bounding box center [104, 53] width 20 height 11
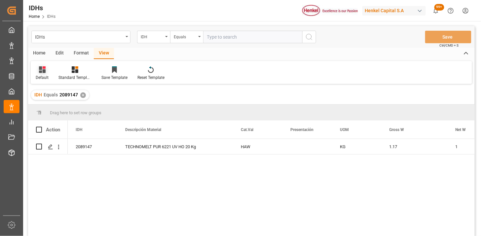
click at [45, 73] on div "Default" at bounding box center [42, 73] width 23 height 15
click at [53, 105] on div "IDH" at bounding box center [68, 106] width 58 height 7
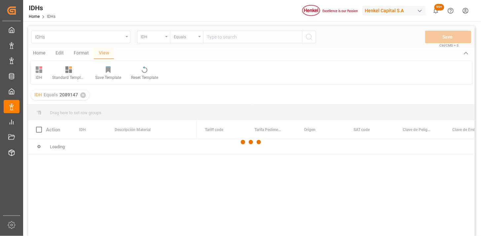
scroll to position [37, 0]
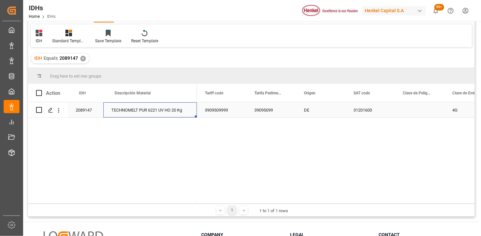
click at [184, 114] on div "TECHNOMELT PUR 6221 UV HO 20 Kg" at bounding box center [149, 109] width 93 height 15
click at [235, 113] on div "3909509999" at bounding box center [222, 109] width 50 height 15
click at [235, 112] on div "3909509999" at bounding box center [222, 109] width 50 height 15
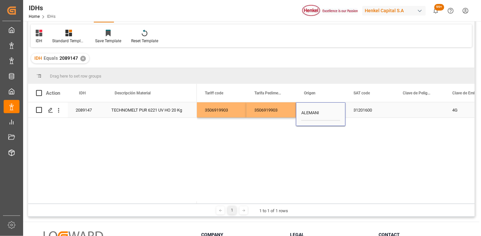
type input "[GEOGRAPHIC_DATA]"
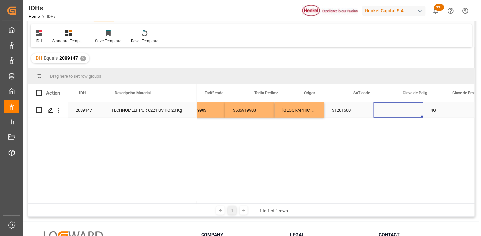
scroll to position [0, 21]
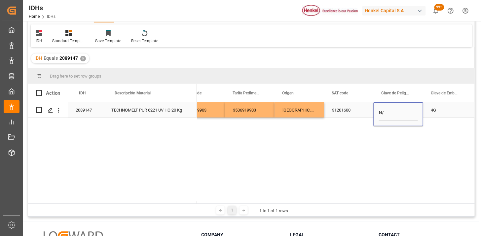
type input "N/A"
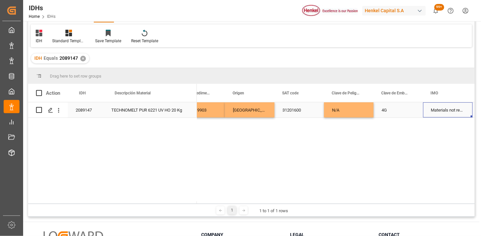
scroll to position [0, 121]
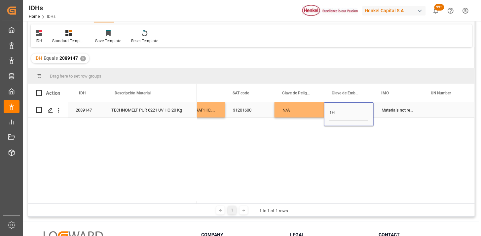
type input "1H2"
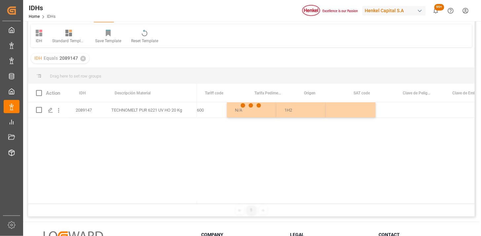
scroll to position [0, 0]
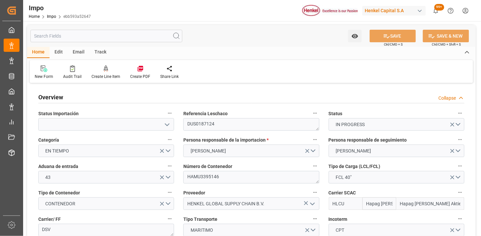
type input "Hapag [PERSON_NAME]"
type input "Hapag [PERSON_NAME] Aktiengesellschaft"
type input "6"
type input "40"
type input "20"
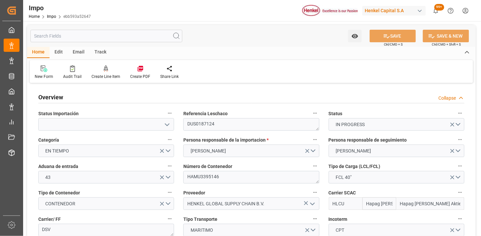
type input "[DATE]"
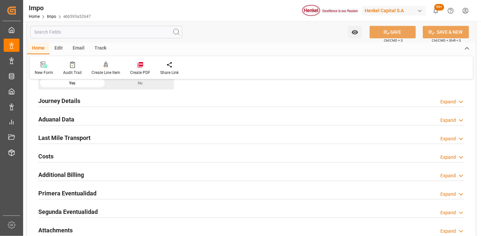
scroll to position [550, 0]
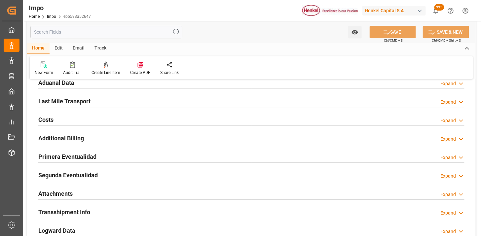
click at [134, 156] on div "Primera Eventualidad Expand" at bounding box center [251, 156] width 426 height 13
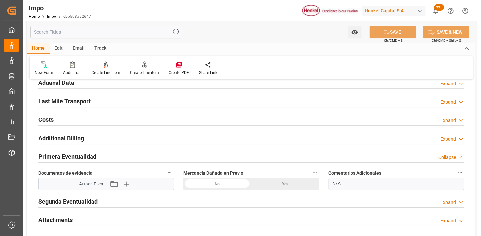
click at [110, 155] on div "Primera Eventualidad Collapse" at bounding box center [251, 156] width 426 height 13
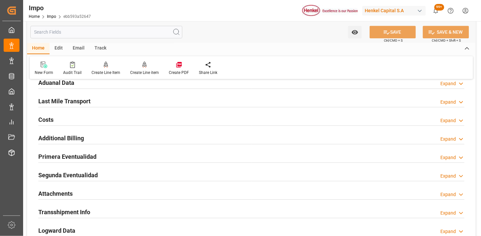
scroll to position [587, 0]
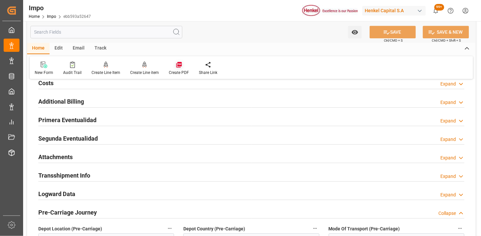
drag, startPoint x: 116, startPoint y: 157, endPoint x: 169, endPoint y: 64, distance: 106.4
click at [116, 157] on div "Attachments Expand" at bounding box center [251, 156] width 426 height 13
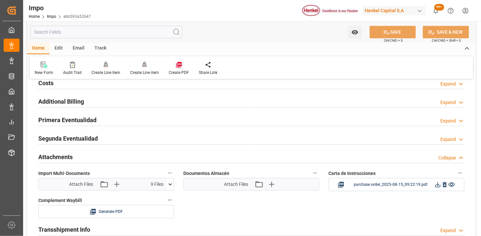
click at [178, 66] on icon at bounding box center [179, 65] width 6 height 6
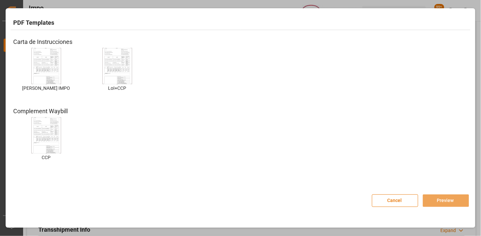
click at [47, 57] on img at bounding box center [46, 66] width 26 height 37
drag, startPoint x: 437, startPoint y: 199, endPoint x: 422, endPoint y: 197, distance: 15.0
click at [437, 199] on button "Preview" at bounding box center [446, 201] width 46 height 13
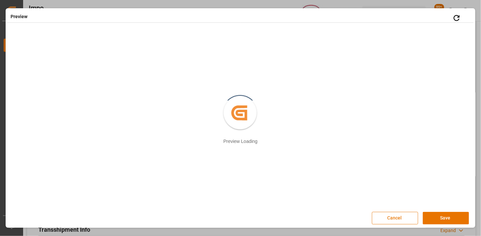
click at [399, 219] on button "Cancel" at bounding box center [395, 218] width 46 height 13
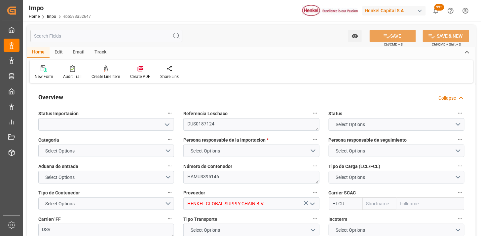
type input "Hapag [PERSON_NAME]"
type input "Hapag [PERSON_NAME] Aktiengesellschaft"
type input "6"
type input "40"
type input "20"
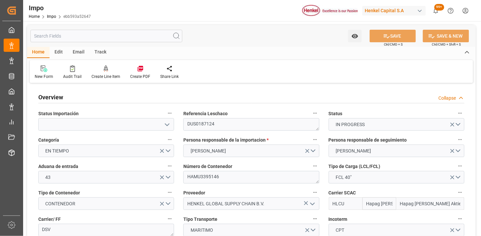
type input "[DATE]"
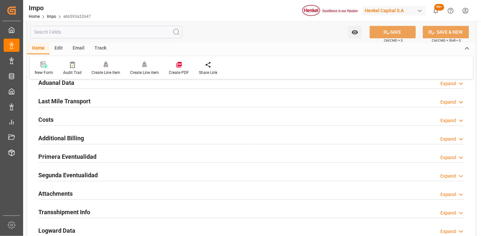
scroll to position [587, 0]
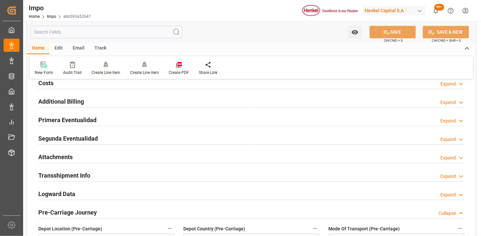
drag, startPoint x: 95, startPoint y: 158, endPoint x: 155, endPoint y: 157, distance: 60.4
click at [98, 159] on div "Attachments Expand" at bounding box center [251, 156] width 426 height 13
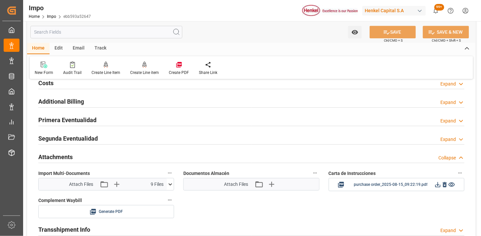
scroll to position [624, 0]
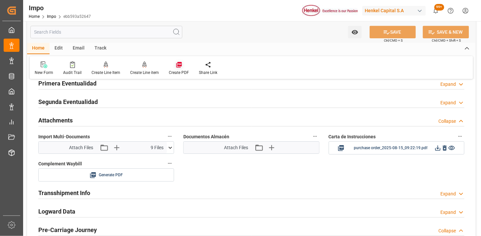
click at [180, 66] on icon at bounding box center [179, 64] width 7 height 7
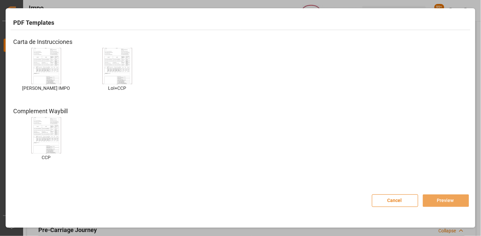
click at [52, 55] on img at bounding box center [46, 66] width 26 height 37
click at [49, 73] on img at bounding box center [46, 66] width 26 height 37
click at [449, 199] on button "Preview" at bounding box center [446, 201] width 46 height 13
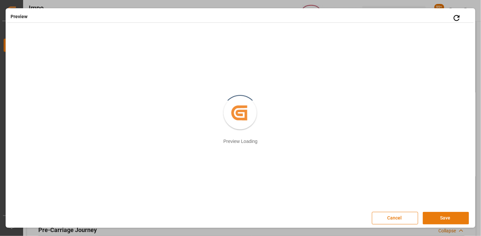
click at [442, 214] on button "Save" at bounding box center [446, 218] width 46 height 13
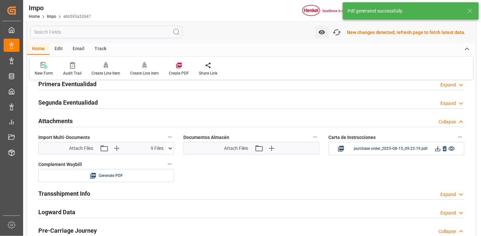
scroll to position [625, 0]
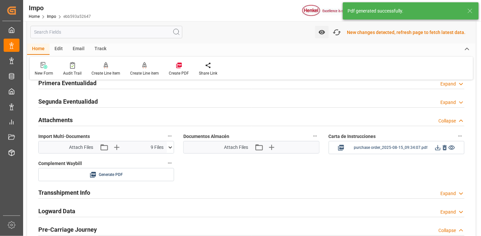
click at [437, 150] on icon at bounding box center [437, 147] width 7 height 7
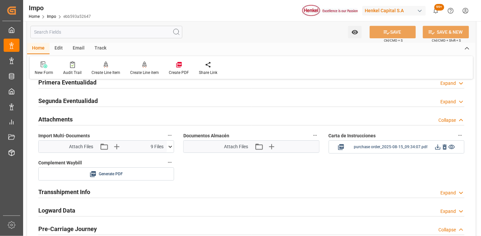
scroll to position [624, 0]
